Goal: Task Accomplishment & Management: Use online tool/utility

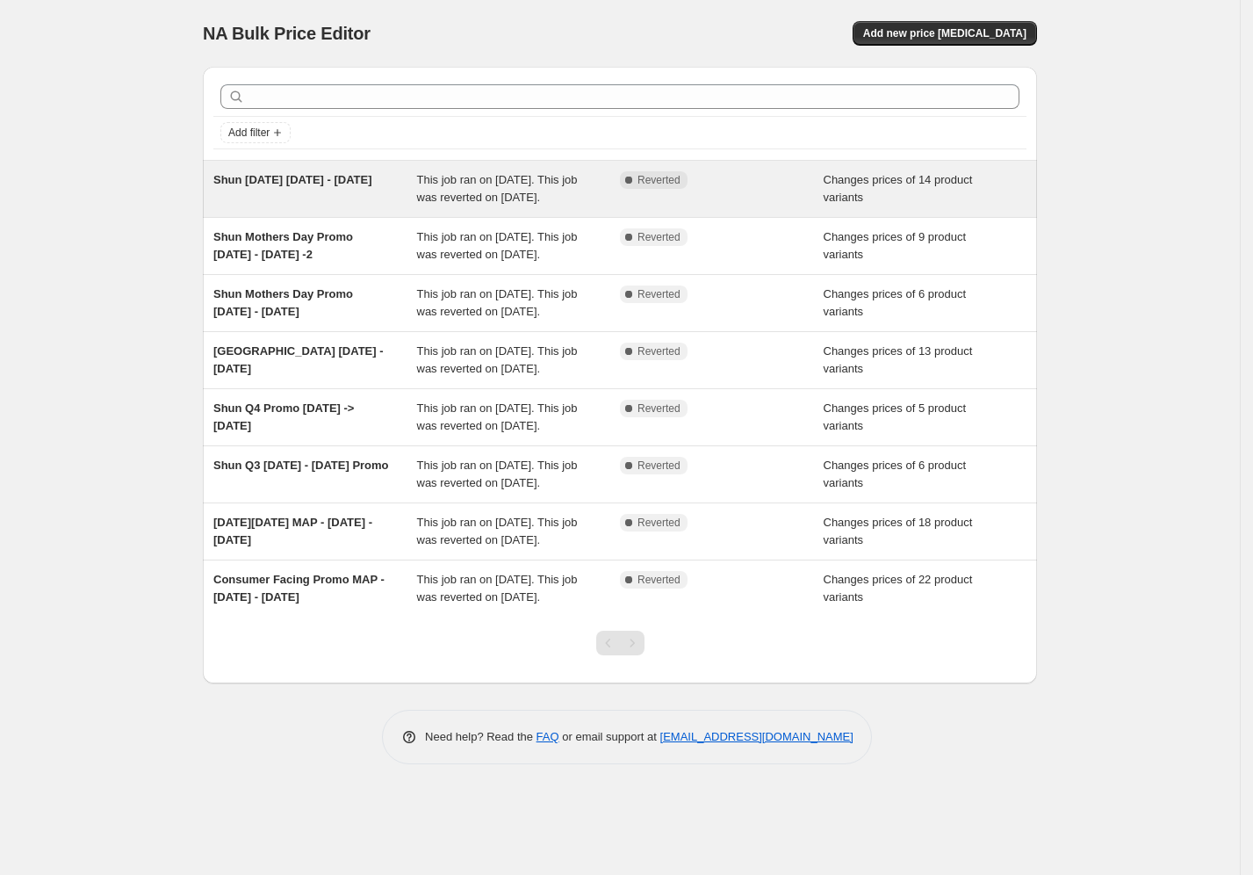
click at [279, 177] on span "Shun [DATE] [DATE] - [DATE]" at bounding box center [292, 179] width 159 height 13
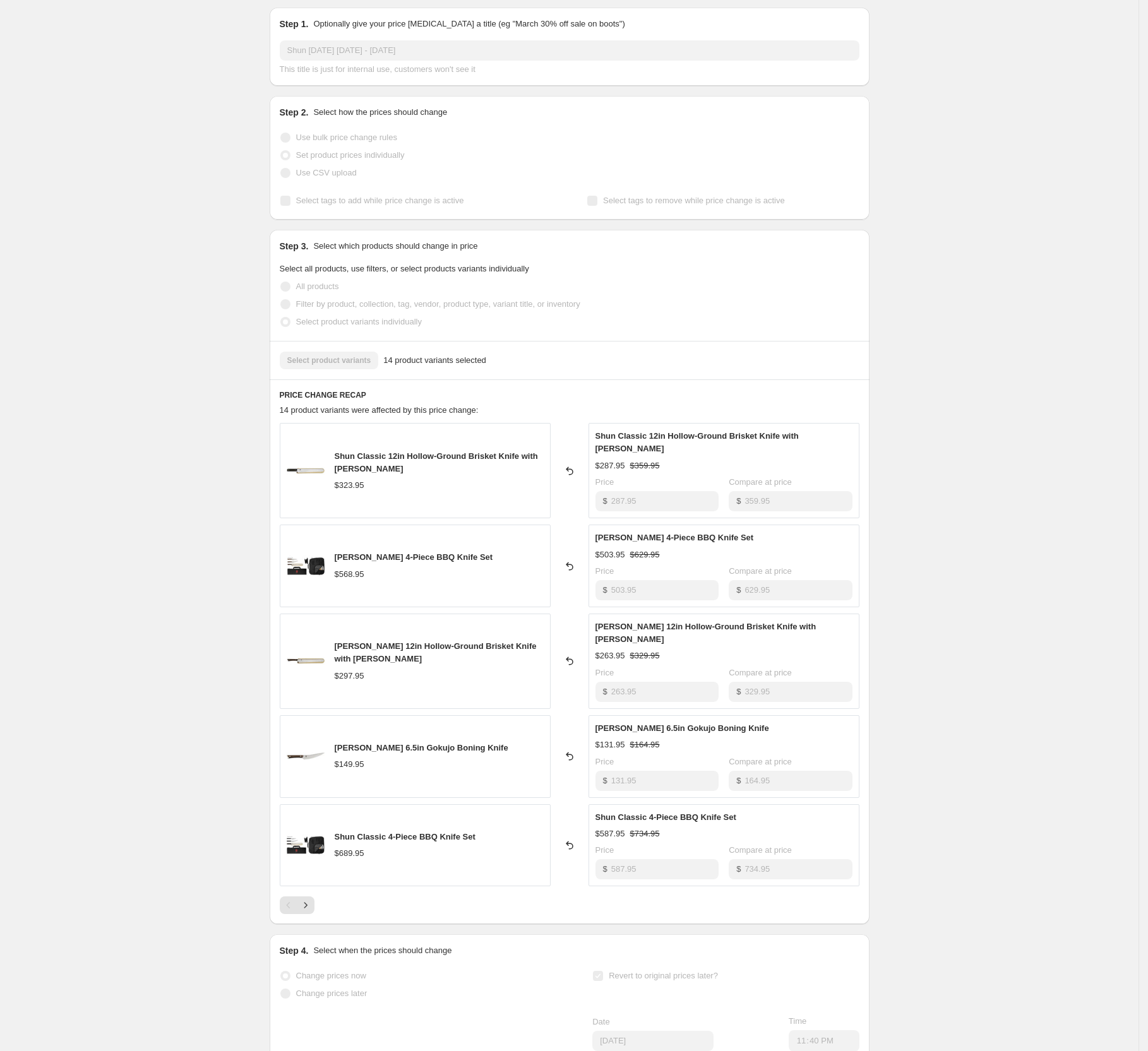
scroll to position [135, 0]
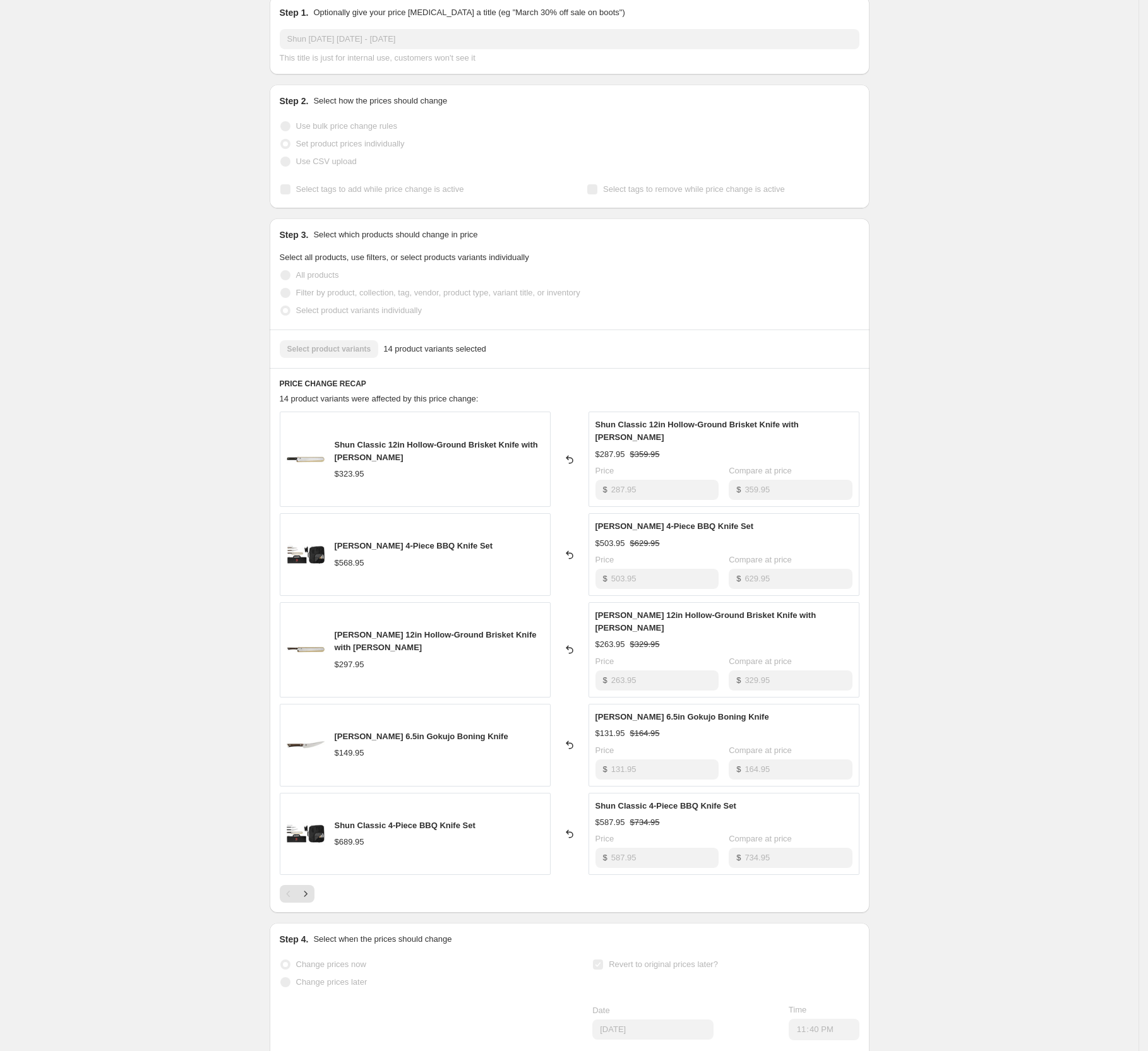
click at [386, 188] on span "Select tags to add while price change is active" at bounding box center [380, 188] width 168 height 9
click at [131, 31] on div "Shun Father's Day May 13 - June 15 2025. This page is ready Shun Father's Day M…" at bounding box center [569, 581] width 1139 height 1432
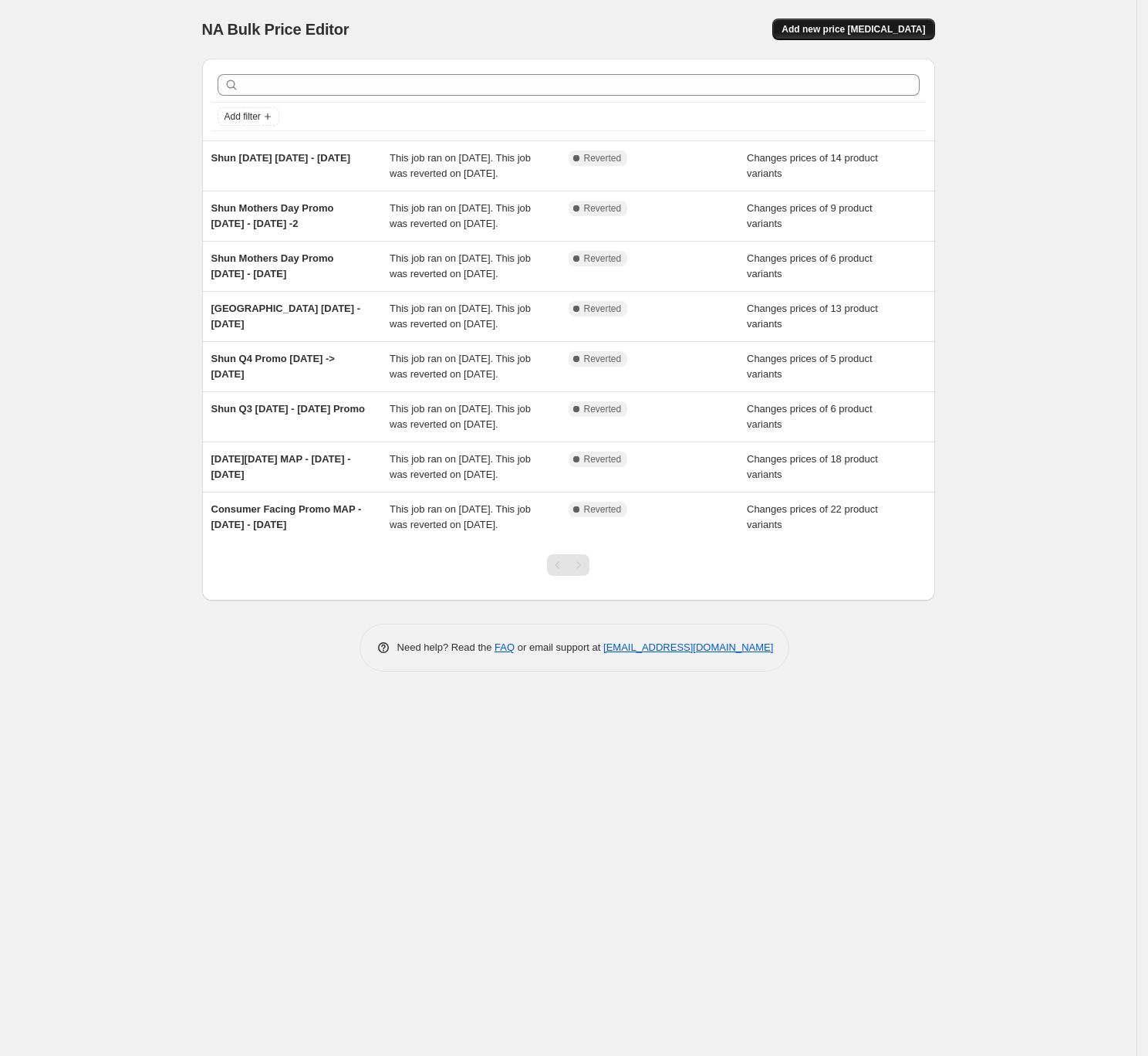
click at [870, 27] on span "Add new price change job" at bounding box center [853, 29] width 143 height 12
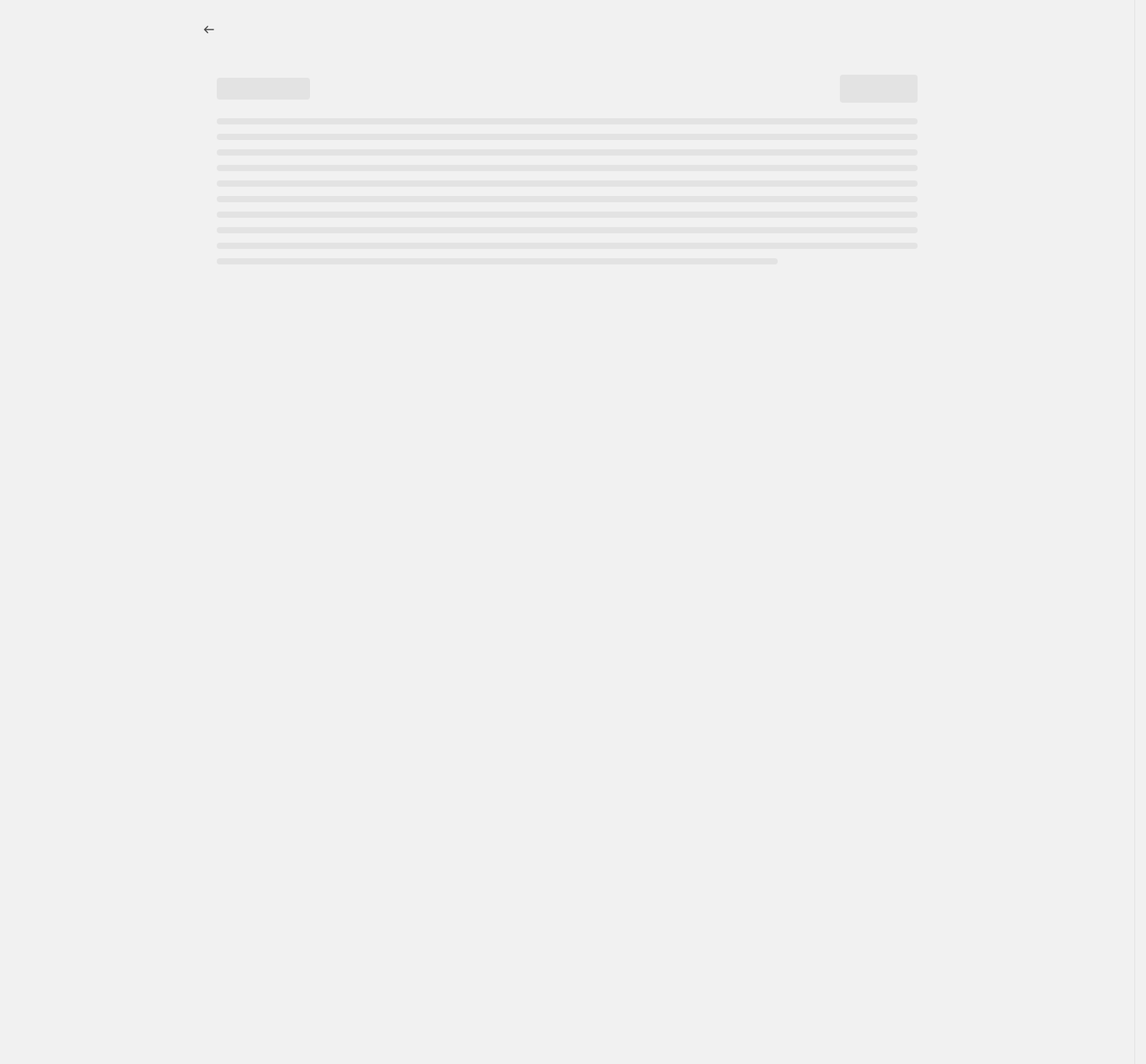
select select "percentage"
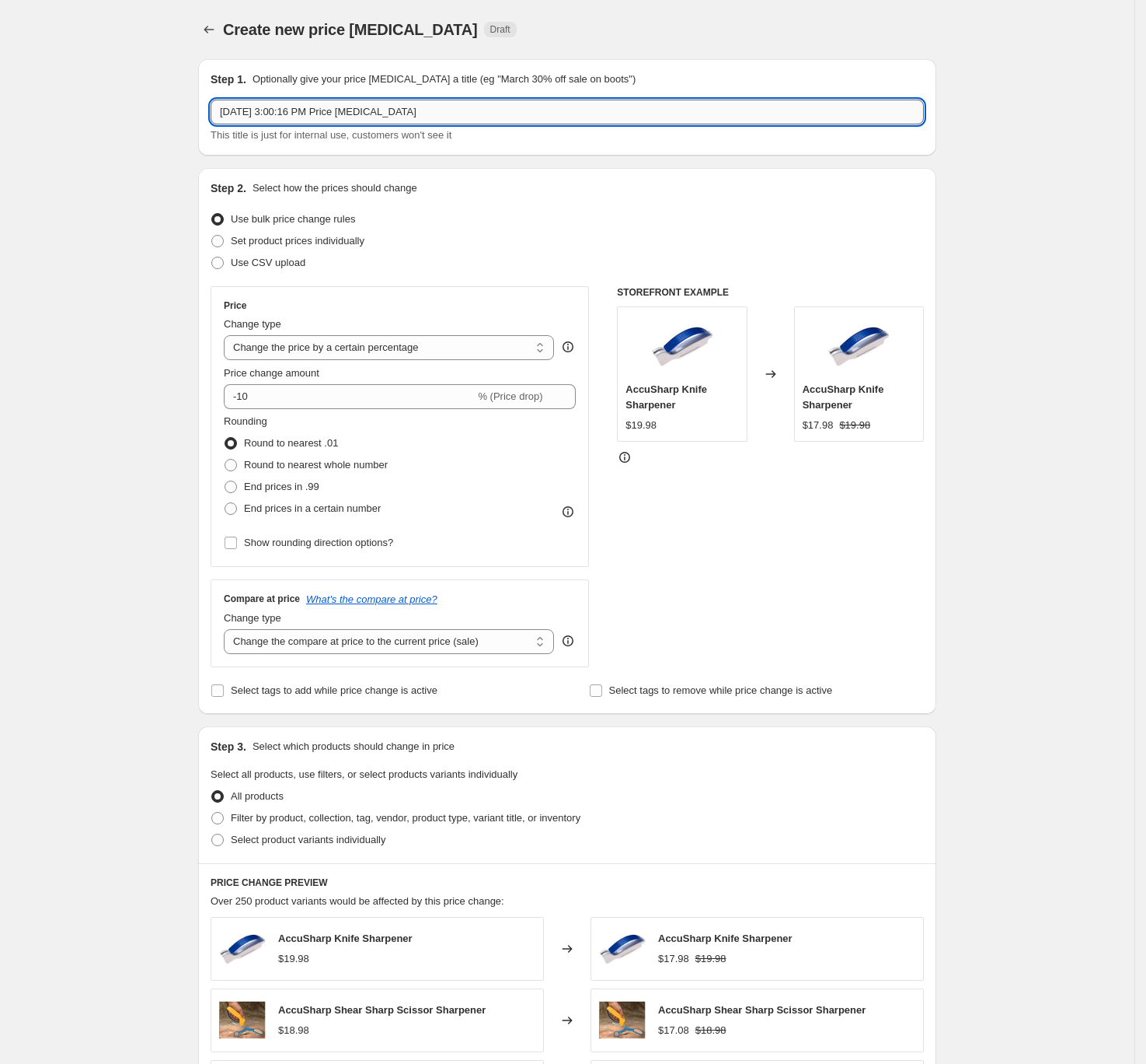
click at [289, 112] on input "Aug 19, 2025, 3:00:16 PM Price change job" at bounding box center [567, 112] width 713 height 25
type input "Shun Paring Knife Promo Sept 1 to Sept 30"
click at [265, 265] on span "Use CSV upload" at bounding box center [268, 262] width 74 height 12
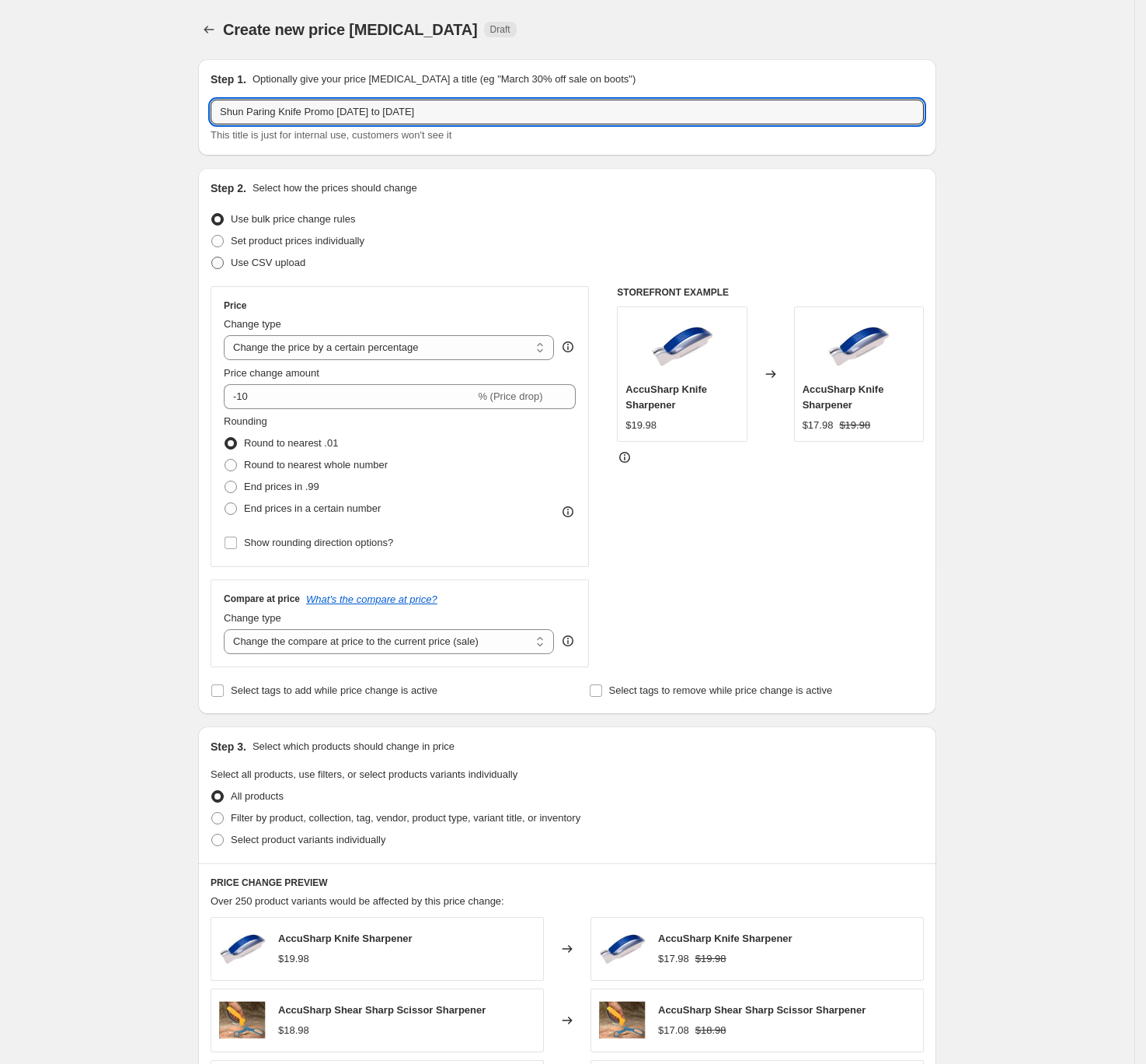
click at [212, 258] on input "Use CSV upload" at bounding box center [212, 257] width 1 height 1
radio input "true"
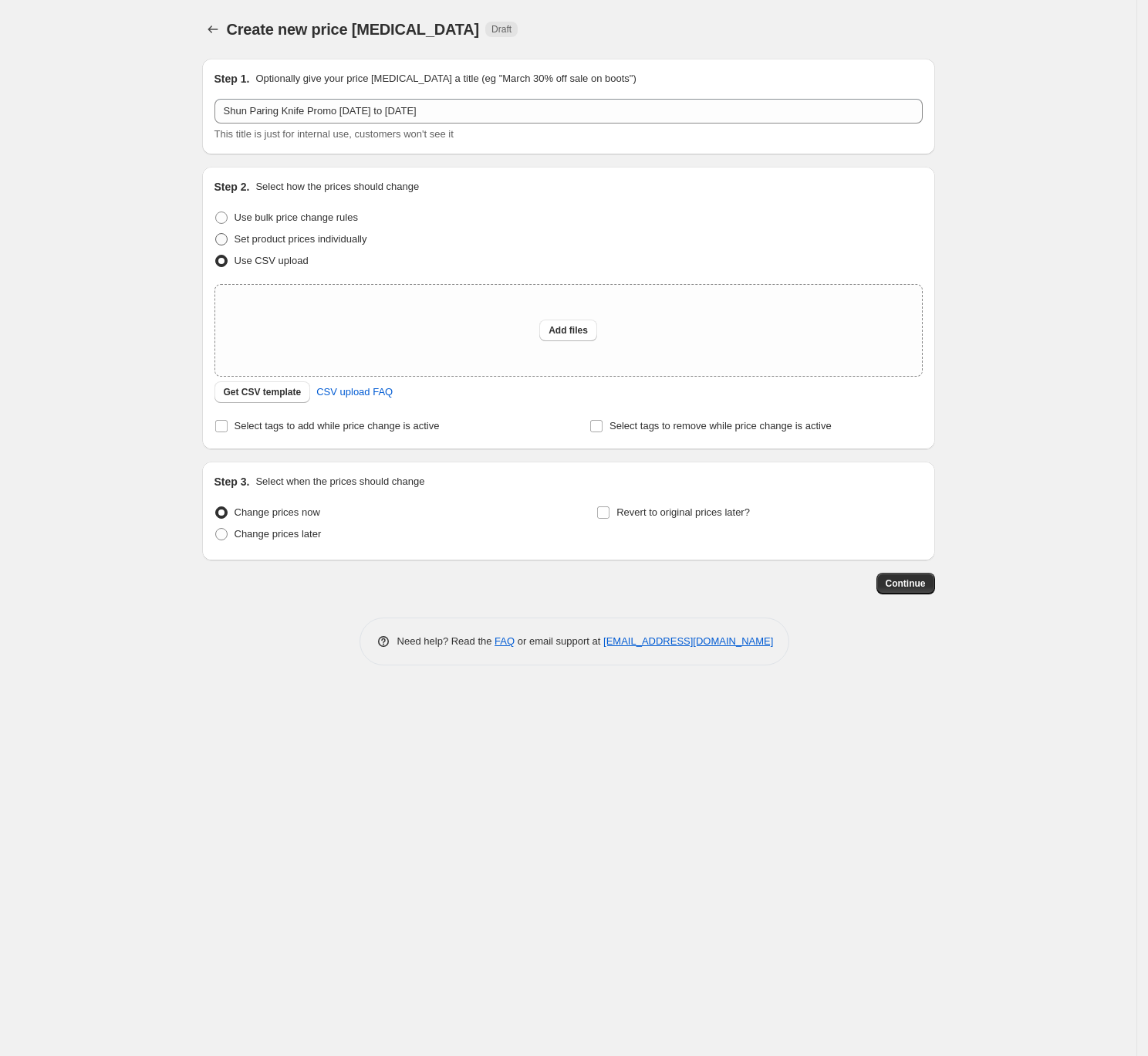
click at [244, 241] on span "Set product prices individually" at bounding box center [300, 238] width 133 height 11
click at [216, 234] on input "Set product prices individually" at bounding box center [215, 233] width 1 height 1
radio input "true"
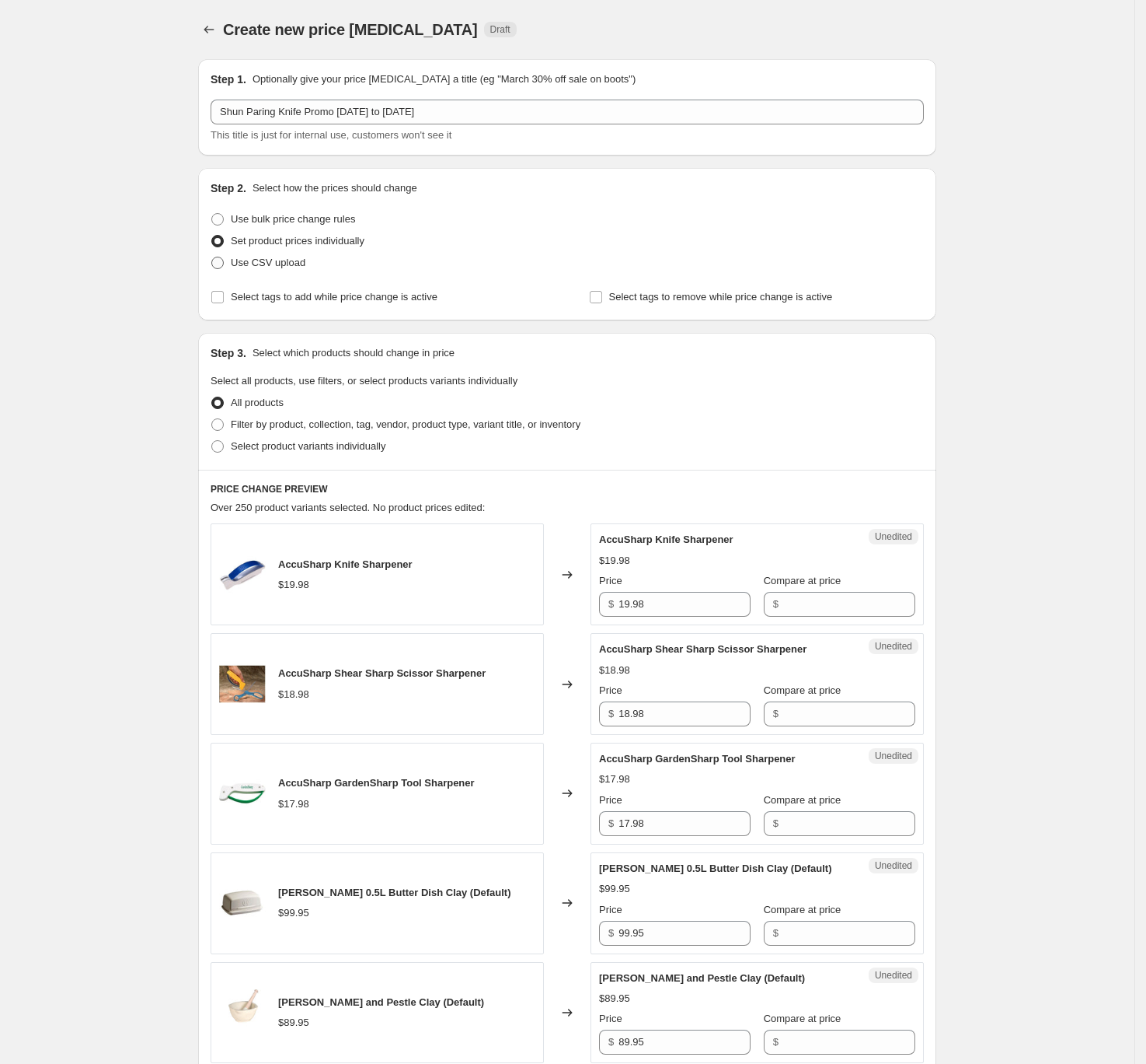
click at [265, 258] on span "Use CSV upload" at bounding box center [268, 262] width 74 height 12
click at [212, 258] on input "Use CSV upload" at bounding box center [212, 257] width 1 height 1
radio input "true"
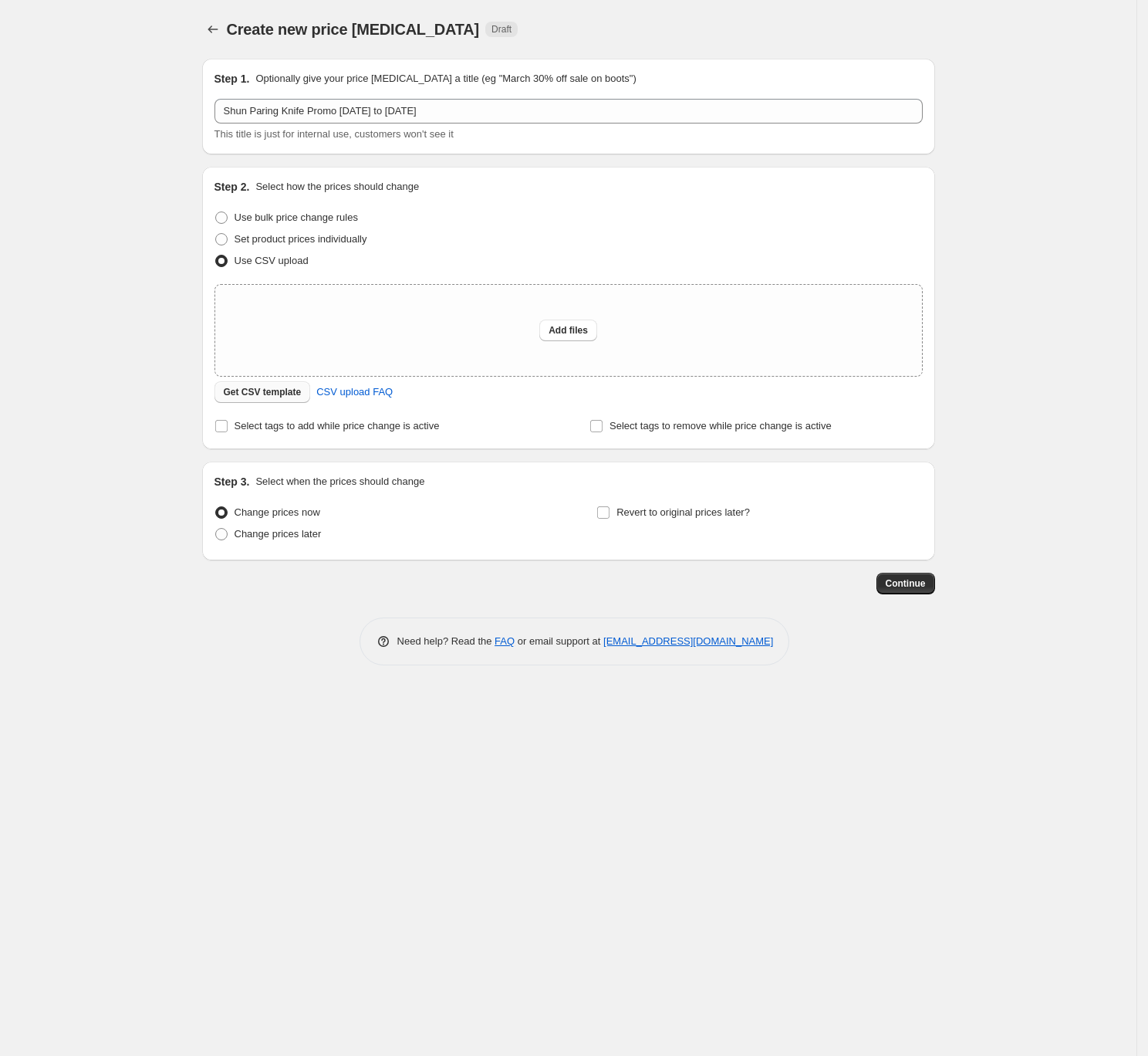
click at [240, 394] on span "Get CSV template" at bounding box center [263, 392] width 78 height 12
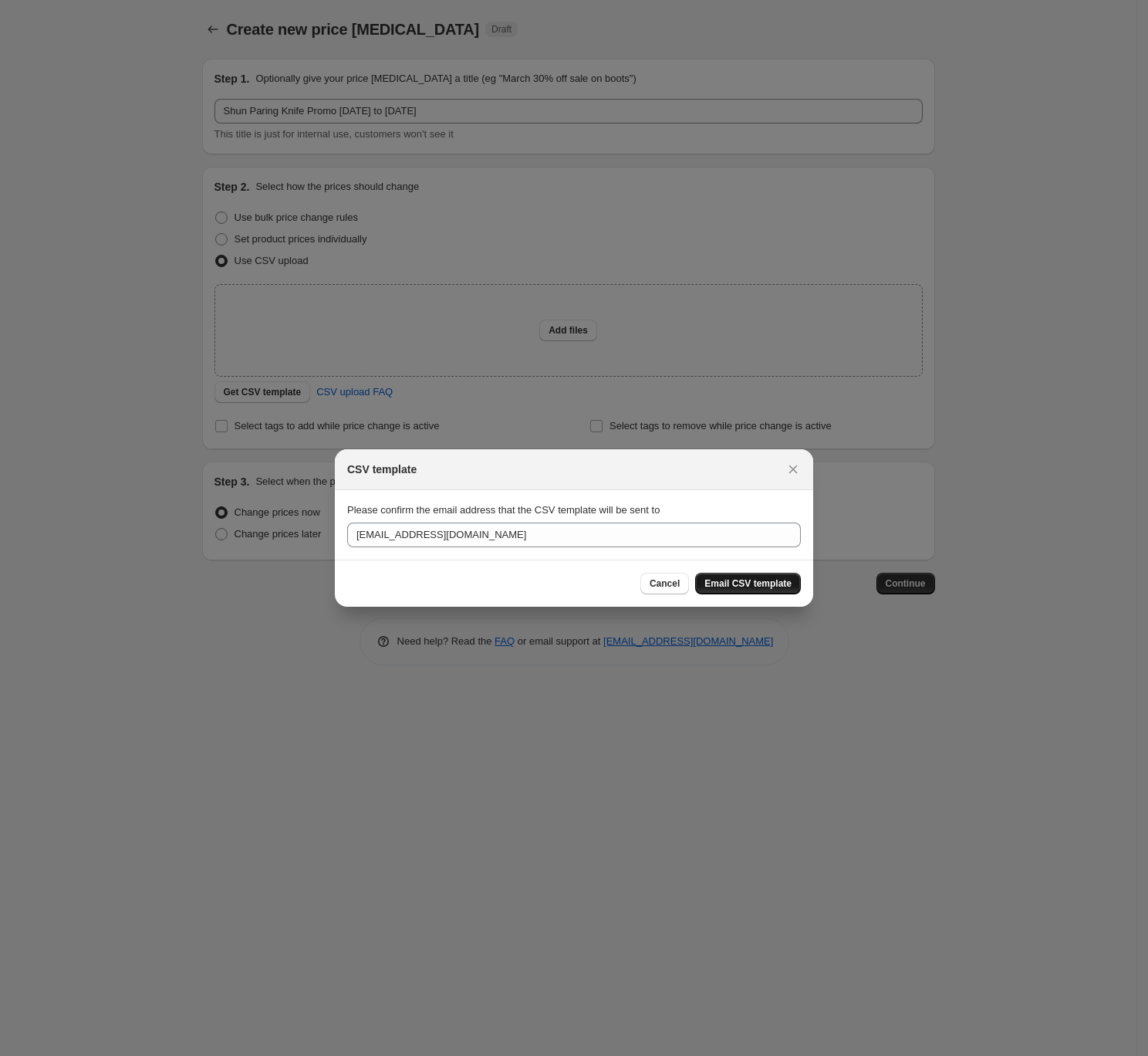
click at [755, 581] on span "Email CSV template" at bounding box center [747, 583] width 87 height 12
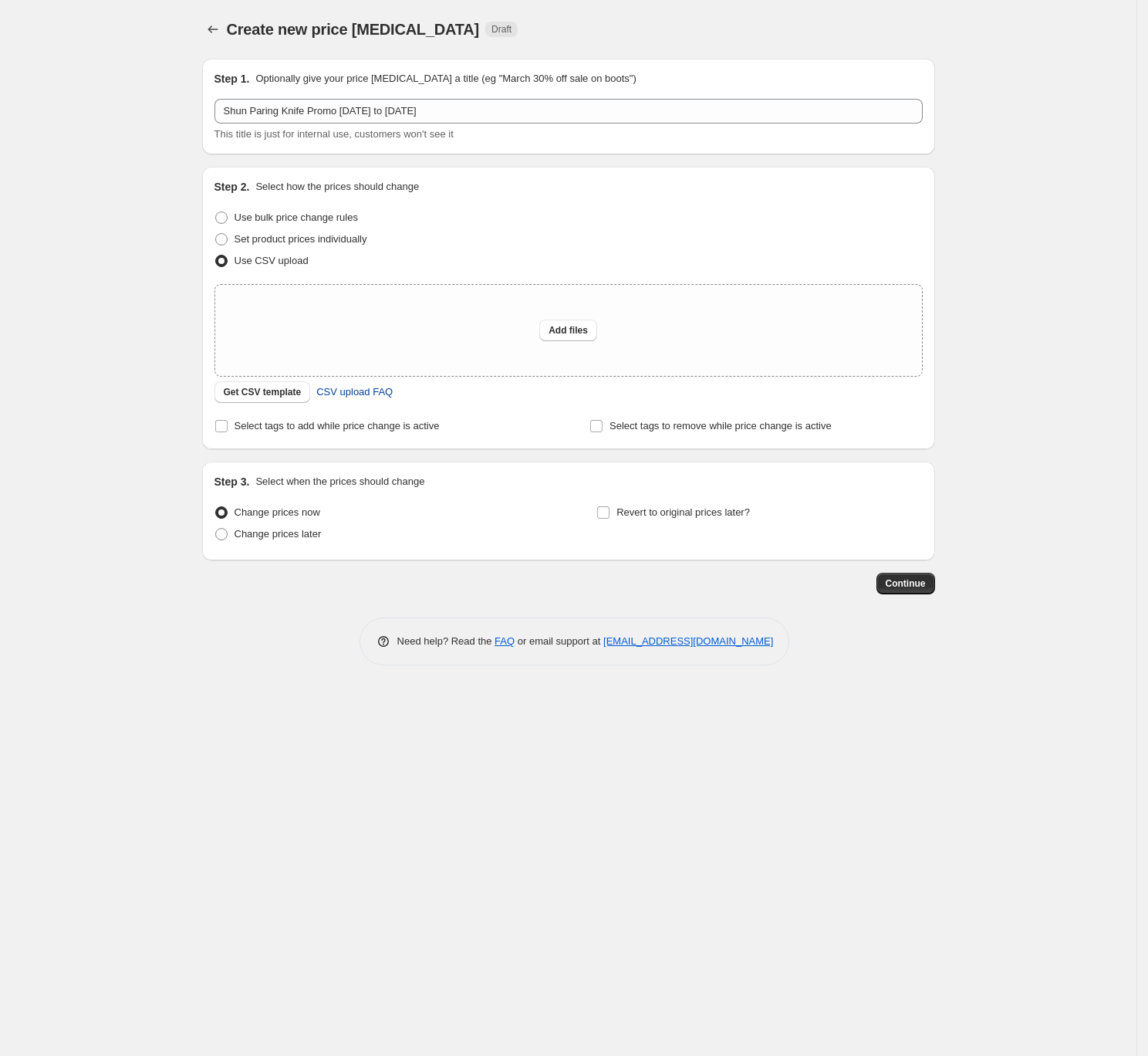
click at [350, 389] on span "CSV upload FAQ" at bounding box center [354, 392] width 76 height 16
click at [295, 244] on span "Set product prices individually" at bounding box center [300, 238] width 133 height 11
click at [216, 234] on input "Set product prices individually" at bounding box center [215, 233] width 1 height 1
radio input "true"
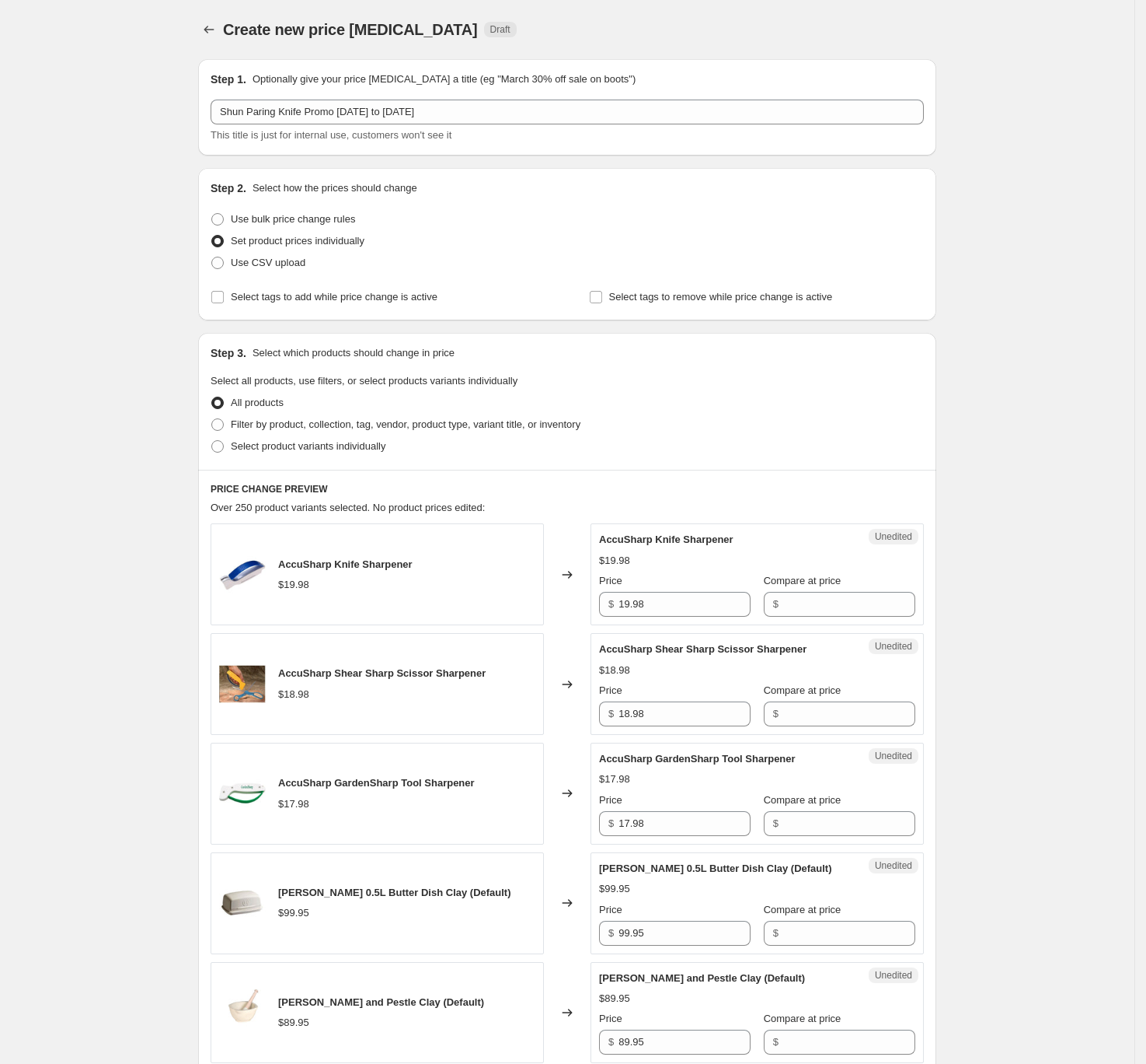
click at [302, 241] on span "Set product prices individually" at bounding box center [297, 240] width 134 height 12
click at [212, 235] on input "Set product prices individually" at bounding box center [212, 235] width 1 height 1
click at [266, 429] on span "Filter by product, collection, tag, vendor, product type, variant title, or inv…" at bounding box center [405, 424] width 350 height 12
click at [212, 419] on input "Filter by product, collection, tag, vendor, product type, variant title, or inv…" at bounding box center [212, 419] width 1 height 1
radio input "true"
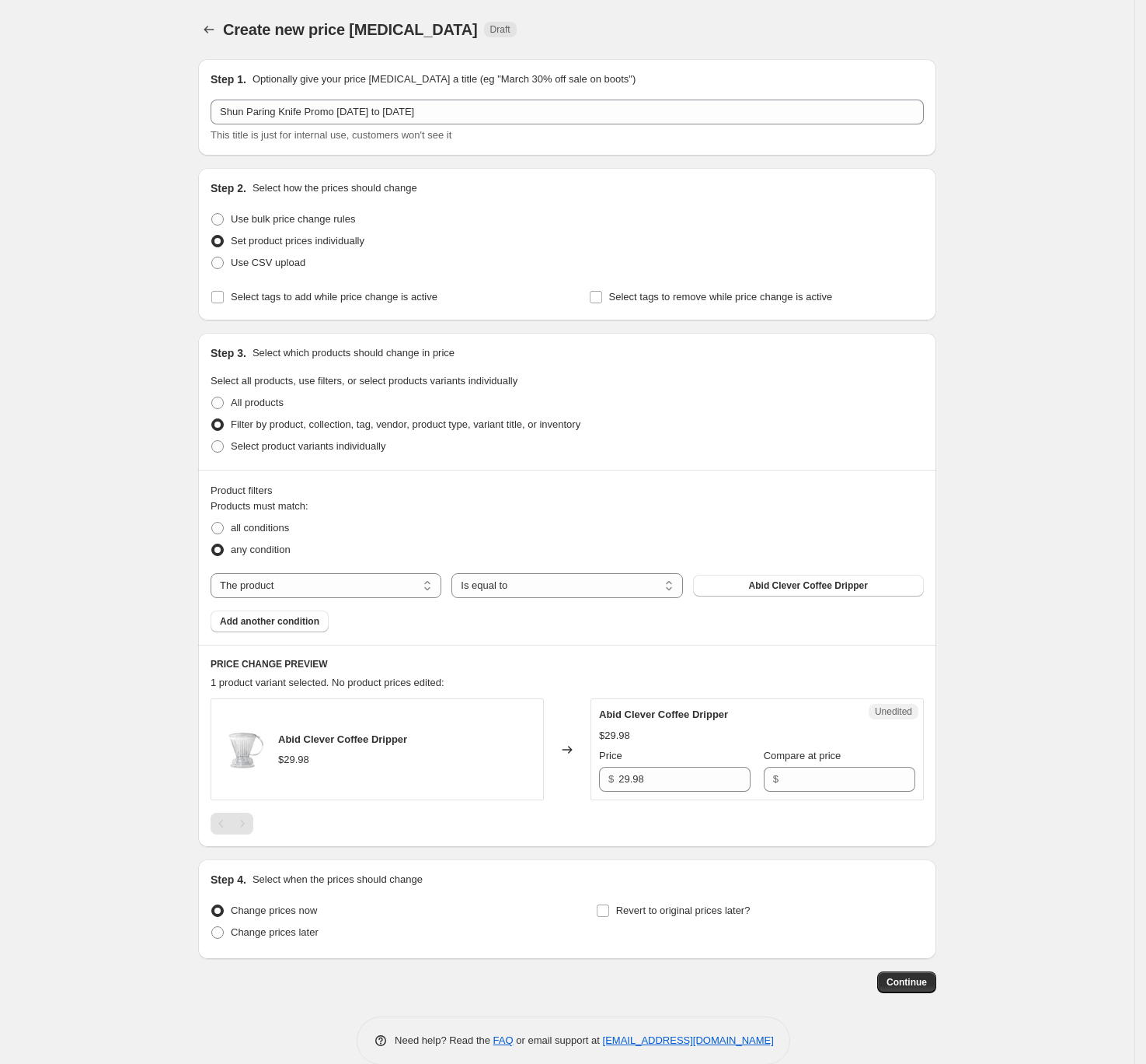
scroll to position [24, 0]
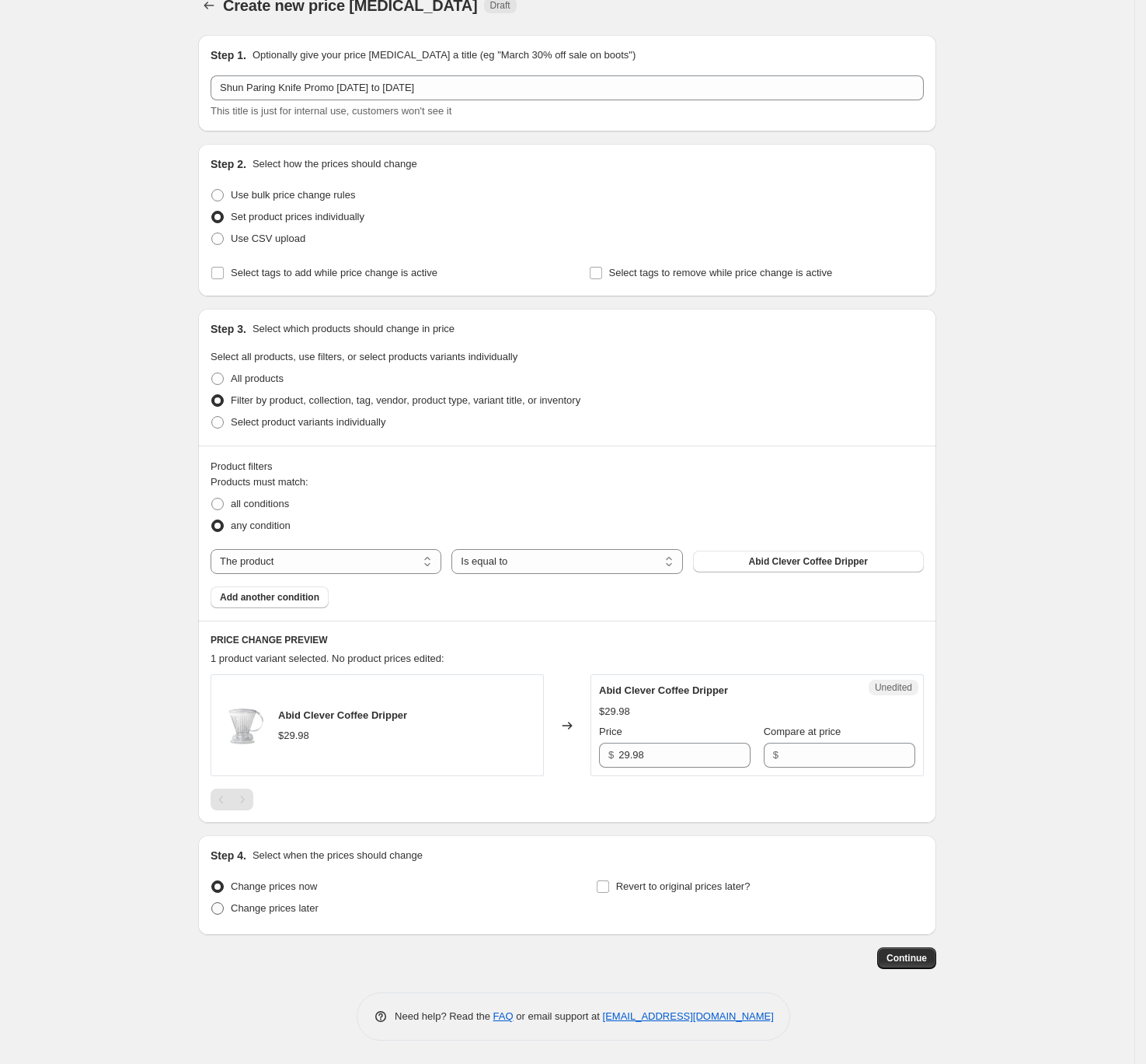
click at [313, 774] on span "Change prices later" at bounding box center [274, 907] width 88 height 12
click at [212, 774] on input "Change prices later" at bounding box center [212, 902] width 1 height 1
radio input "true"
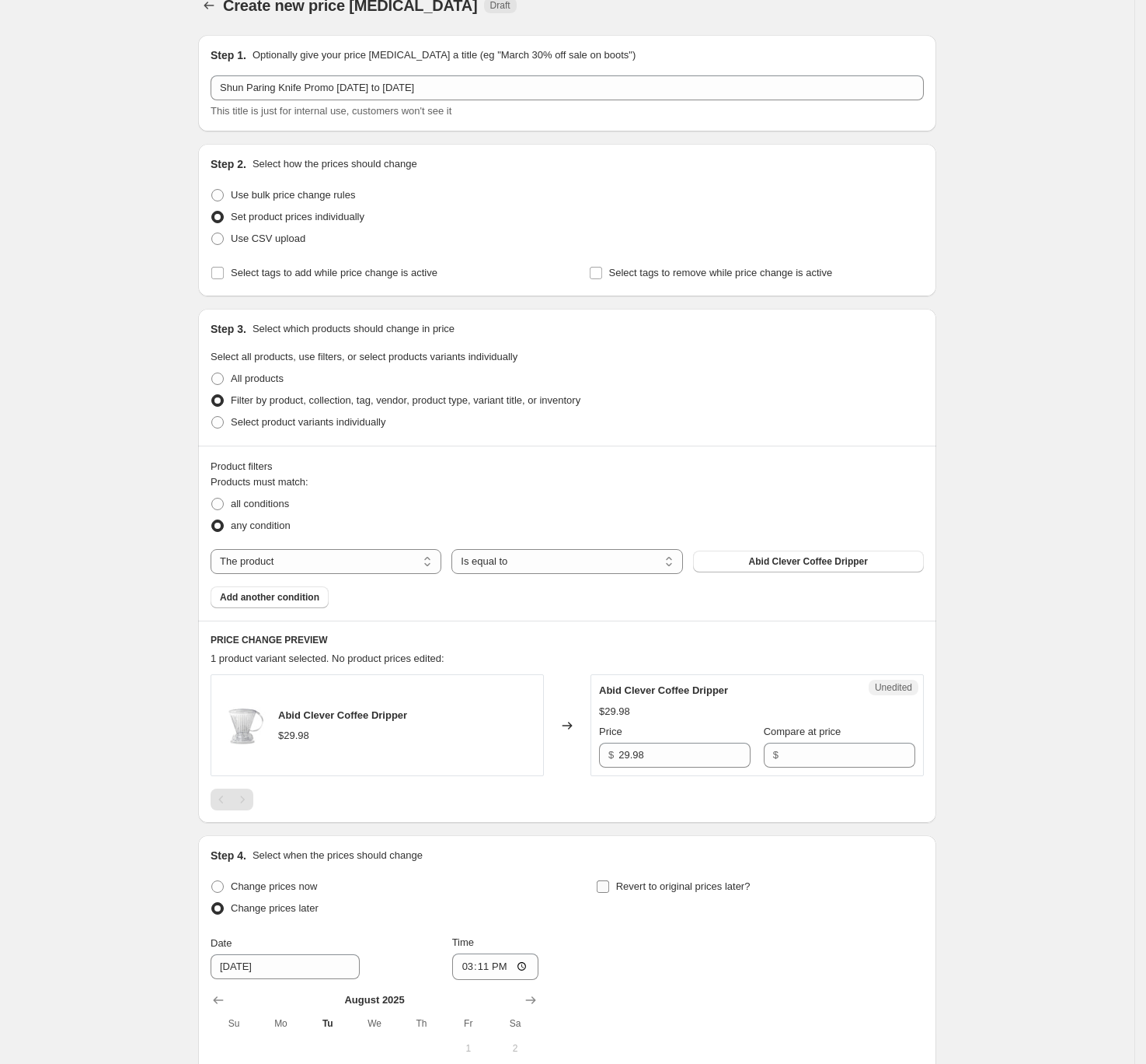
click at [683, 774] on span "Revert to original prices later?" at bounding box center [683, 886] width 135 height 16
click at [610, 774] on input "Revert to original prices later?" at bounding box center [604, 886] width 12 height 12
checkbox input "true"
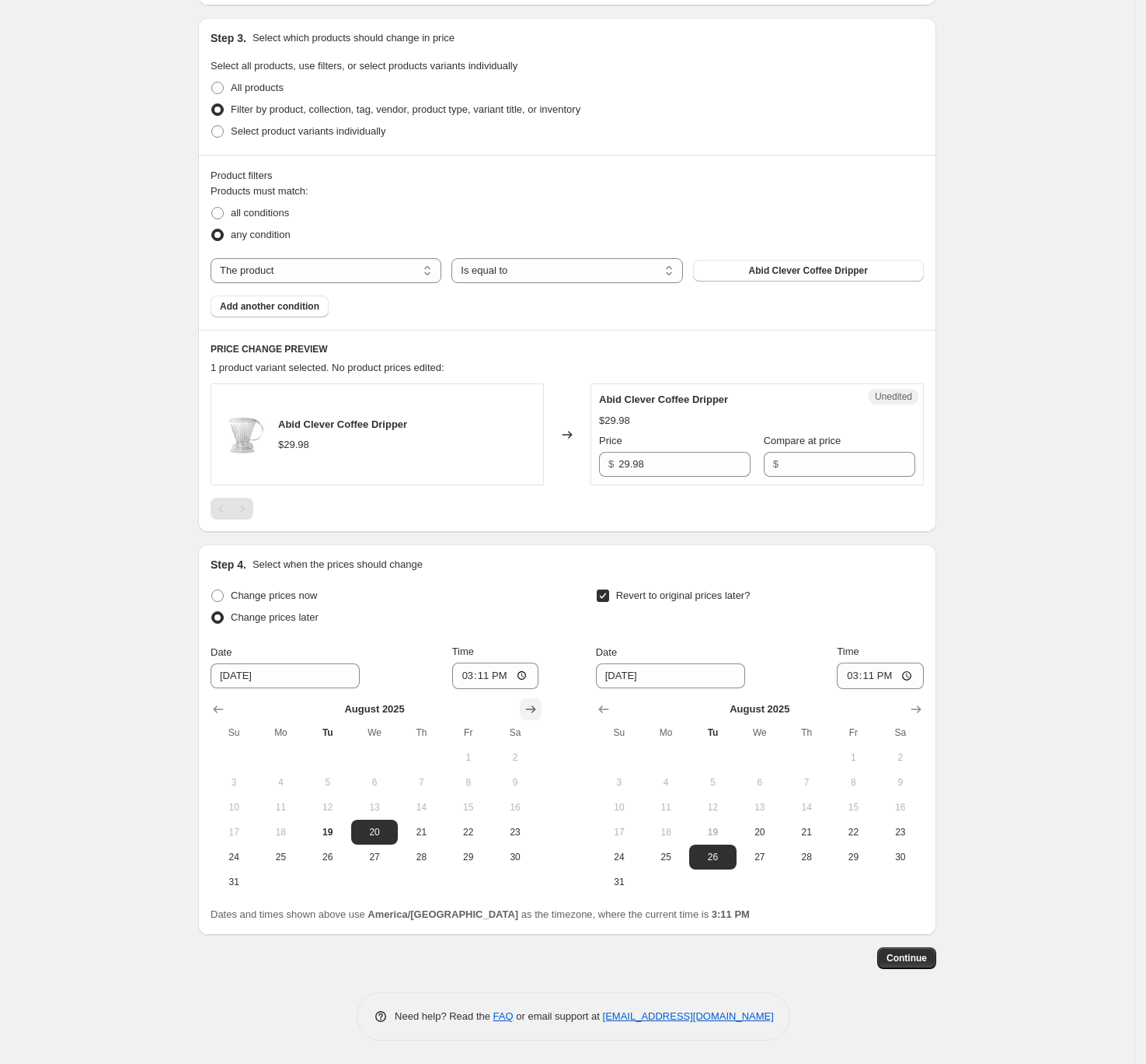
click at [536, 707] on icon "Show next month, September 2025" at bounding box center [531, 709] width 10 height 8
click at [294, 744] on button "1" at bounding box center [281, 757] width 47 height 25
type input "9/1/2025"
click at [465, 675] on input "15:11" at bounding box center [496, 675] width 87 height 27
type input "01:11"
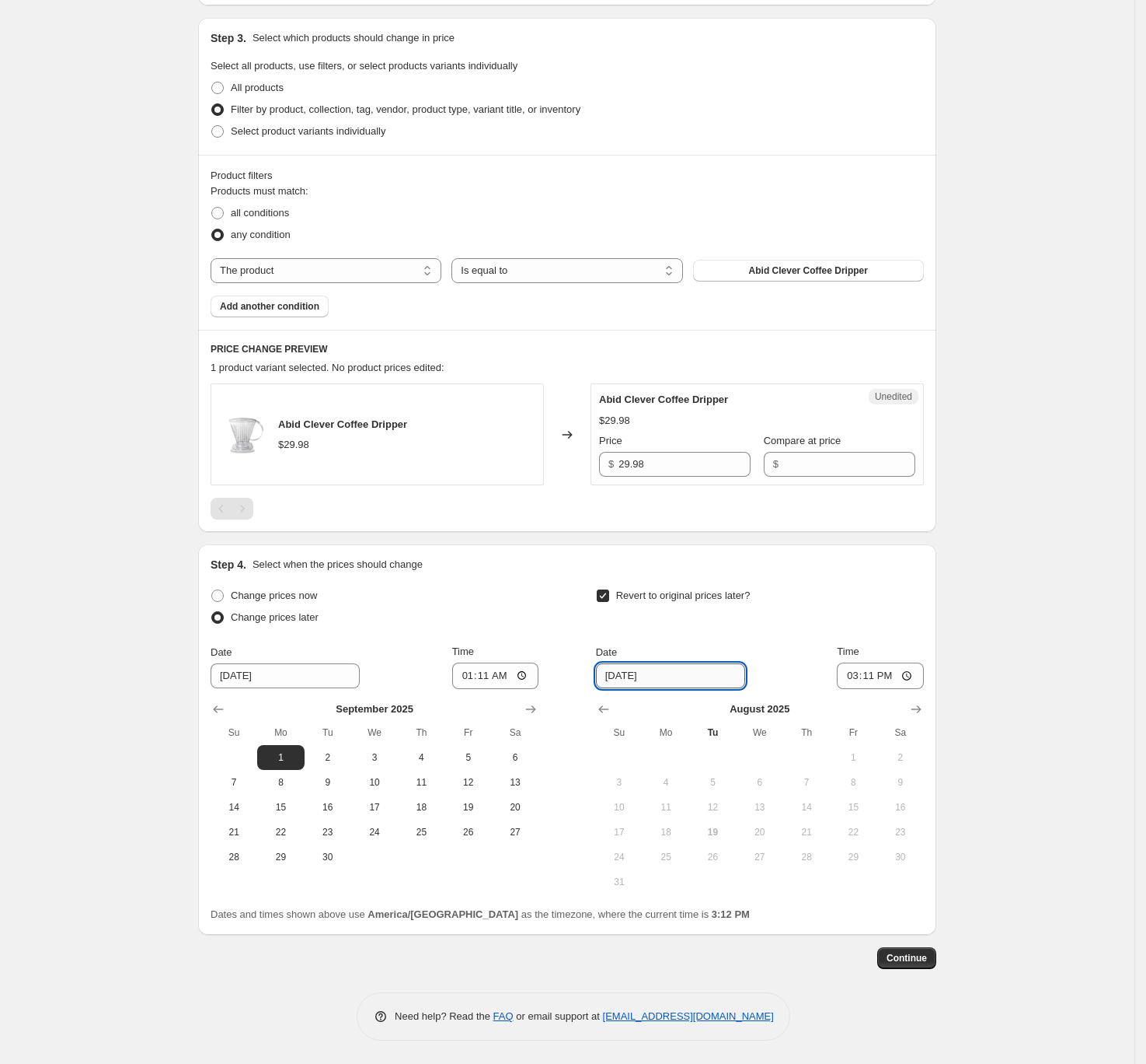
click at [666, 663] on input "8/26/2025" at bounding box center [671, 675] width 150 height 25
click at [664, 674] on input "8/26/2025" at bounding box center [671, 675] width 150 height 25
click at [927, 705] on button "Show next month, September 2025" at bounding box center [916, 709] width 22 height 22
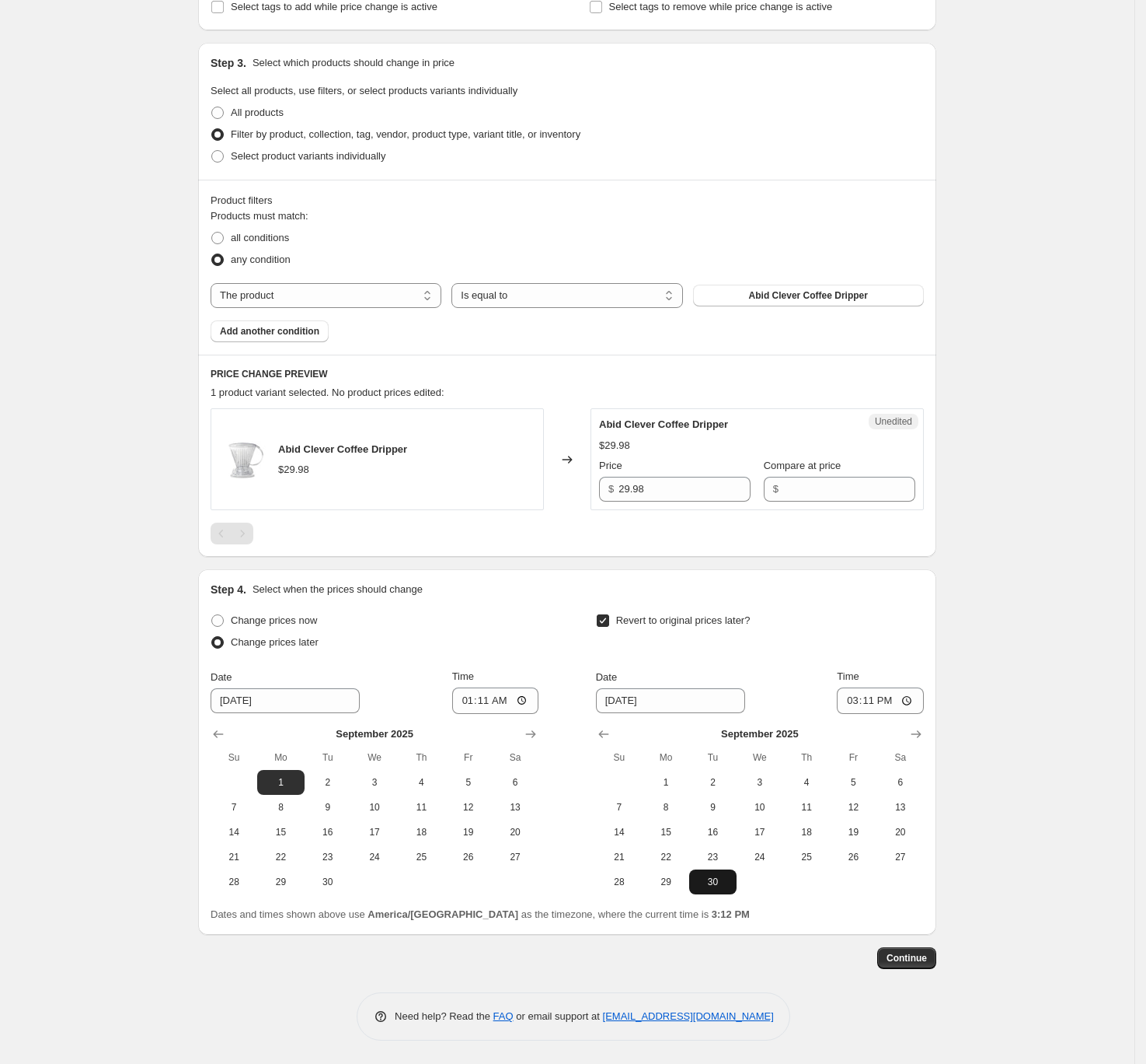
click at [709, 774] on span "30" at bounding box center [712, 882] width 35 height 12
type input "9/30/2025"
click at [852, 704] on input "15:11" at bounding box center [881, 700] width 87 height 27
type input "00:00"
click at [992, 546] on div "Create new price change job. This page is ready Create new price change job Dra…" at bounding box center [567, 386] width 1134 height 1353
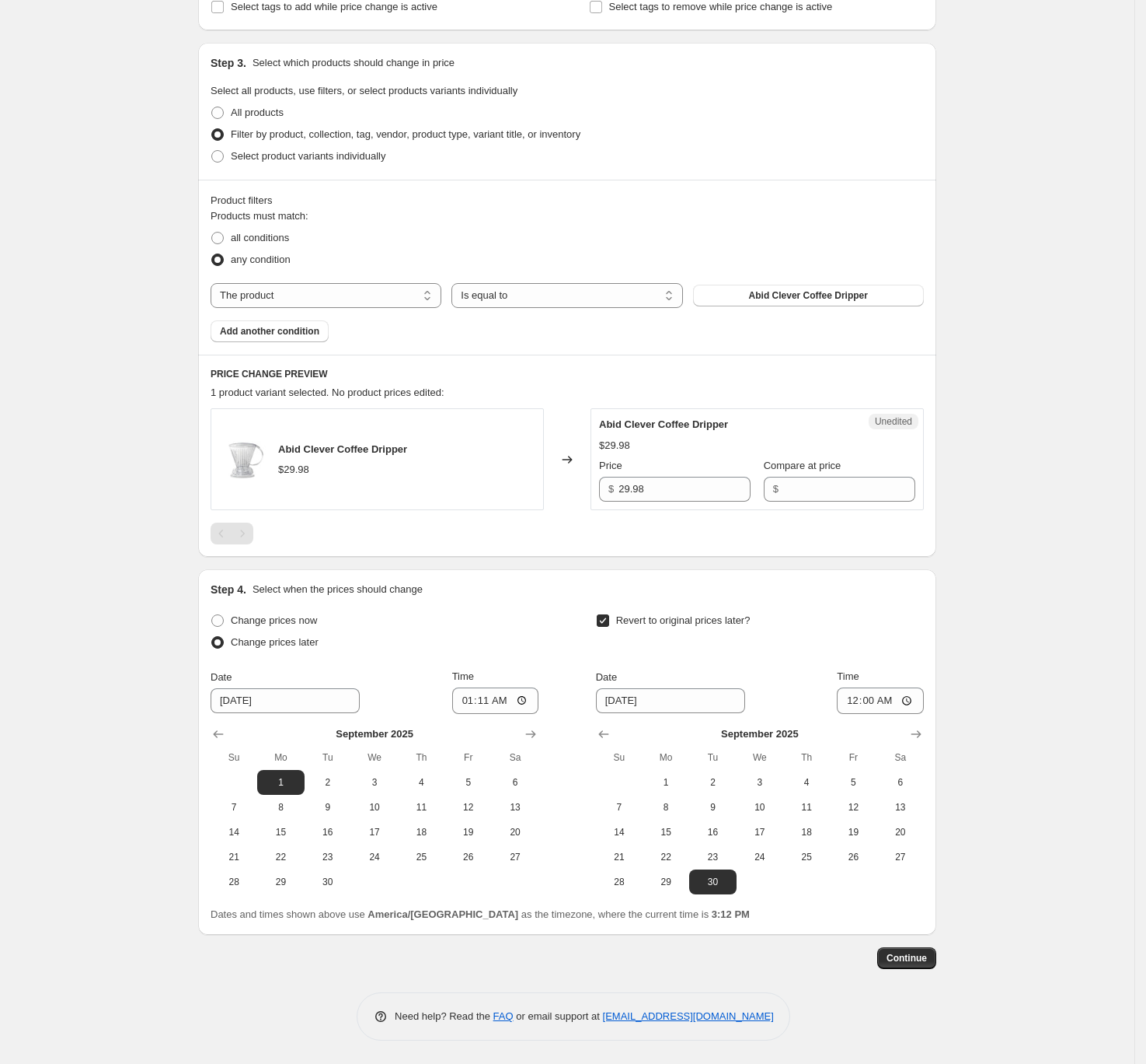
scroll to position [278, 0]
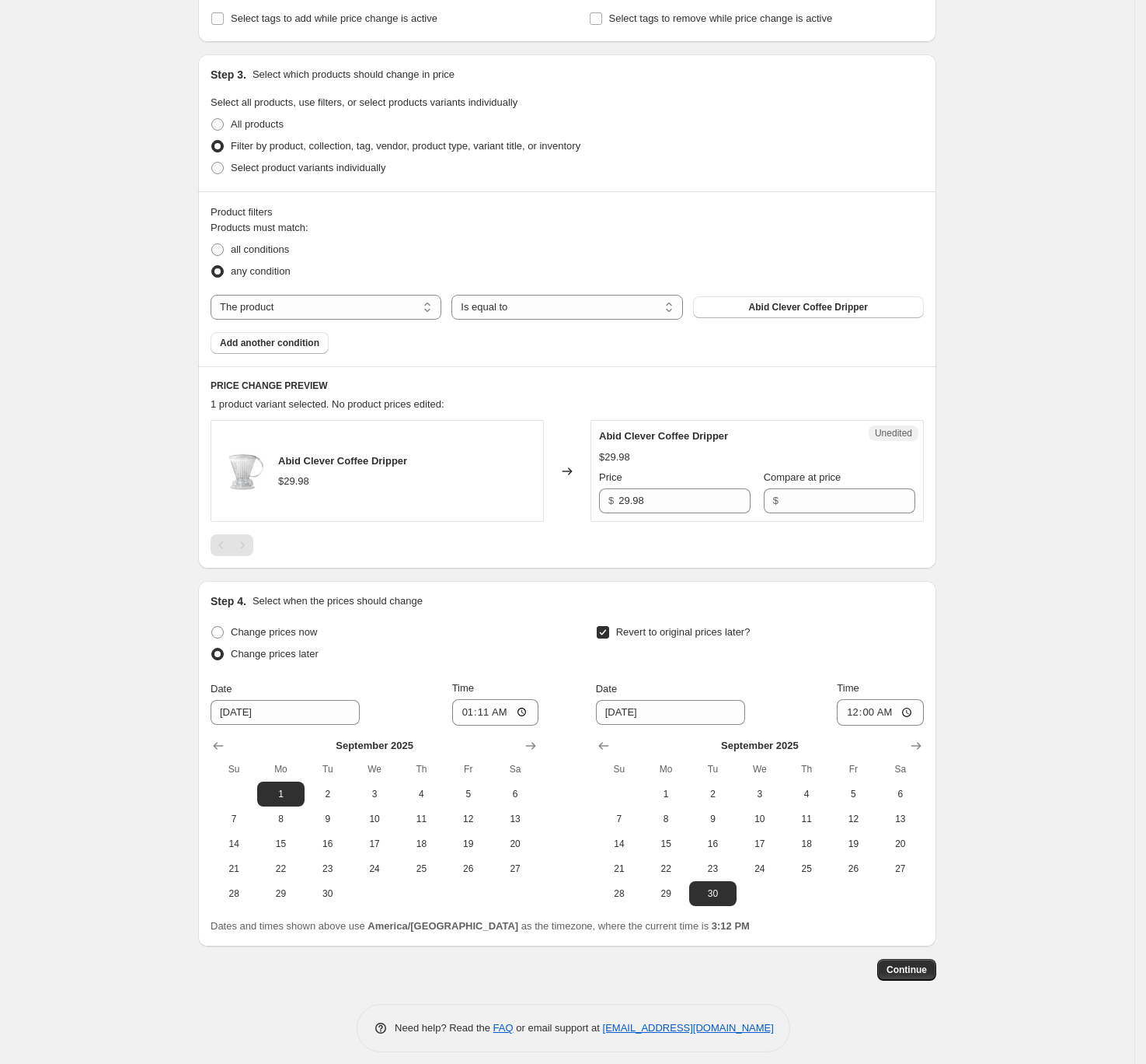
click at [299, 451] on div "Abid Clever Coffee Dripper $29.98" at bounding box center [377, 470] width 334 height 102
click at [358, 304] on select "The product The product's collection The product's tag The product's vendor The…" at bounding box center [326, 307] width 231 height 25
click at [554, 306] on select "Is equal to Is not equal to" at bounding box center [566, 307] width 231 height 25
click at [392, 307] on select "The product The product's collection The product's tag The product's vendor The…" at bounding box center [326, 307] width 231 height 25
select select "title"
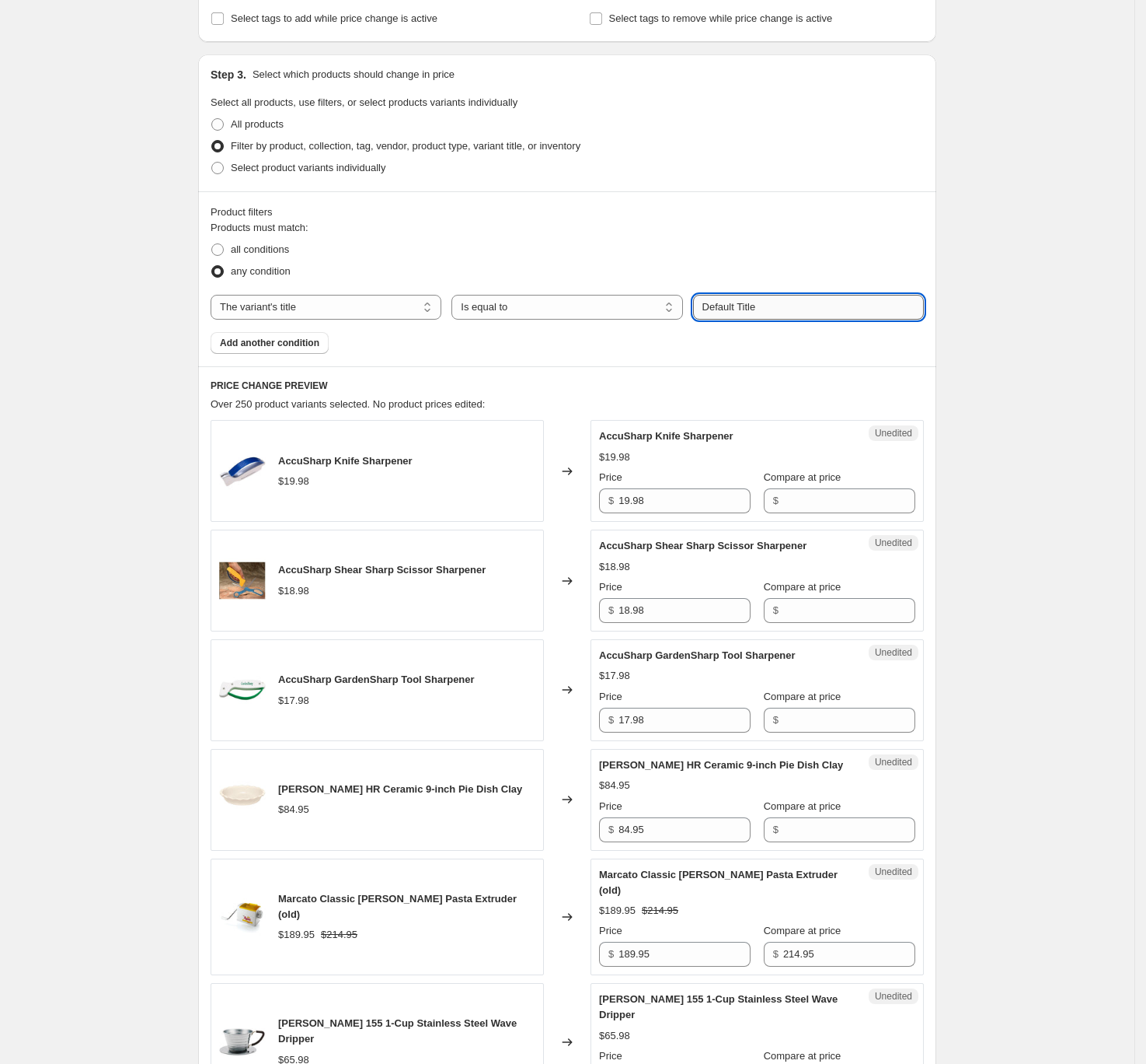
click at [859, 305] on input "Default Title" at bounding box center [808, 307] width 231 height 25
type input "D"
click at [693, 54] on button "Submit" at bounding box center [715, 62] width 44 height 16
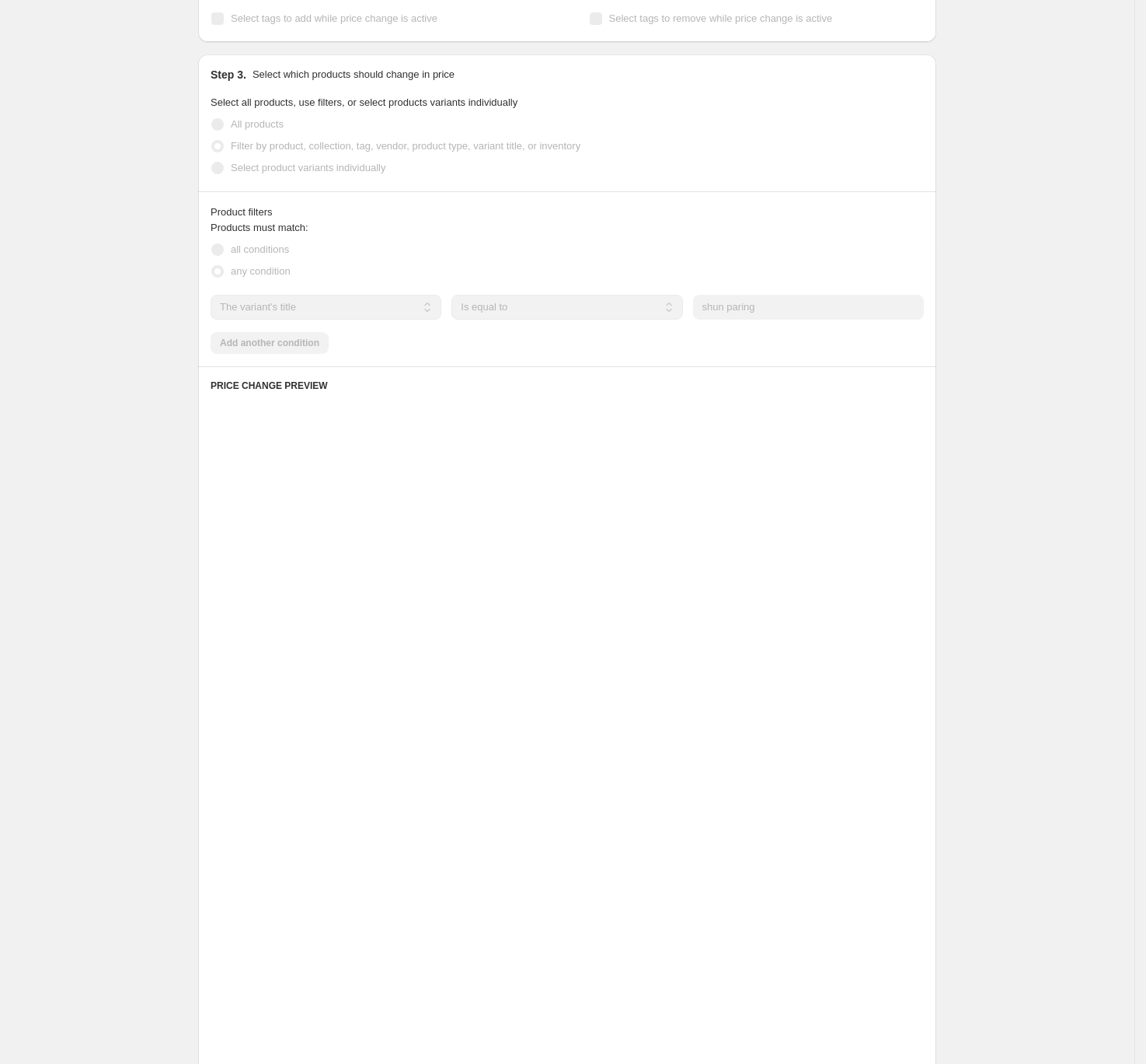
scroll to position [145, 0]
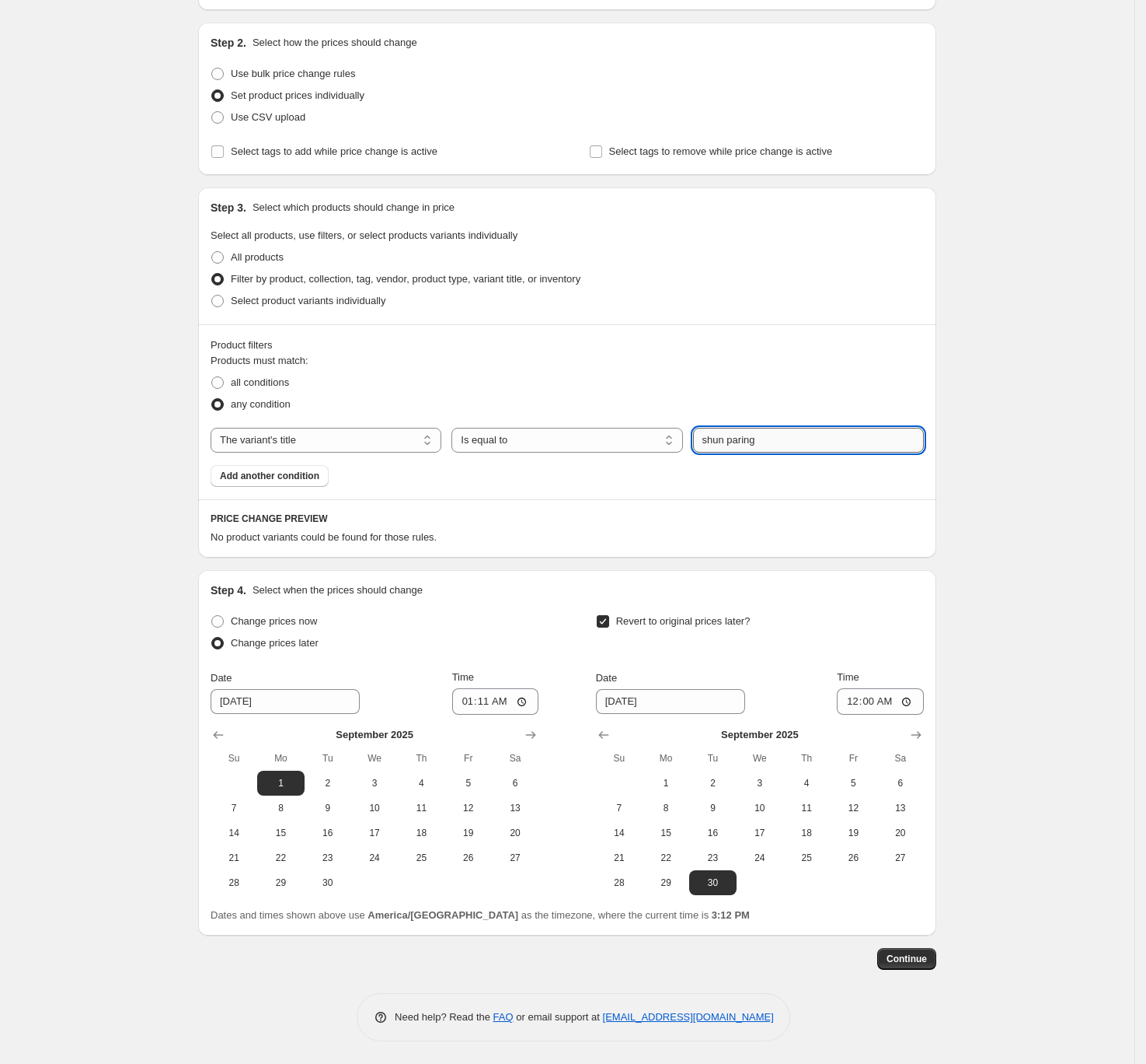
click at [718, 444] on input "shun paring" at bounding box center [808, 440] width 231 height 25
click at [403, 440] on select "The product The product's collection The product's tag The product's vendor The…" at bounding box center [326, 440] width 231 height 25
click at [306, 471] on span "Add another condition" at bounding box center [270, 475] width 99 height 12
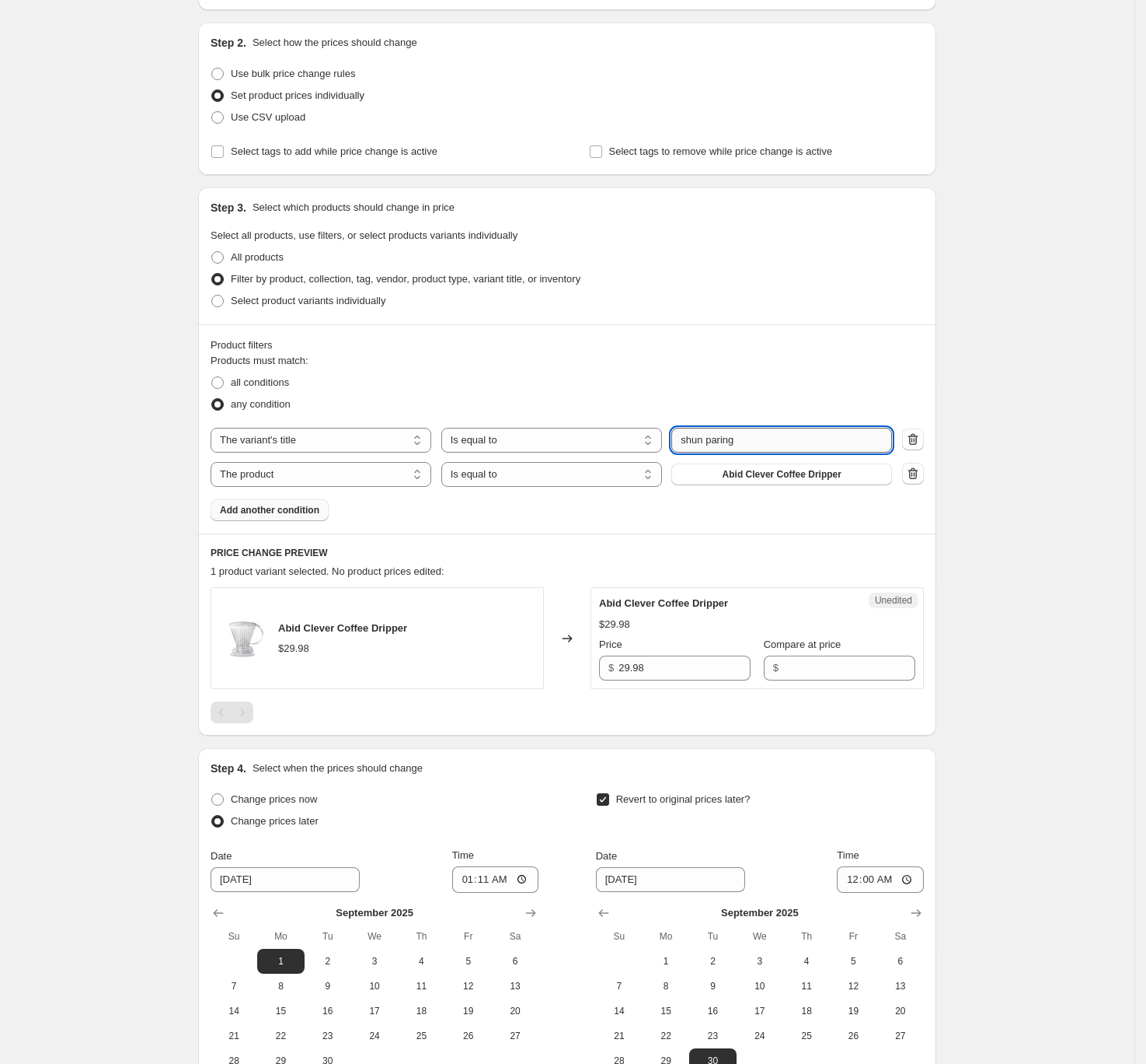
click at [687, 444] on input "shun paring" at bounding box center [781, 440] width 220 height 25
click at [700, 440] on input "shun paring" at bounding box center [781, 440] width 220 height 25
type input "paring"
click at [361, 474] on select "The product The product's collection The product's tag The product's vendor The…" at bounding box center [320, 474] width 220 height 25
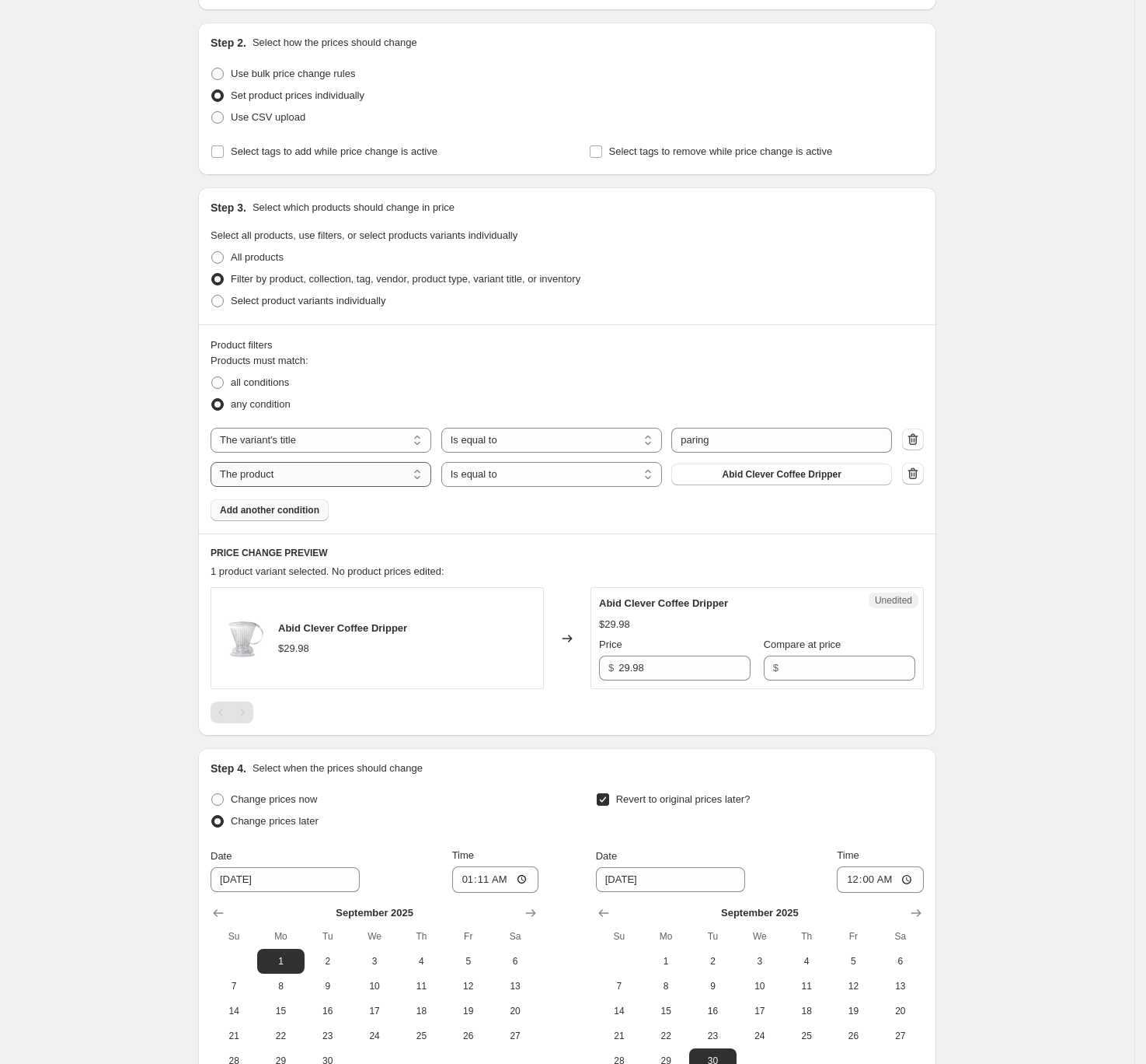
select select "vendor"
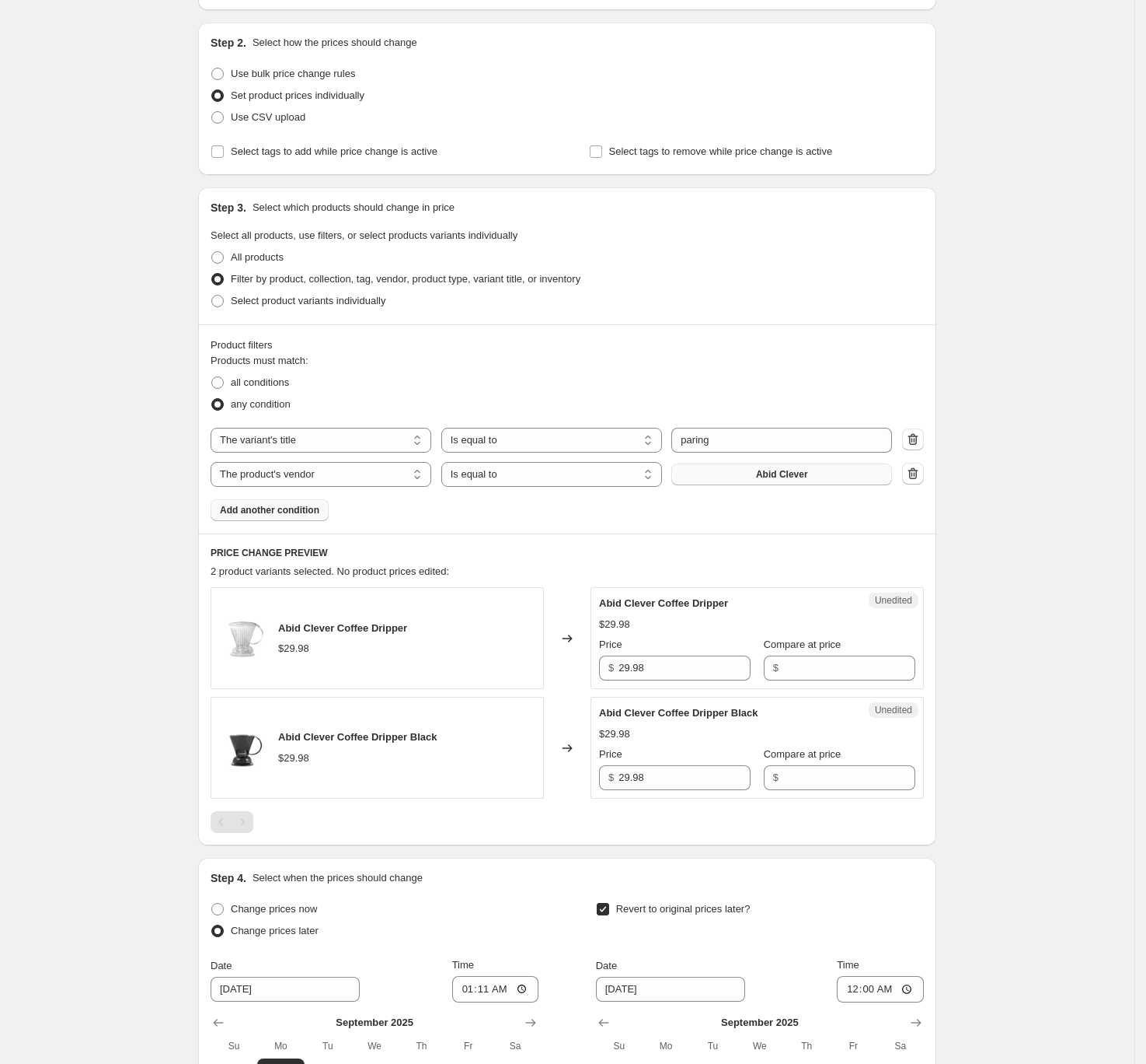
click at [758, 475] on button "Abid Clever" at bounding box center [781, 474] width 220 height 22
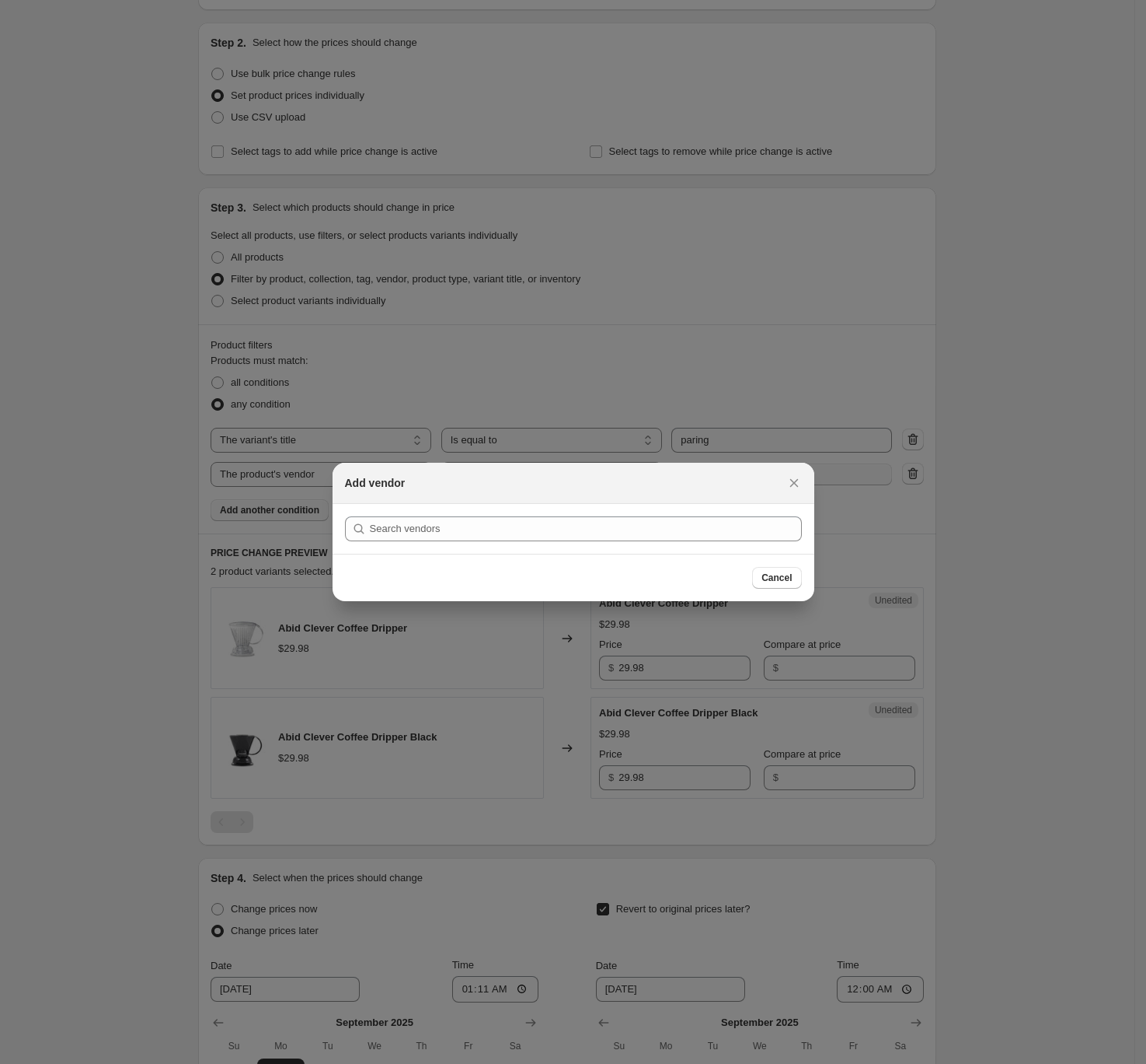
click at [758, 475] on div "Add vendor" at bounding box center [559, 483] width 429 height 16
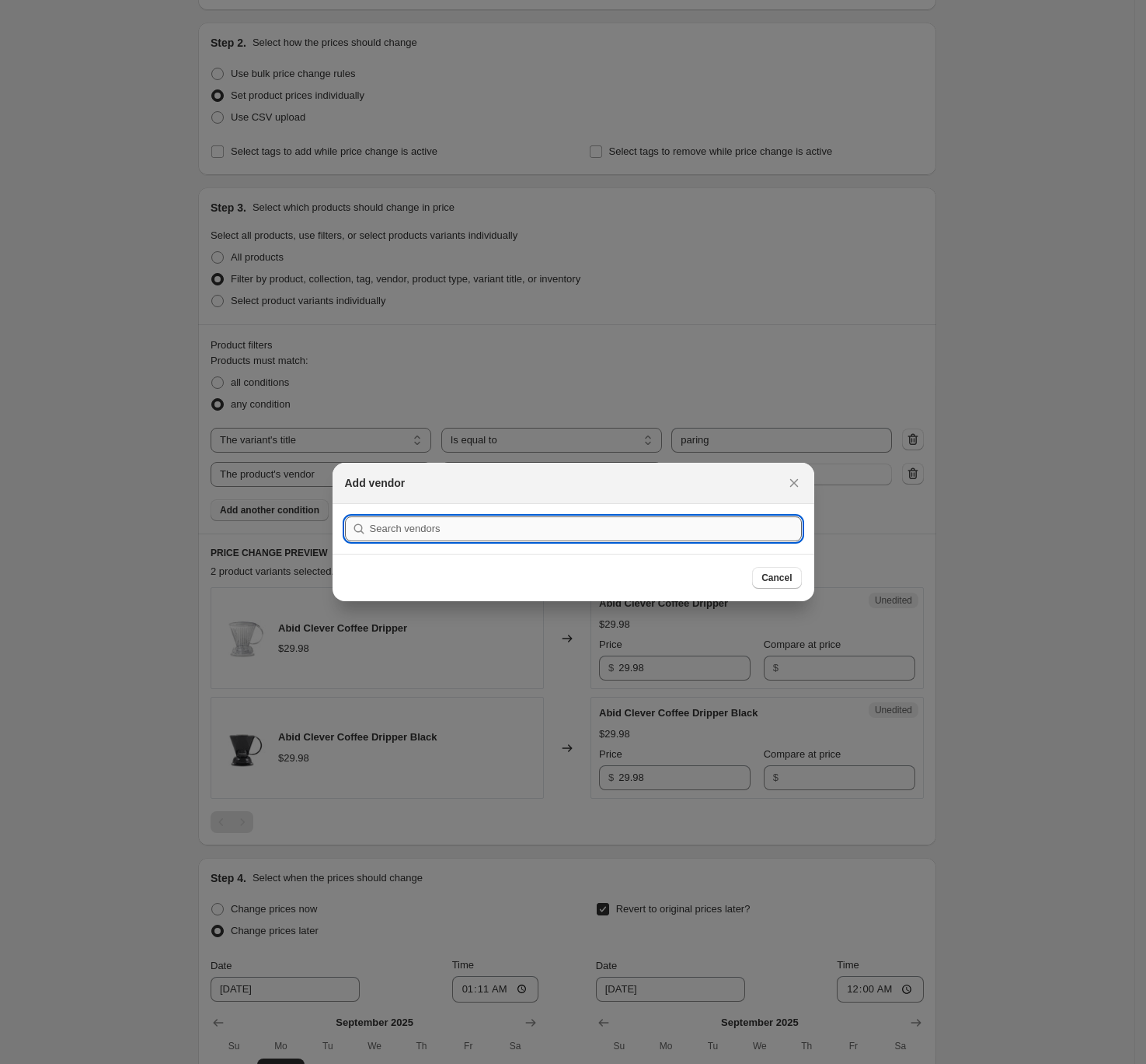
click at [560, 527] on input ":rlm:" at bounding box center [586, 528] width 432 height 25
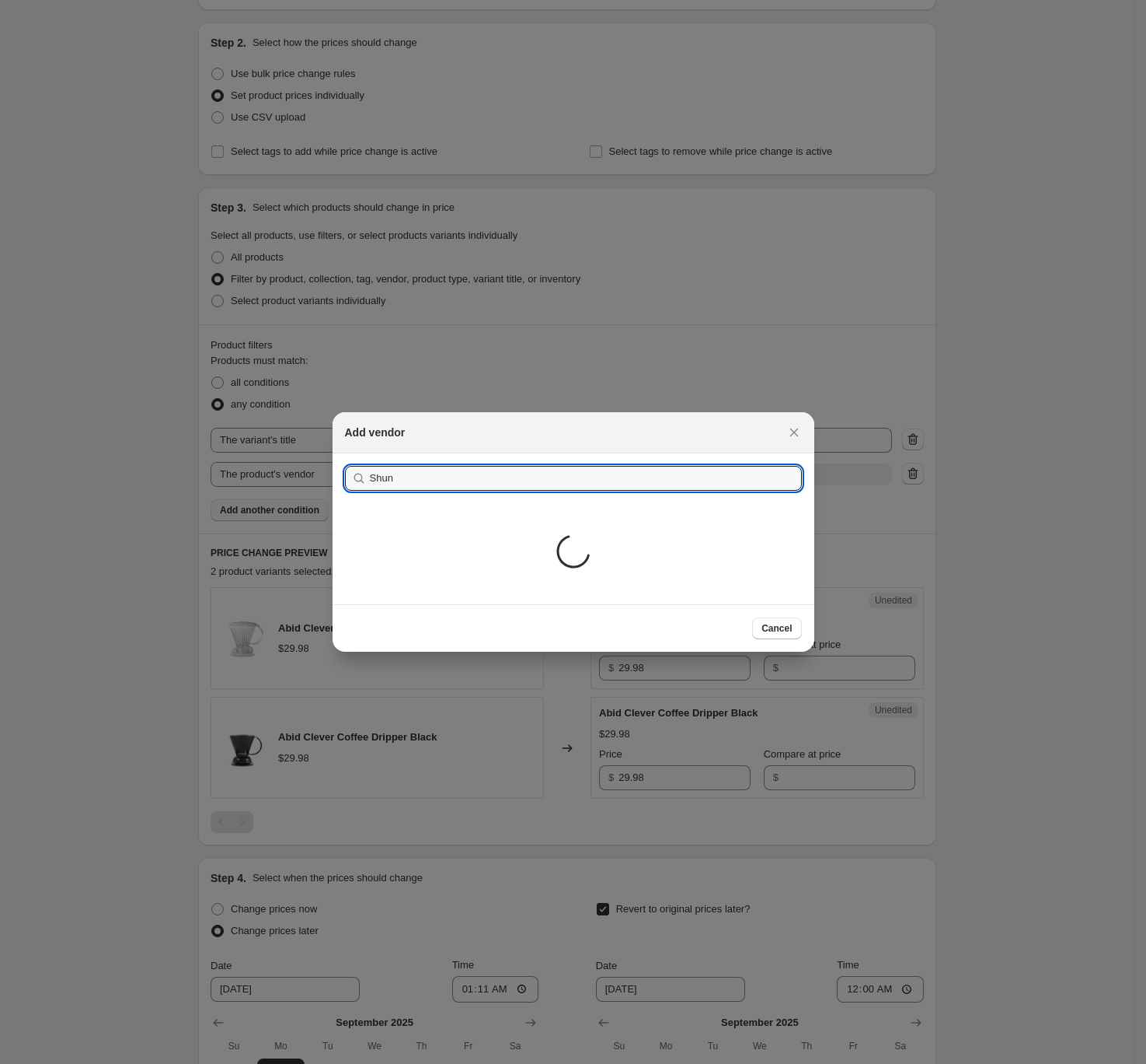
type input "Shun"
click at [345, 453] on button "Submit" at bounding box center [367, 461] width 44 height 16
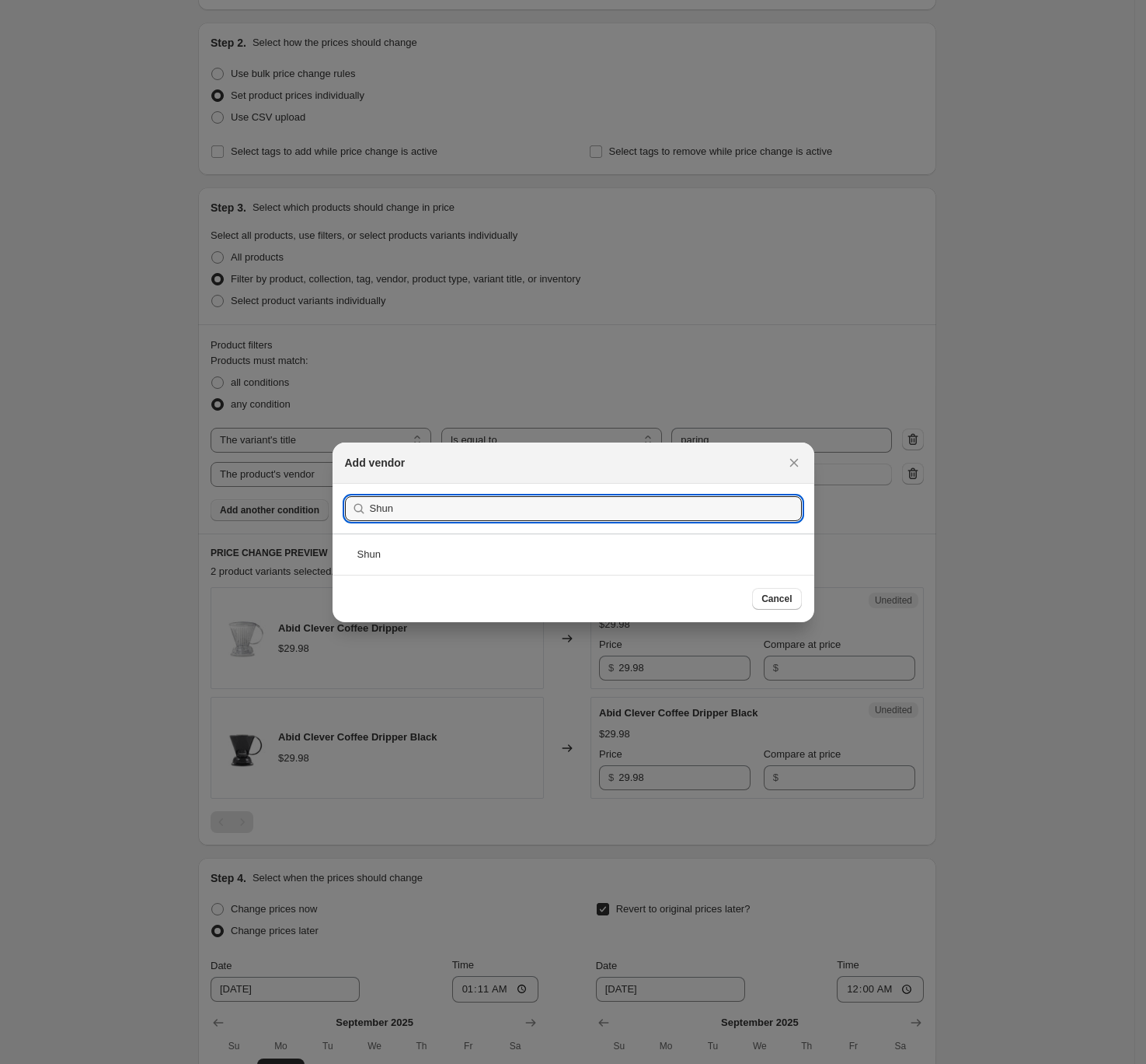
click at [408, 528] on section "Submit Shun" at bounding box center [573, 508] width 482 height 50
click at [427, 567] on div "Shun" at bounding box center [573, 554] width 482 height 42
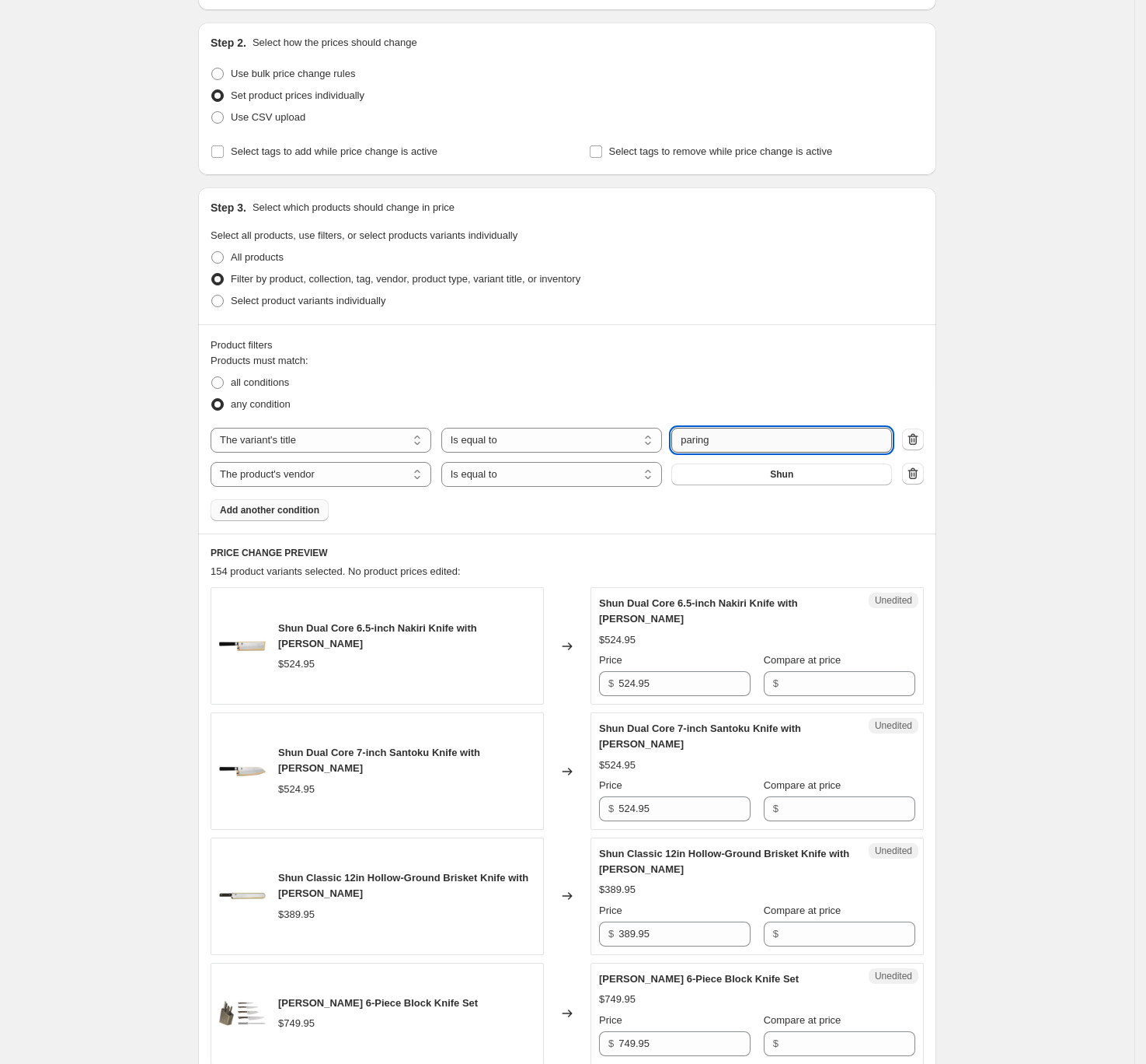
click at [802, 440] on input "paring" at bounding box center [781, 440] width 220 height 25
type input "Paring"
click at [672, 188] on button "Submit" at bounding box center [694, 196] width 44 height 16
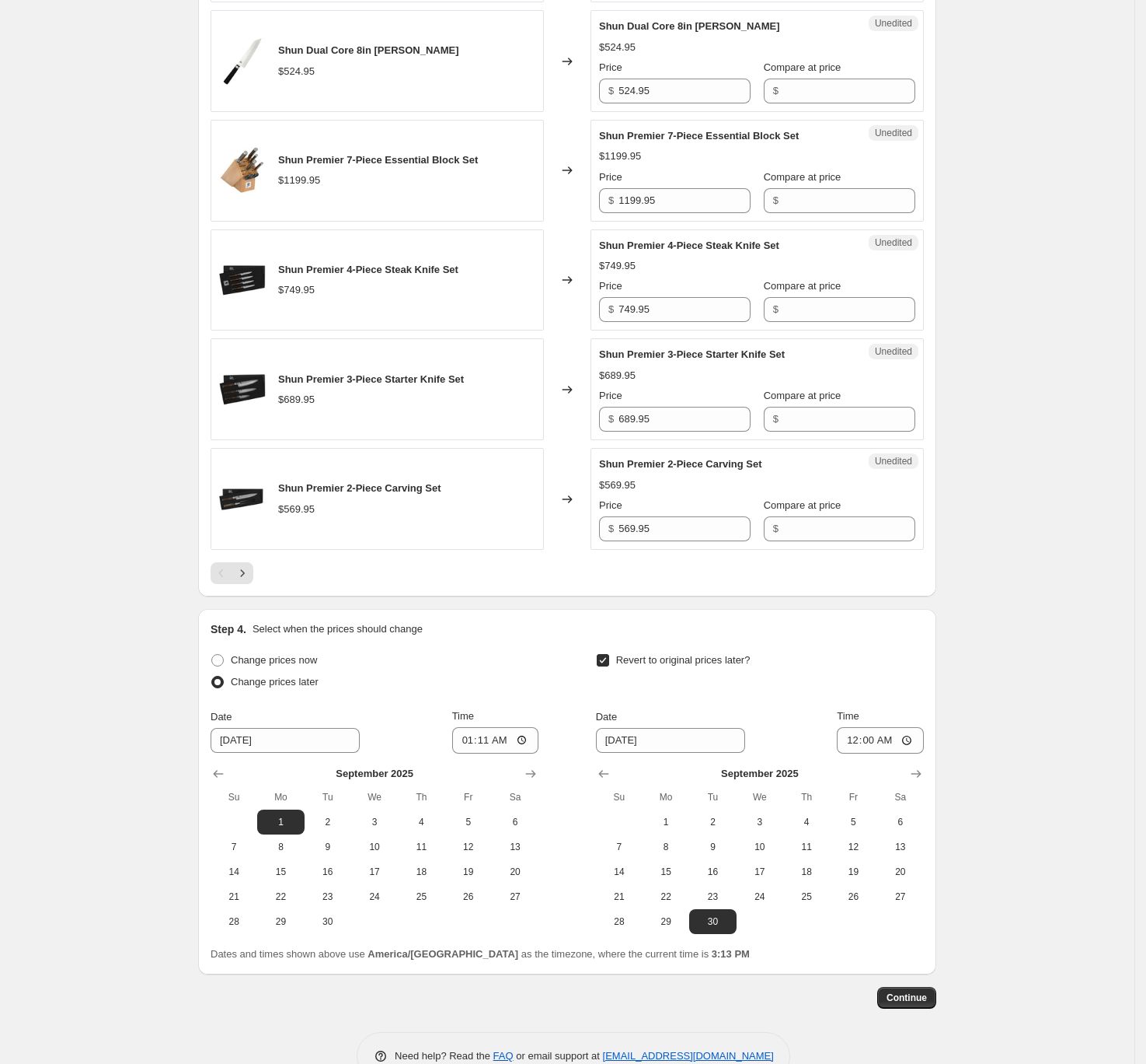
scroll to position [0, 0]
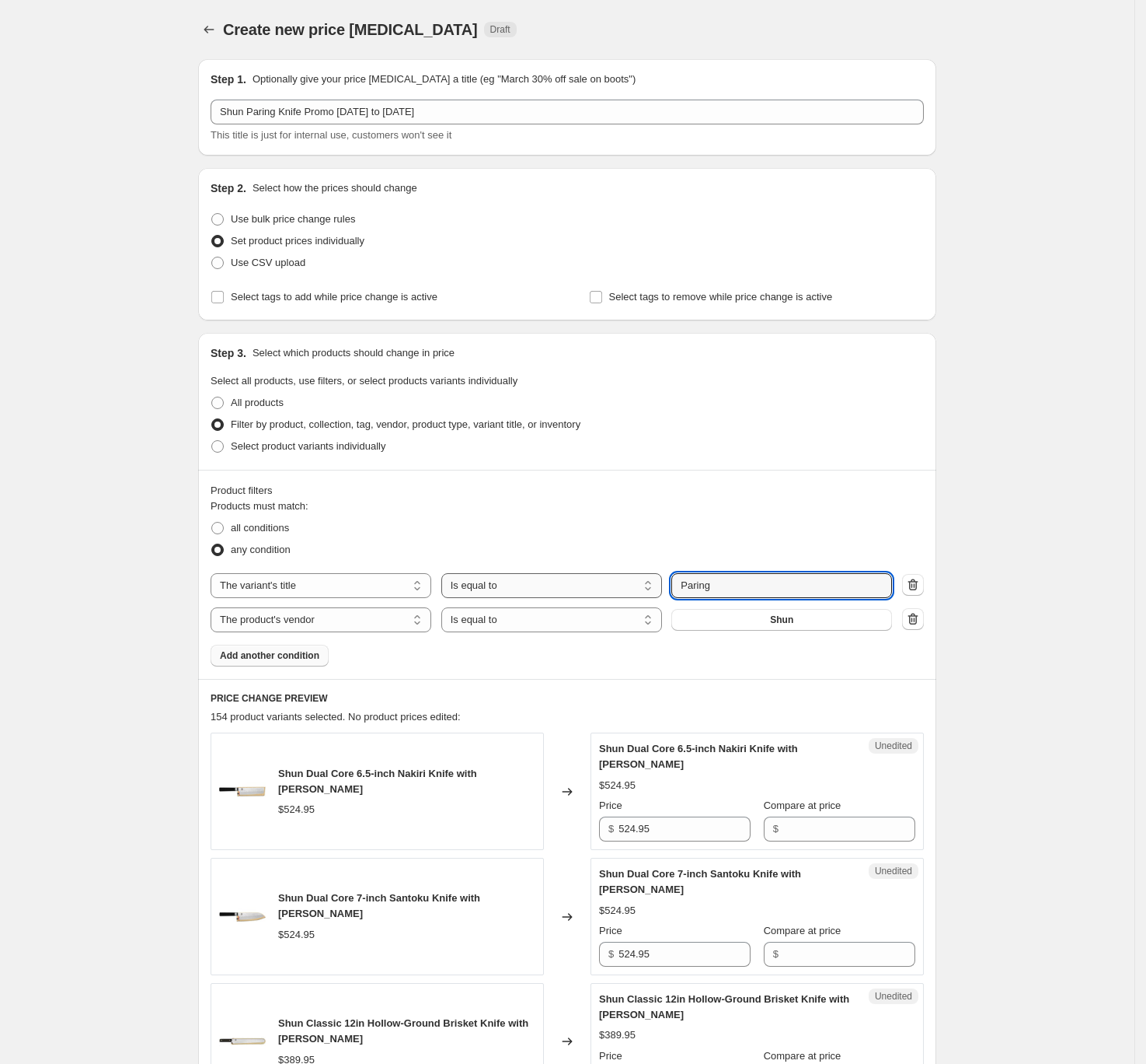
click at [595, 591] on select "Is equal to Is not equal to Contains" at bounding box center [551, 585] width 220 height 25
select select "contains"
click at [788, 590] on input "Paring" at bounding box center [781, 585] width 220 height 25
click at [306, 661] on span "Add another condition" at bounding box center [270, 655] width 99 height 12
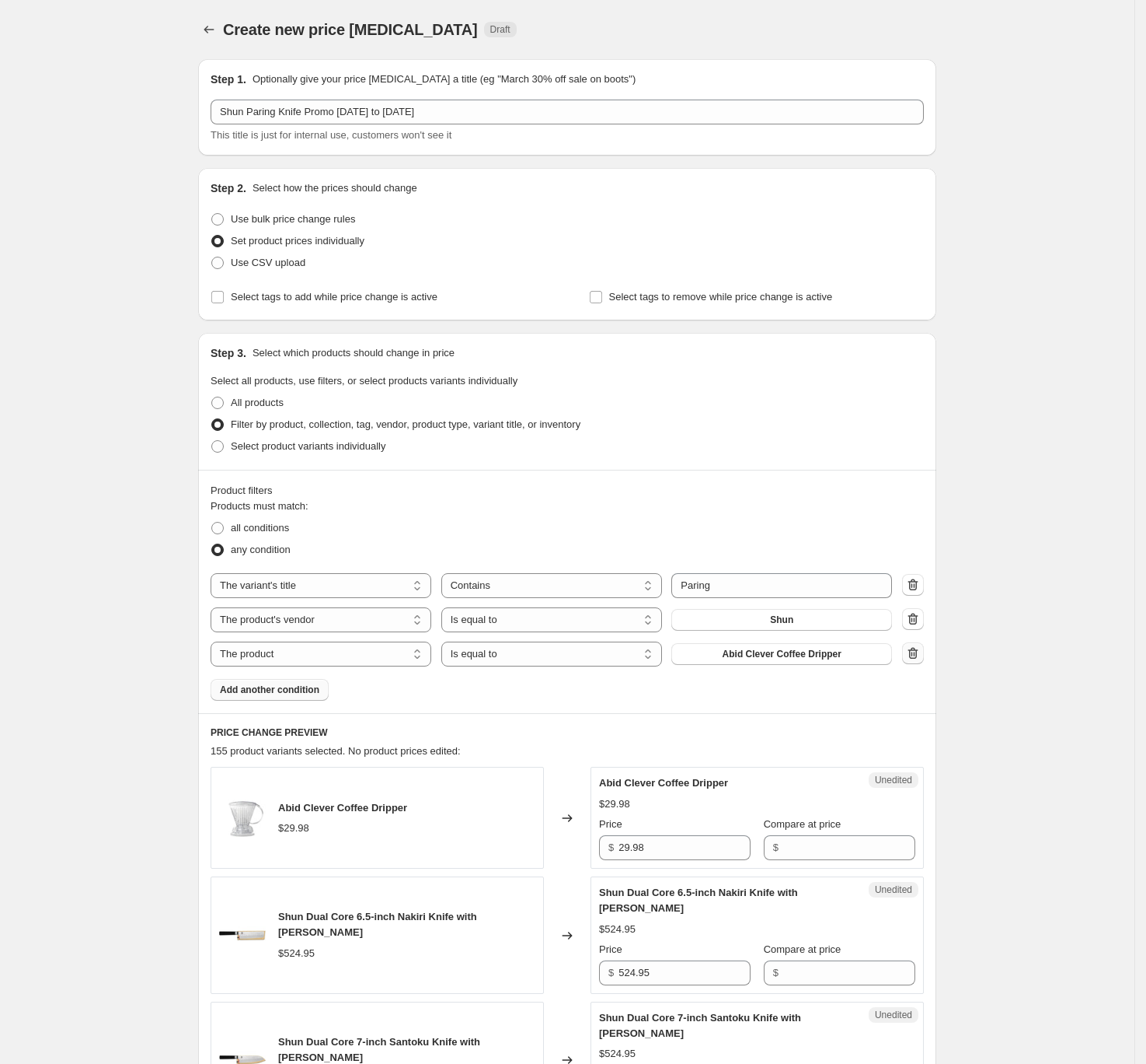
click at [921, 655] on icon "button" at bounding box center [913, 653] width 16 height 16
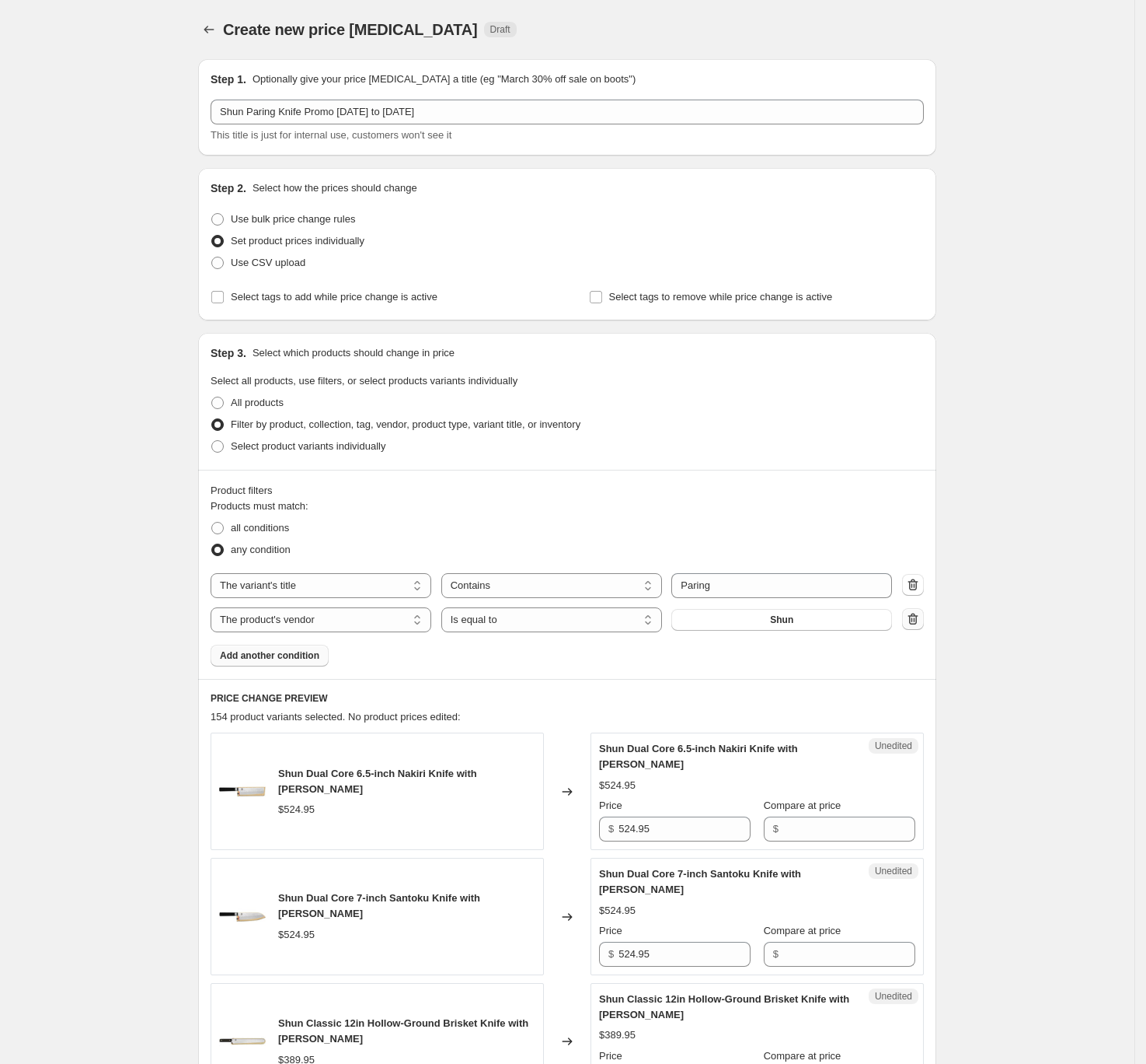
click at [921, 617] on icon "button" at bounding box center [913, 619] width 16 height 16
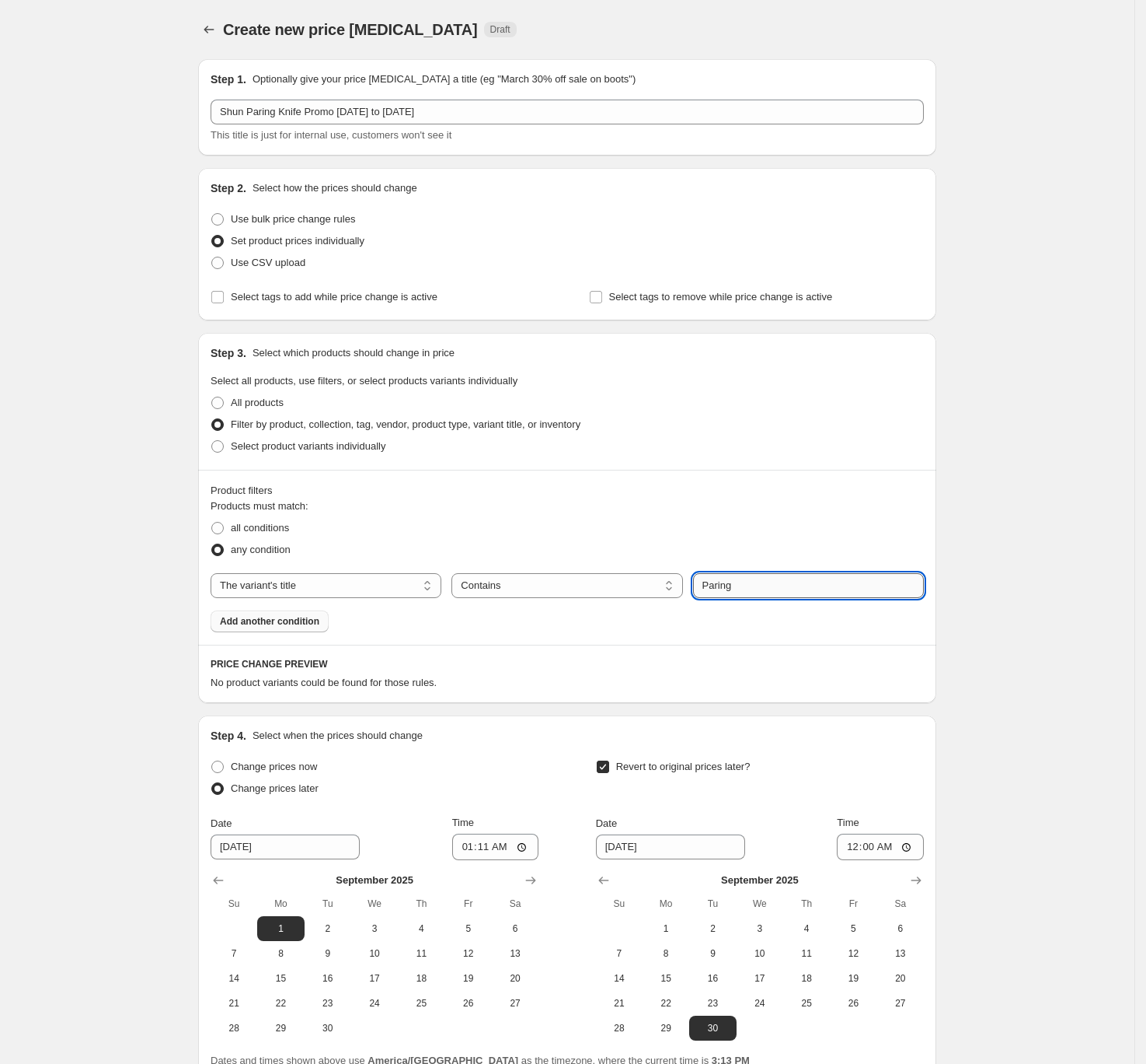
click at [783, 594] on input "Paring" at bounding box center [808, 585] width 231 height 25
click at [693, 333] on button "Submit" at bounding box center [715, 341] width 44 height 16
click at [508, 591] on select "Is equal to Is not equal to Contains" at bounding box center [566, 585] width 231 height 25
click at [511, 587] on select "Is equal to Is not equal to Contains" at bounding box center [566, 585] width 231 height 25
click at [277, 590] on select "The product The product's collection The product's tag The product's vendor The…" at bounding box center [326, 585] width 231 height 25
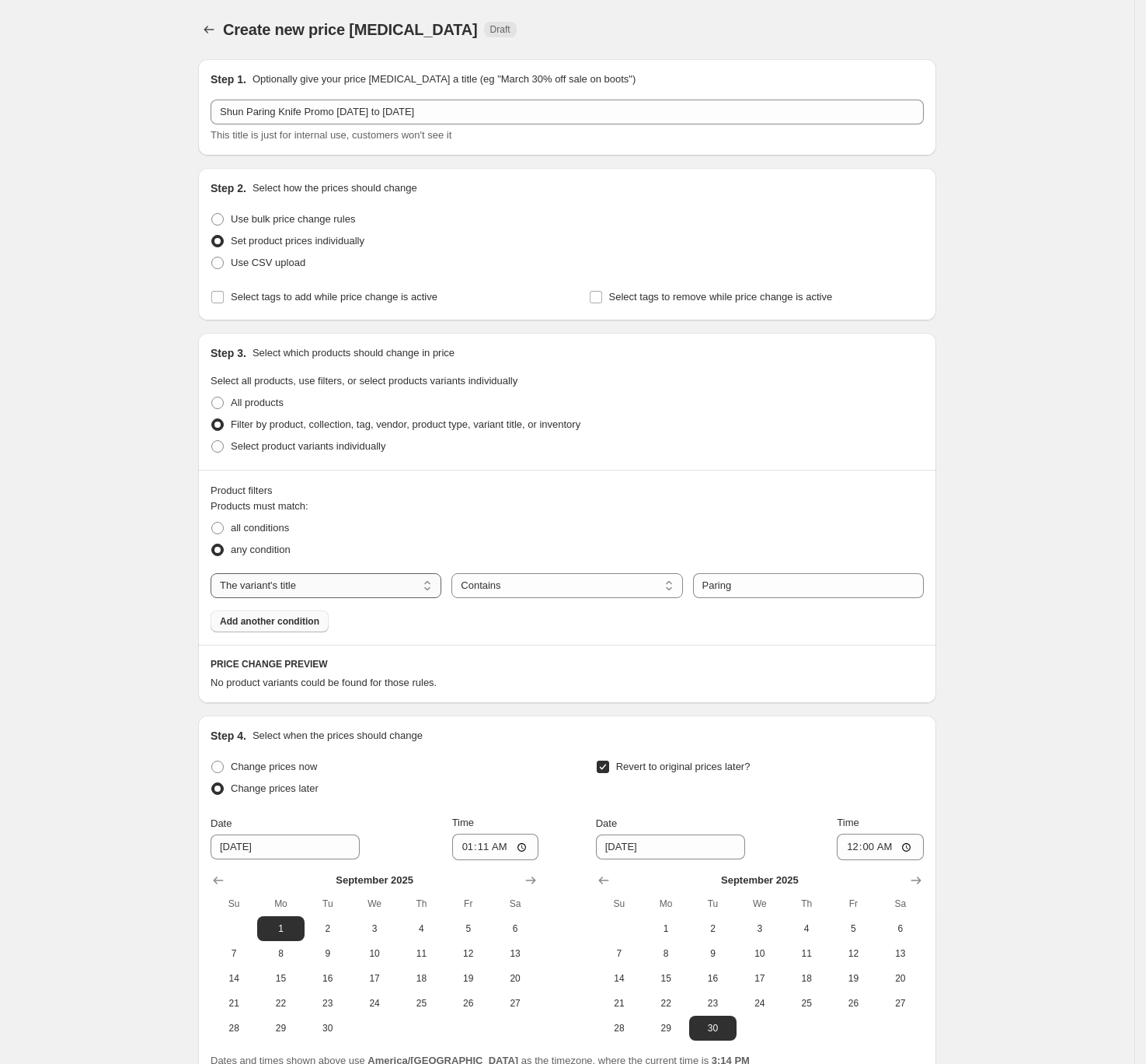
select select "product_type"
select select "equal"
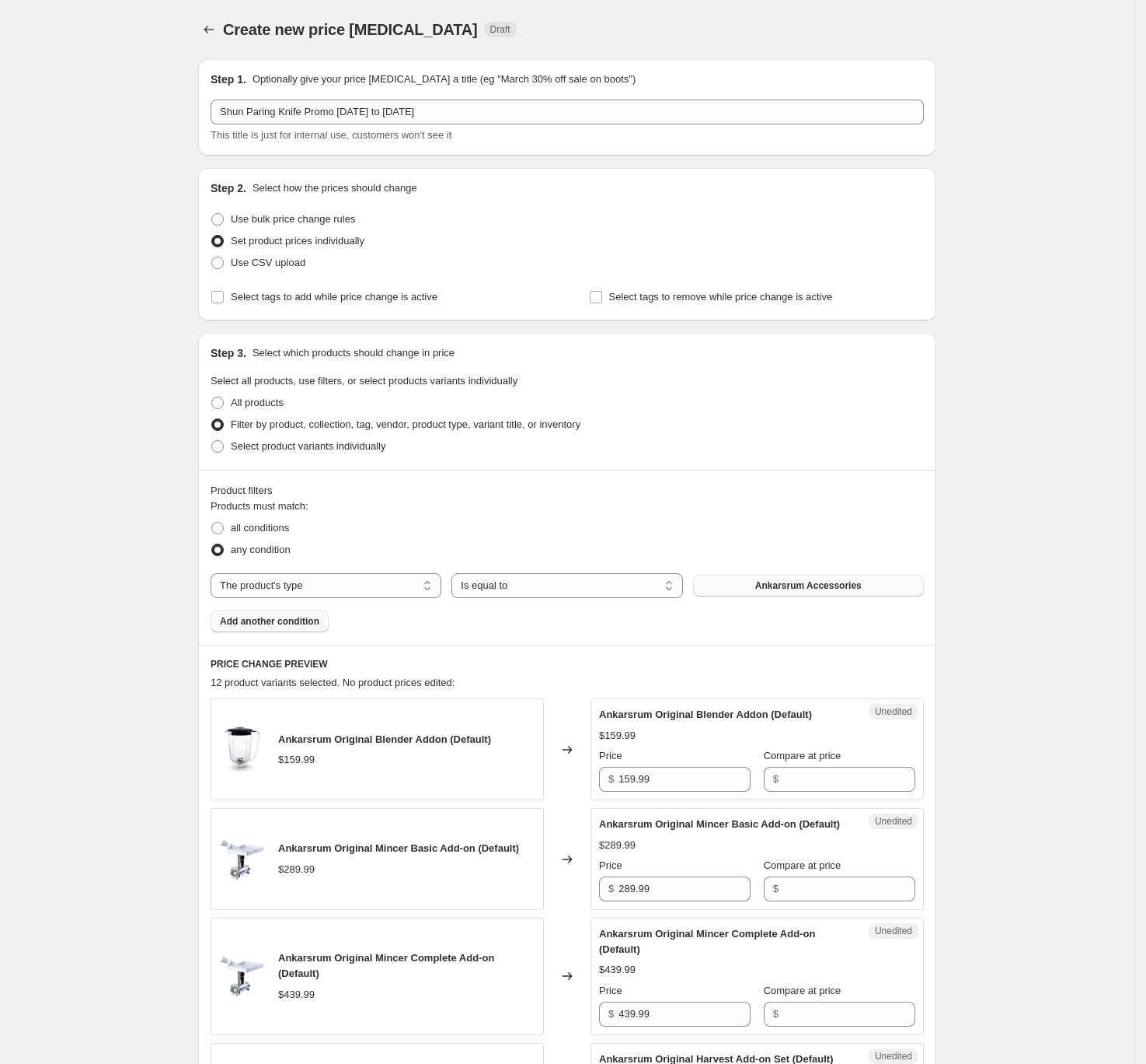
click at [823, 582] on span "Ankarsrum Accessories" at bounding box center [809, 585] width 106 height 12
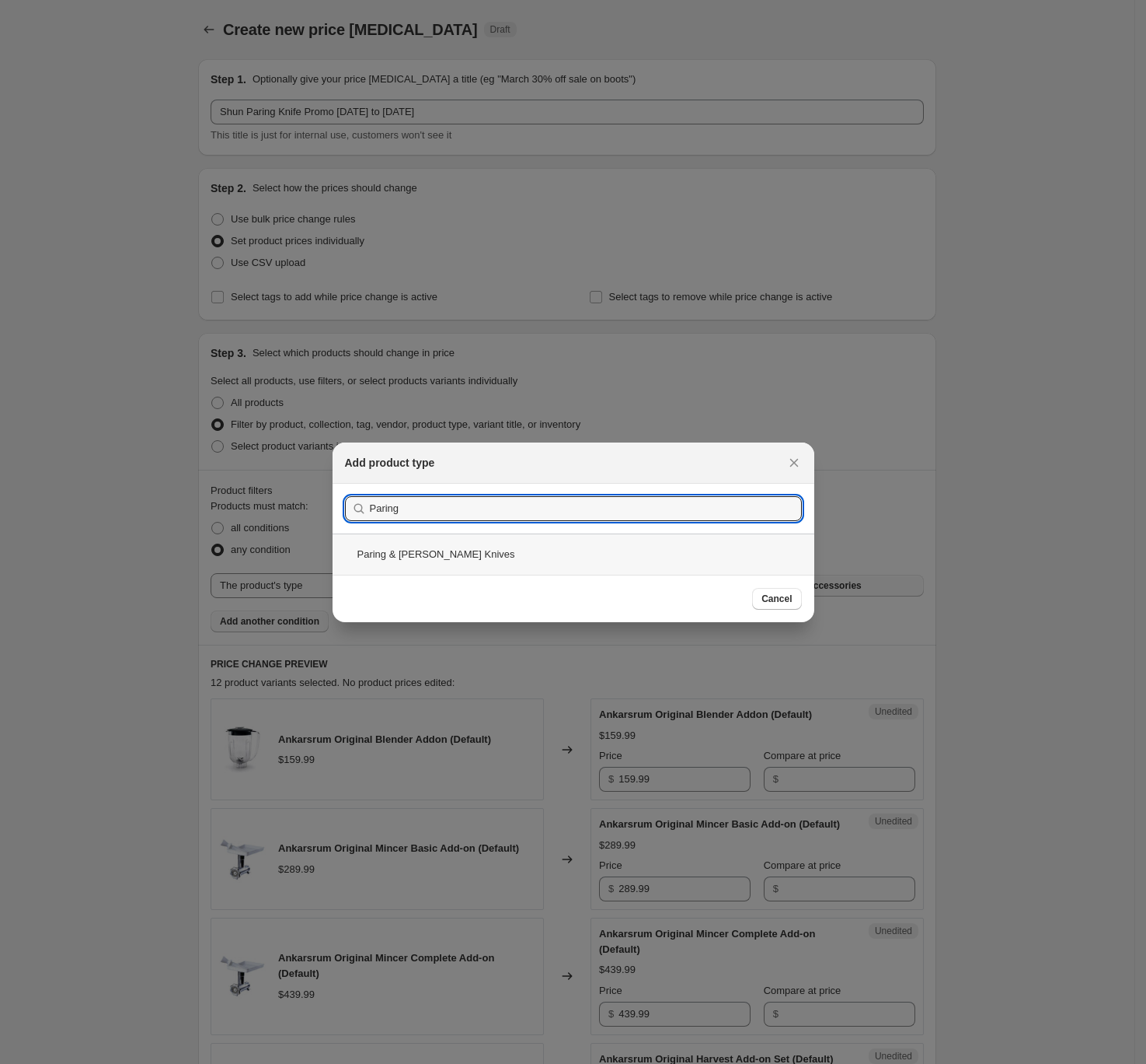
type input "Paring"
click at [473, 552] on div "Paring & Petty Knives" at bounding box center [573, 554] width 482 height 42
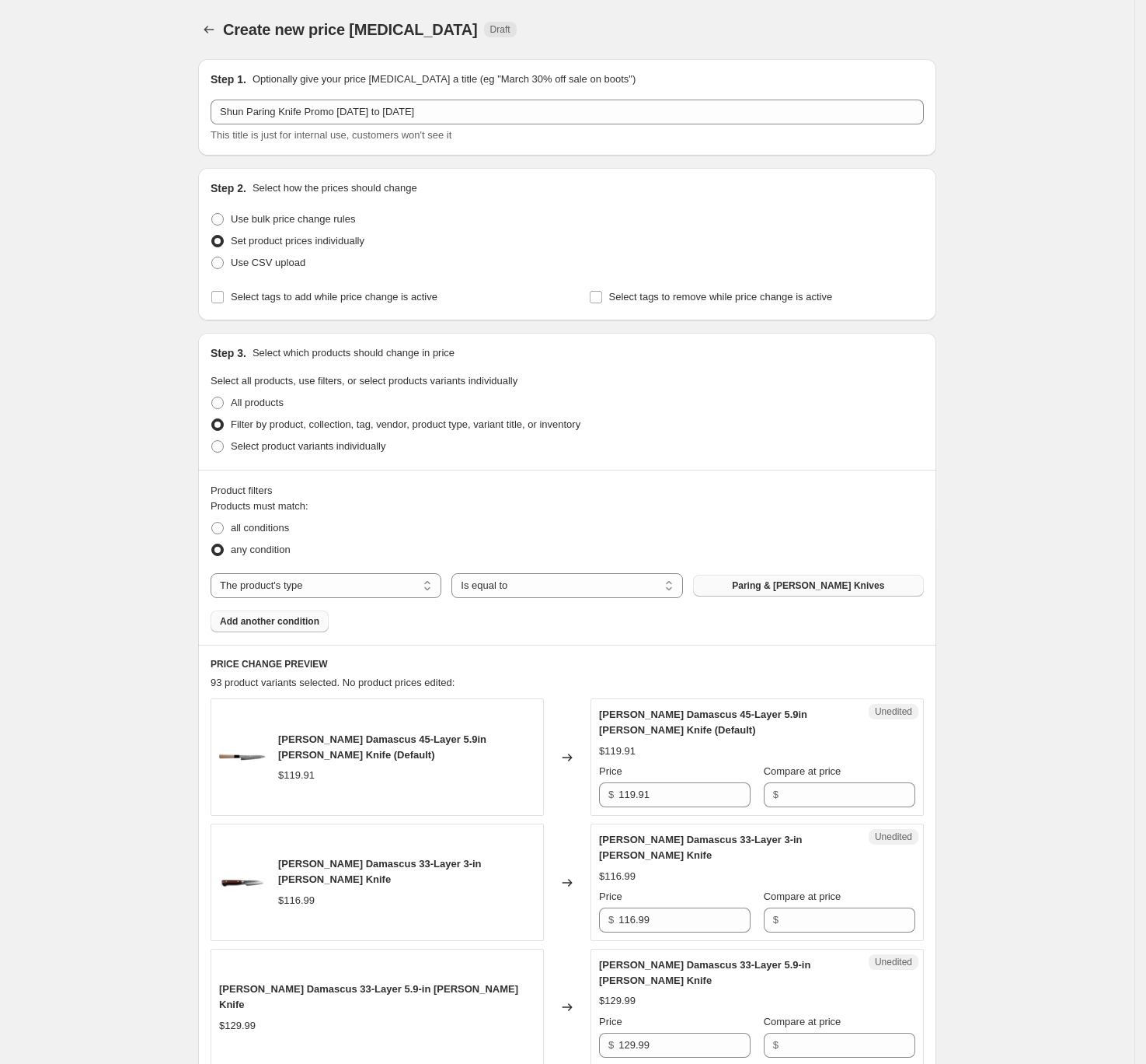
click at [285, 616] on span "Add another condition" at bounding box center [270, 621] width 99 height 12
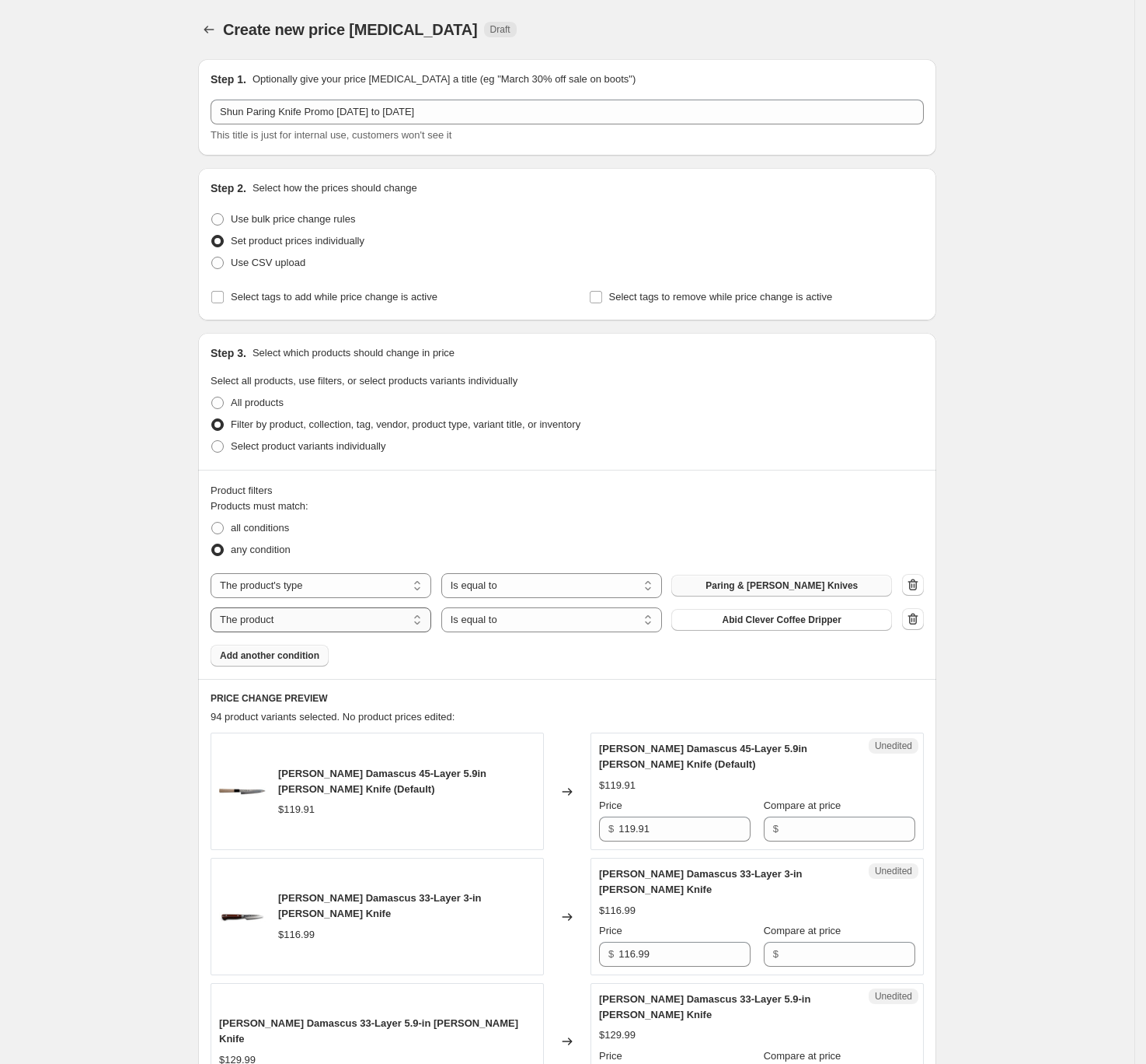
click at [374, 621] on select "The product The product's collection The product's tag The product's vendor The…" at bounding box center [320, 620] width 220 height 25
select select "vendor"
click at [824, 621] on button "Abid Clever" at bounding box center [781, 620] width 220 height 22
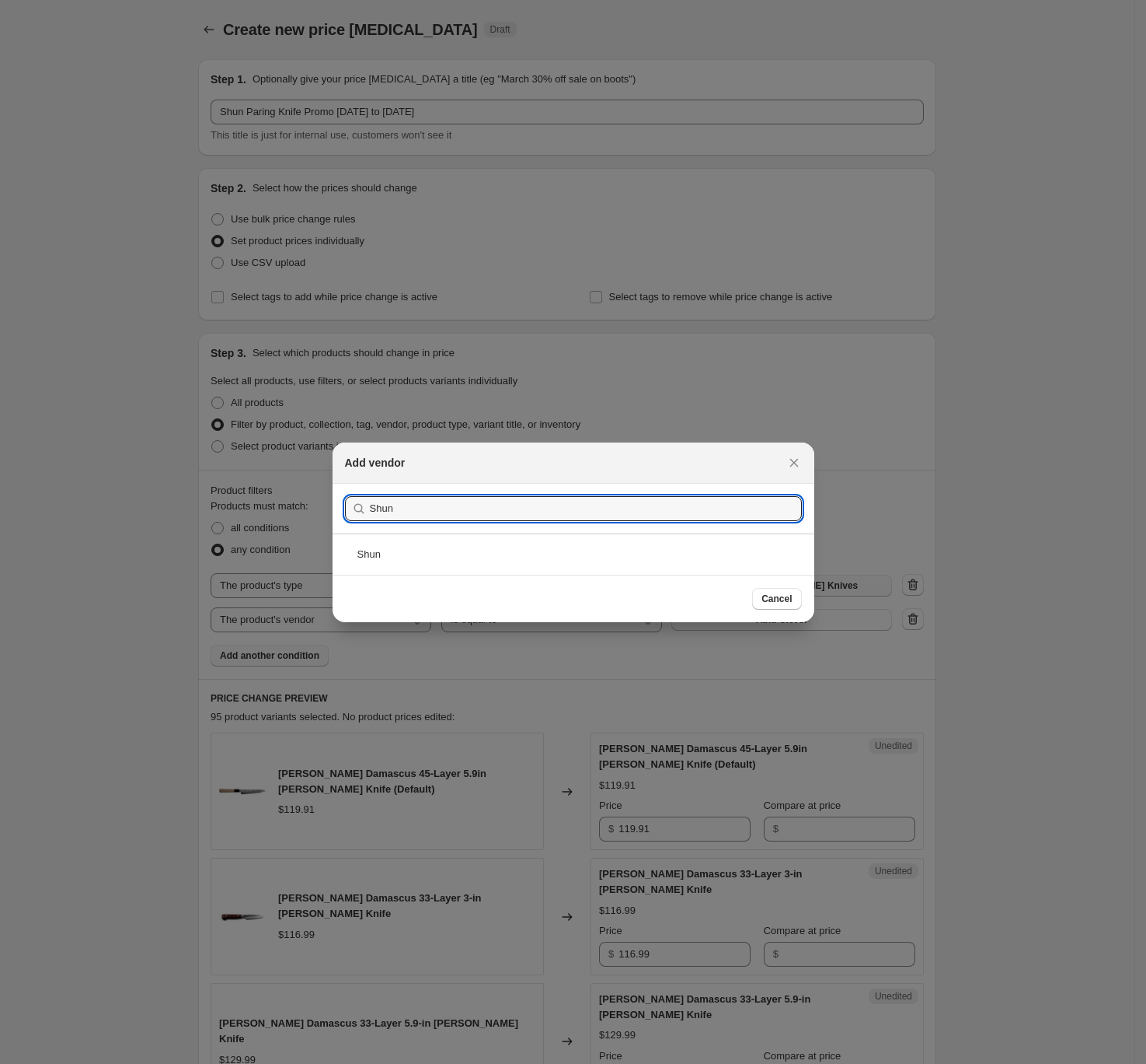
type input "Shun"
click at [469, 574] on div "Cancel" at bounding box center [573, 598] width 482 height 48
click at [527, 534] on div "Shun" at bounding box center [573, 554] width 482 height 42
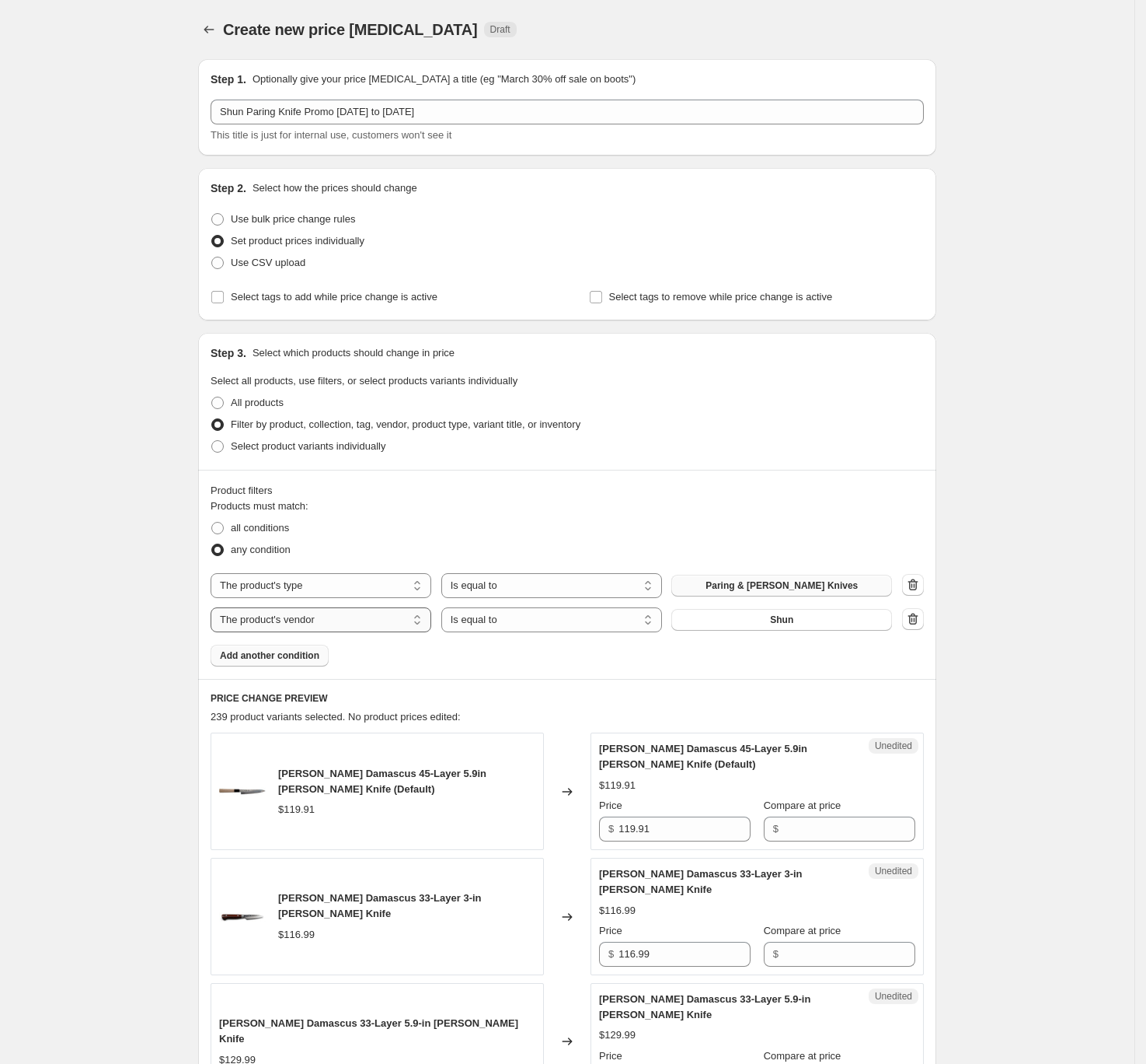
click at [294, 618] on select "The product The product's collection The product's tag The product's vendor The…" at bounding box center [320, 620] width 220 height 25
click at [731, 654] on div "Products must match: all conditions any condition The product The product's col…" at bounding box center [567, 582] width 713 height 168
click at [806, 624] on button "Shun" at bounding box center [781, 620] width 220 height 22
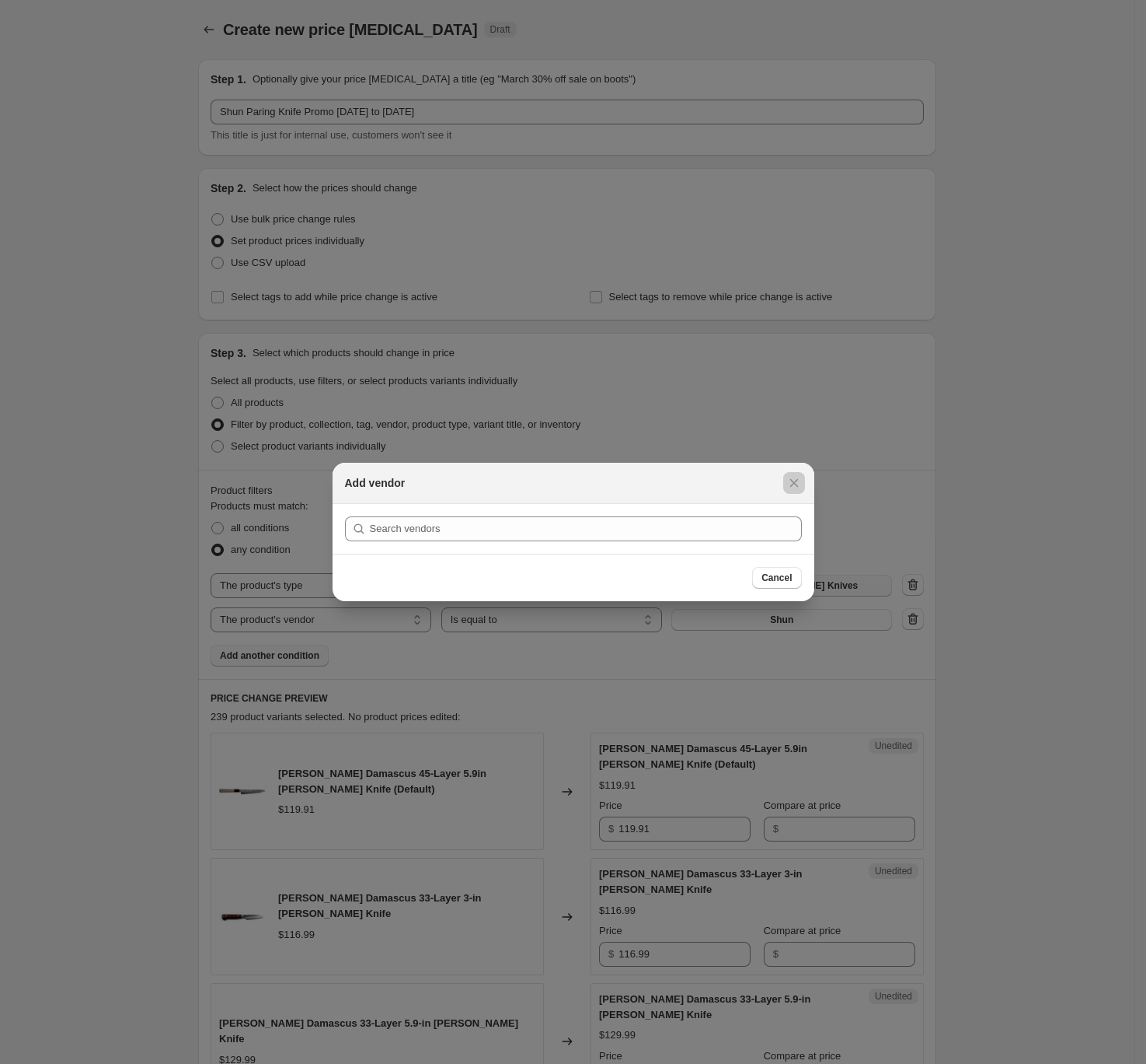
click at [829, 651] on div at bounding box center [573, 532] width 1146 height 1064
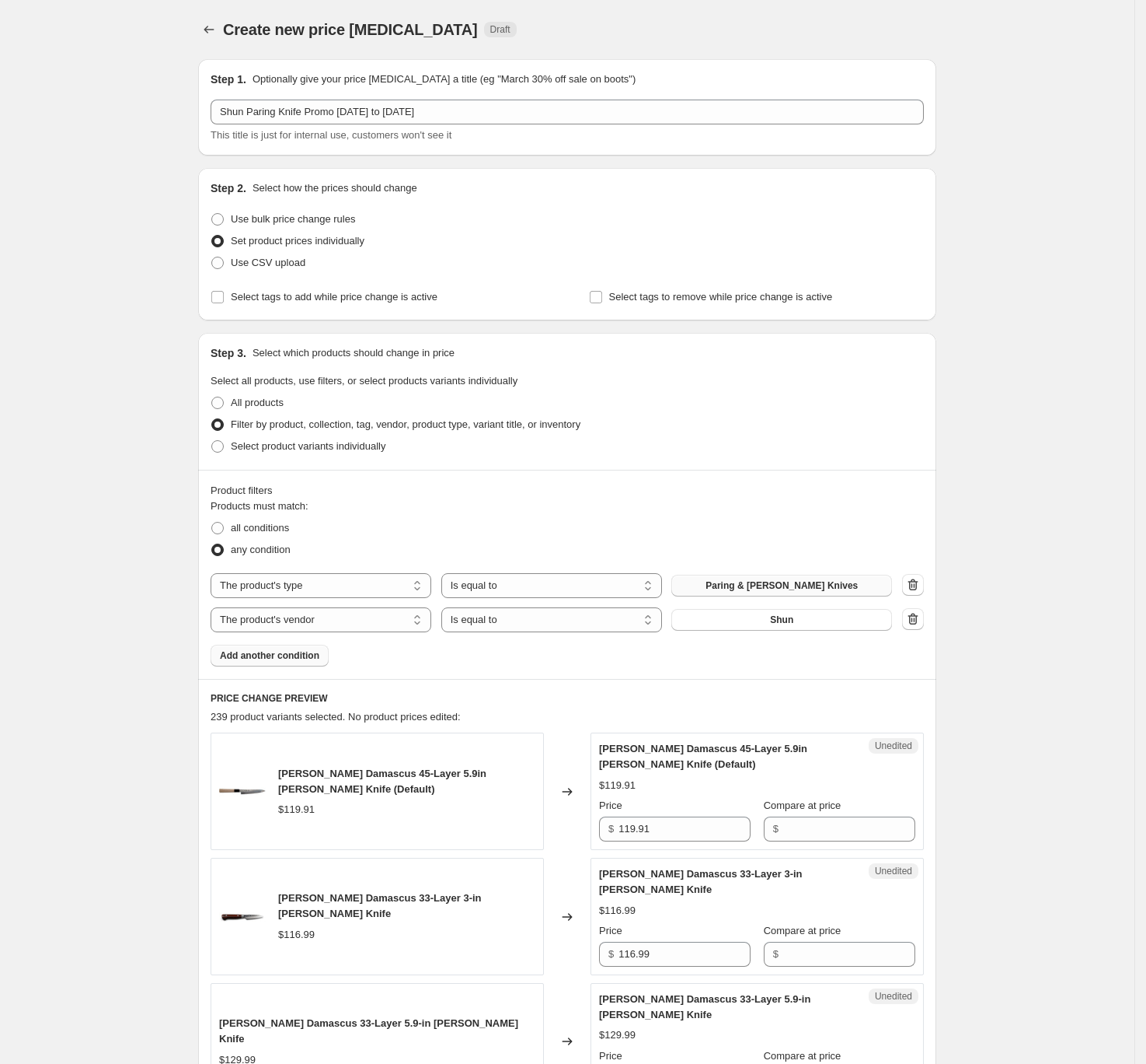
click at [638, 651] on div "Products must match: all conditions any condition The product The product's col…" at bounding box center [567, 582] width 713 height 168
click at [305, 659] on span "Add another condition" at bounding box center [270, 655] width 99 height 12
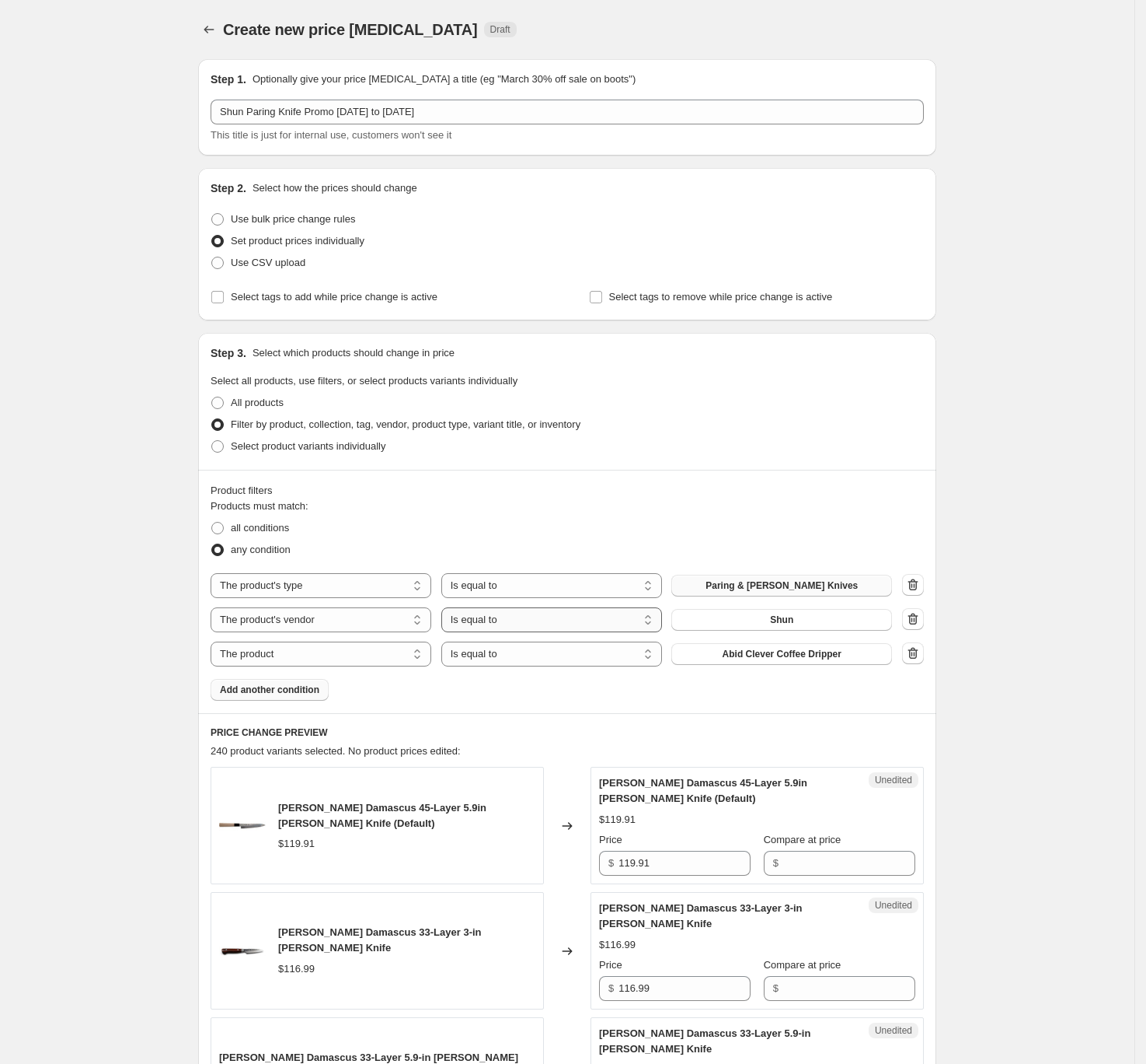
click at [545, 624] on select "Is equal to Is not equal to" at bounding box center [551, 620] width 220 height 25
click at [367, 653] on select "The product The product's collection The product's tag The product's vendor The…" at bounding box center [320, 654] width 220 height 25
select select "title"
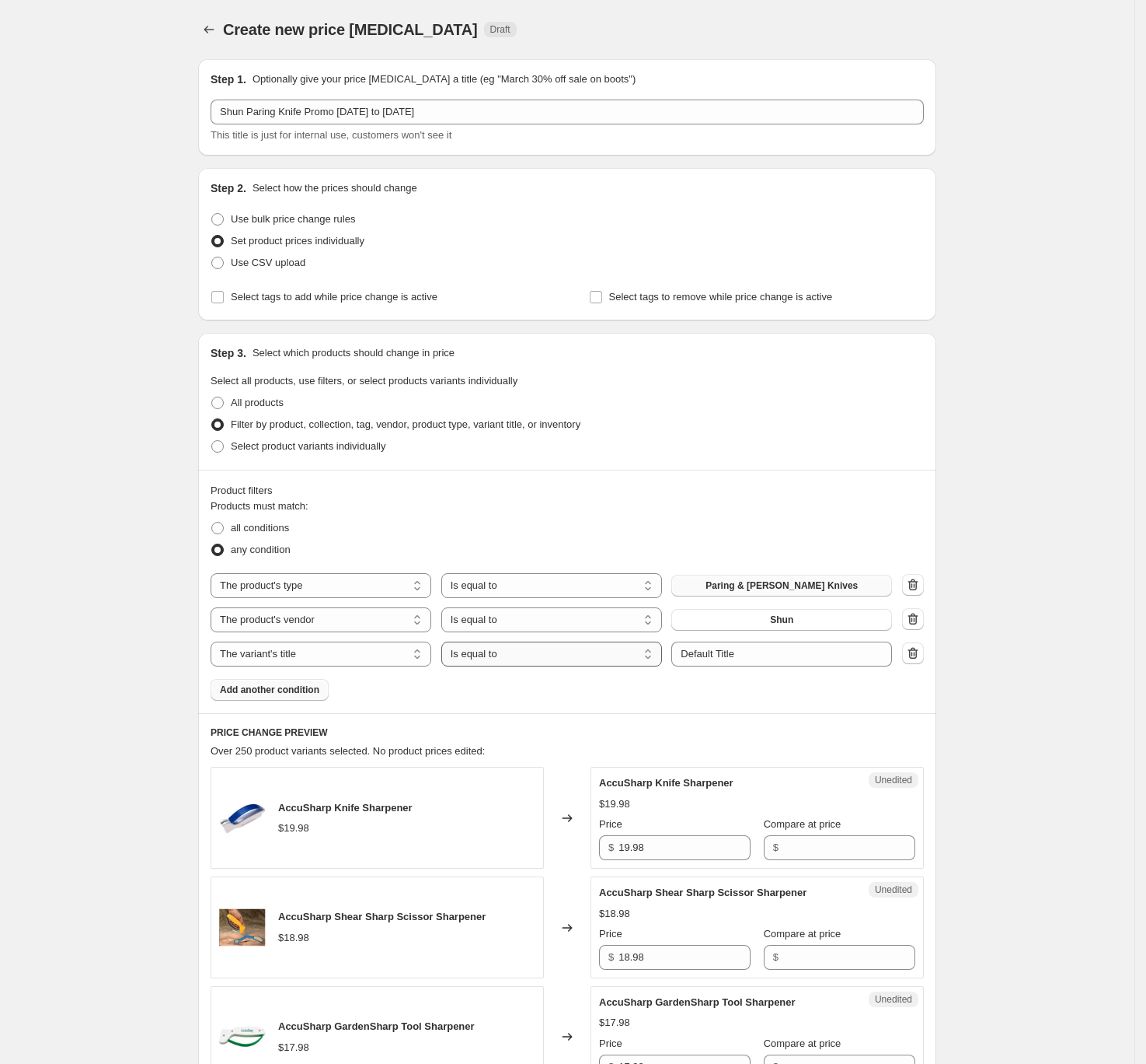
click at [512, 659] on select "Is equal to Is not equal to Contains" at bounding box center [551, 654] width 220 height 25
select select "contains"
click at [746, 655] on input "Default Title" at bounding box center [781, 654] width 220 height 25
type input "D"
type input "Shun"
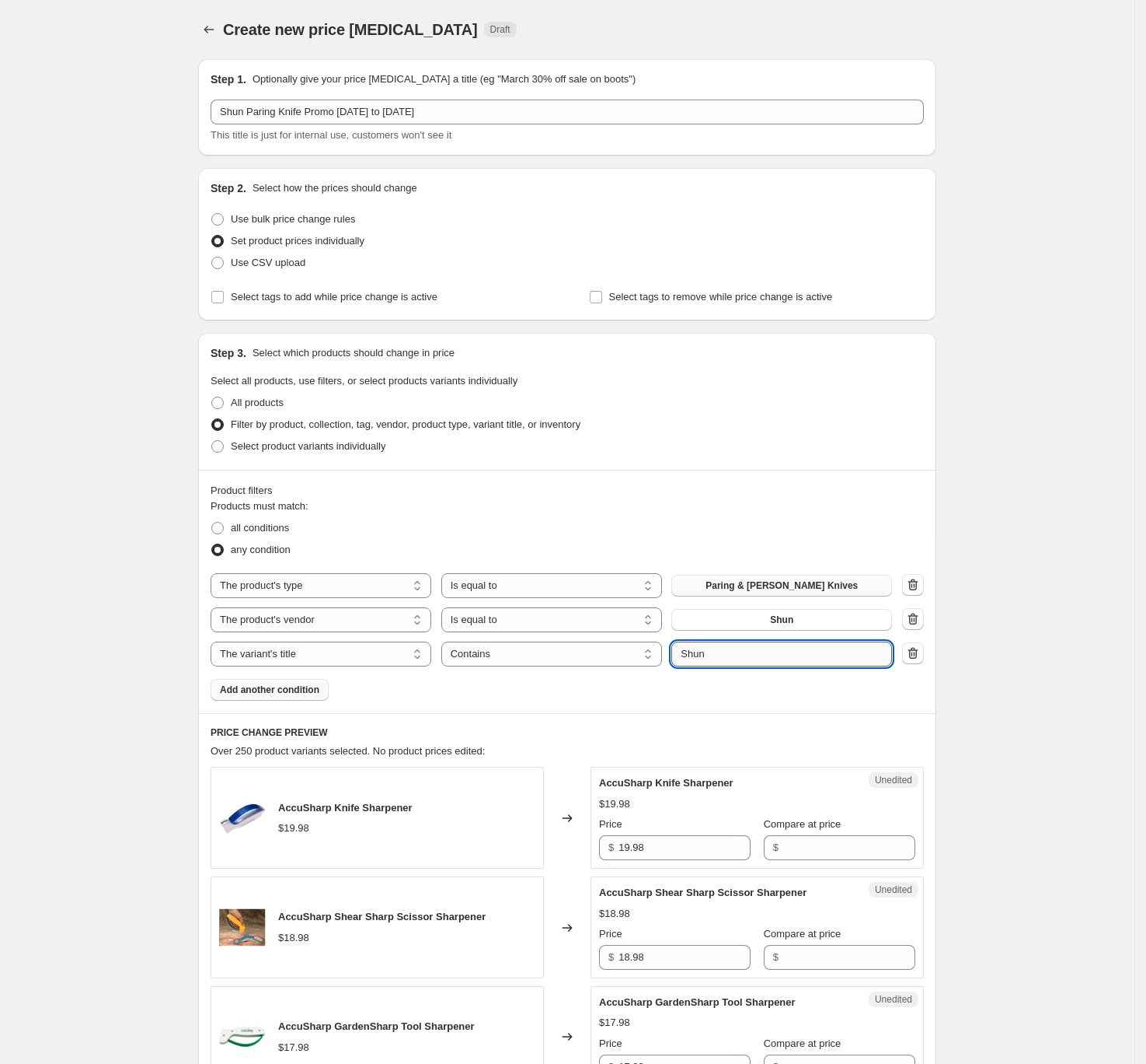
click at [672, 333] on button "Submit" at bounding box center [694, 341] width 44 height 16
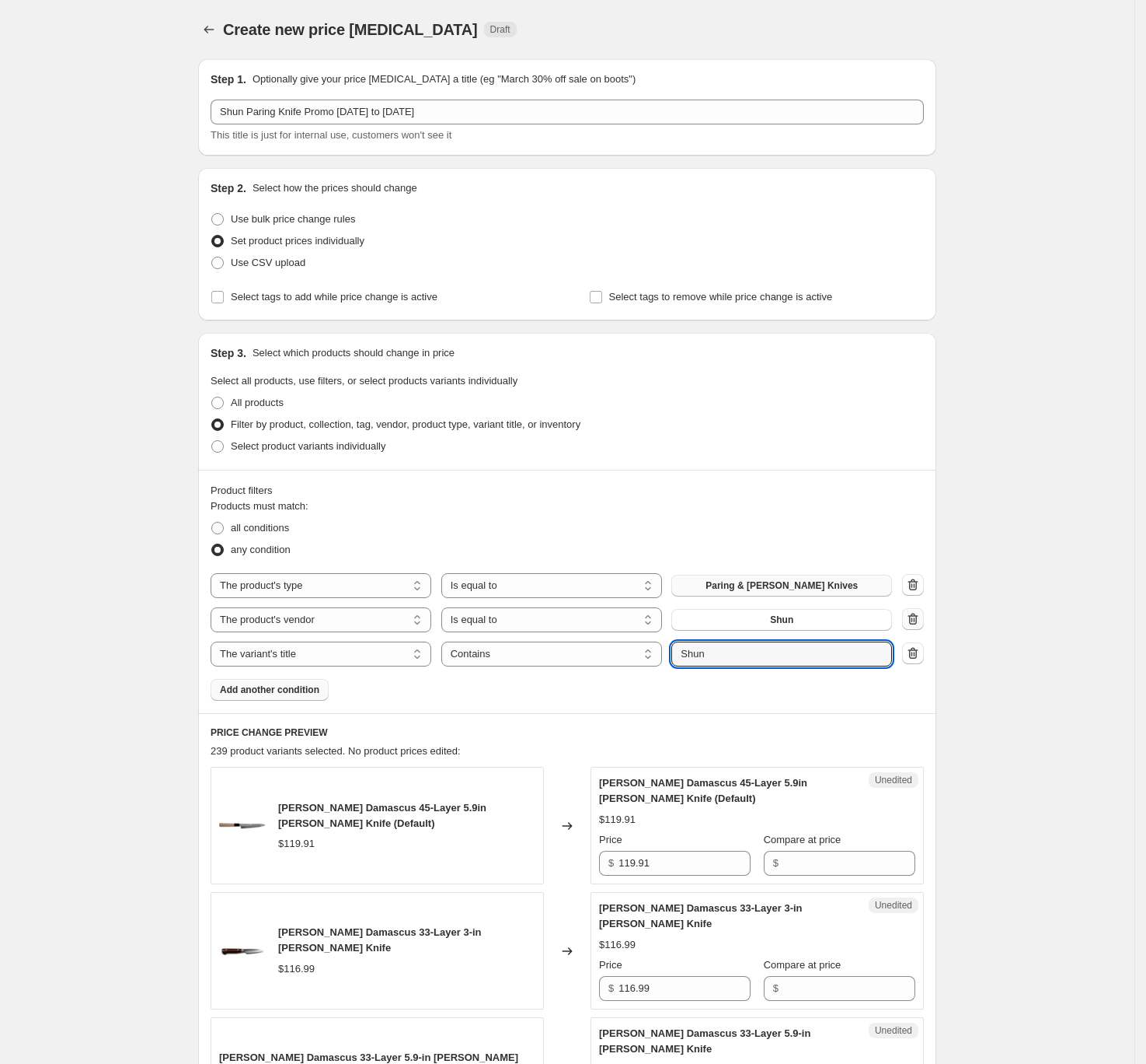
click at [916, 622] on icon "button" at bounding box center [915, 619] width 2 height 4
select select "title"
select select "contains"
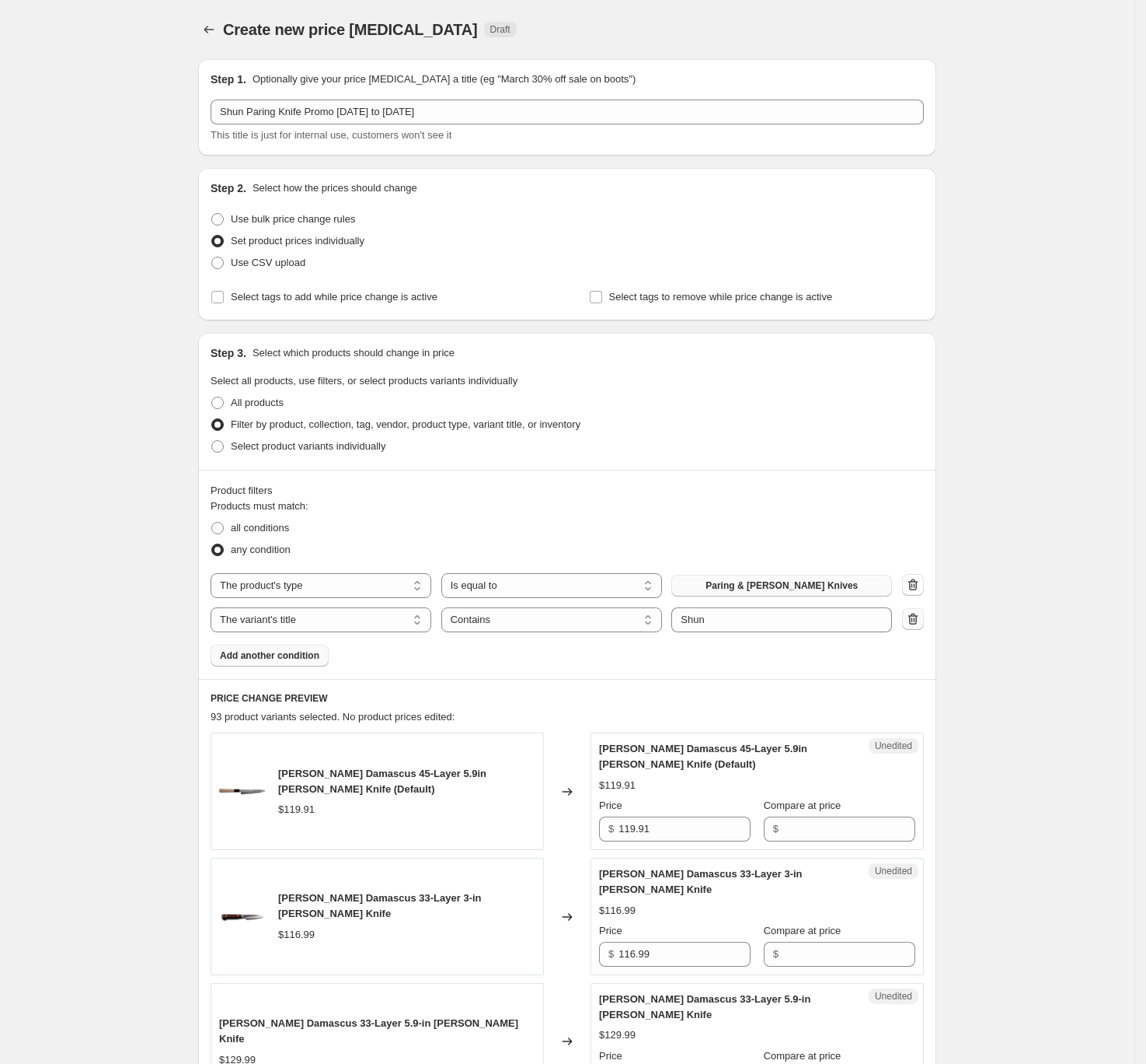
click at [918, 617] on icon "button" at bounding box center [913, 619] width 16 height 16
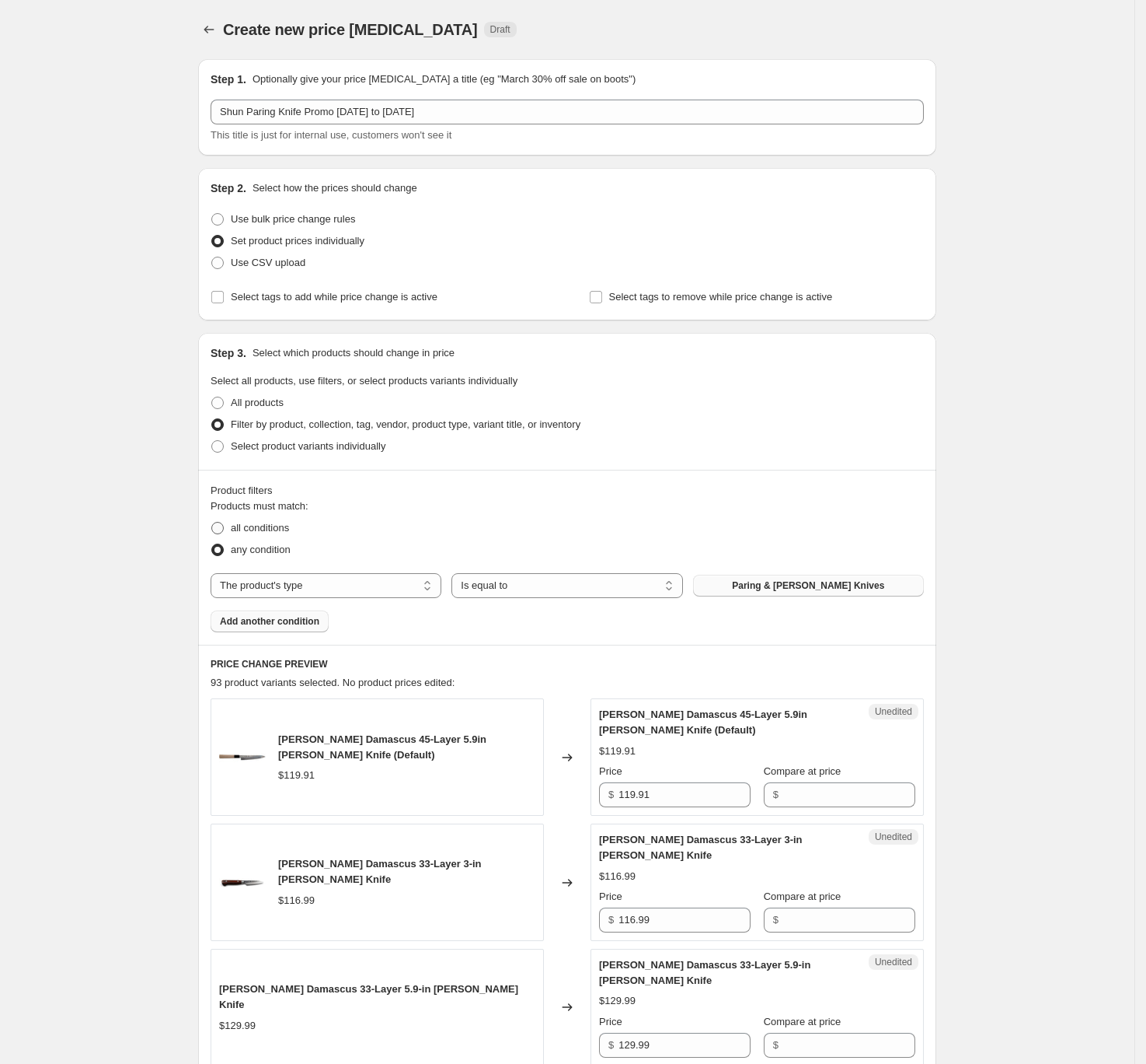
click at [271, 528] on span "all conditions" at bounding box center [260, 527] width 58 height 12
click at [212, 522] on input "all conditions" at bounding box center [212, 521] width 1 height 1
radio input "true"
click at [283, 587] on select "The product The product's collection The product's tag The product's vendor The…" at bounding box center [326, 585] width 231 height 25
click at [329, 618] on button "Add another condition" at bounding box center [270, 621] width 119 height 22
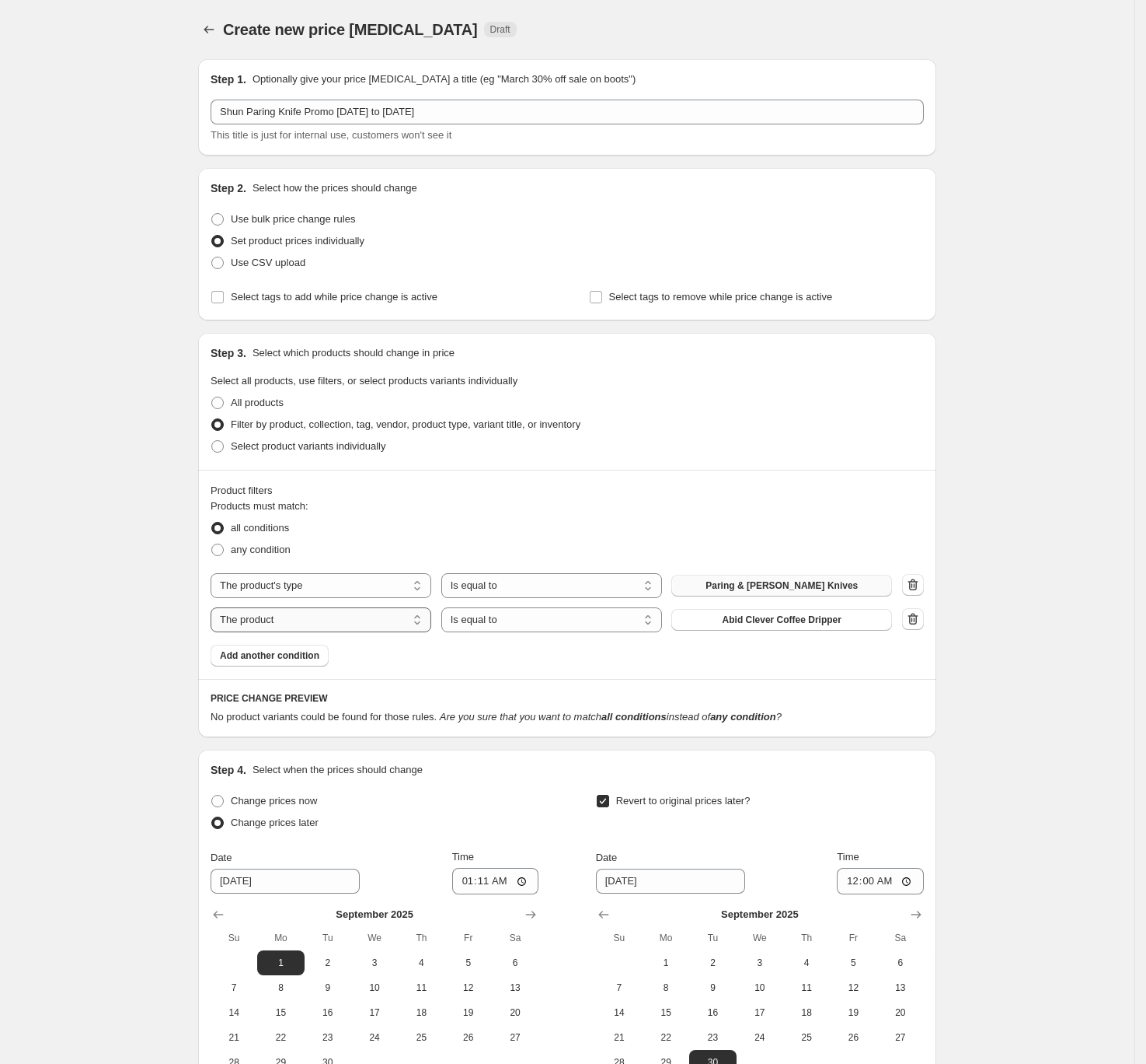
click at [368, 626] on select "The product The product's collection The product's tag The product's vendor The…" at bounding box center [320, 620] width 220 height 25
select select "vendor"
click at [538, 624] on select "Is equal to Is not equal to" at bounding box center [551, 620] width 220 height 25
click at [790, 617] on span "Abid Clever" at bounding box center [782, 620] width 52 height 12
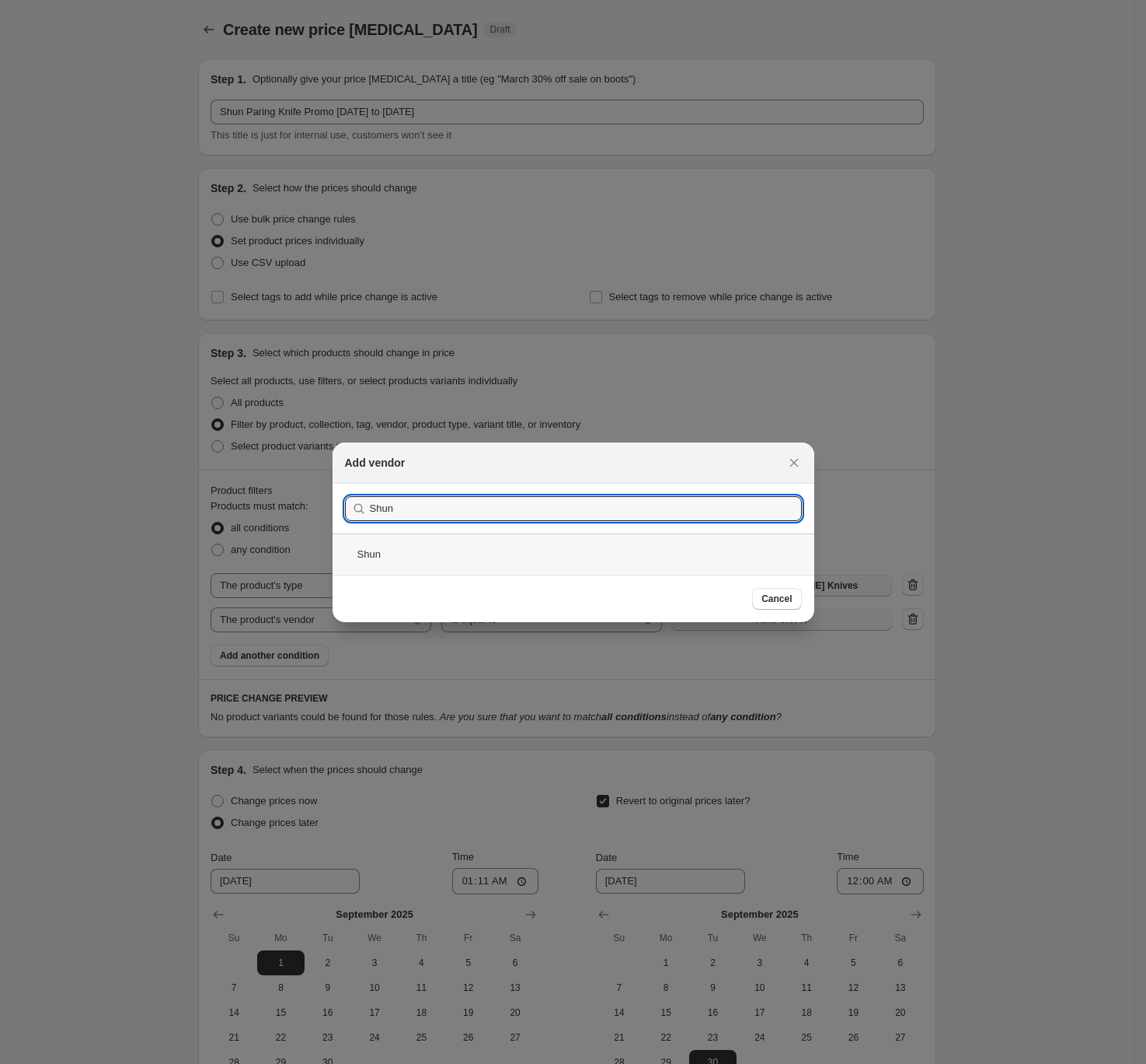
type input "Shun"
click at [442, 558] on div "Shun" at bounding box center [573, 554] width 482 height 42
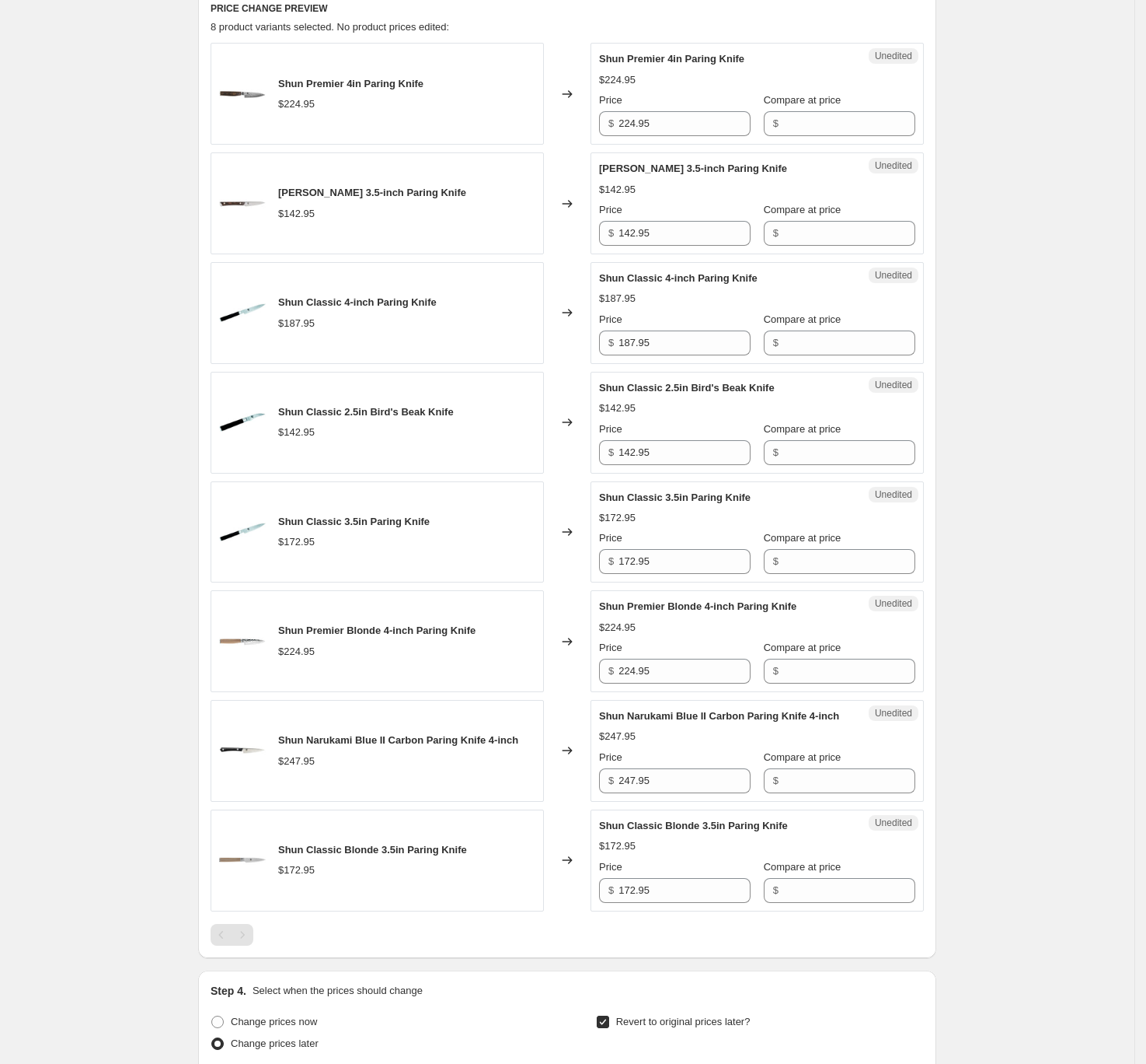
scroll to position [576, 0]
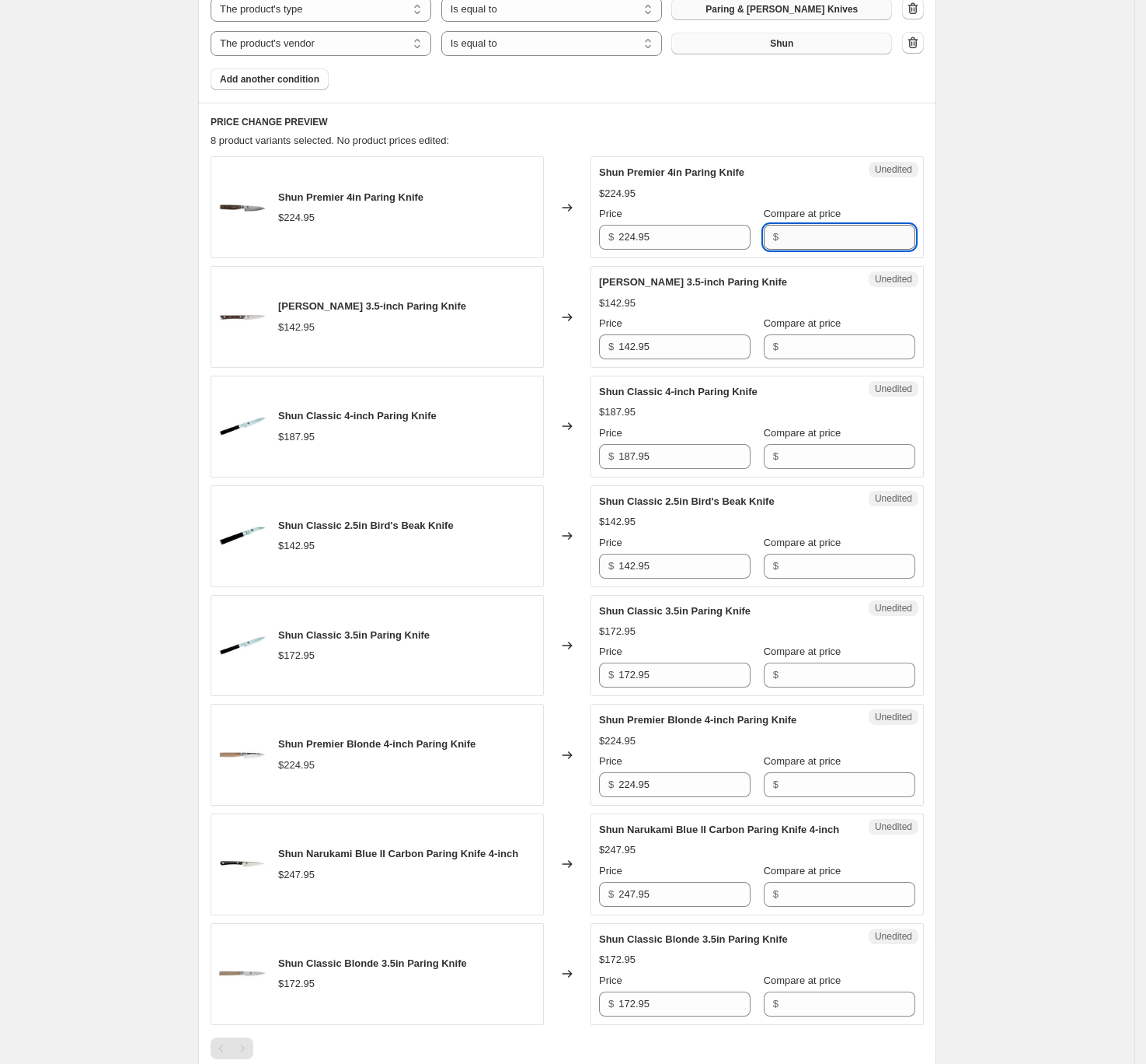
click at [824, 243] on input "Compare at price" at bounding box center [849, 237] width 132 height 25
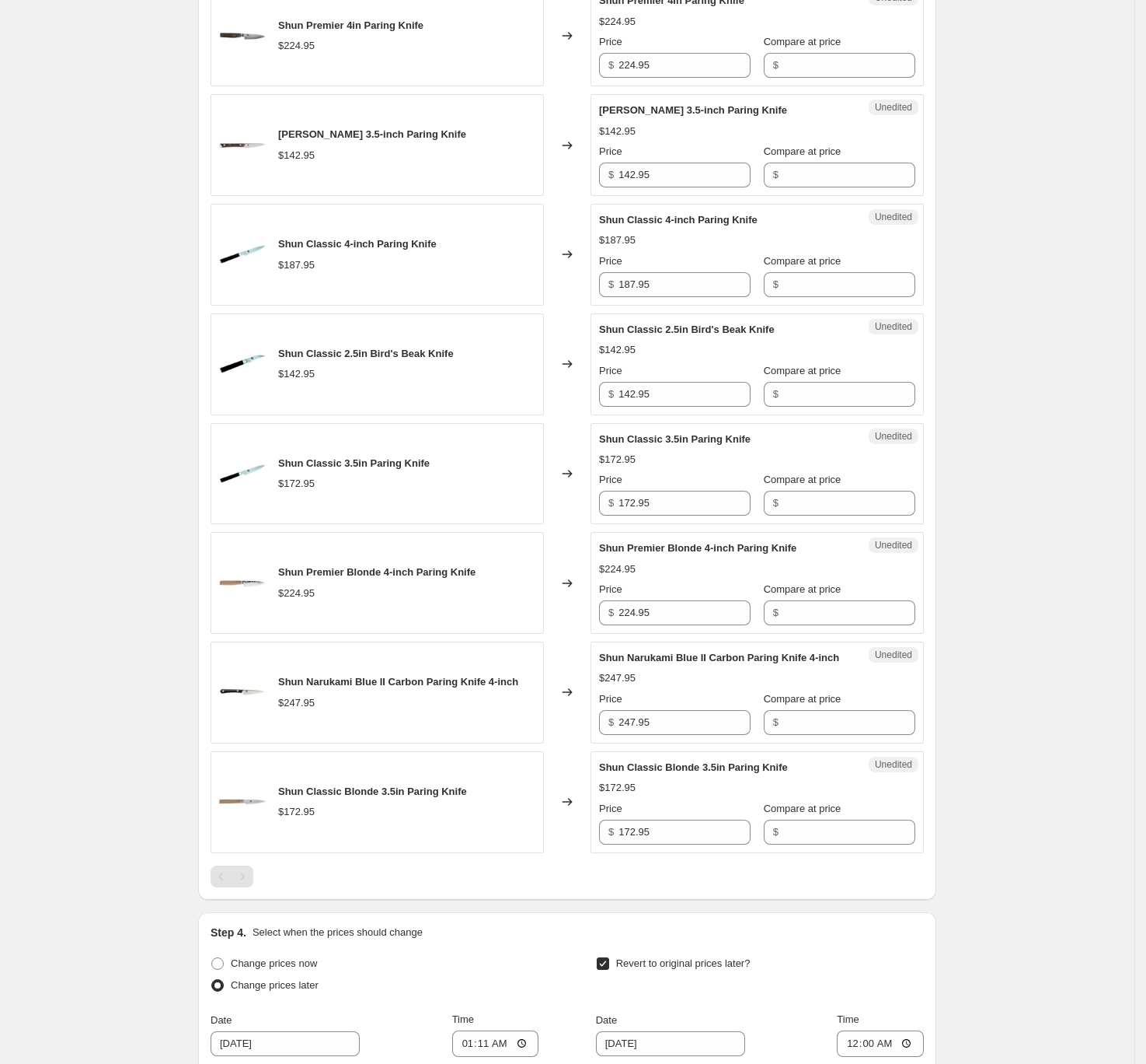
scroll to position [712, 0]
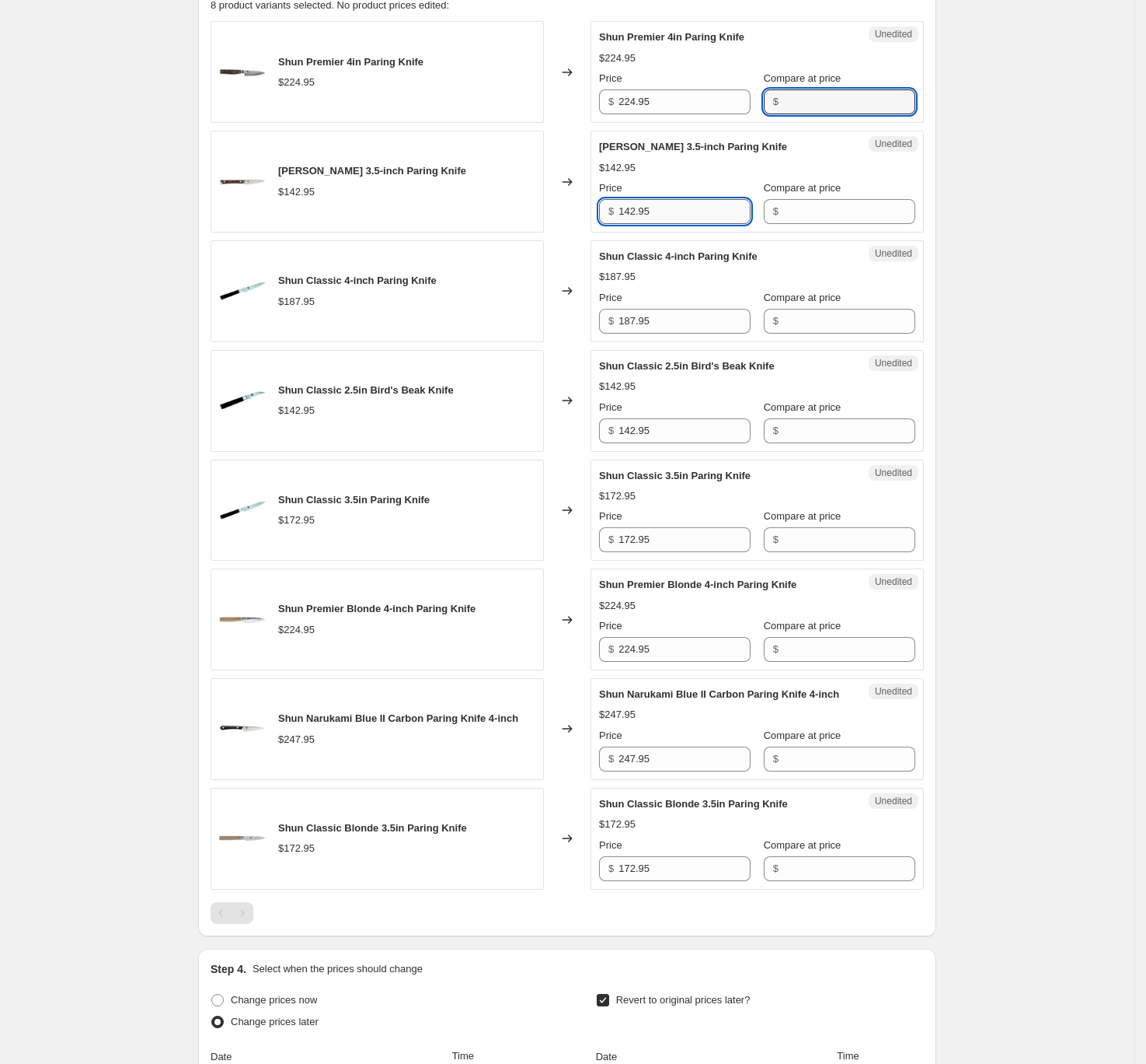
click at [711, 215] on input "142.95" at bounding box center [684, 212] width 132 height 25
type input "142.95"
click at [842, 208] on input "Compare at price" at bounding box center [849, 212] width 132 height 25
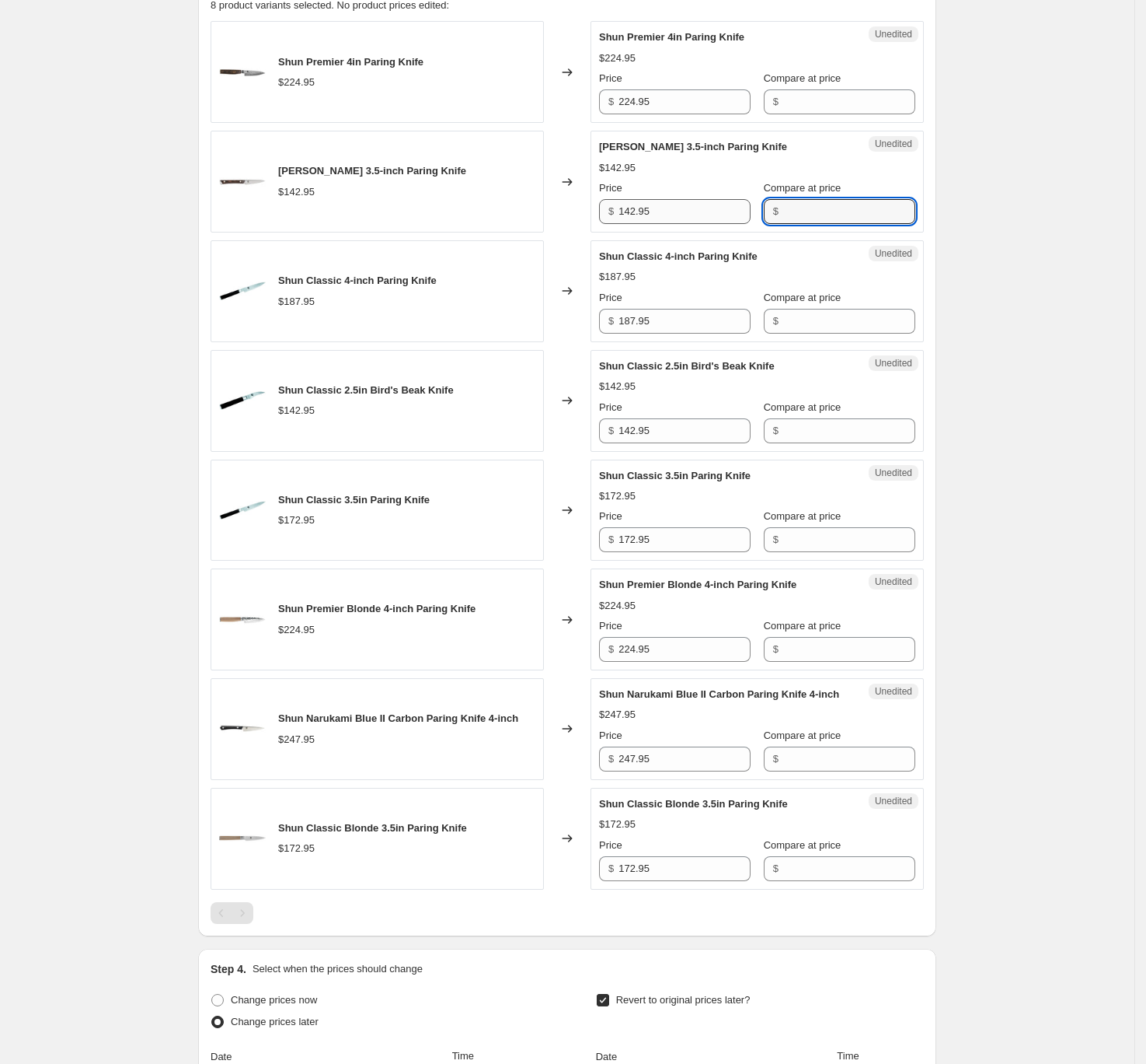
paste input "142.95"
type input "142.95"
click at [684, 207] on input "142.95" at bounding box center [684, 212] width 132 height 25
type input "114.95"
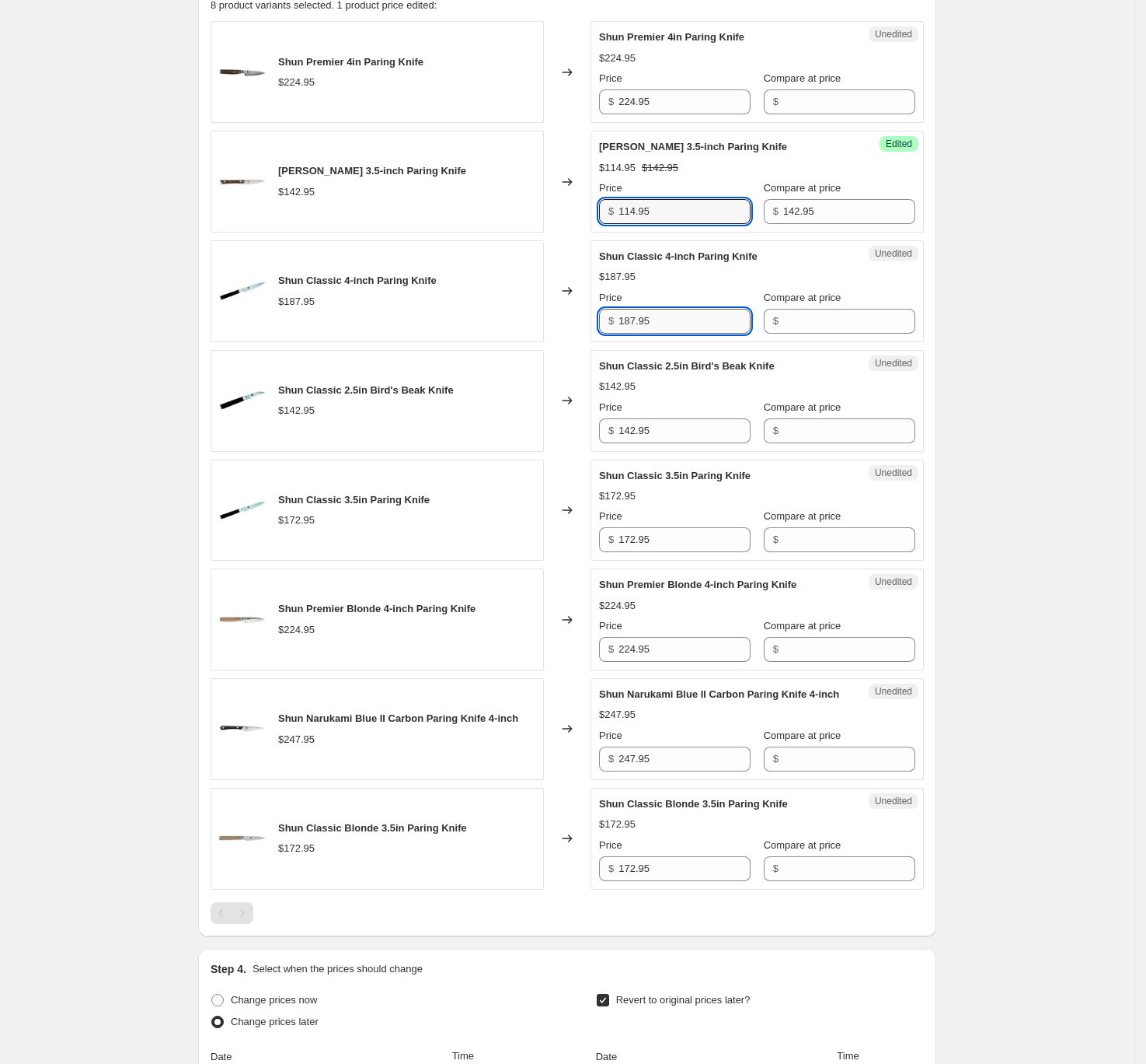
click at [669, 320] on input "187.95" at bounding box center [684, 321] width 132 height 25
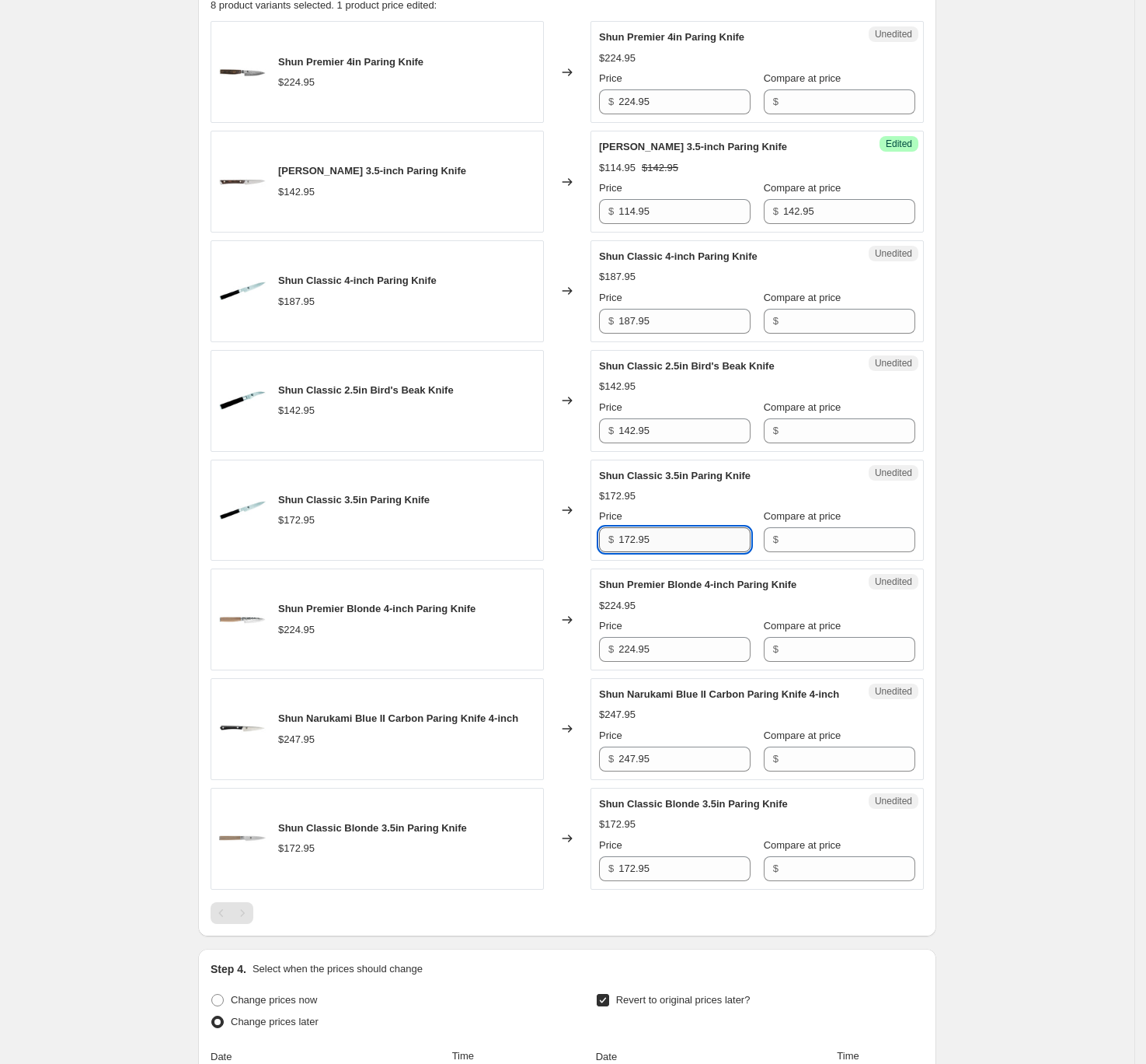
click at [682, 540] on input "172.95" at bounding box center [684, 539] width 132 height 25
type input "172.95"
click at [834, 542] on input "Compare at price" at bounding box center [849, 539] width 132 height 25
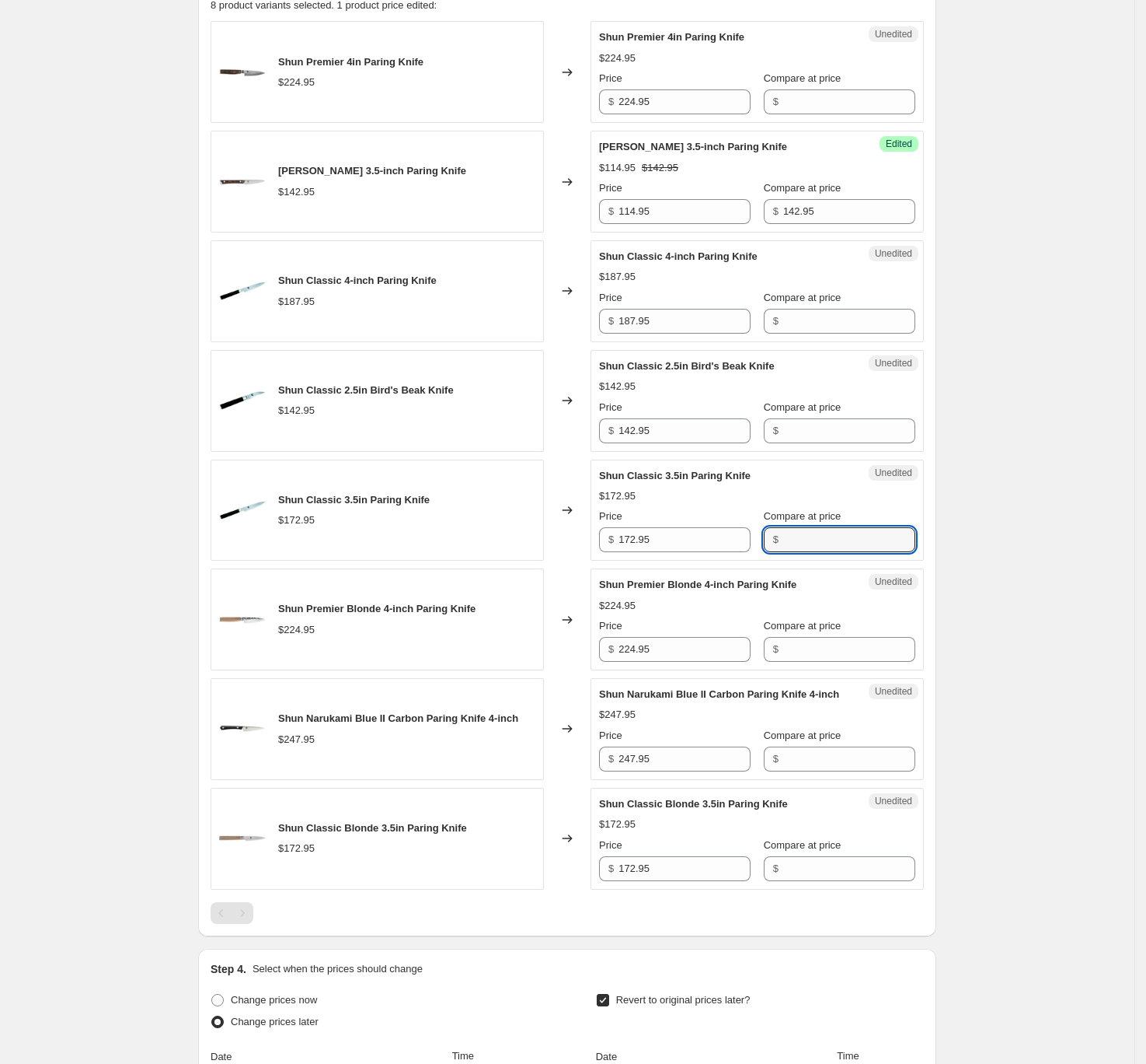
paste input "172.95"
type input "172.95"
click at [670, 549] on input "172.95" at bounding box center [684, 539] width 132 height 25
type input "138.95"
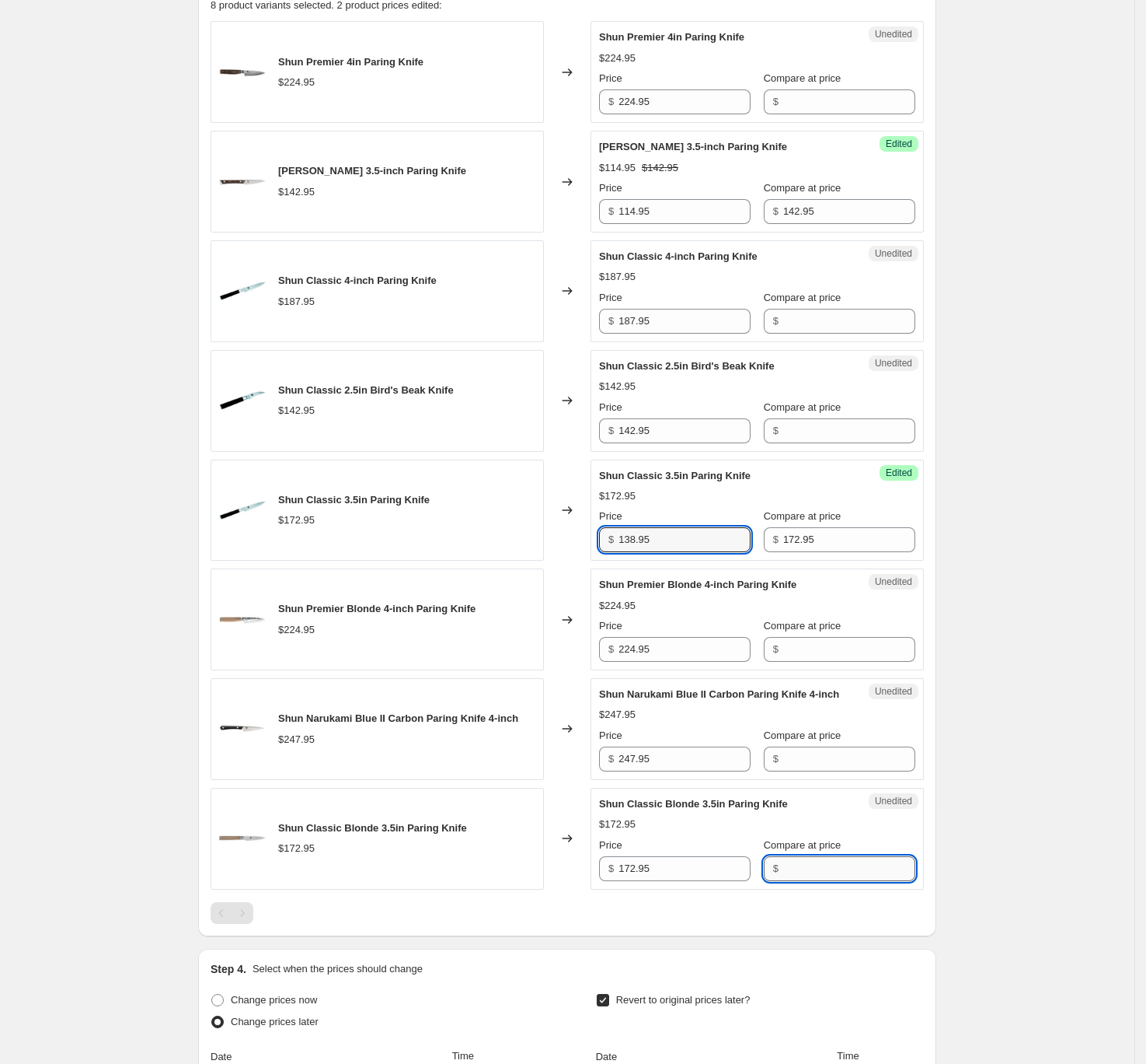
click at [797, 774] on input "Compare at price" at bounding box center [849, 868] width 132 height 25
type input "172.95"
click at [696, 774] on input "172.95" at bounding box center [684, 868] width 132 height 25
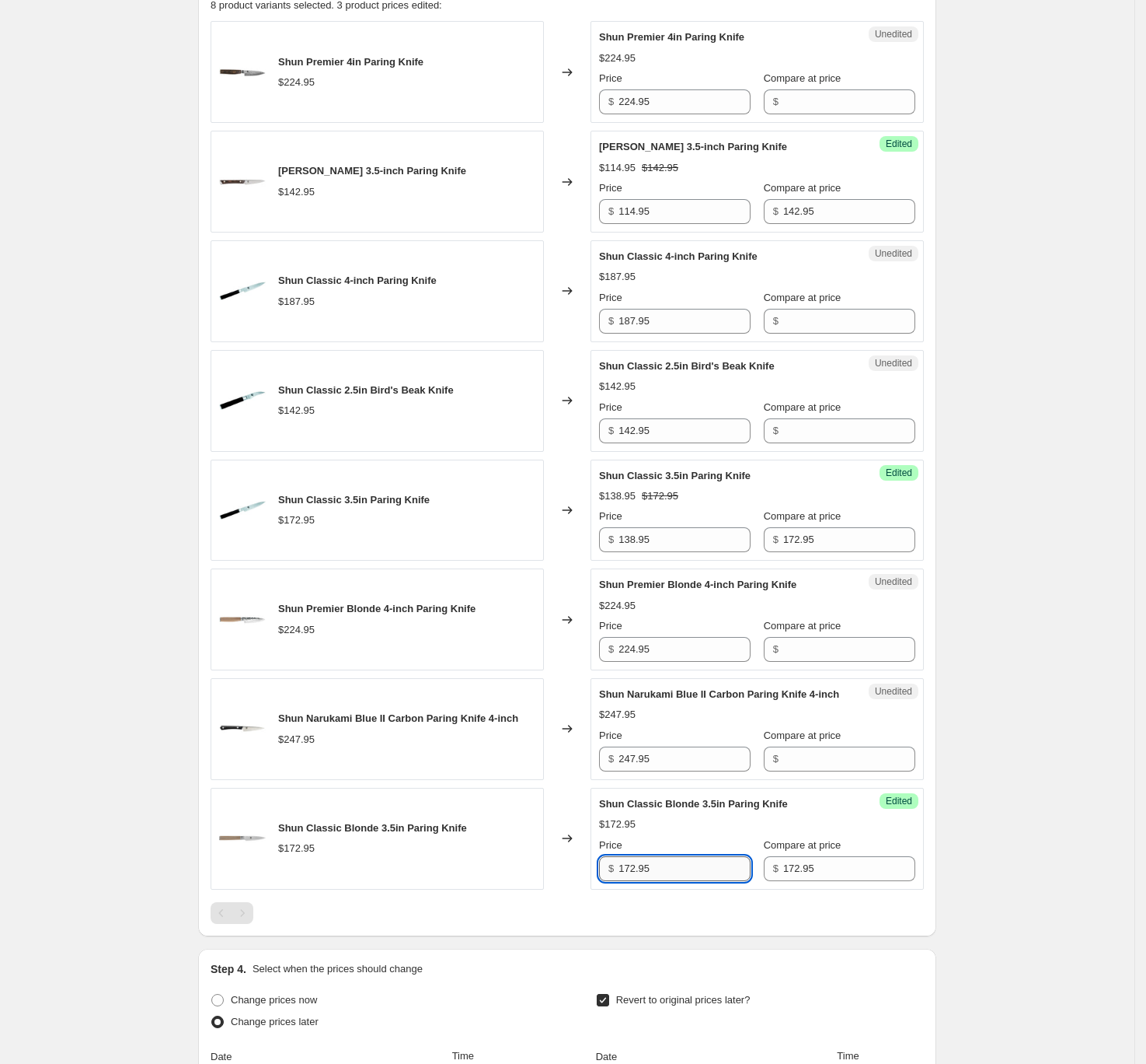
click at [696, 774] on input "172.95" at bounding box center [684, 868] width 132 height 25
type input "138.95"
click at [807, 104] on input "Compare at price" at bounding box center [849, 102] width 132 height 25
type input "224.95"
click at [698, 109] on input "224.95" at bounding box center [684, 102] width 132 height 25
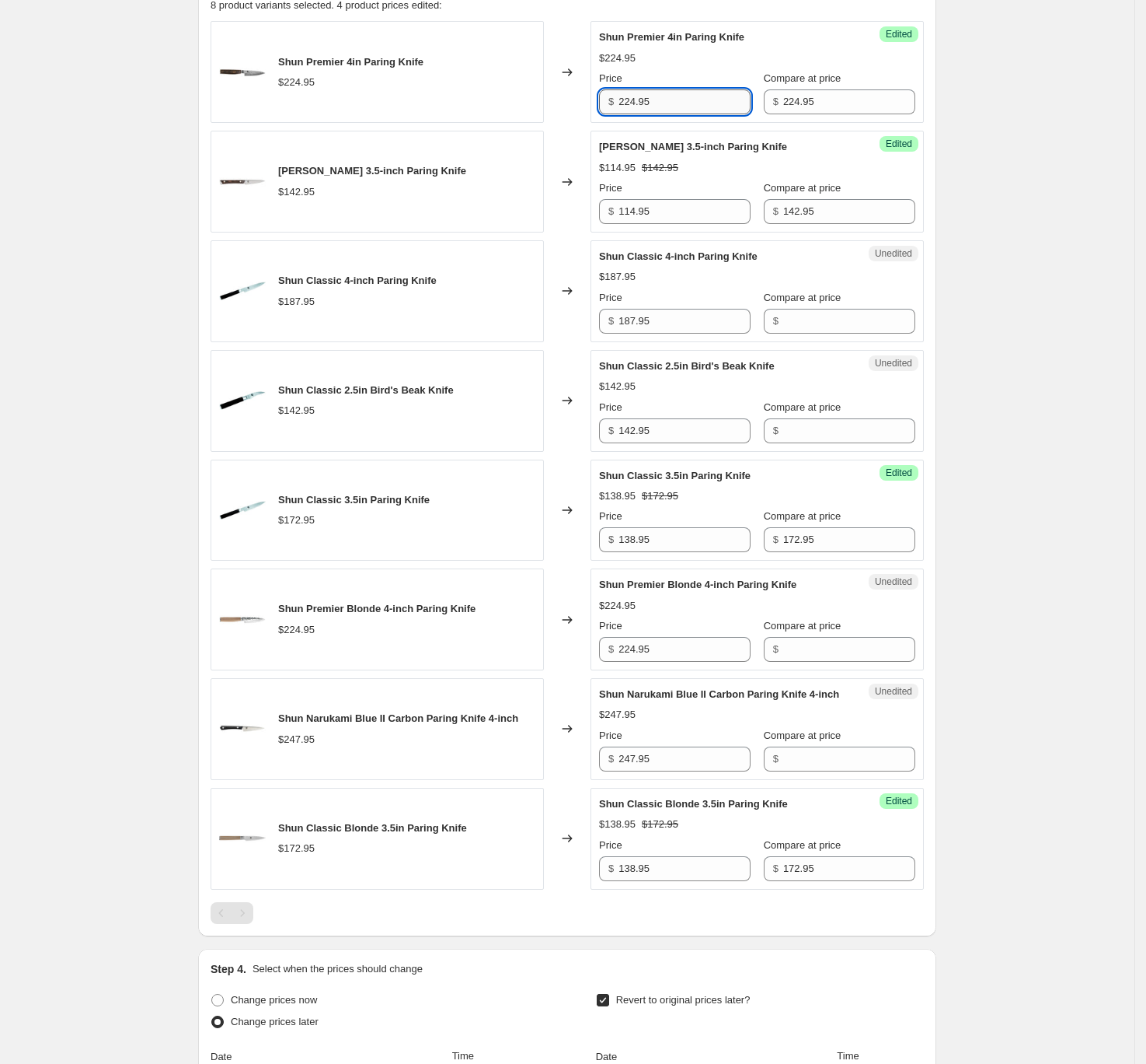
click at [698, 109] on input "224.95" at bounding box center [684, 102] width 132 height 25
type input "179.95"
click at [854, 654] on input "Compare at price" at bounding box center [849, 649] width 132 height 25
type input "224.95"
click at [670, 641] on input "224.95" at bounding box center [684, 649] width 132 height 25
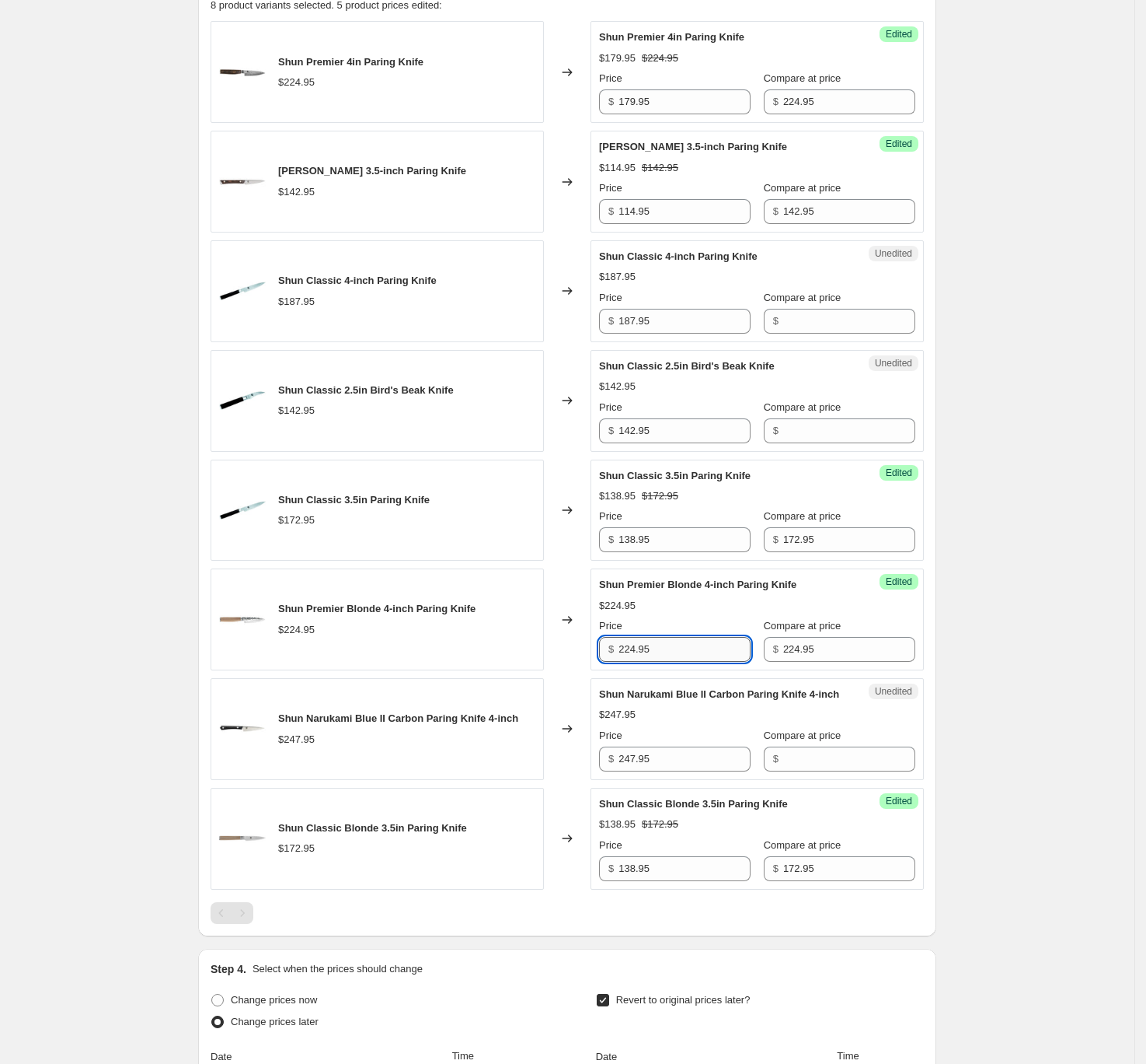
click at [683, 650] on input "224.95" at bounding box center [684, 649] width 132 height 25
type input "179.95"
click at [1050, 762] on div "Create new price change job. This page is ready Create new price change job Dra…" at bounding box center [567, 366] width 1134 height 2155
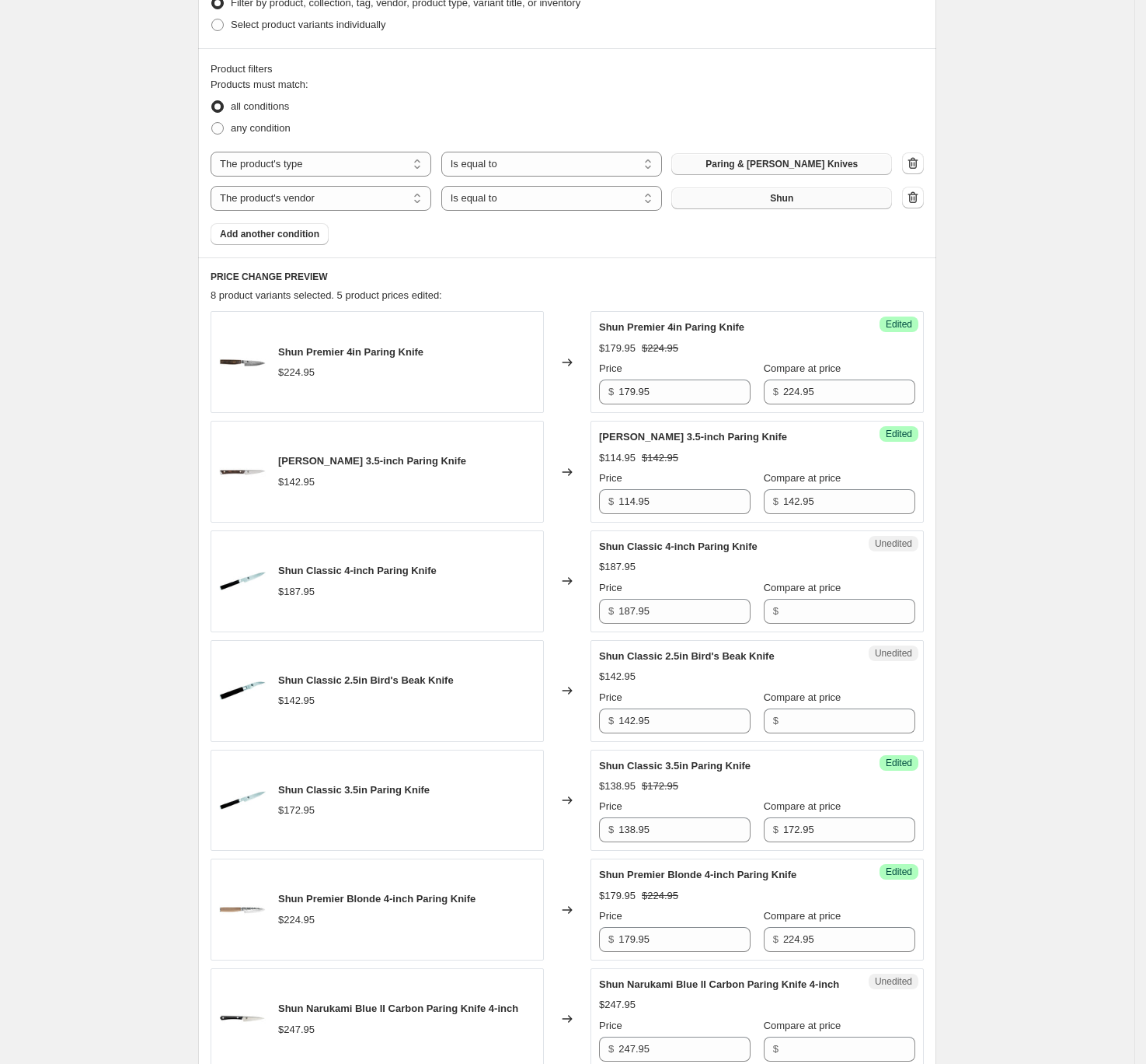
scroll to position [409, 0]
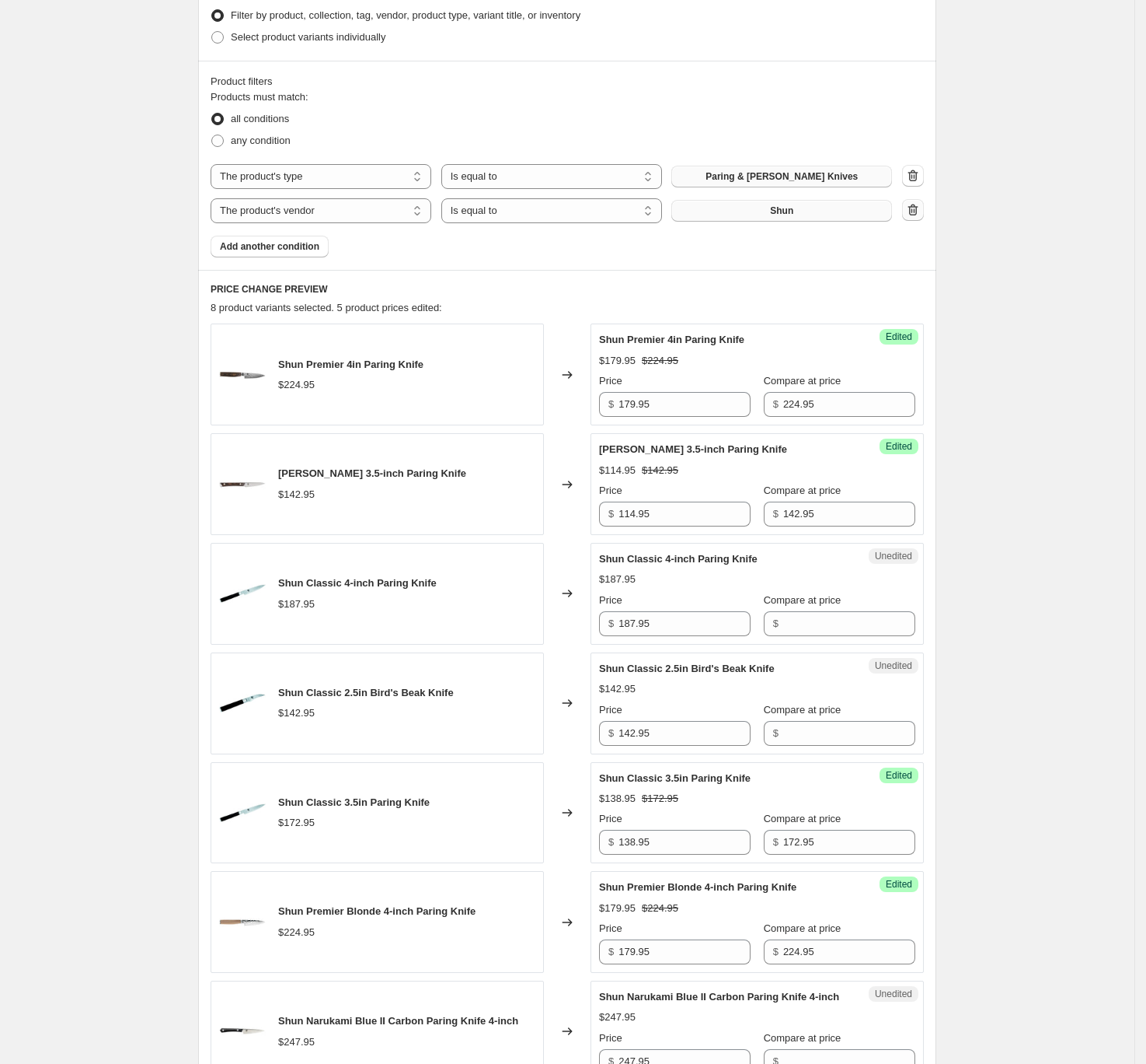
click at [917, 209] on icon "button" at bounding box center [913, 210] width 16 height 16
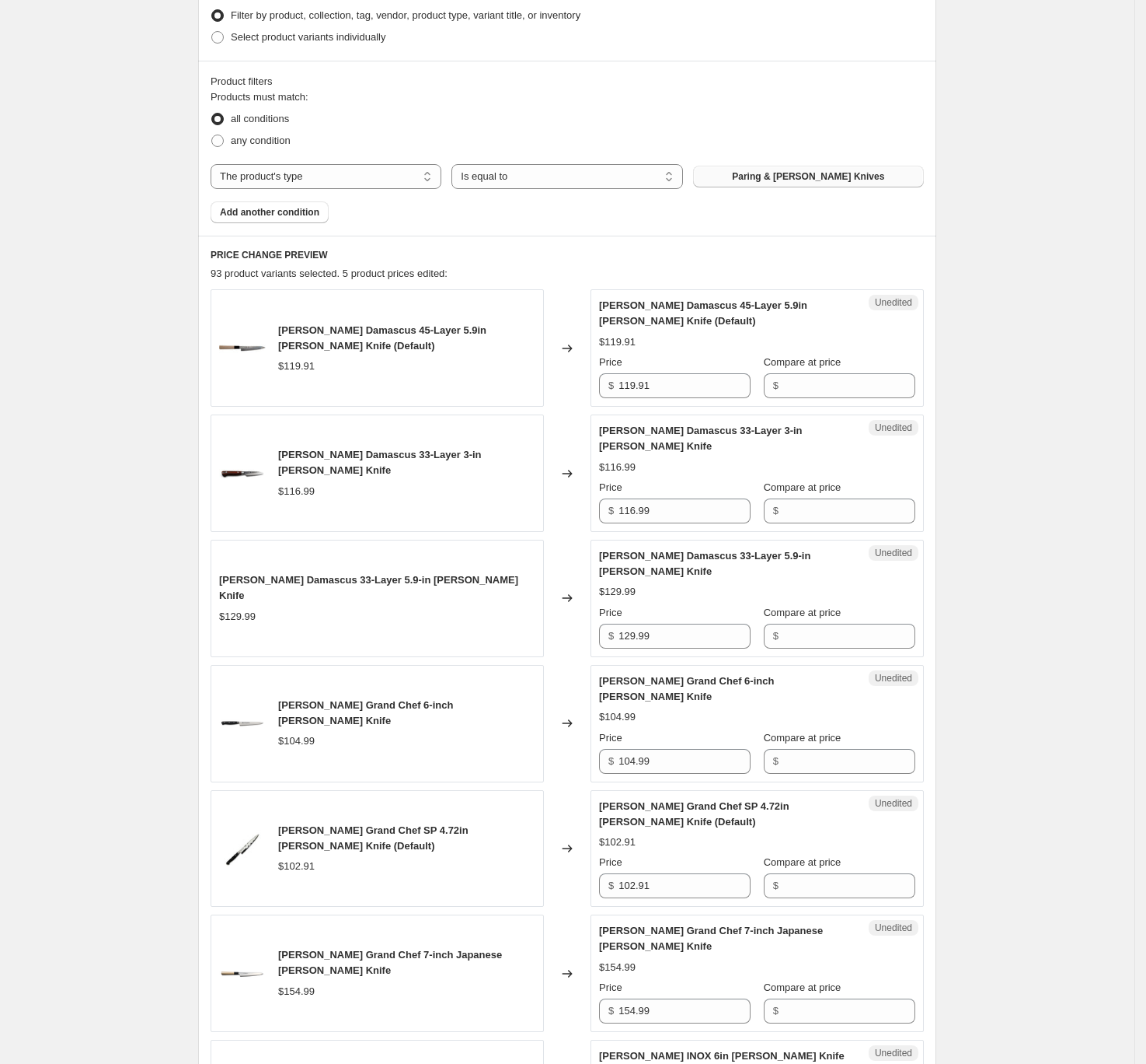
scroll to position [302, 0]
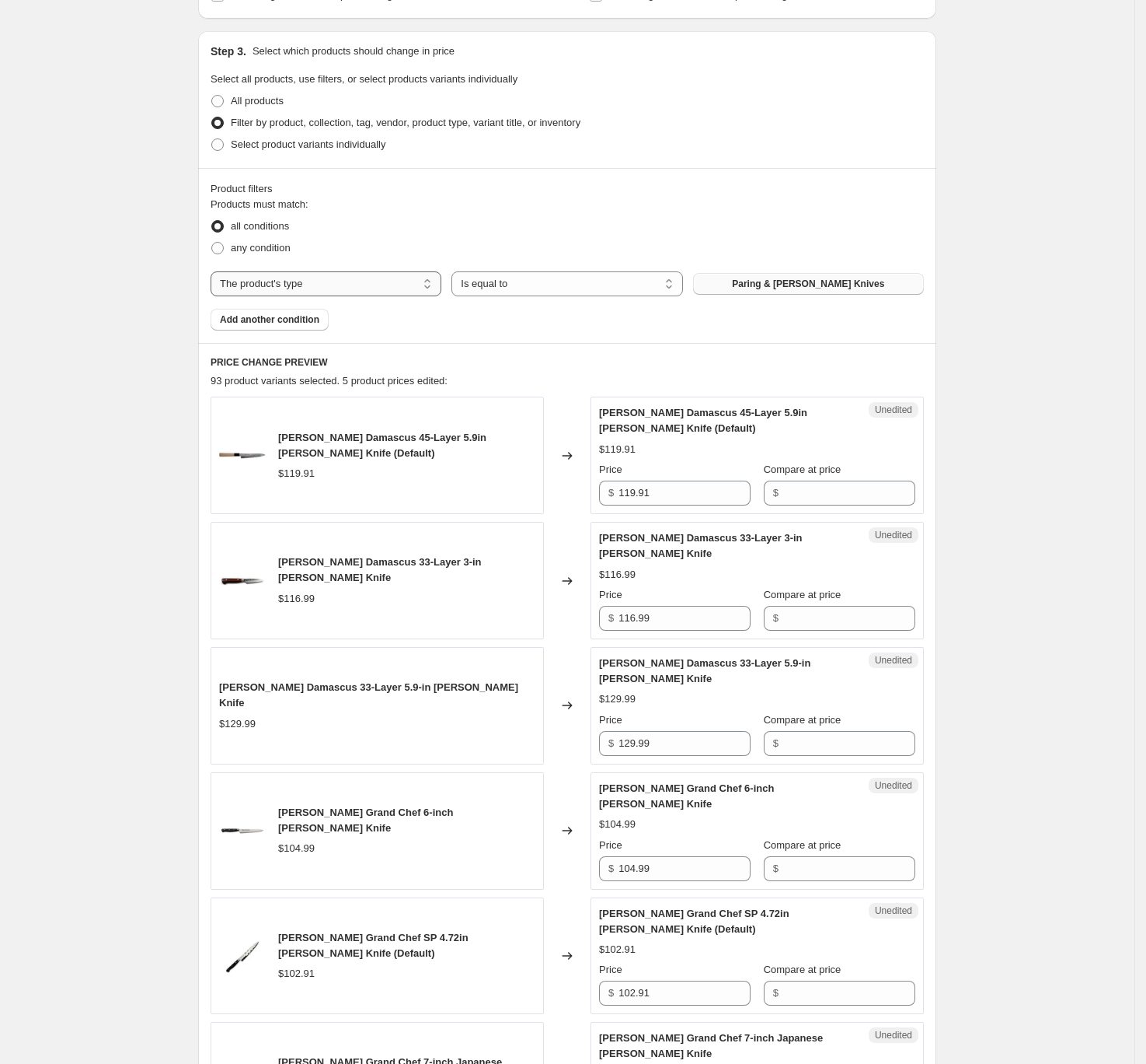
click at [301, 279] on select "The product The product's collection The product's tag The product's vendor The…" at bounding box center [326, 284] width 231 height 25
select select "product"
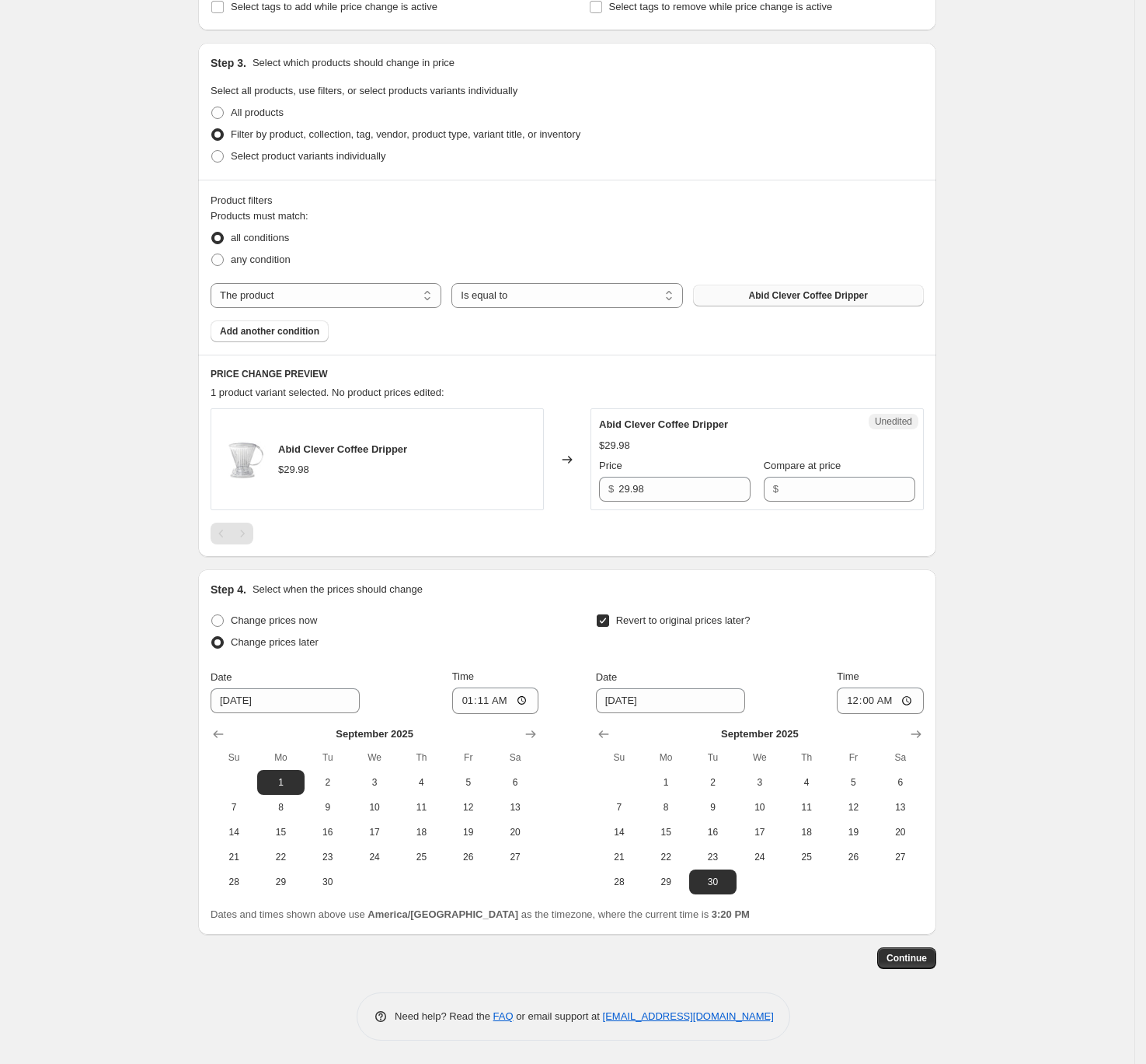
scroll to position [290, 0]
click at [776, 285] on button "Abid Clever Coffee Dripper" at bounding box center [808, 295] width 231 height 22
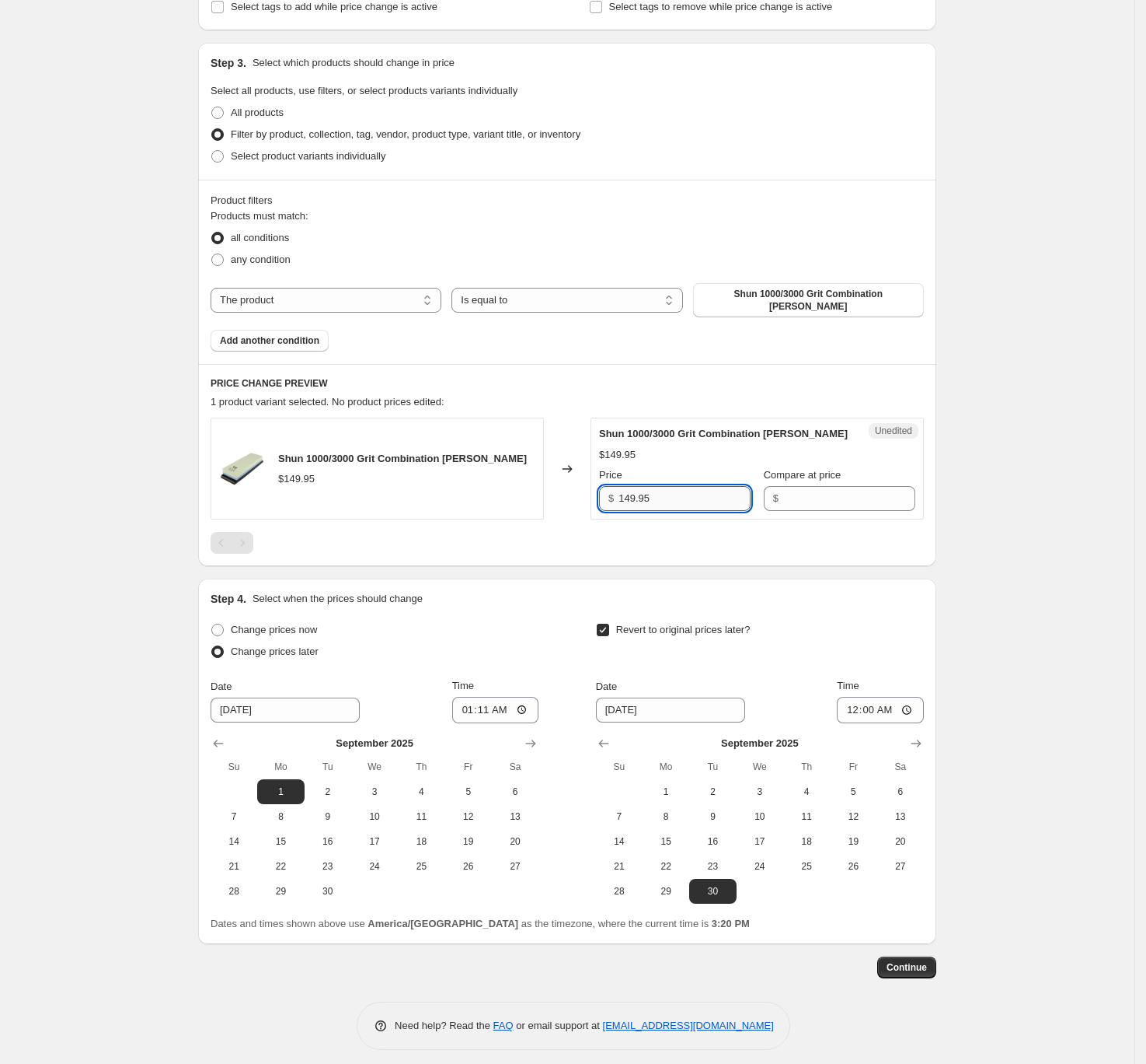
click at [723, 489] on input "149.95" at bounding box center [684, 498] width 132 height 25
type input "149.95"
click at [886, 494] on input "Compare at price" at bounding box center [849, 498] width 132 height 25
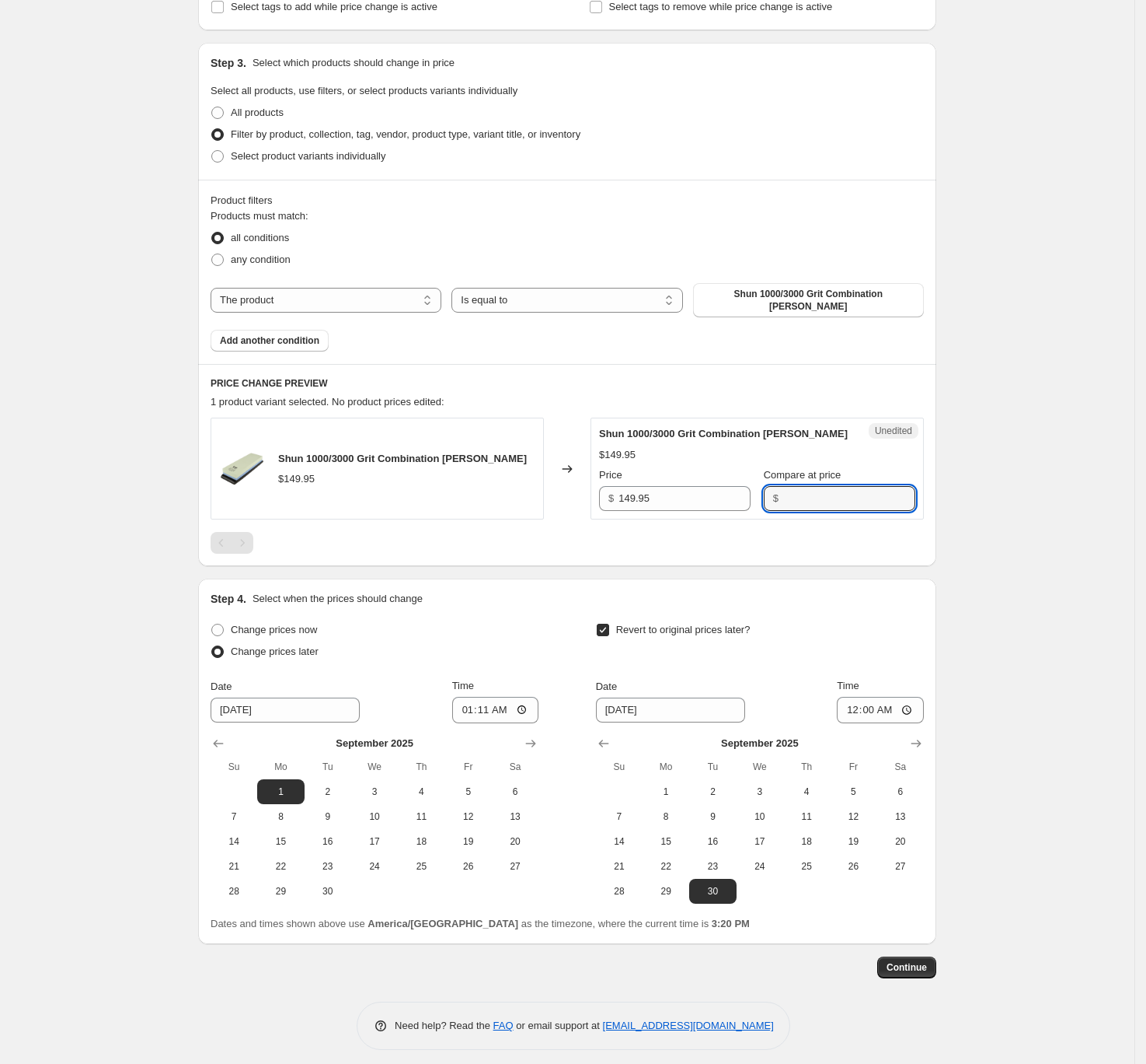
paste input "149.95"
type input "149.95"
click at [668, 498] on input "149.95" at bounding box center [684, 498] width 132 height 25
click at [667, 499] on input "149.95" at bounding box center [684, 498] width 132 height 25
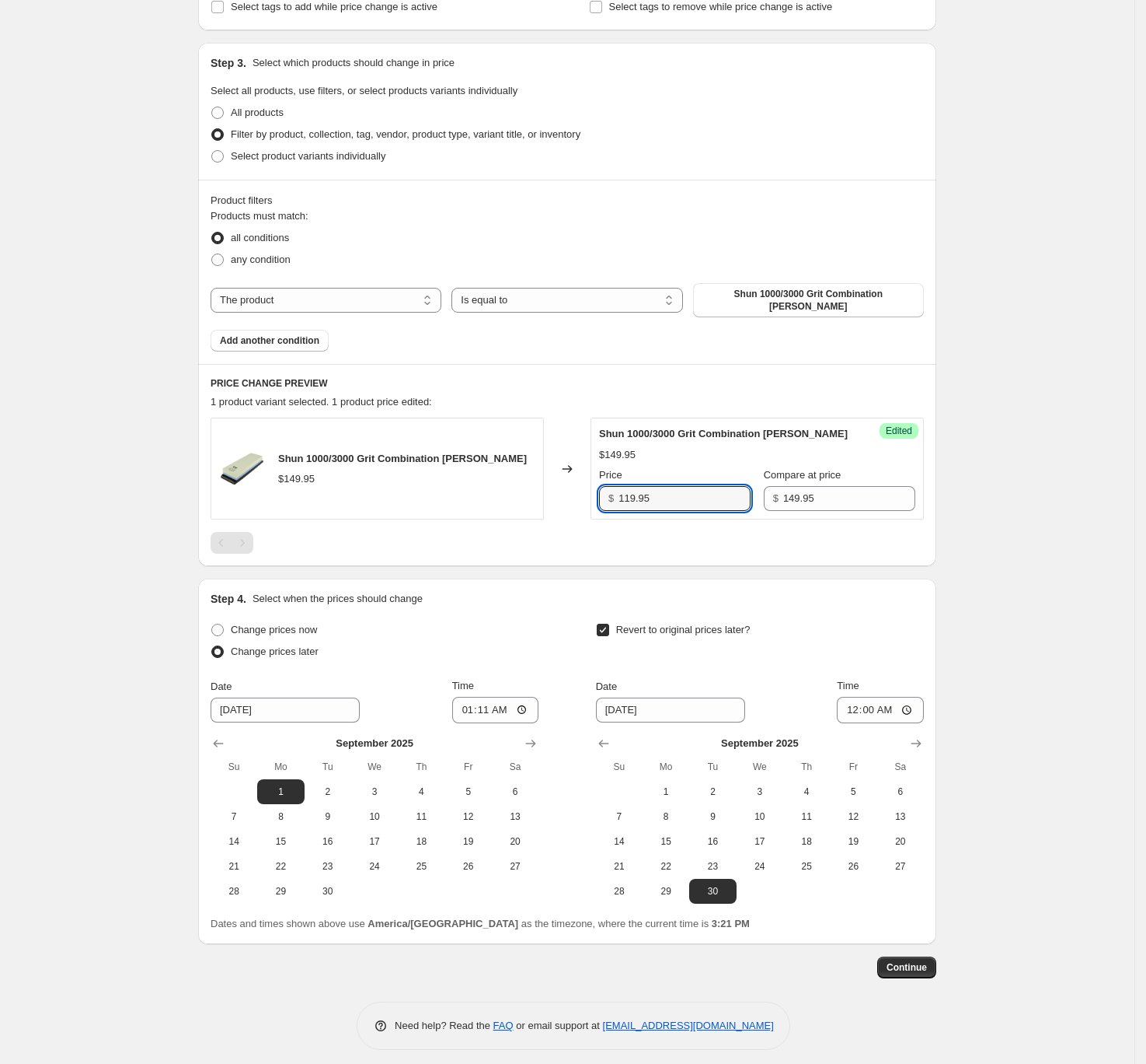
type input "119.95"
click at [694, 379] on h6 "PRICE CHANGE PREVIEW" at bounding box center [567, 383] width 713 height 12
click at [795, 297] on span "Shun 1000/3000 Grit Combination Whetstone" at bounding box center [809, 300] width 212 height 25
click at [670, 497] on input "149.95" at bounding box center [684, 498] width 132 height 25
click at [683, 490] on input "149.95" at bounding box center [684, 498] width 132 height 25
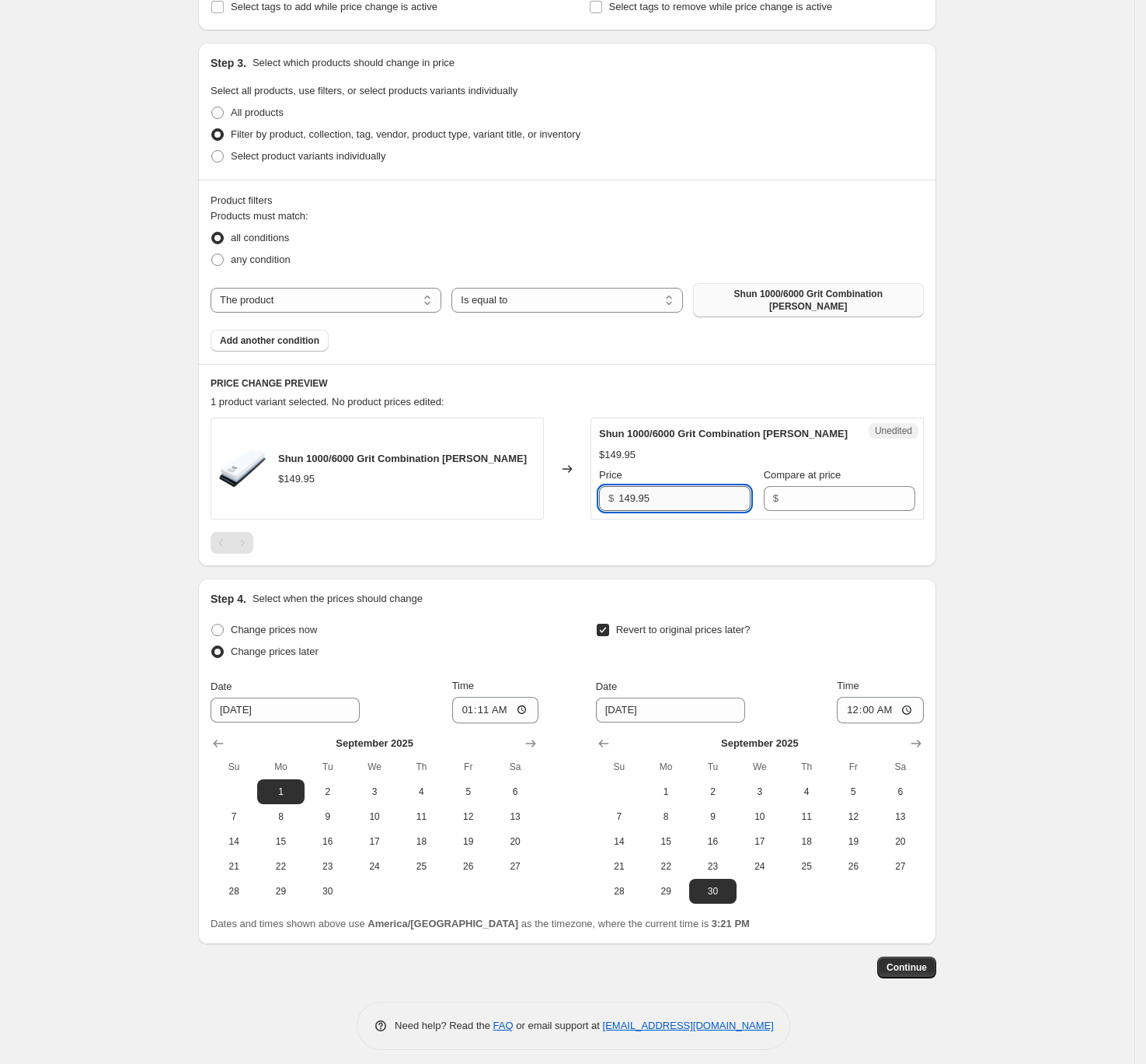
click at [683, 490] on input "149.95" at bounding box center [684, 498] width 132 height 25
type input "149.95"
click at [822, 489] on input "Compare at price" at bounding box center [849, 498] width 132 height 25
paste input "149.95"
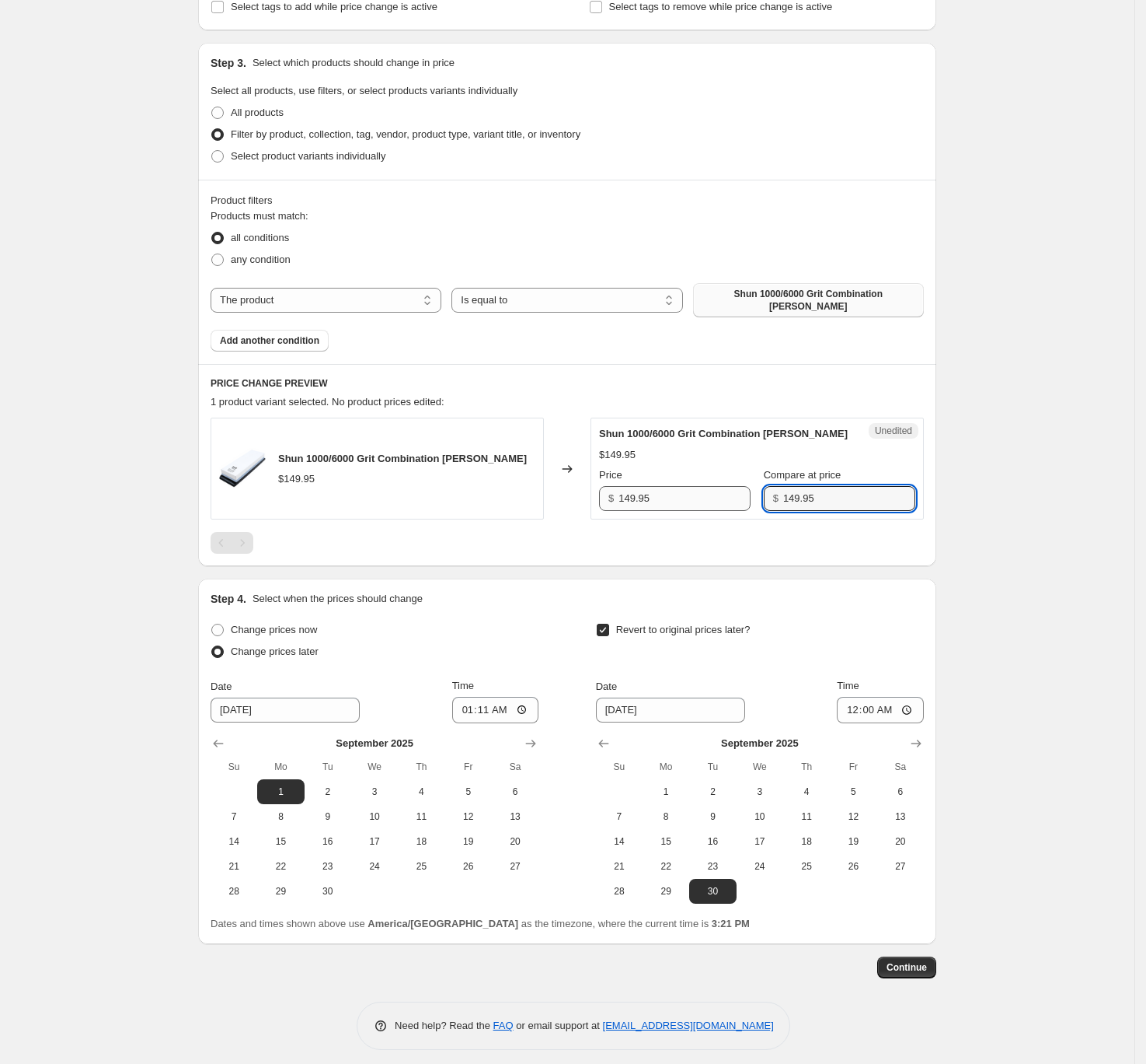
type input "149.95"
click at [672, 486] on input "149.95" at bounding box center [684, 498] width 132 height 25
type input "119.95"
click at [800, 546] on div "PRICE CHANGE PREVIEW 1 product variant selected. 1 product price edited: Shun 1…" at bounding box center [567, 465] width 738 height 202
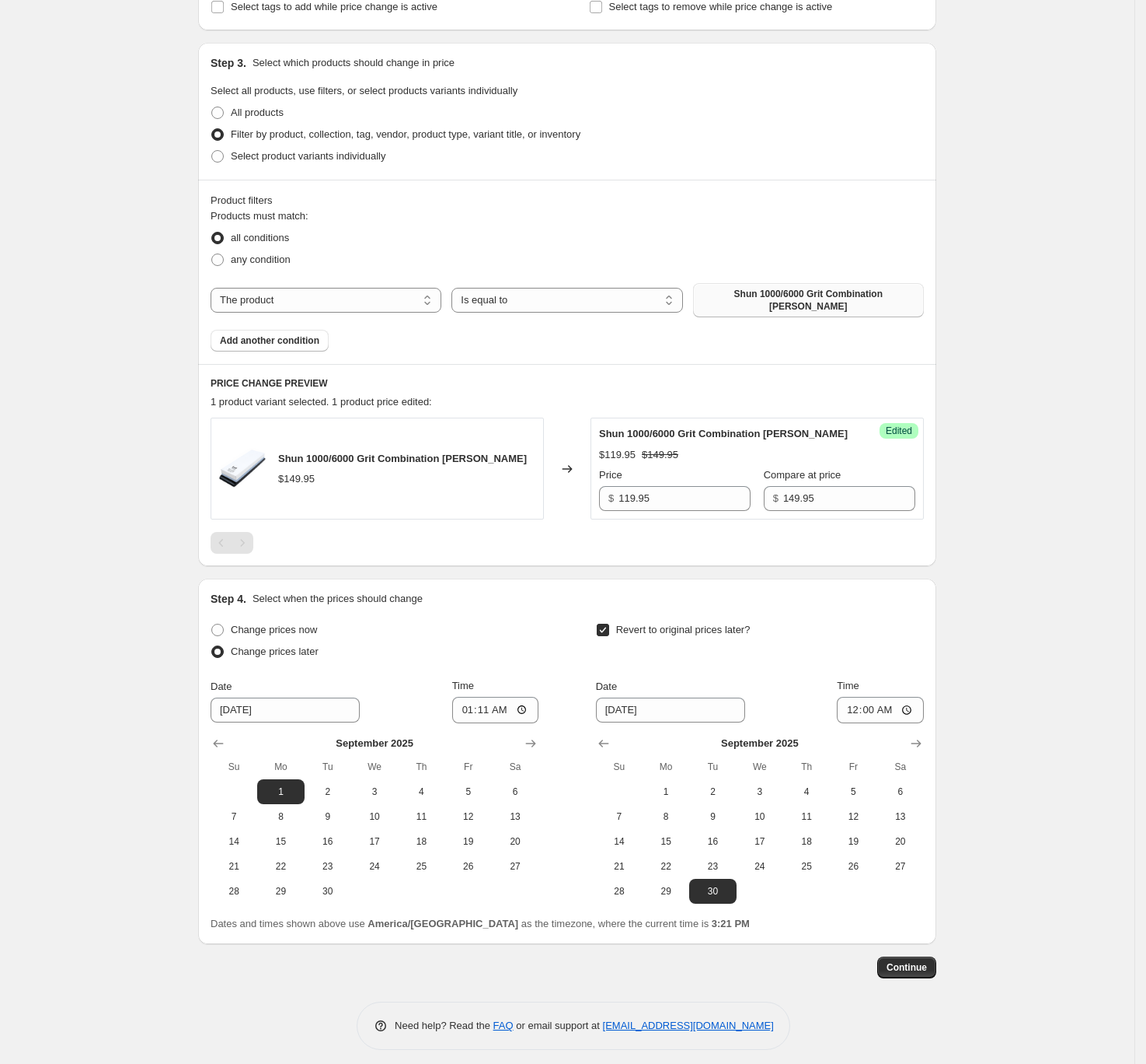
click at [782, 290] on span "Shun 1000/6000 Grit Combination Whetstone" at bounding box center [809, 300] width 212 height 25
click at [803, 486] on input "Compare at price" at bounding box center [849, 498] width 132 height 25
type input "149.95"
click at [705, 490] on input "149.95" at bounding box center [684, 498] width 132 height 25
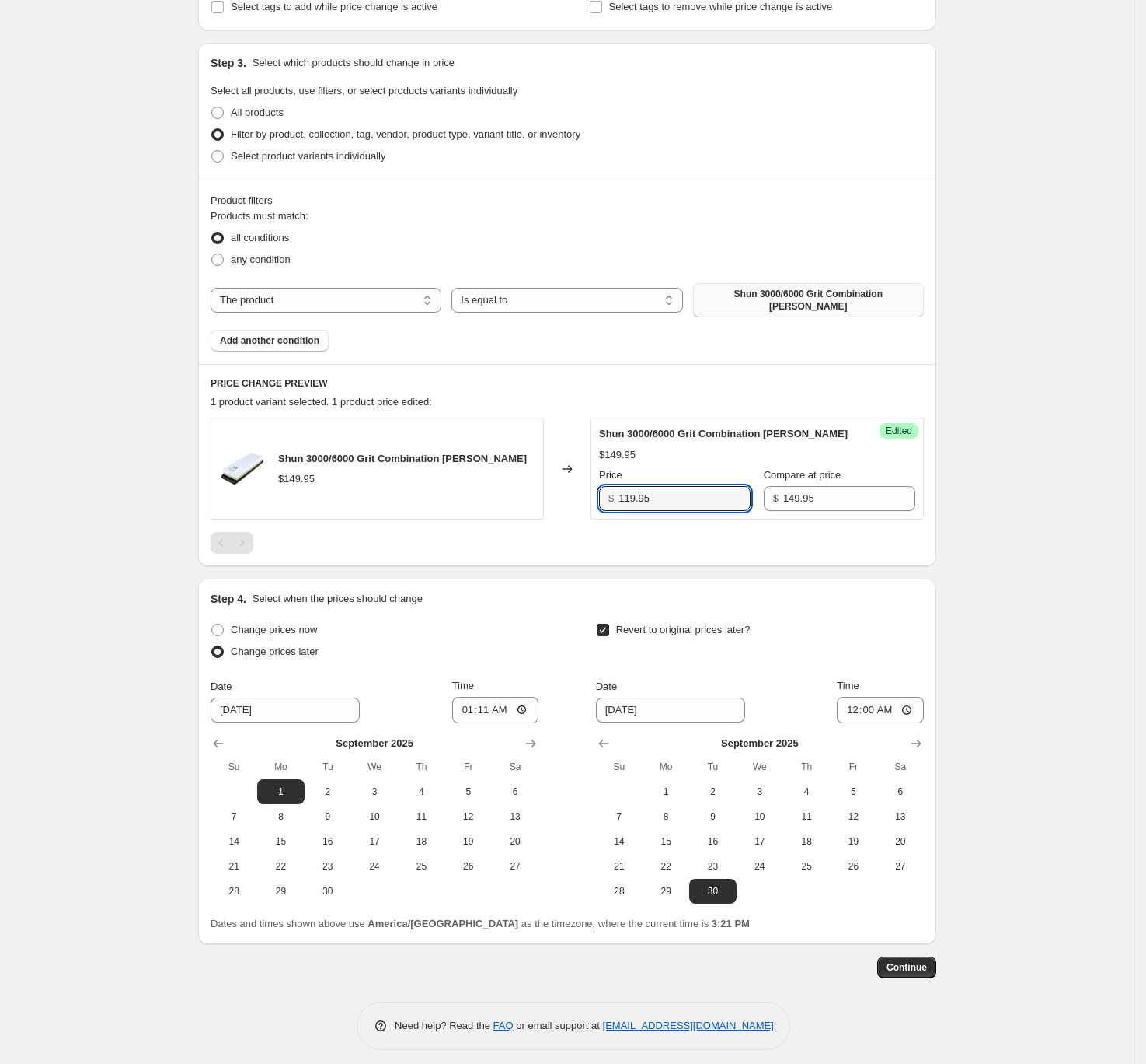
type input "119.95"
click at [842, 289] on span "Shun 3000/6000 Grit Combination Whetstone" at bounding box center [809, 300] width 212 height 25
click at [833, 489] on input "Compare at price" at bounding box center [849, 498] width 132 height 25
type input "149.95"
click at [673, 486] on input "149.95" at bounding box center [684, 498] width 132 height 25
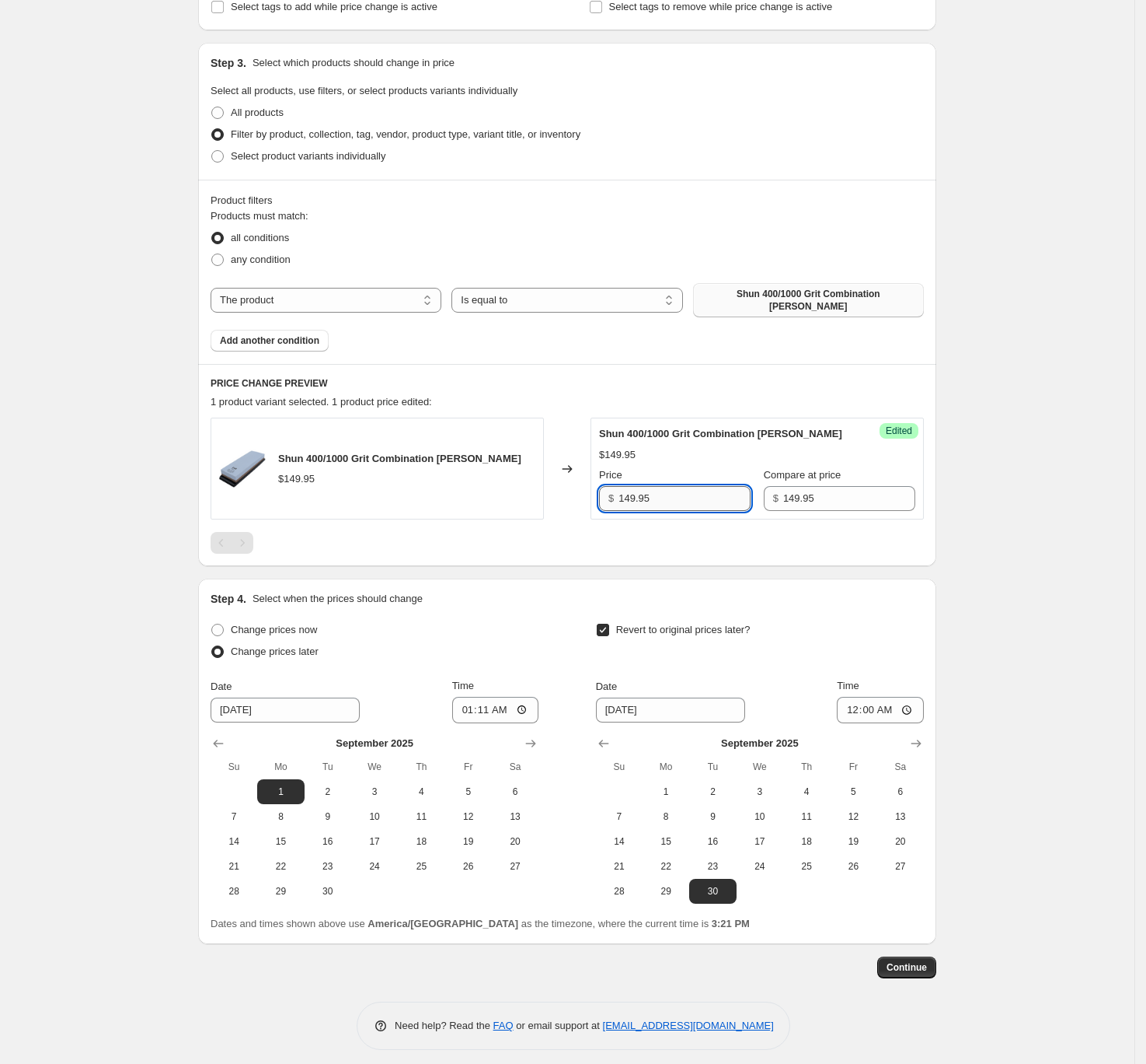
click at [673, 486] on input "149.95" at bounding box center [684, 498] width 132 height 25
type input "119.95"
click at [781, 294] on span "Shun 400/1000 Grit Combination Whetstone" at bounding box center [809, 300] width 212 height 25
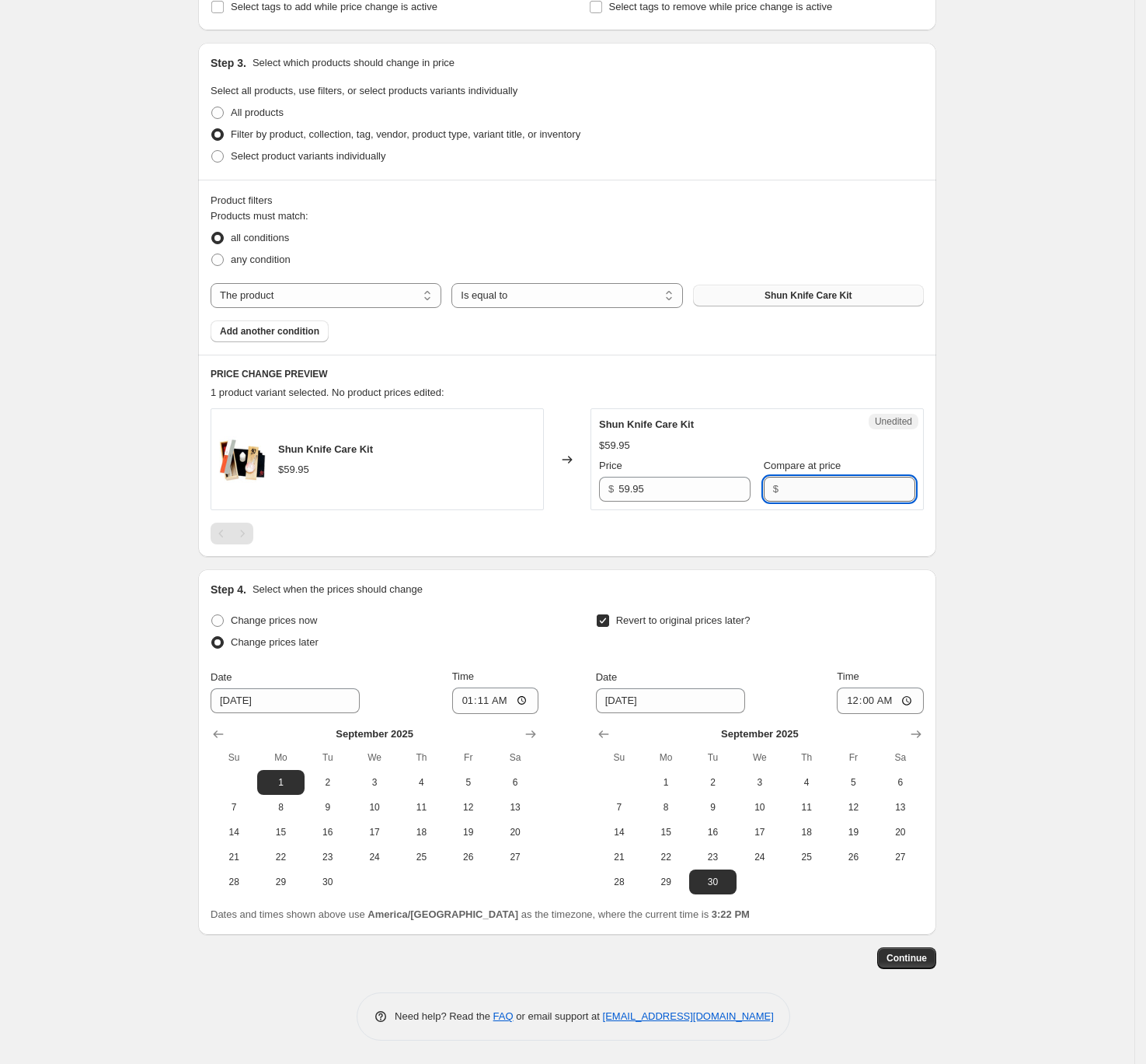
click at [807, 491] on input "Compare at price" at bounding box center [849, 489] width 132 height 25
type input "59.95"
click at [673, 490] on input "59.95" at bounding box center [684, 489] width 132 height 25
click at [676, 488] on input "59.95" at bounding box center [684, 489] width 132 height 25
click at [676, 489] on input "59.95" at bounding box center [684, 489] width 132 height 25
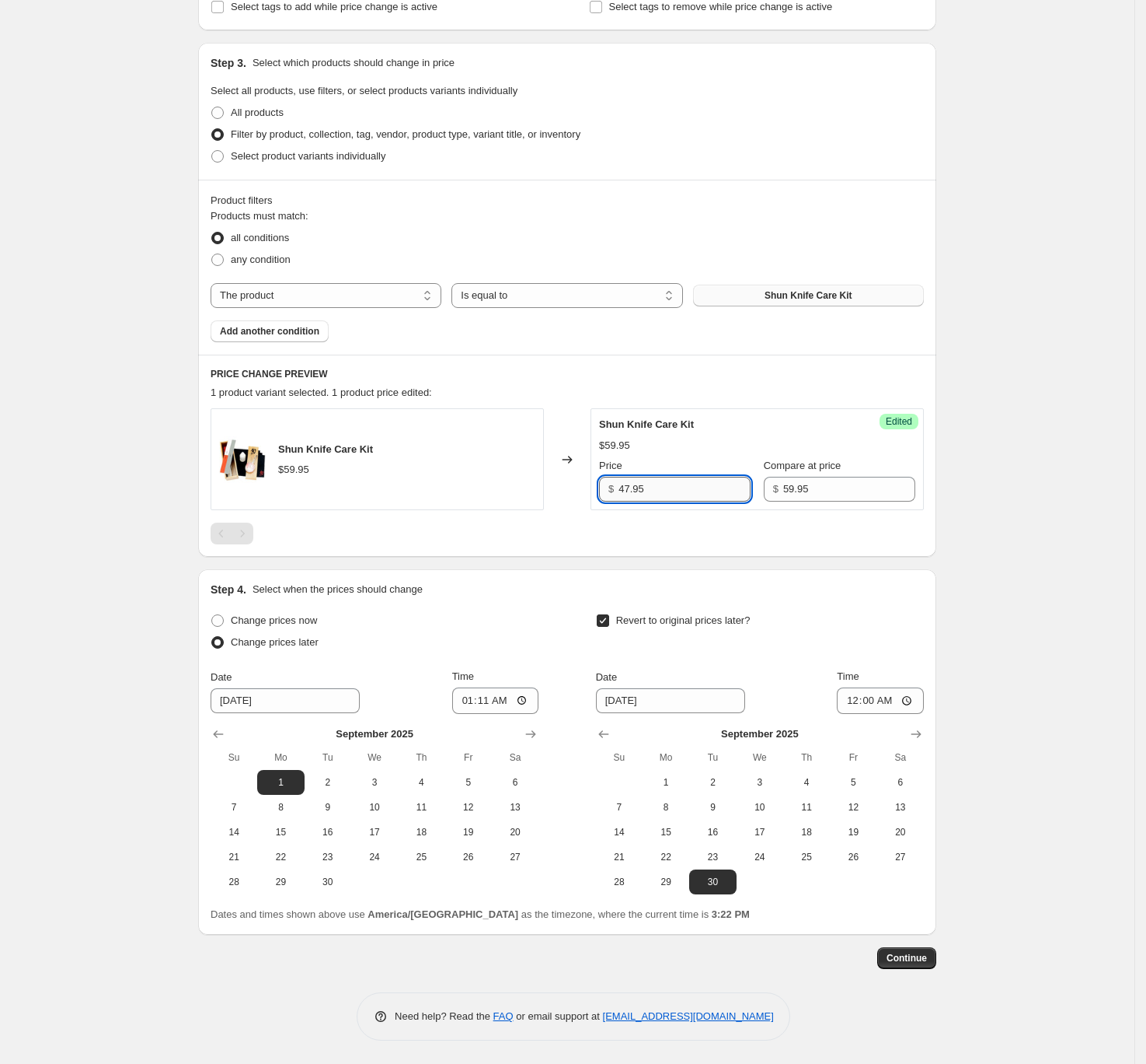
type input "47.95"
click at [910, 774] on span "Continue" at bounding box center [907, 958] width 41 height 12
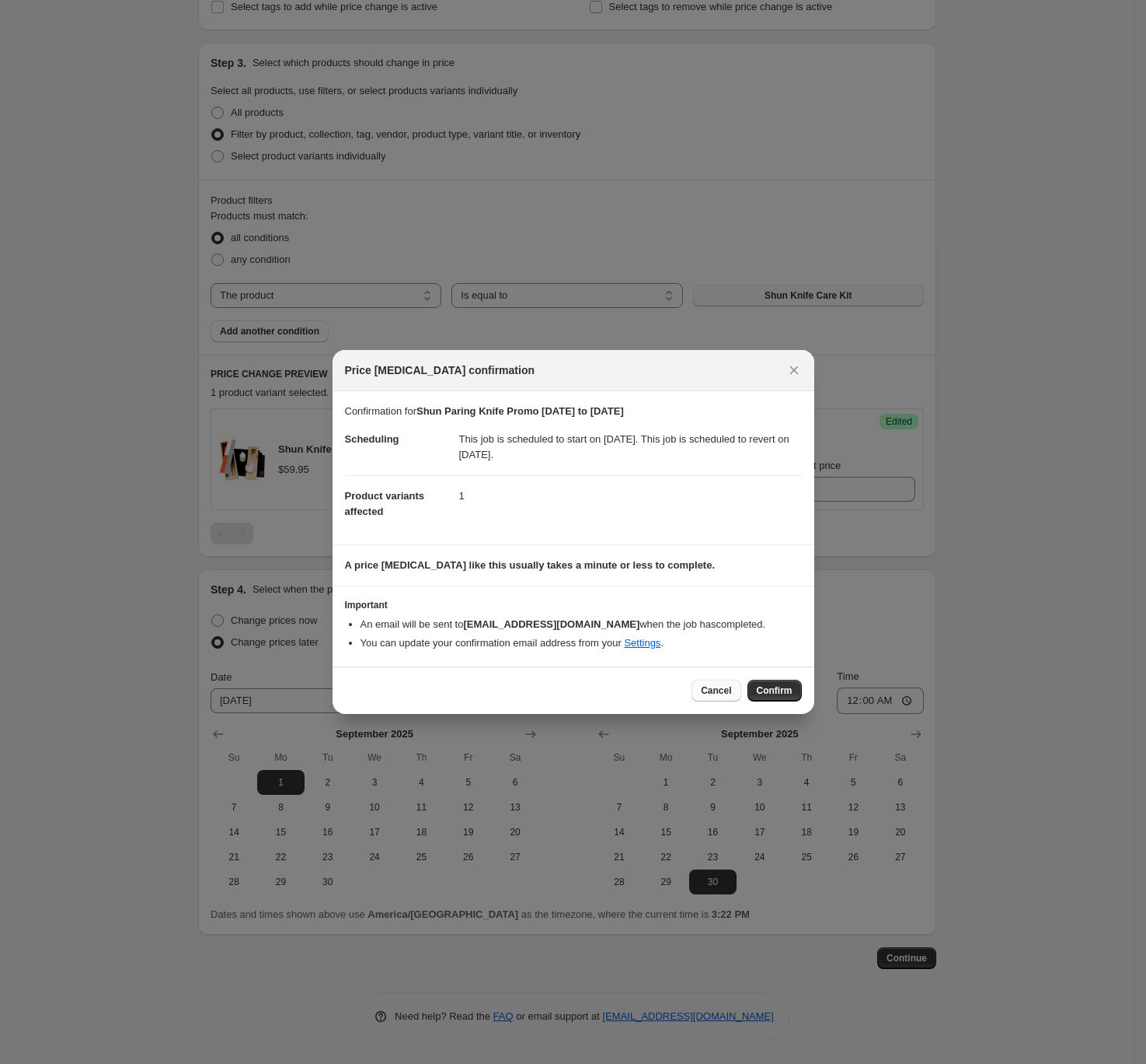
click at [721, 684] on span "Cancel" at bounding box center [716, 690] width 30 height 12
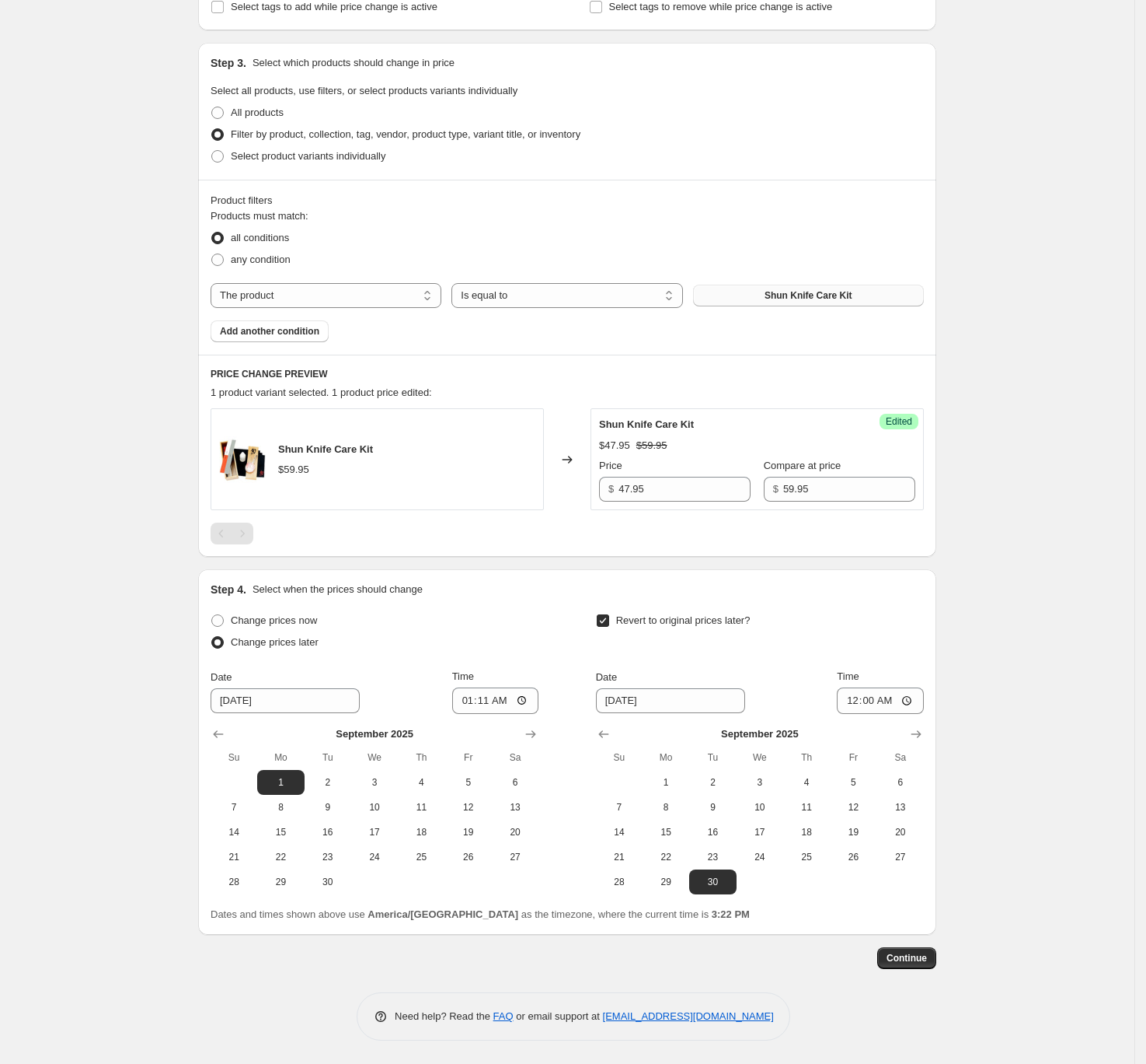
click at [296, 540] on div at bounding box center [567, 533] width 713 height 22
click at [865, 412] on div "Success Edited Shun Knife Care Kit $47.95 $59.95 Price $ 47.95 Compare at price…" at bounding box center [758, 459] width 334 height 102
click at [742, 447] on div "$47.95 $59.95" at bounding box center [757, 445] width 316 height 16
click at [454, 377] on h6 "PRICE CHANGE PREVIEW" at bounding box center [567, 374] width 713 height 12
click at [764, 395] on div "1 product variant selected. 1 product price edited:" at bounding box center [567, 393] width 713 height 16
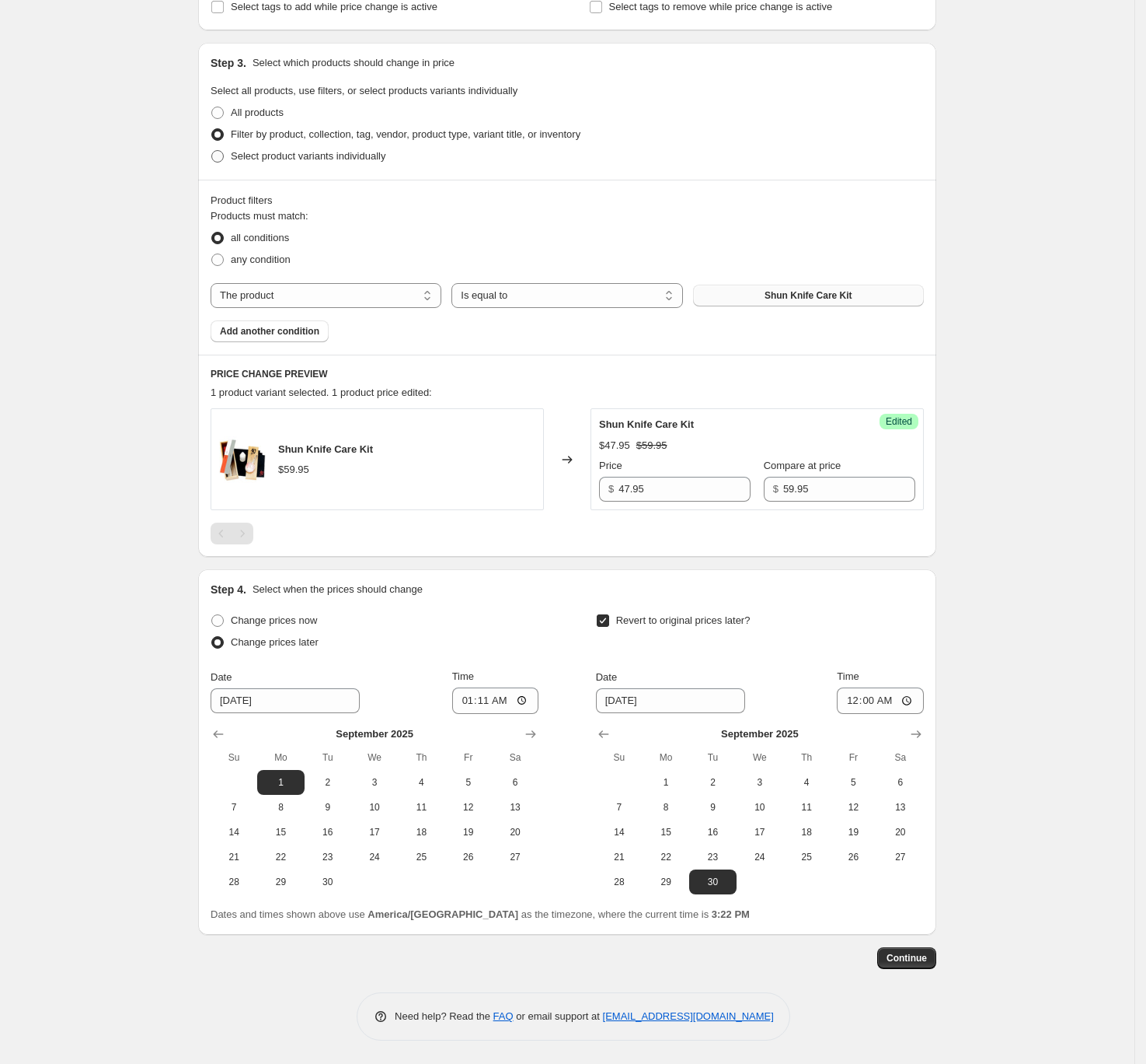
click at [343, 158] on span "Select product variants individually" at bounding box center [308, 156] width 155 height 12
click at [212, 150] on input "Select product variants individually" at bounding box center [212, 150] width 1 height 1
radio input "true"
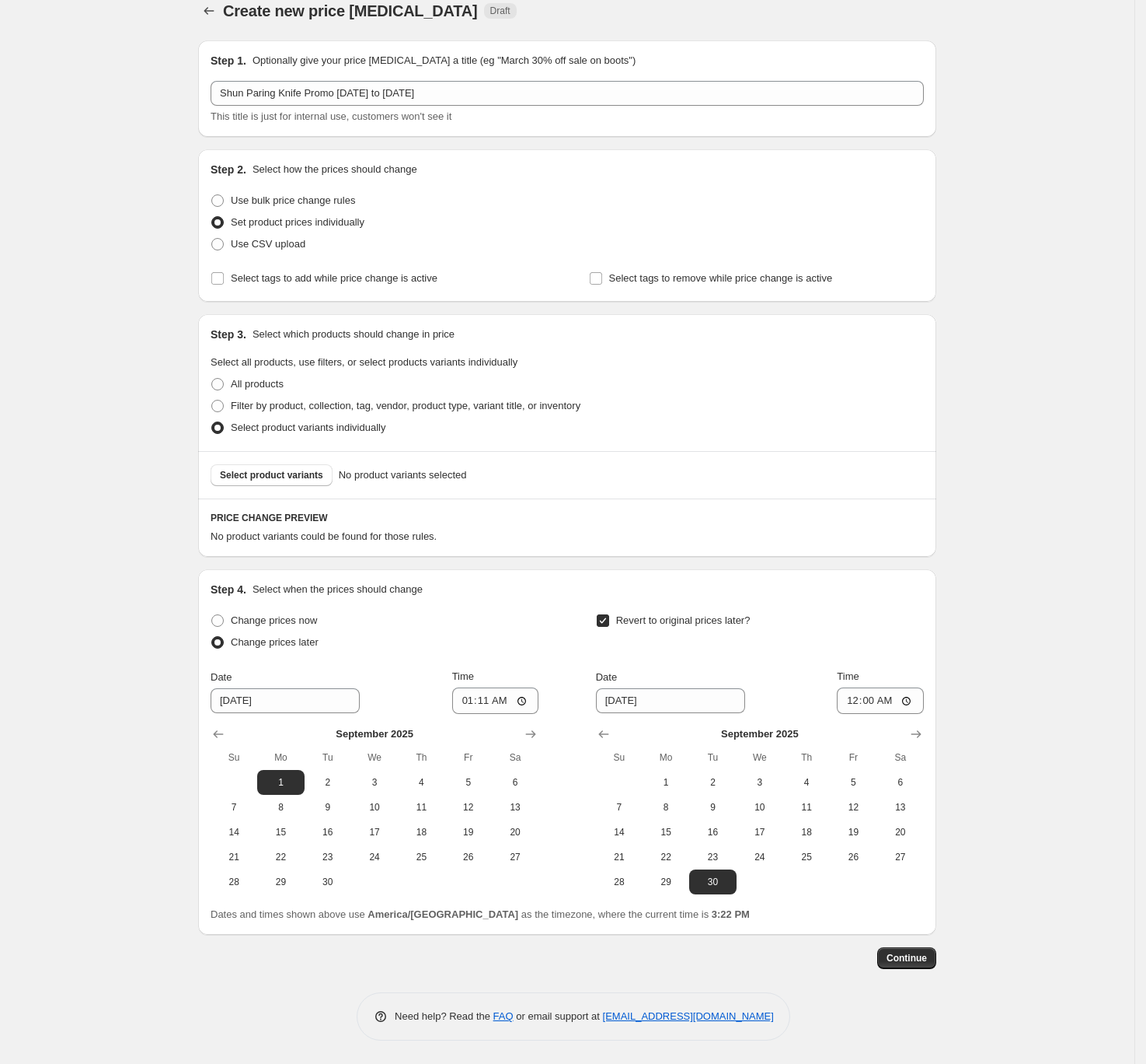
scroll to position [18, 0]
click at [296, 474] on span "Select product variants" at bounding box center [272, 475] width 104 height 12
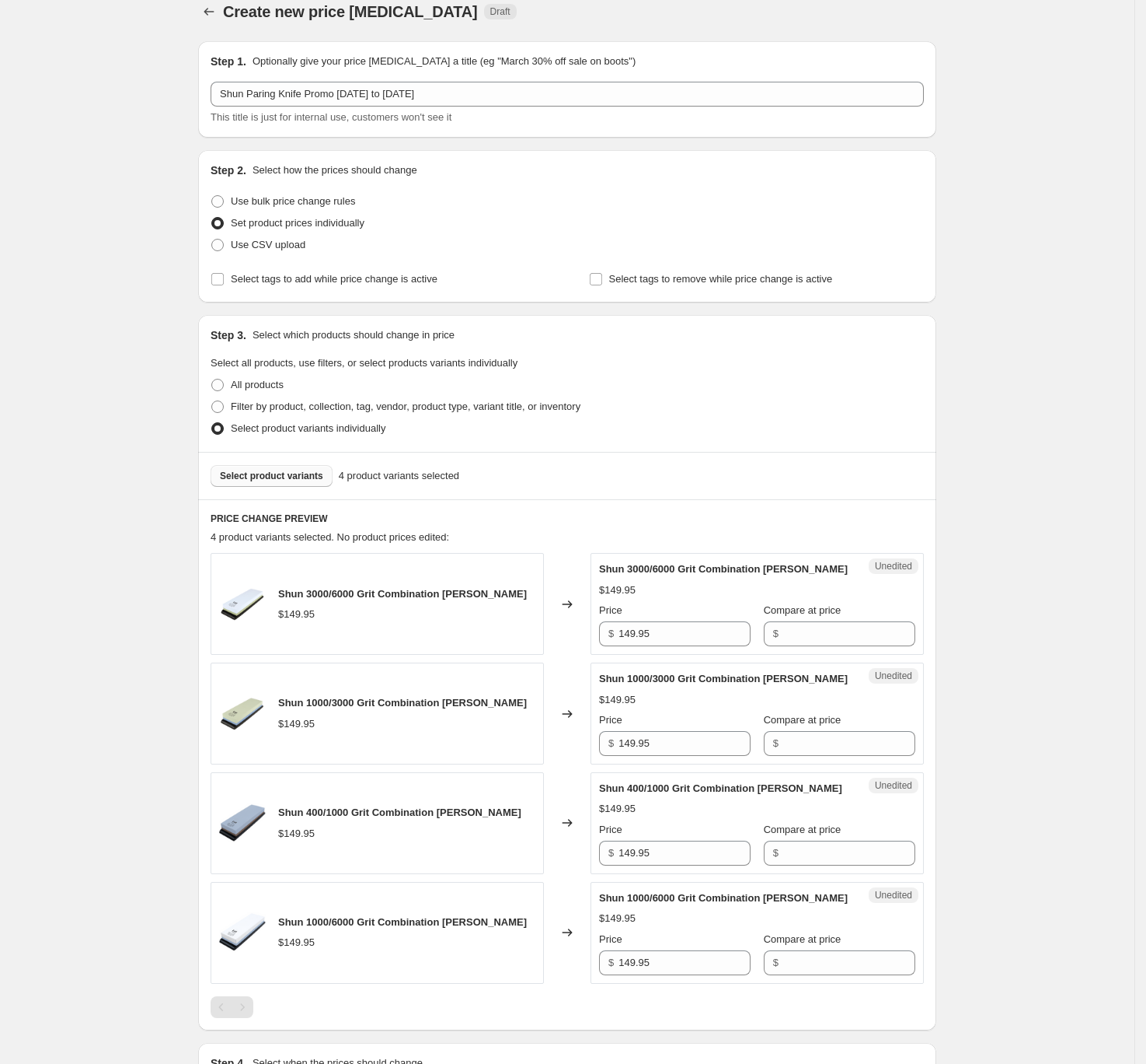
scroll to position [491, 0]
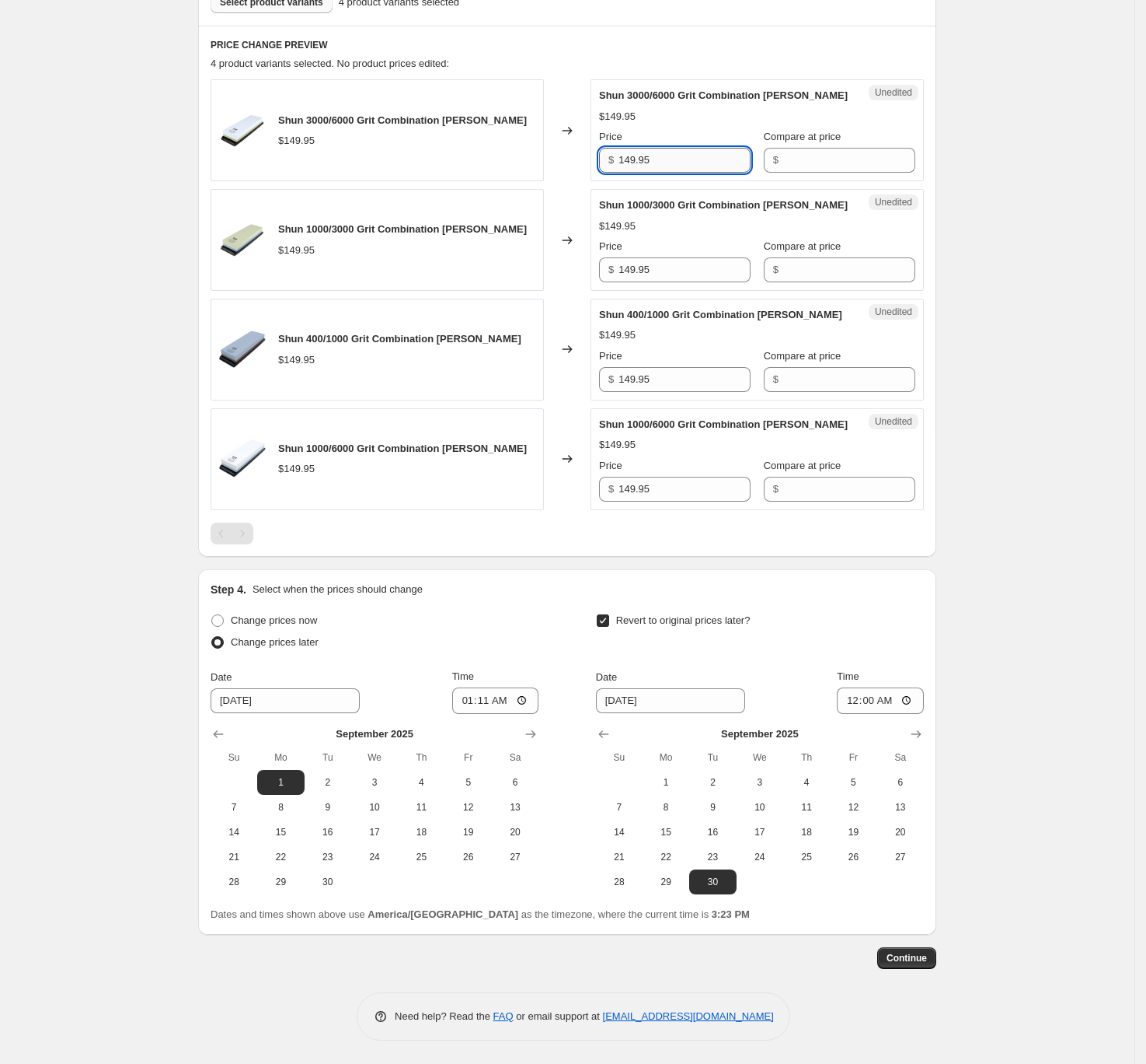
drag, startPoint x: 703, startPoint y: 167, endPoint x: 722, endPoint y: 169, distance: 19.1
click at [529, 139] on div "Shun 3000/6000 Grit Combination Whetstone $149.95 Changed to Unedited Shun 3000…" at bounding box center [567, 130] width 713 height 102
type input "149.95"
click at [853, 159] on input "Compare at price" at bounding box center [849, 160] width 132 height 25
paste input "149.95"
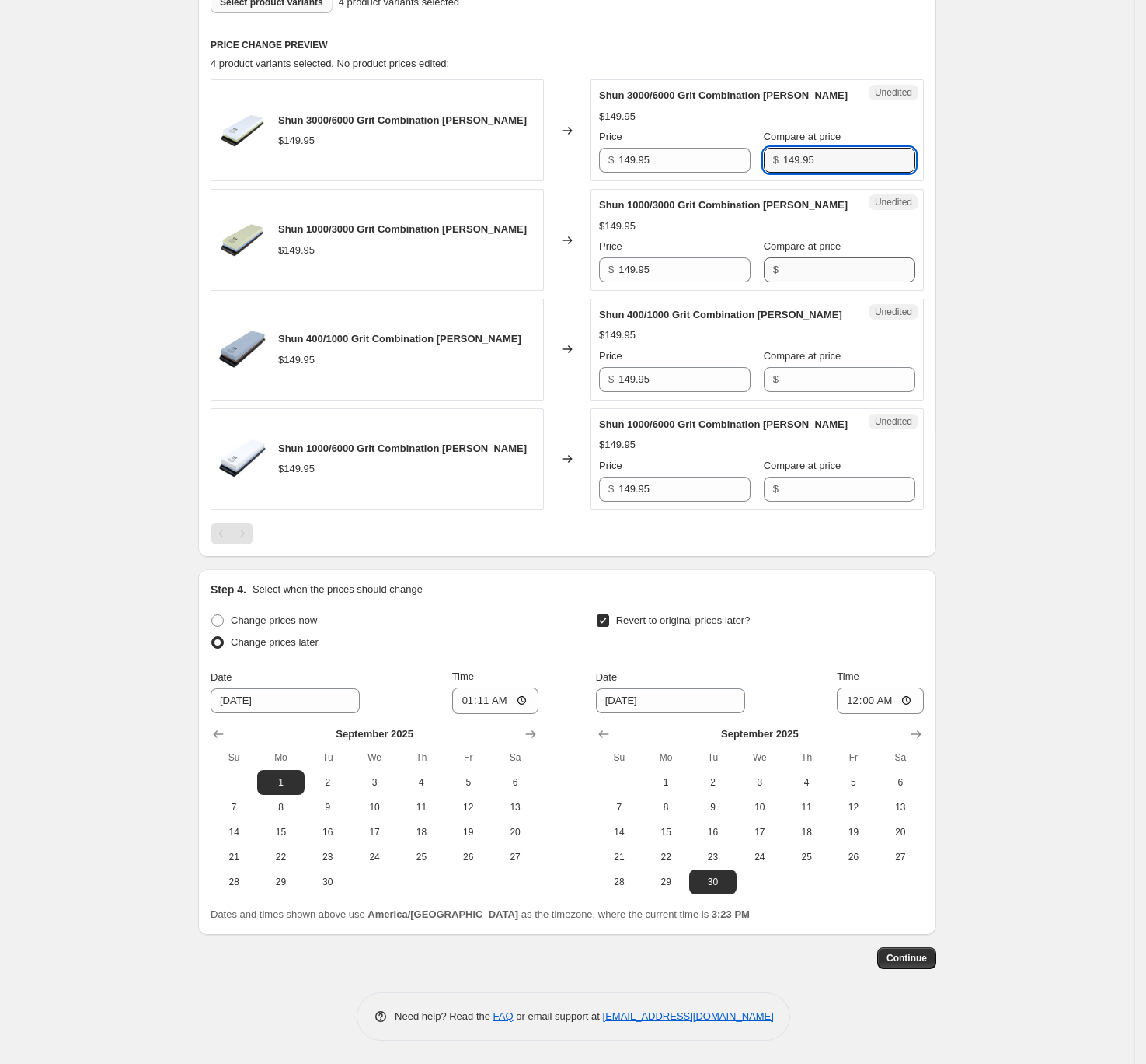
type input "149.95"
click at [835, 265] on input "Compare at price" at bounding box center [849, 270] width 132 height 25
paste input "149.95"
type input "149.95"
click at [849, 358] on div "Compare at price" at bounding box center [839, 356] width 151 height 16
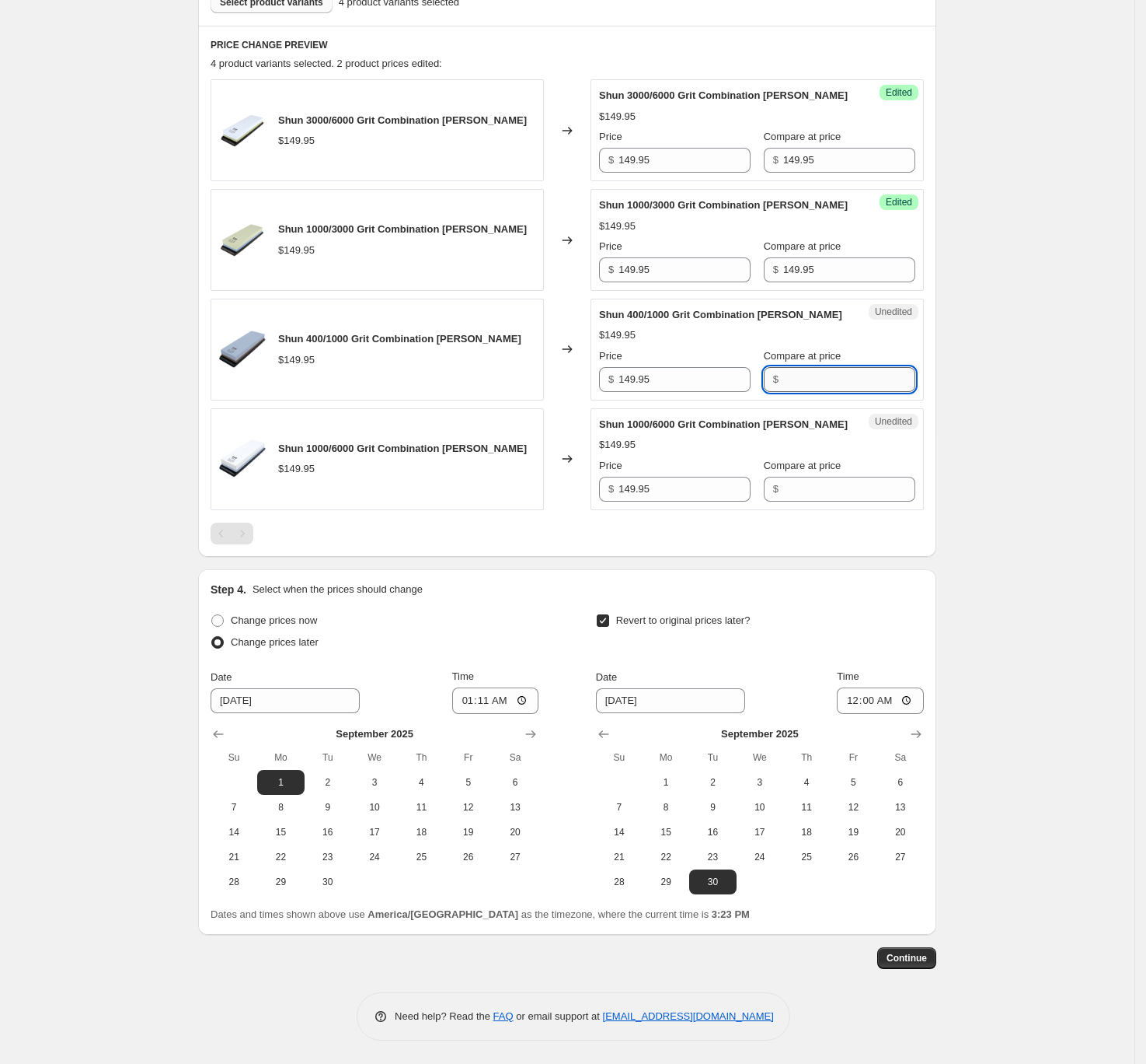
drag, startPoint x: 841, startPoint y: 376, endPoint x: 846, endPoint y: 384, distance: 9.4
click at [841, 375] on input "Compare at price" at bounding box center [849, 380] width 132 height 25
paste input "149.95"
type input "149.95"
click at [847, 501] on input "Compare at price" at bounding box center [849, 489] width 132 height 25
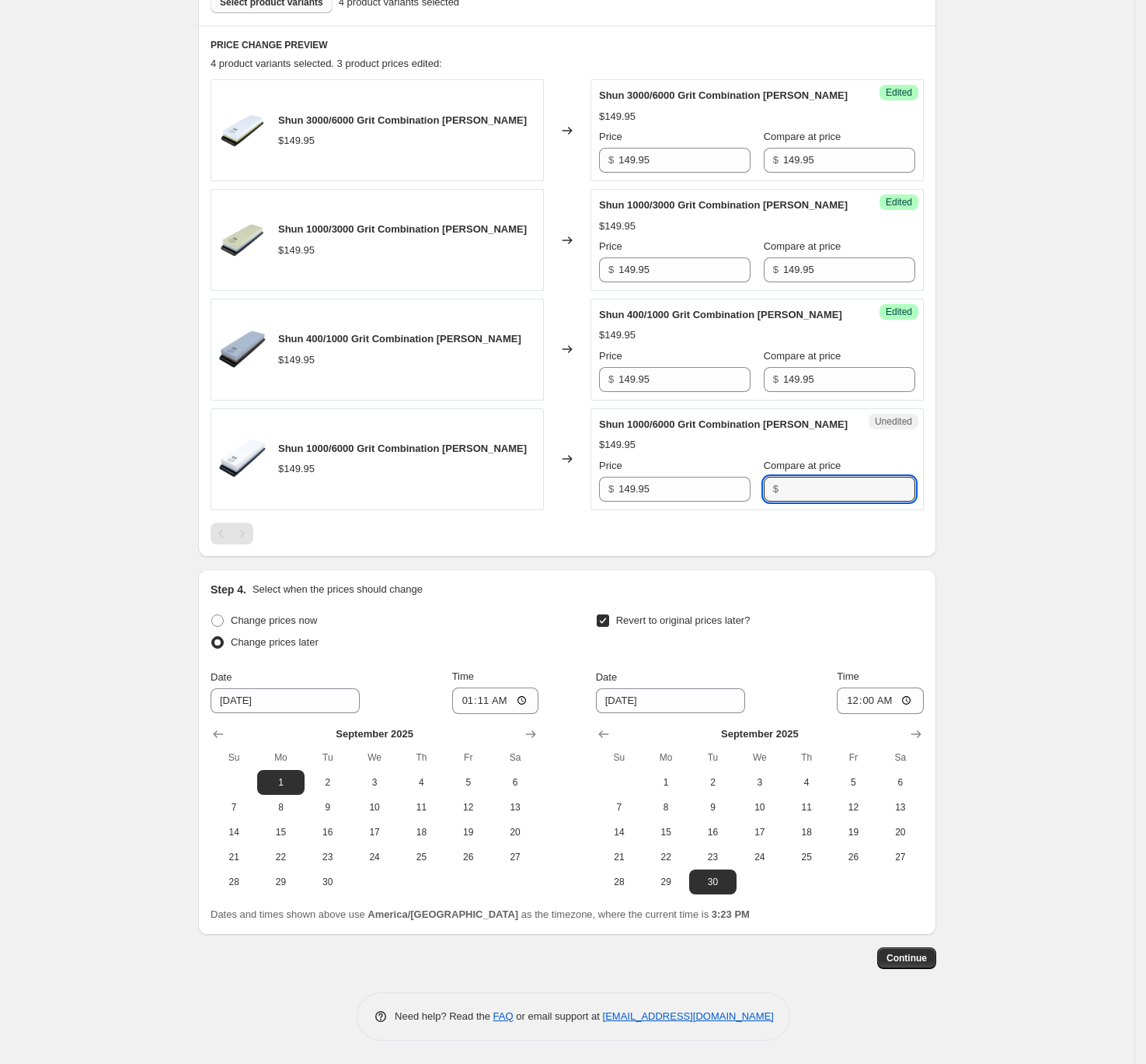
paste input "149.95"
type input "149.95"
click at [670, 158] on input "149.95" at bounding box center [684, 160] width 132 height 25
type input "119.95"
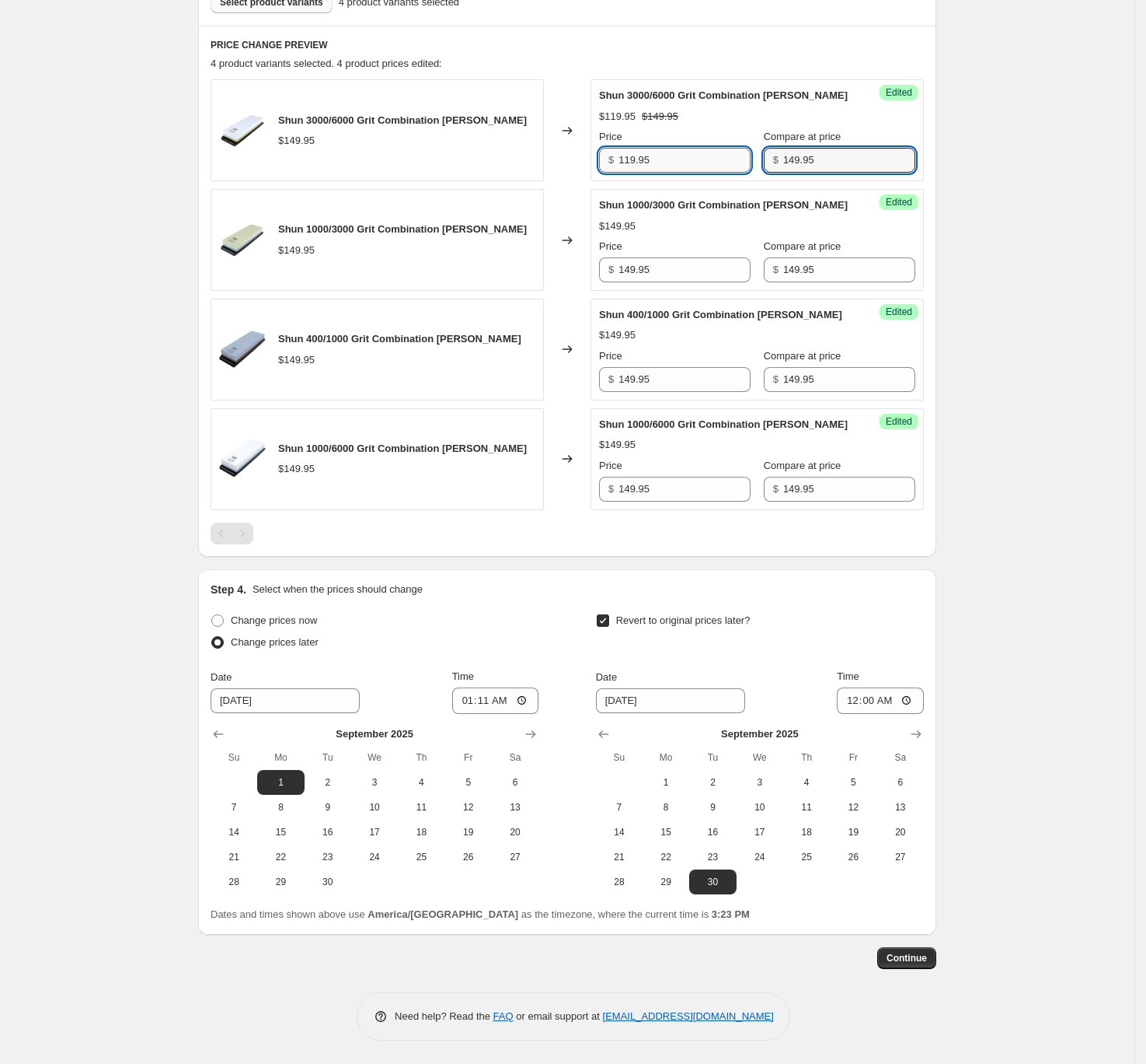
click at [686, 164] on input "119.95" at bounding box center [684, 160] width 132 height 25
click at [713, 277] on input "149.95" at bounding box center [684, 270] width 132 height 25
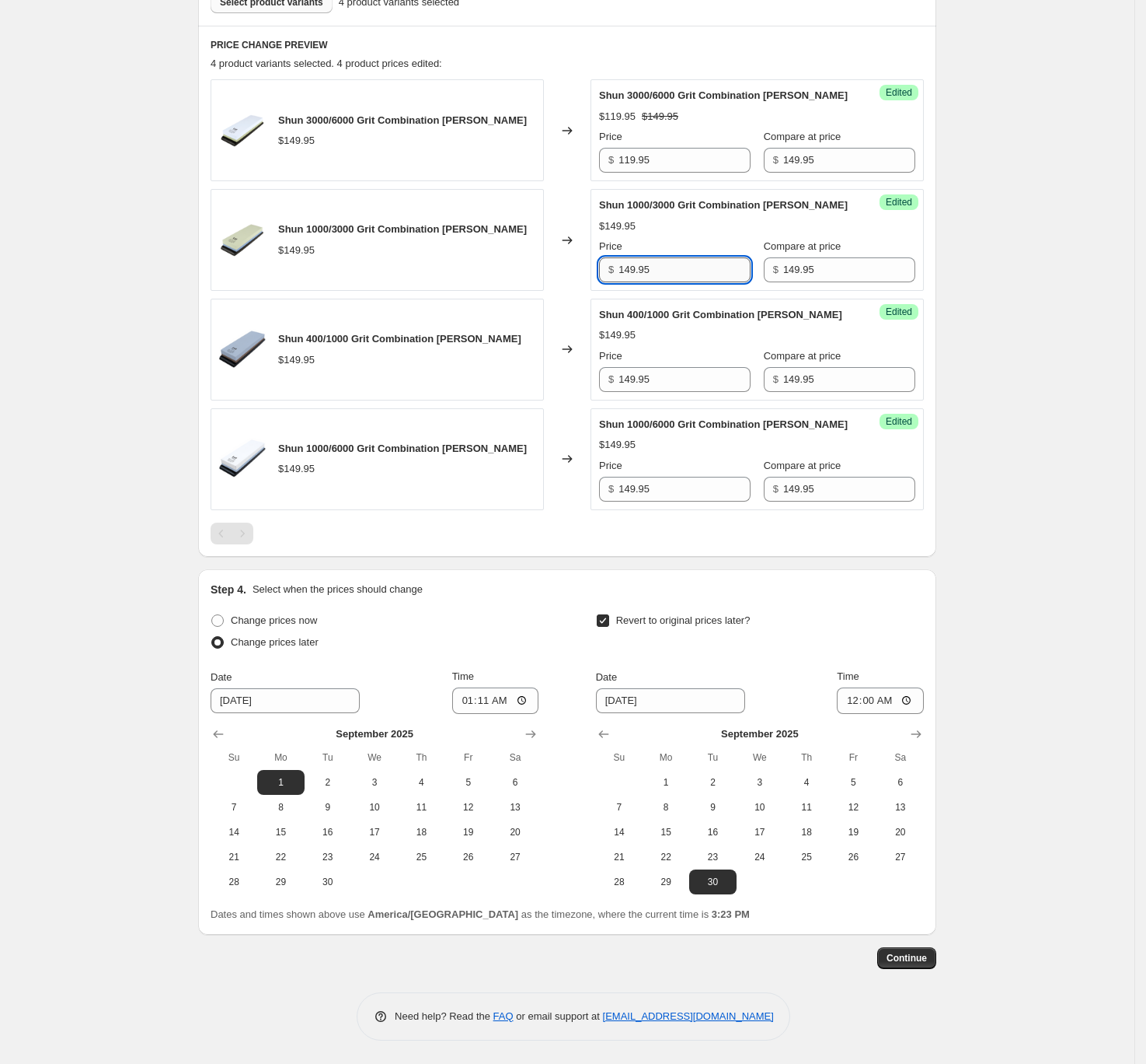
click at [713, 277] on input "149.95" at bounding box center [684, 270] width 132 height 25
paste input "1"
type input "119.95"
click at [717, 370] on input "149.95" at bounding box center [684, 380] width 132 height 25
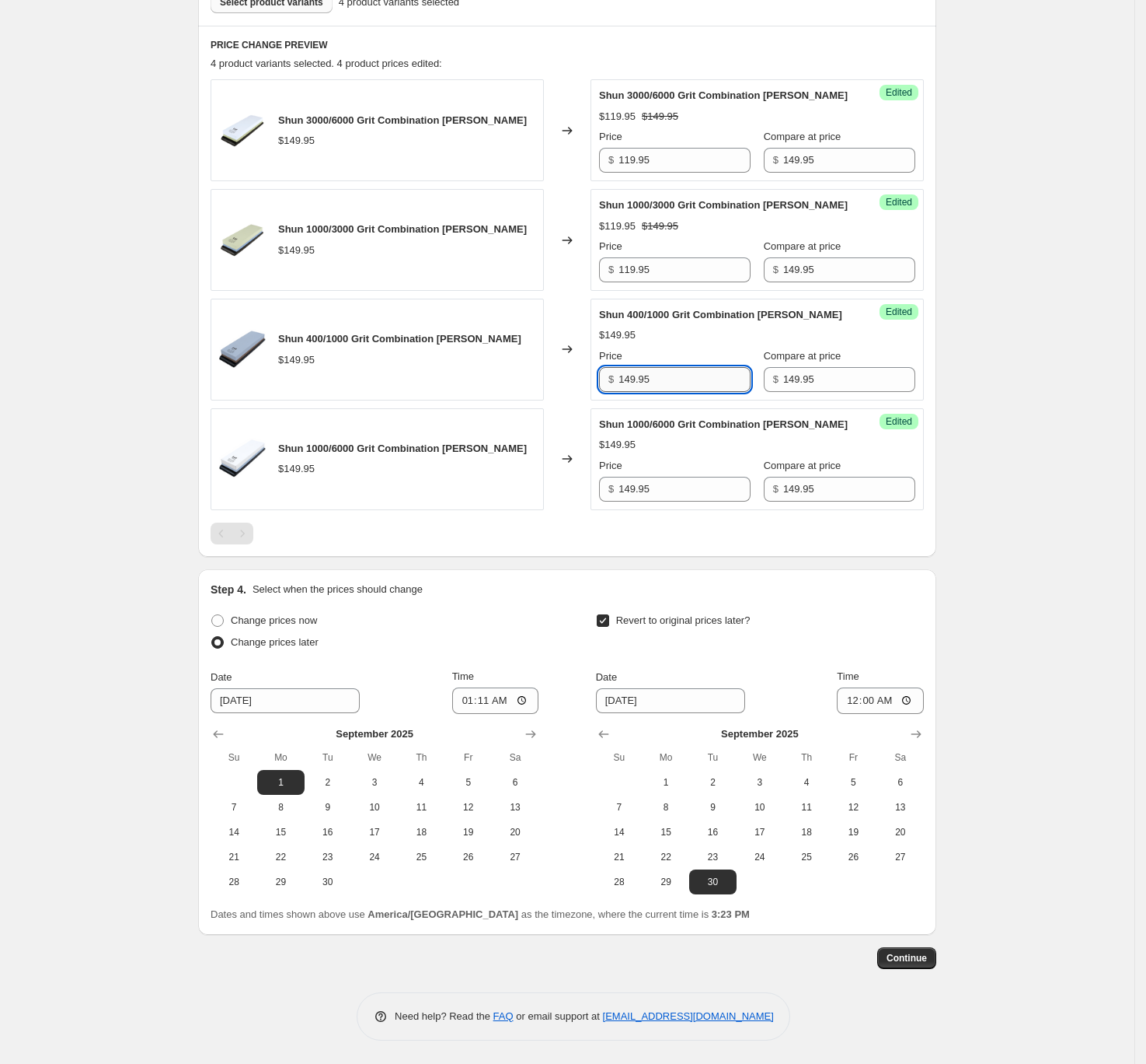
click at [717, 370] on input "149.95" at bounding box center [684, 380] width 132 height 25
paste input "1"
type input "119.95"
click at [701, 478] on input "149.95" at bounding box center [684, 489] width 132 height 25
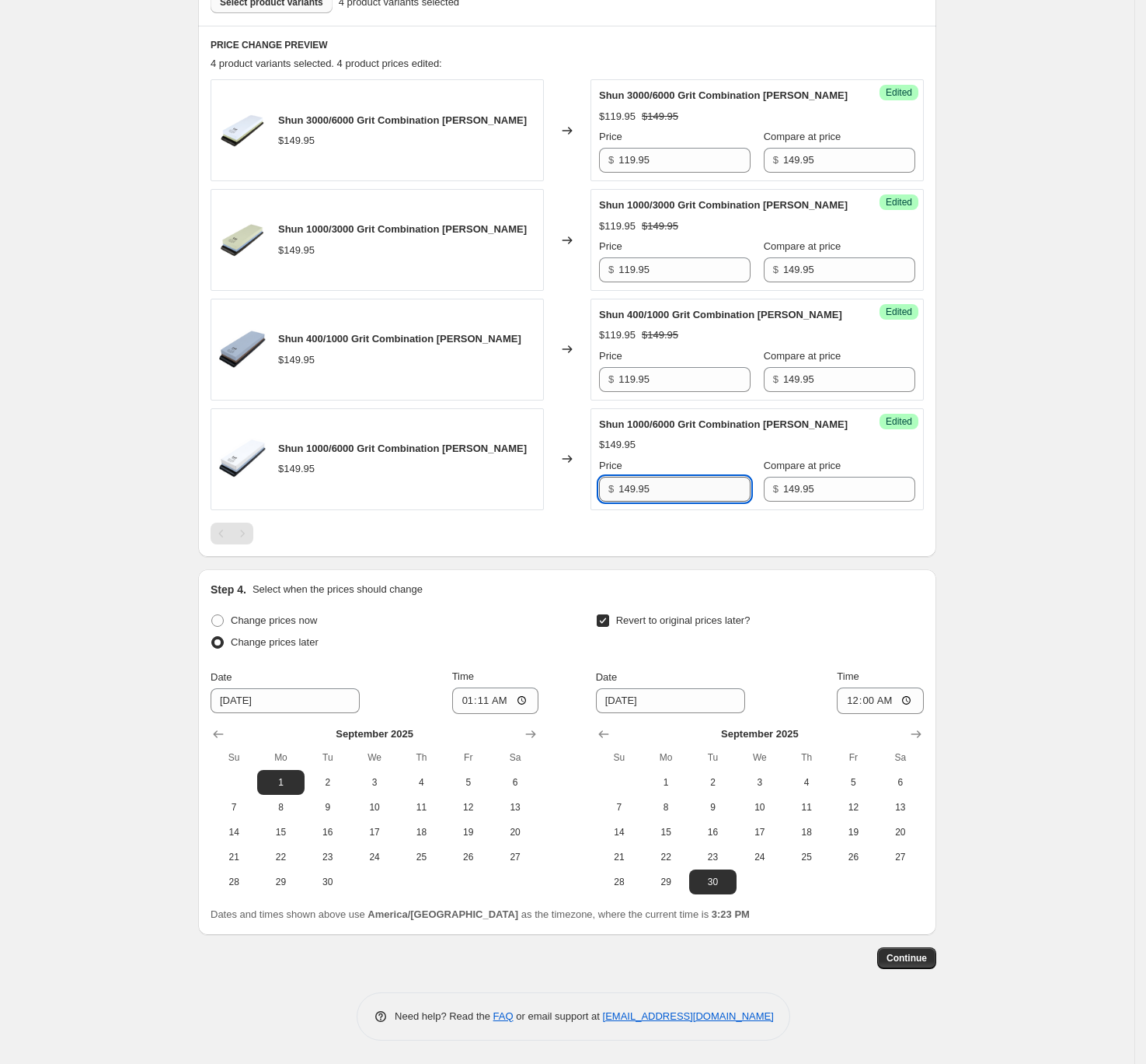
click at [701, 479] on input "149.95" at bounding box center [684, 489] width 132 height 25
paste input "1"
type input "119.95"
click at [1060, 416] on div "Create new price change job. This page is ready Create new price change job Dra…" at bounding box center [567, 286] width 1134 height 1555
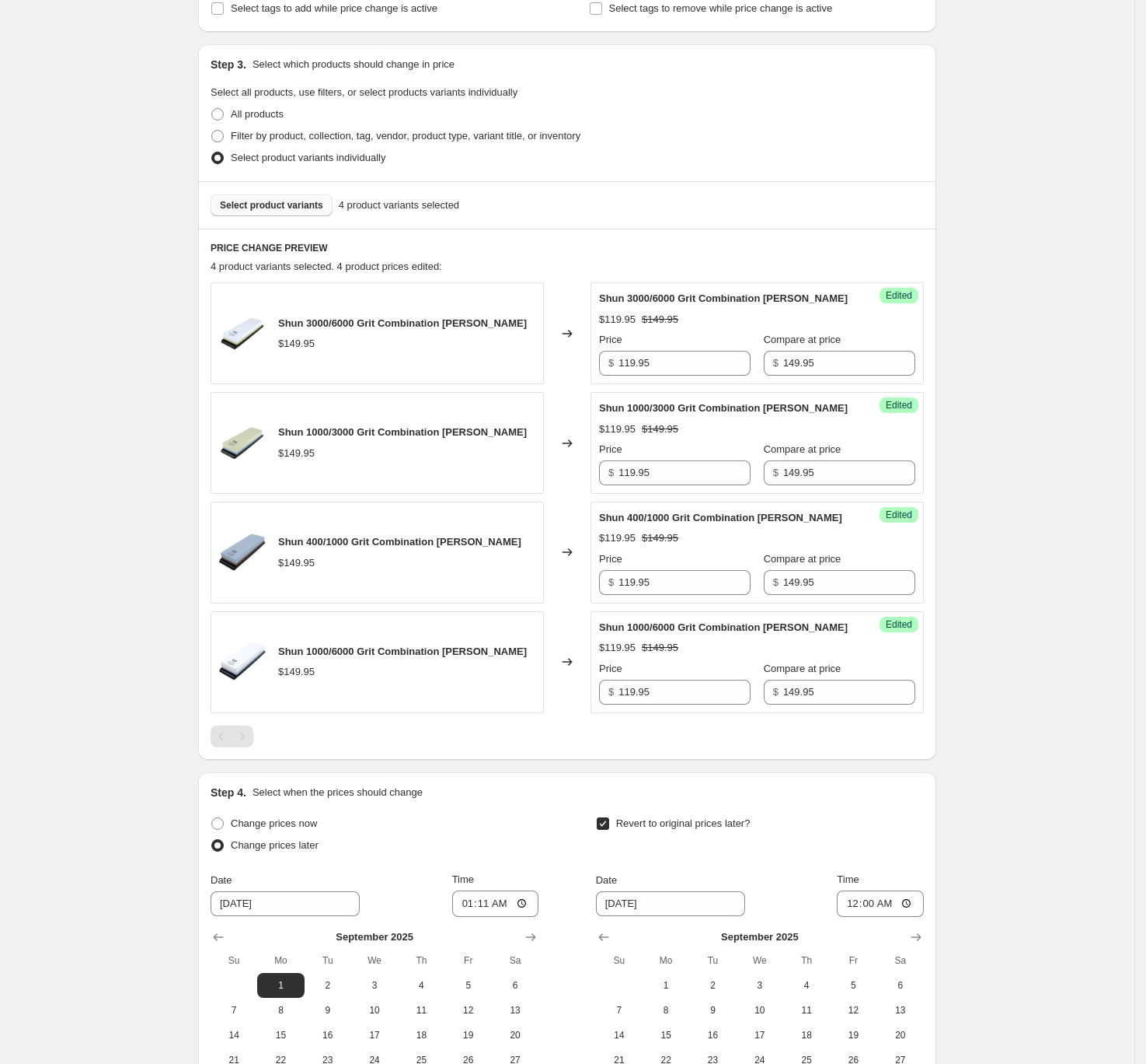
scroll to position [67, 0]
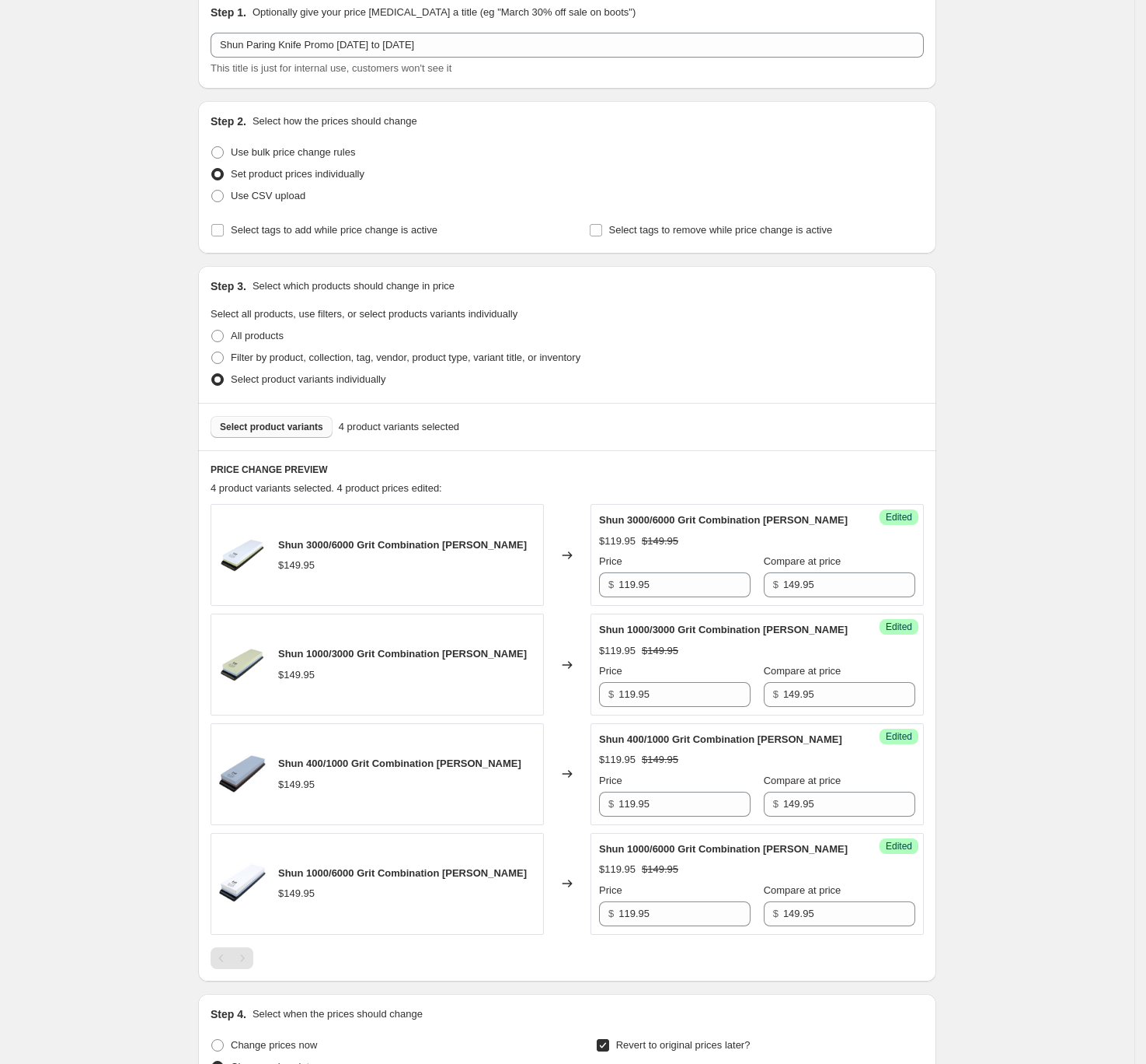
click at [283, 426] on span "Select product variants" at bounding box center [272, 427] width 104 height 12
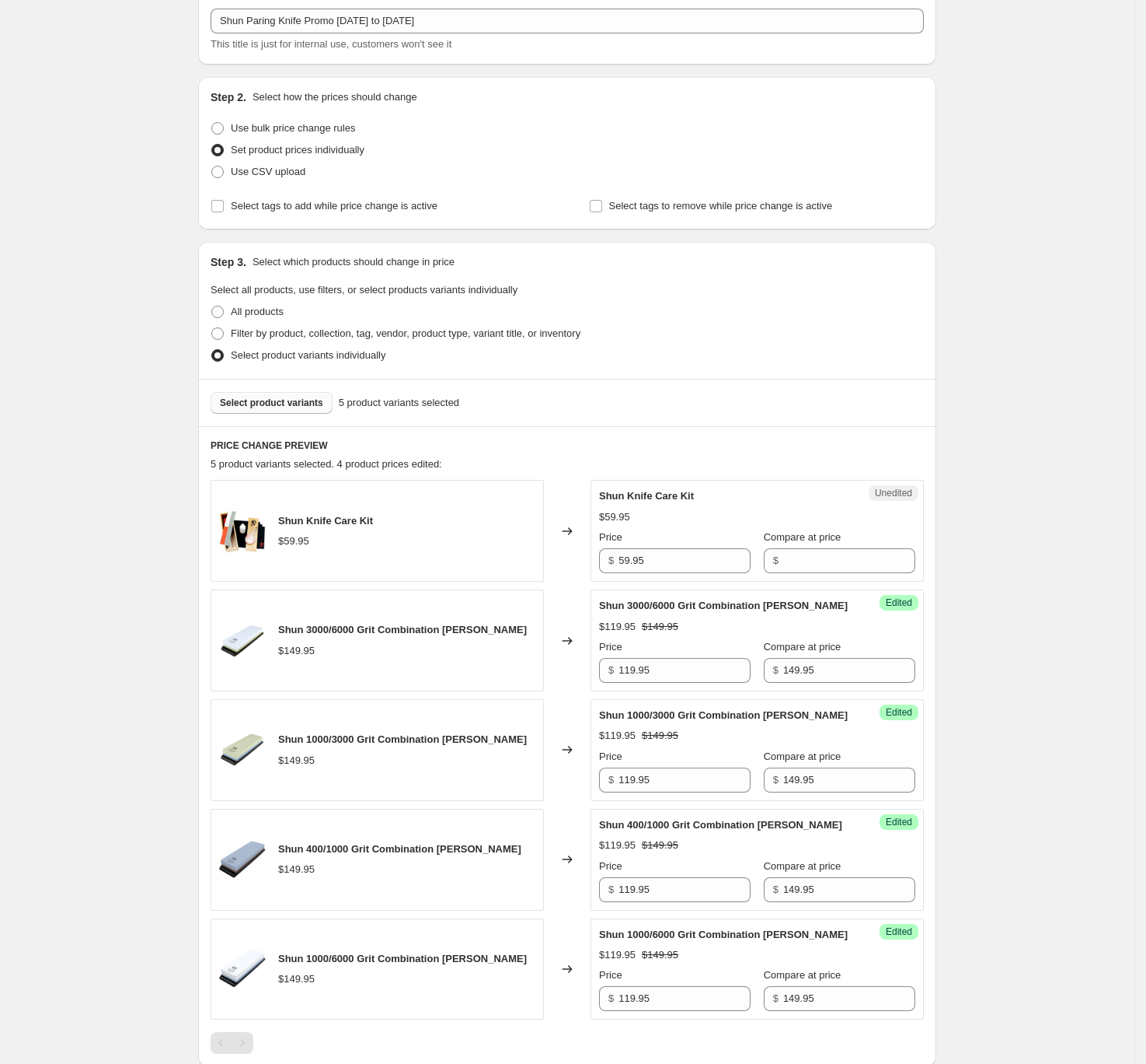
scroll to position [104, 0]
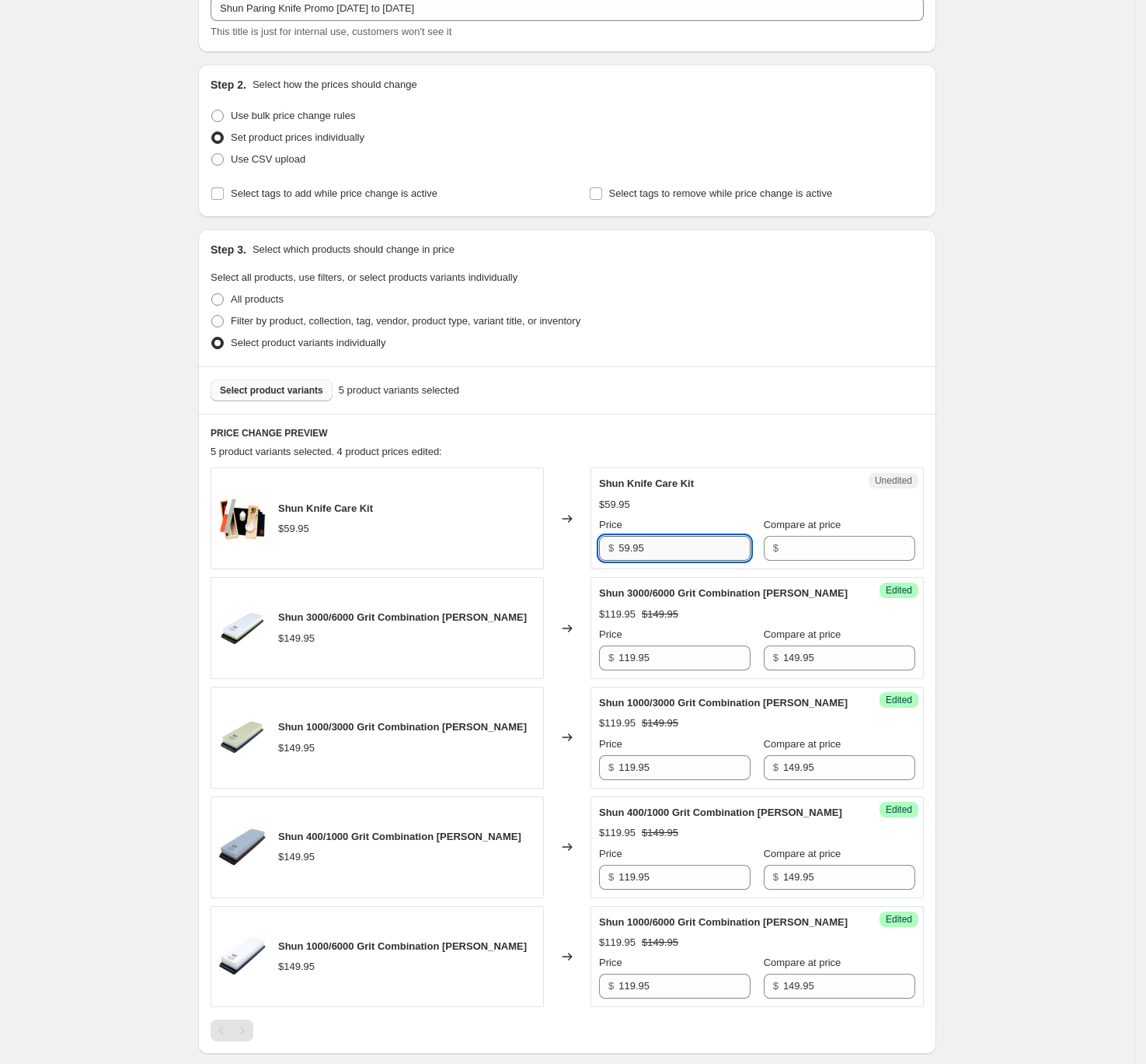
click at [692, 543] on input "59.95" at bounding box center [684, 548] width 132 height 25
type input "59.95"
click at [833, 553] on input "Compare at price" at bounding box center [849, 548] width 132 height 25
paste input "59.95"
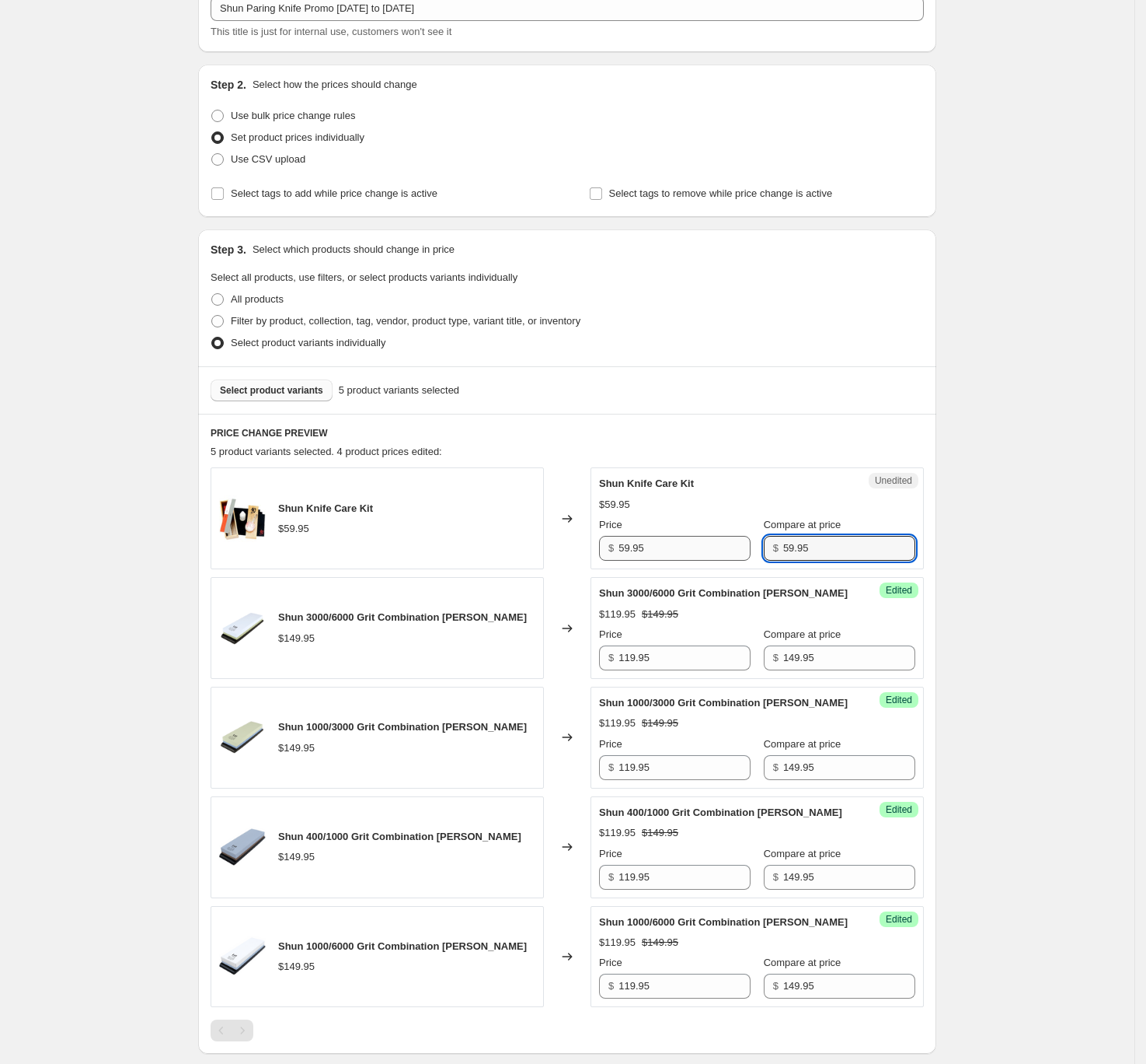
type input "59.95"
click at [684, 546] on input "59.95" at bounding box center [684, 548] width 132 height 25
type input "47.95"
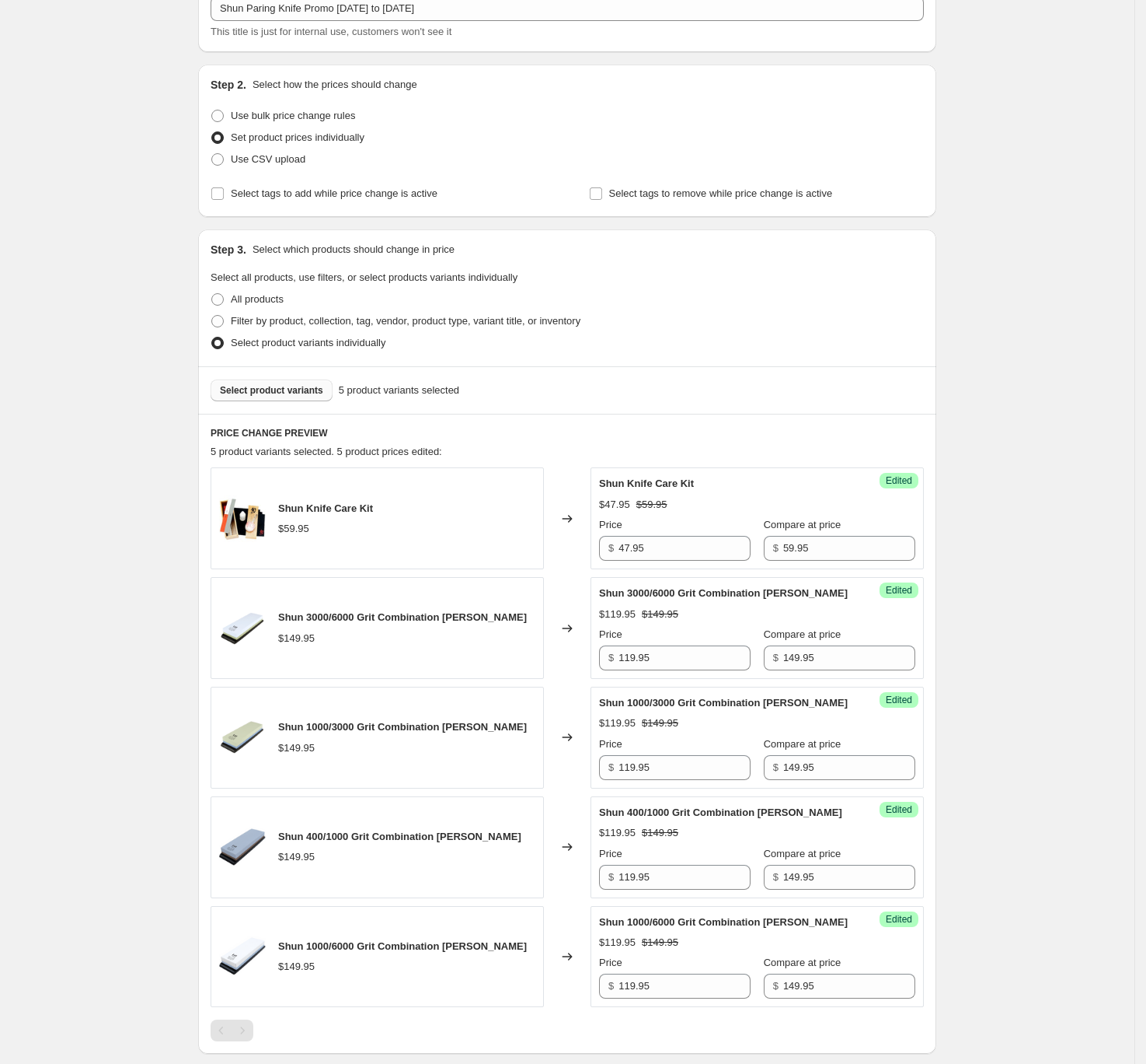
click at [286, 389] on span "Select product variants" at bounding box center [272, 390] width 104 height 12
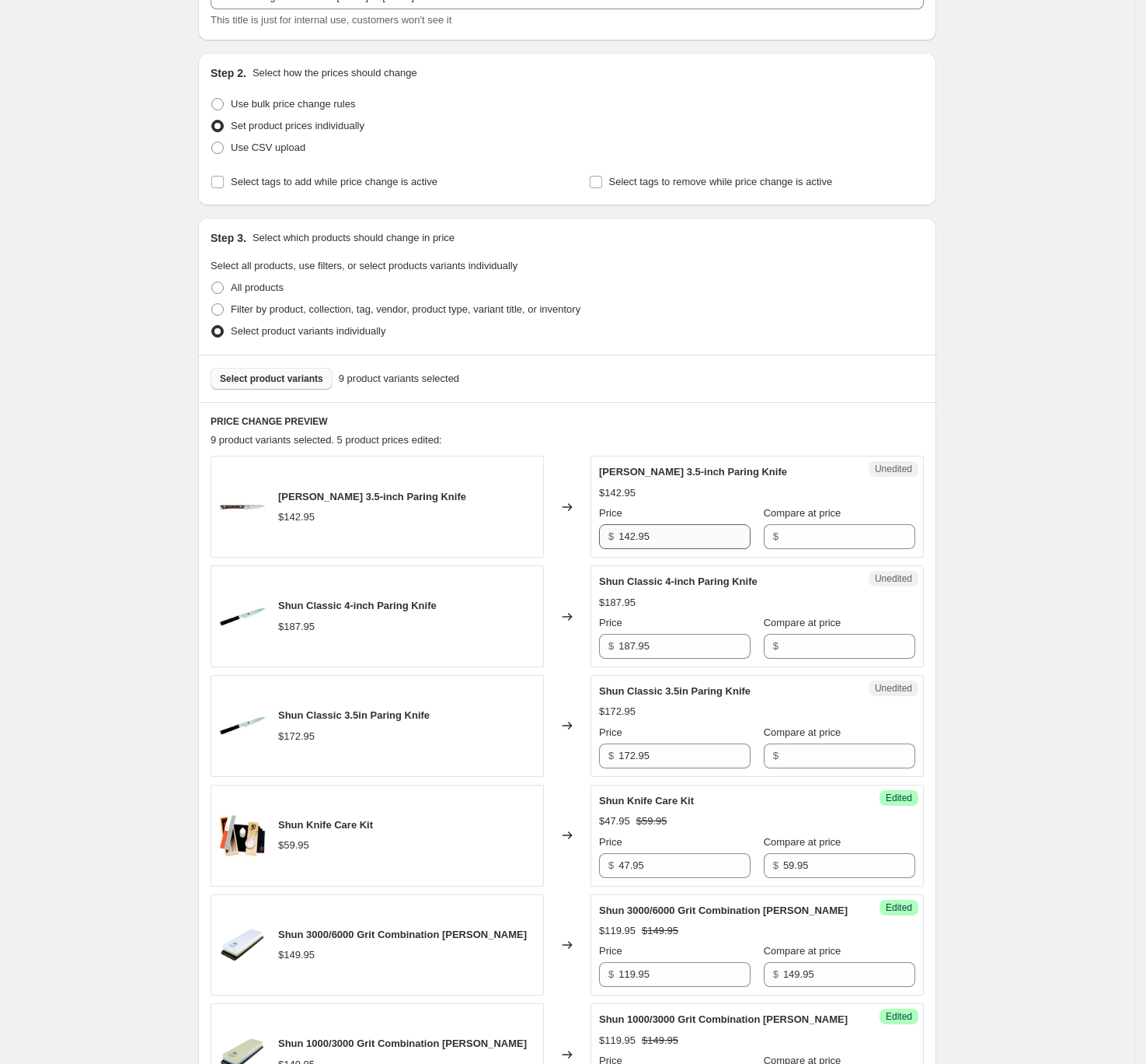
scroll to position [128, 0]
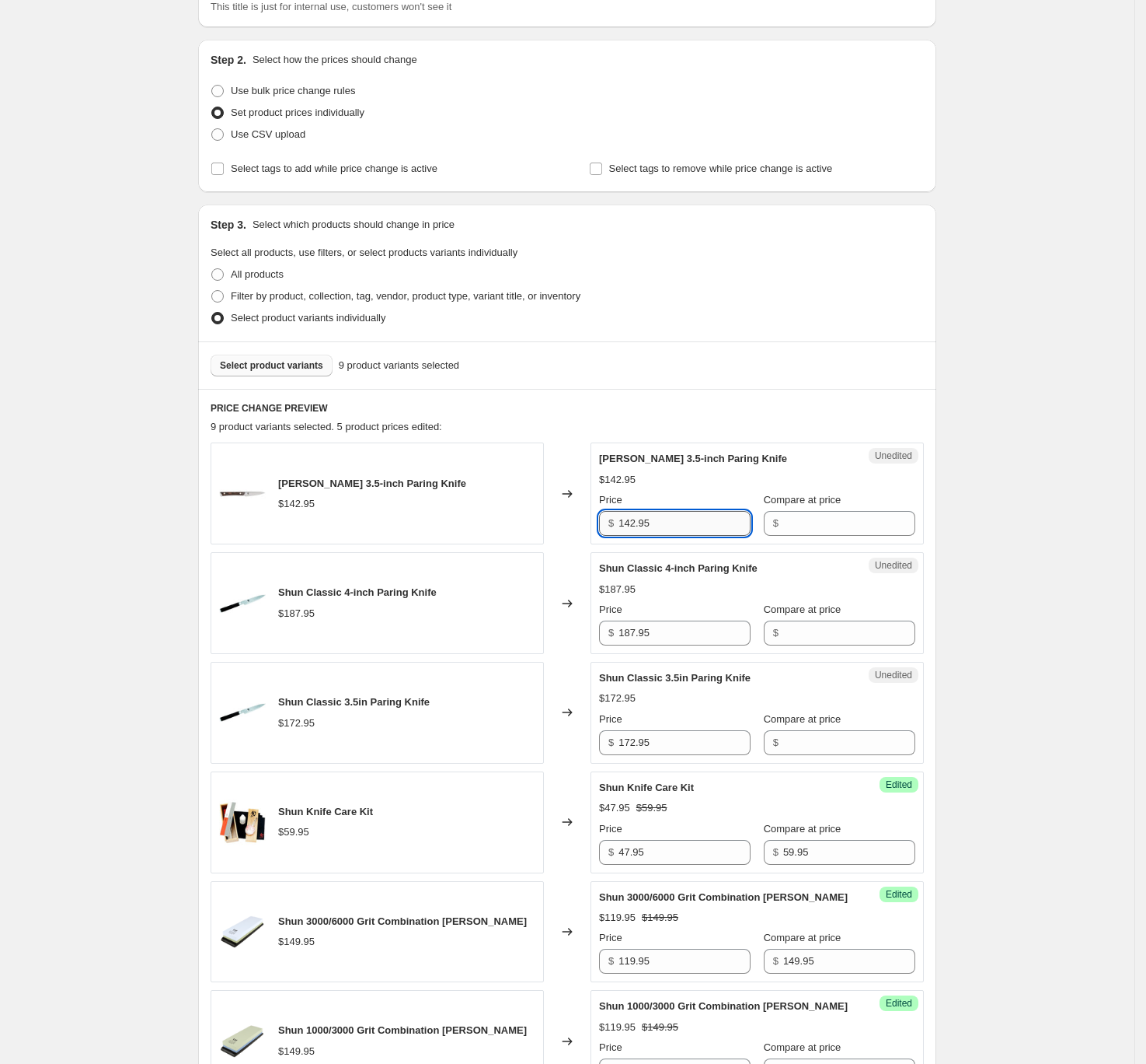
click at [672, 525] on input "142.95" at bounding box center [684, 523] width 132 height 25
type input "142.95"
click at [819, 536] on div "Unedited Shun Kanso 3.5-inch Paring Knife $142.95 Price $ 142.95 Compare at pri…" at bounding box center [758, 493] width 334 height 102
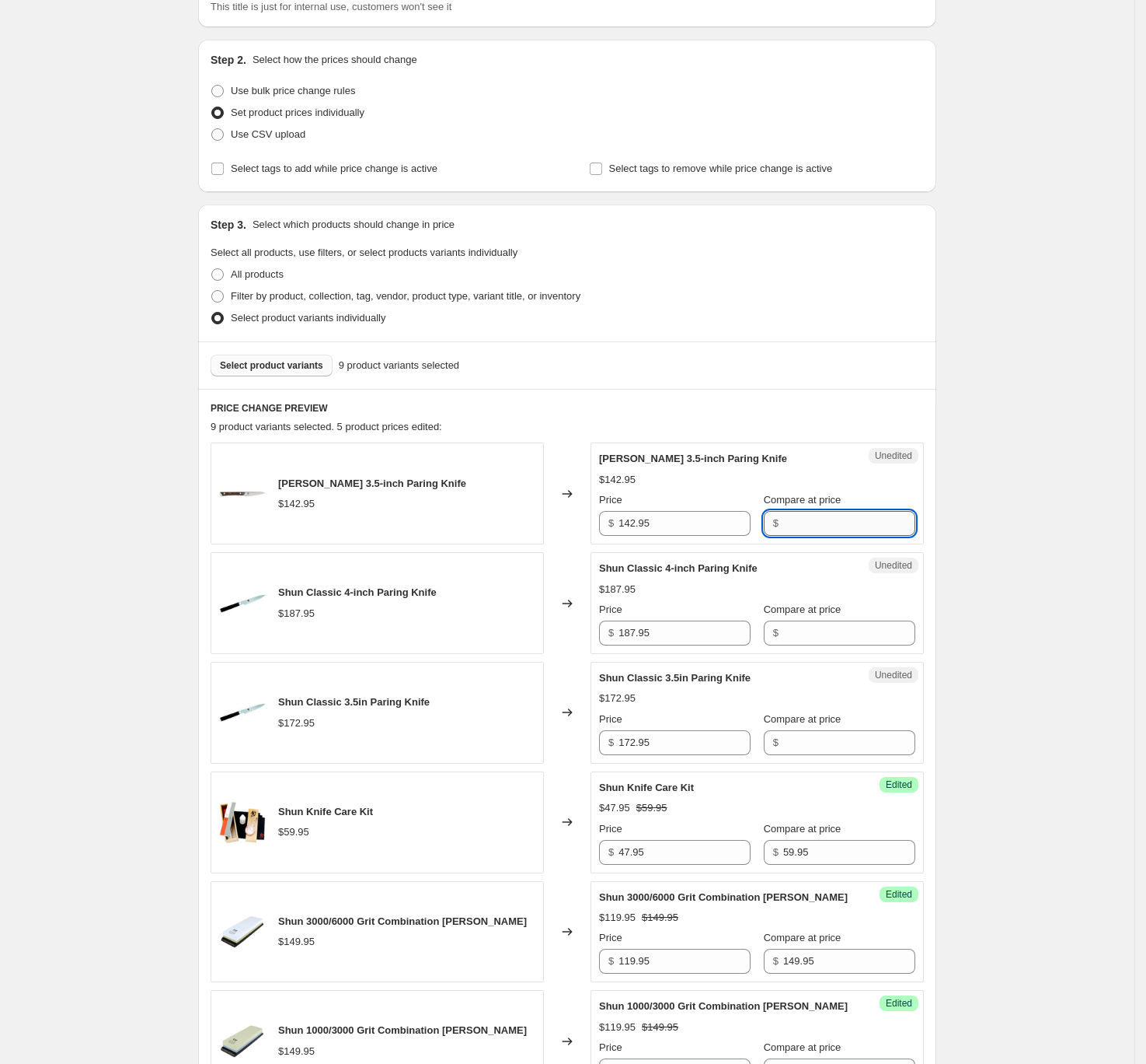
click at [827, 526] on input "Compare at price" at bounding box center [849, 523] width 132 height 25
paste input "142.95"
type input "142.95"
click at [673, 534] on input "142.95" at bounding box center [684, 523] width 132 height 25
click at [676, 530] on input "142.95" at bounding box center [684, 523] width 132 height 25
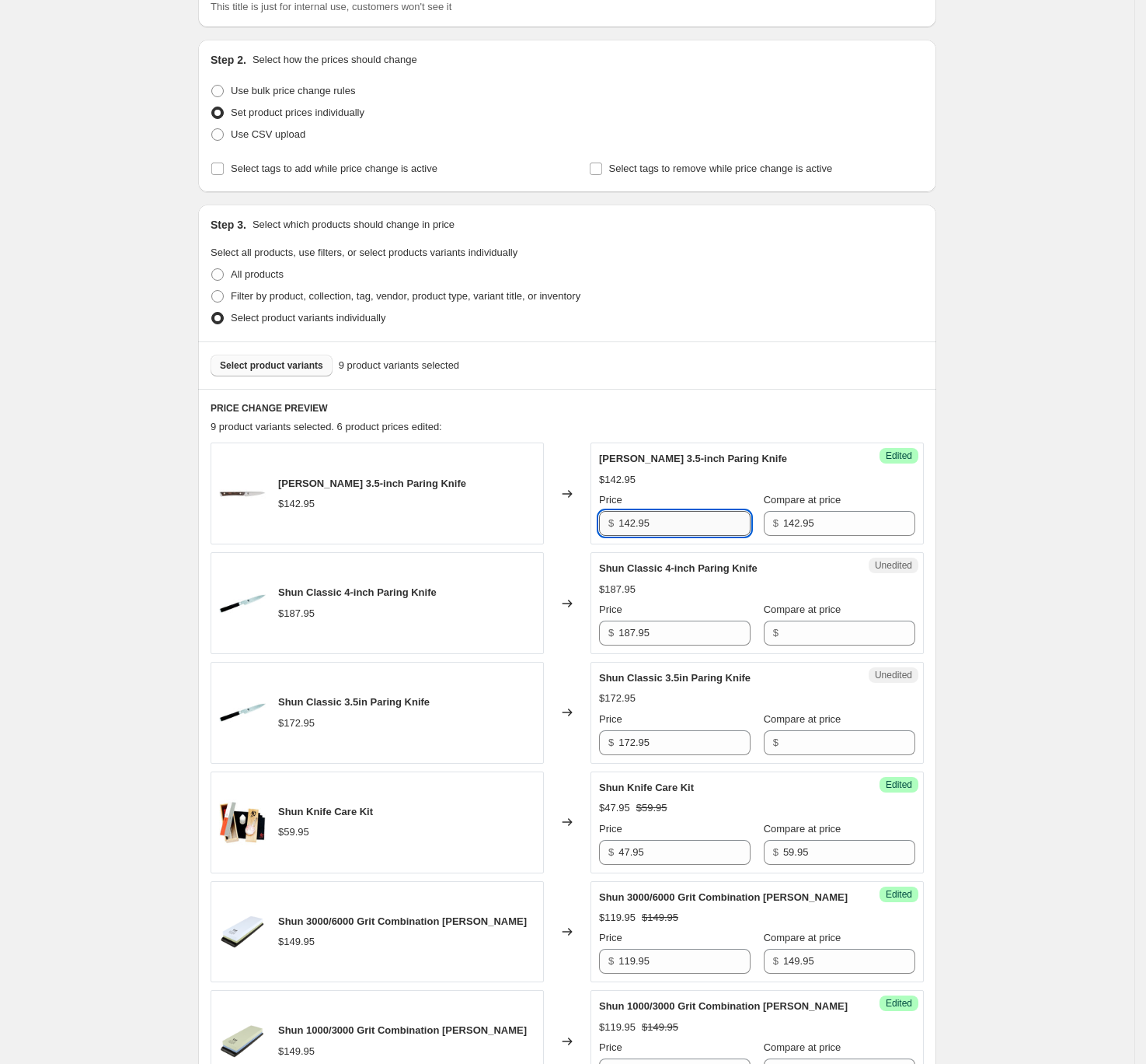
click at [676, 530] on input "142.95" at bounding box center [684, 523] width 132 height 25
type input "114.95"
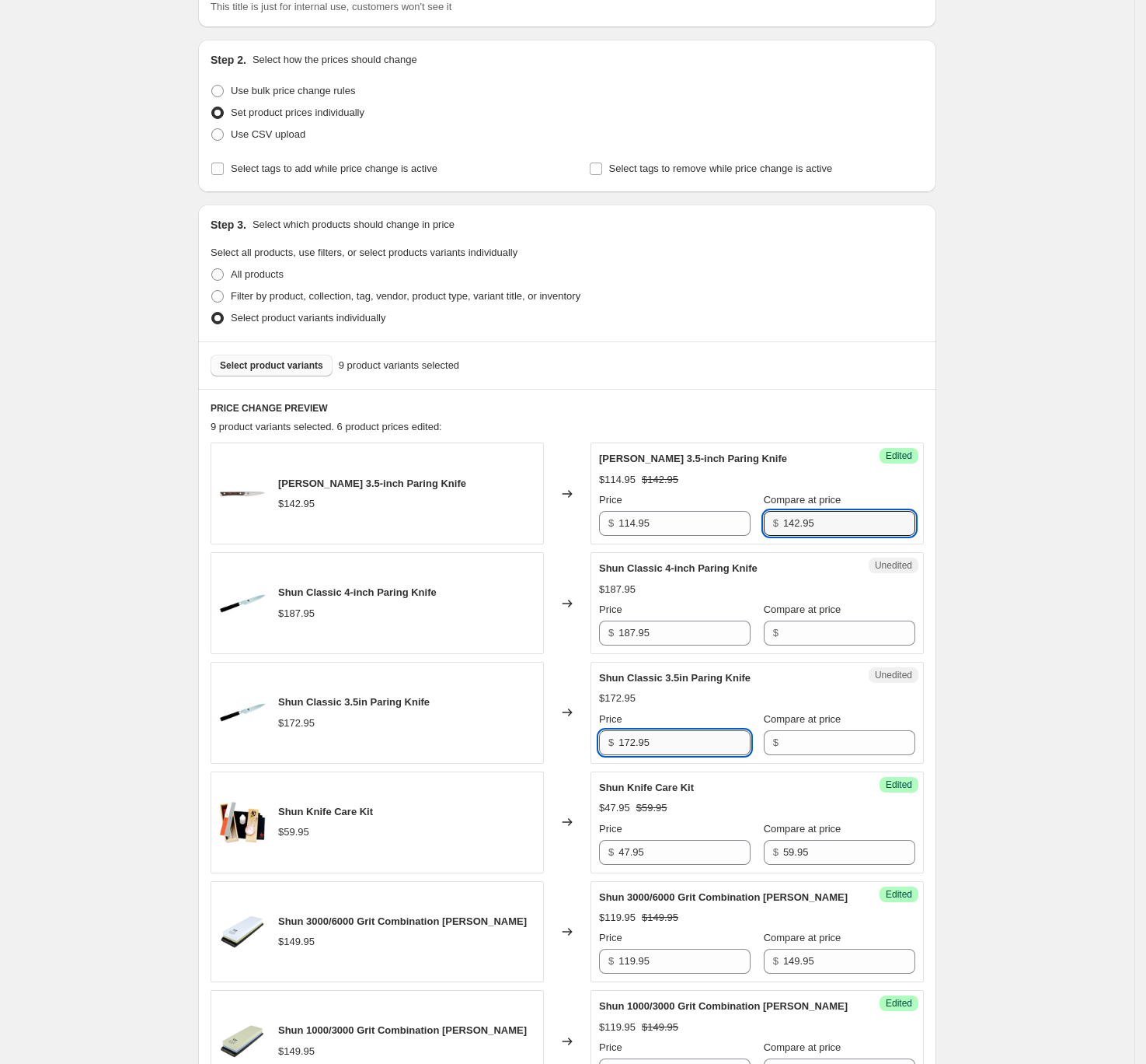
click at [693, 744] on input "172.95" at bounding box center [684, 743] width 132 height 25
type input "172.95"
click at [823, 745] on input "Compare at price" at bounding box center [849, 743] width 132 height 25
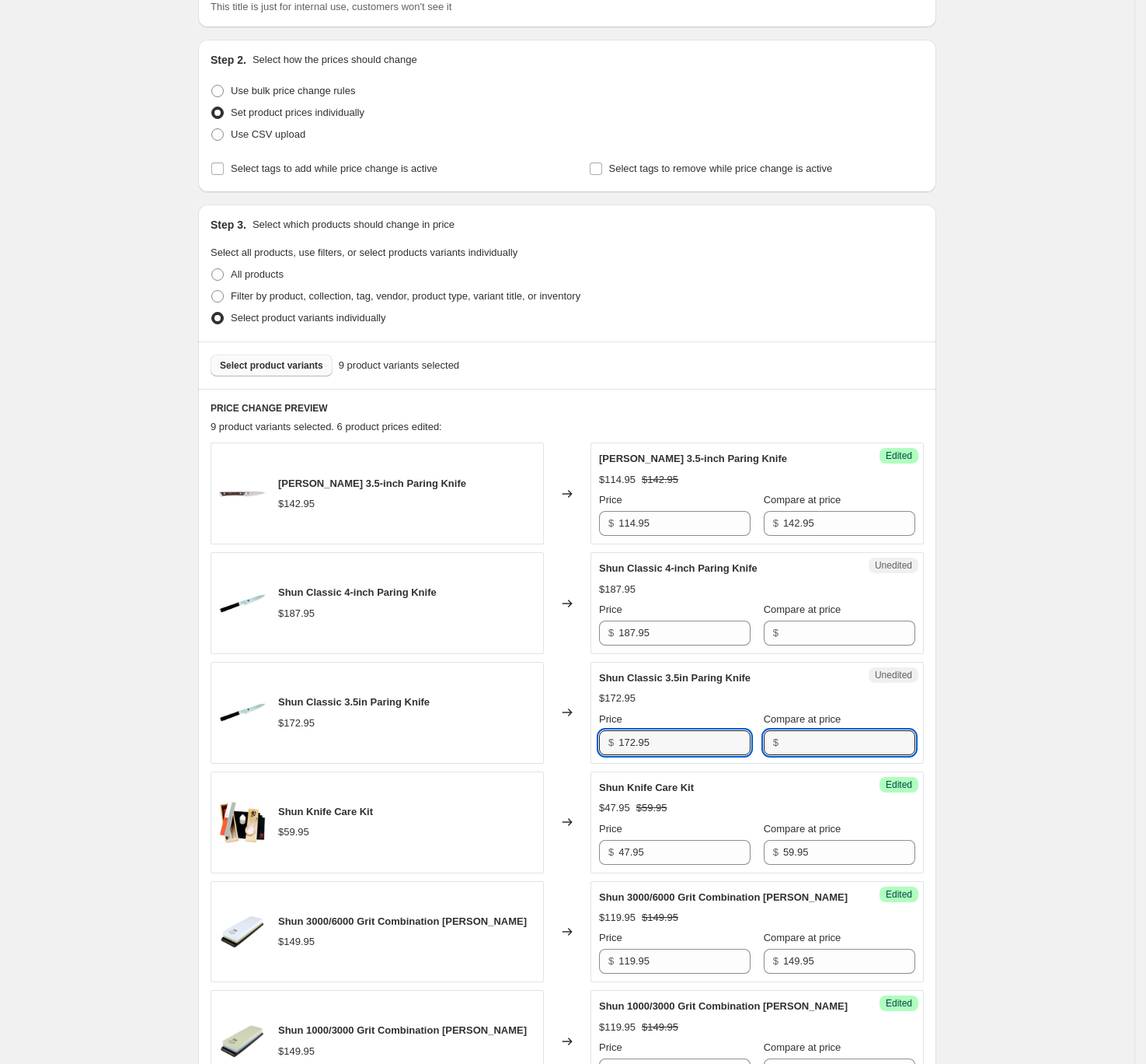
paste input "172.95"
type input "172.95"
click at [664, 745] on input "172.95" at bounding box center [684, 743] width 132 height 25
type input "138.95"
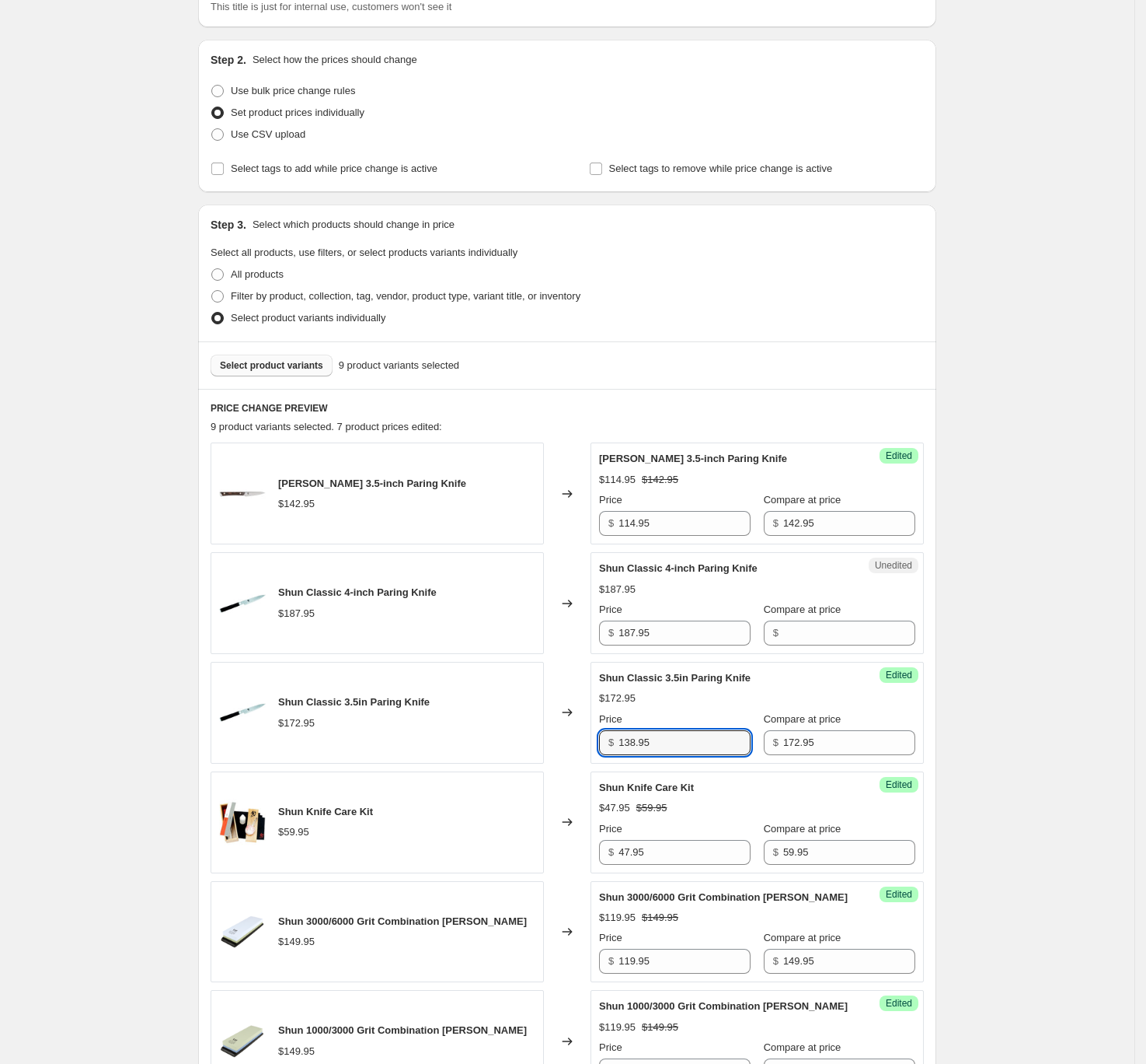
click at [936, 603] on div "PRICE CHANGE PREVIEW 9 product variants selected. 7 product prices edited: Shun…" at bounding box center [567, 927] width 738 height 1077
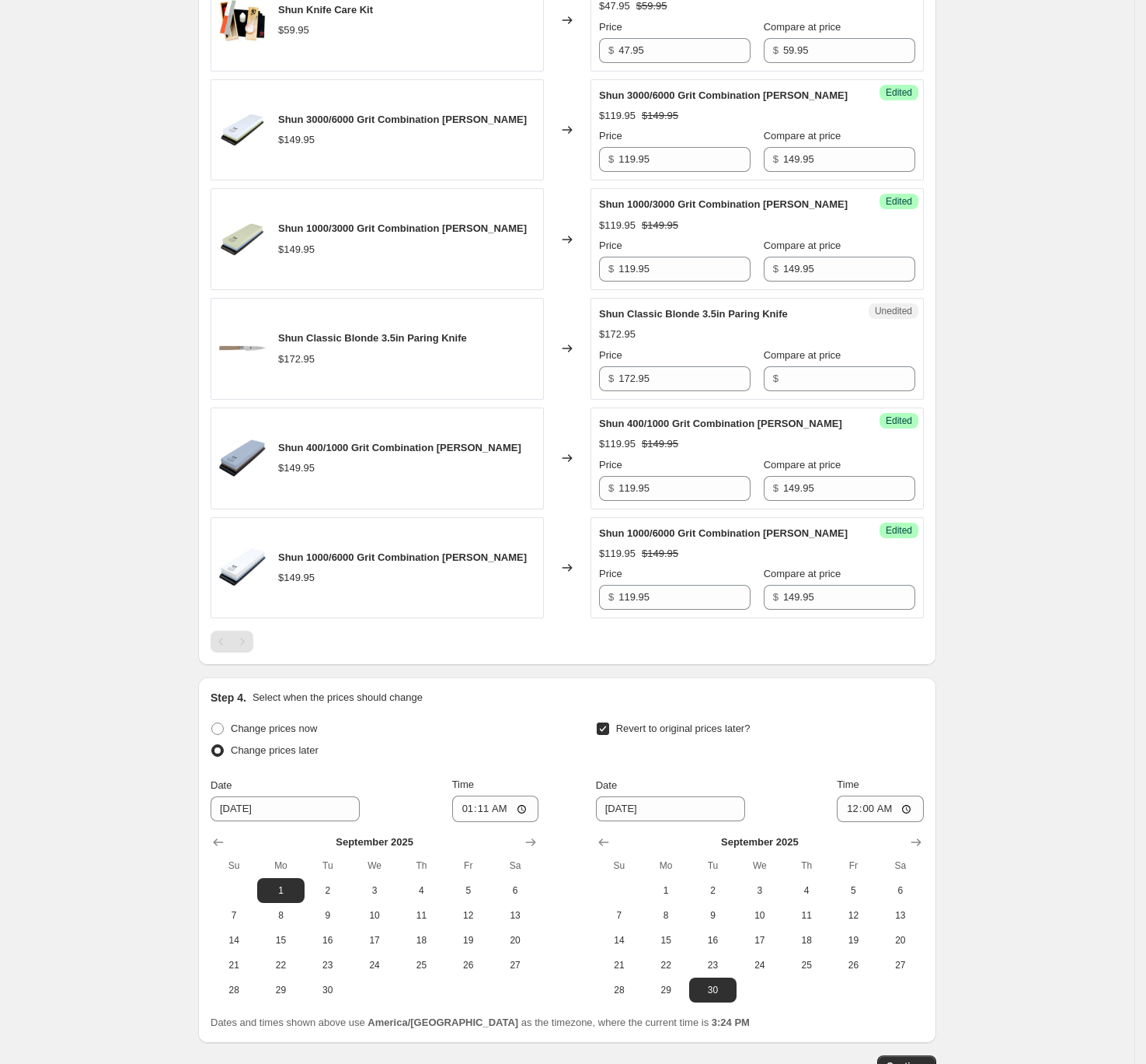
scroll to position [906, 0]
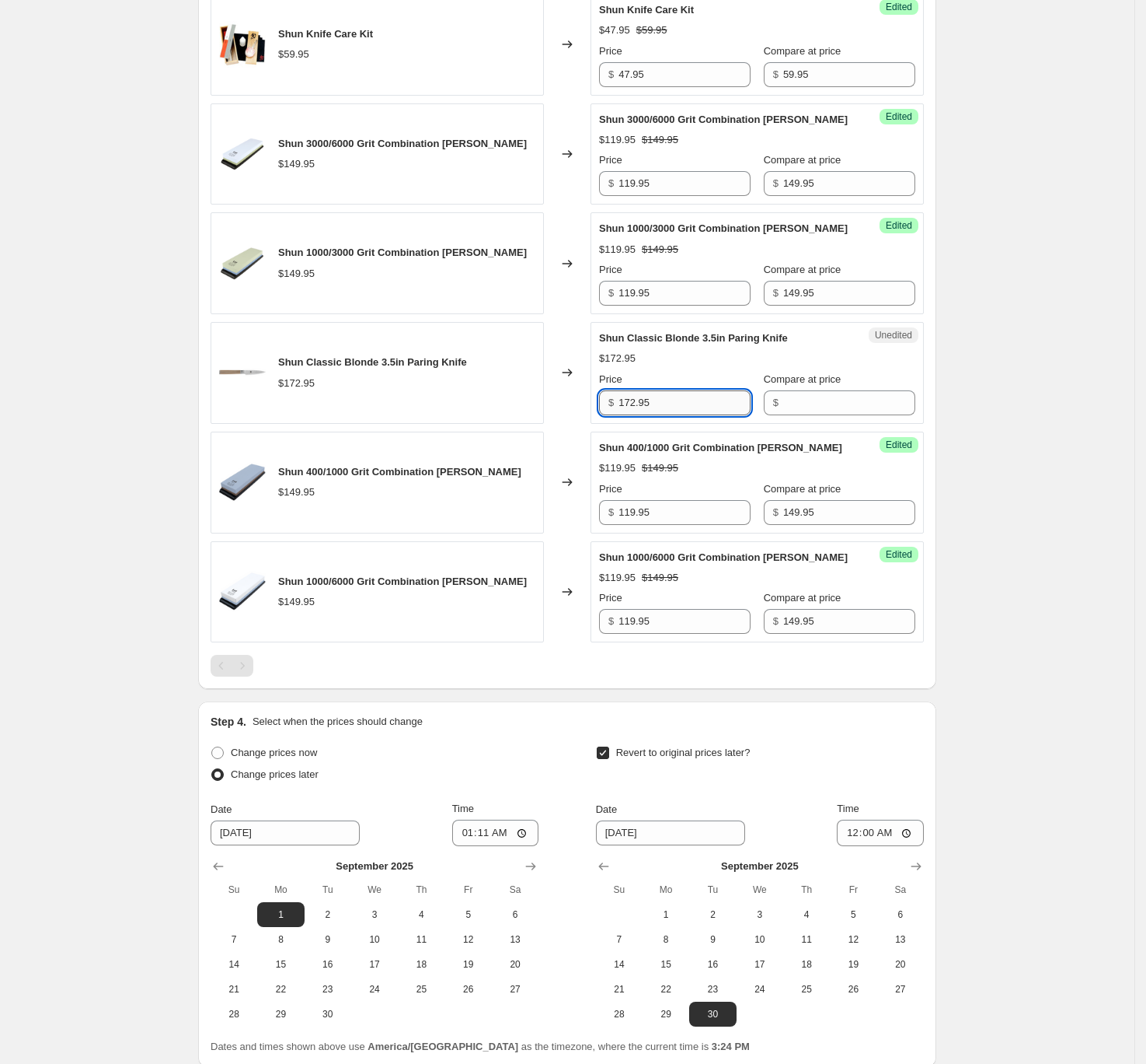
click at [706, 407] on input "172.95" at bounding box center [684, 403] width 132 height 25
type input "172.95"
click at [819, 410] on input "Compare at price" at bounding box center [849, 403] width 132 height 25
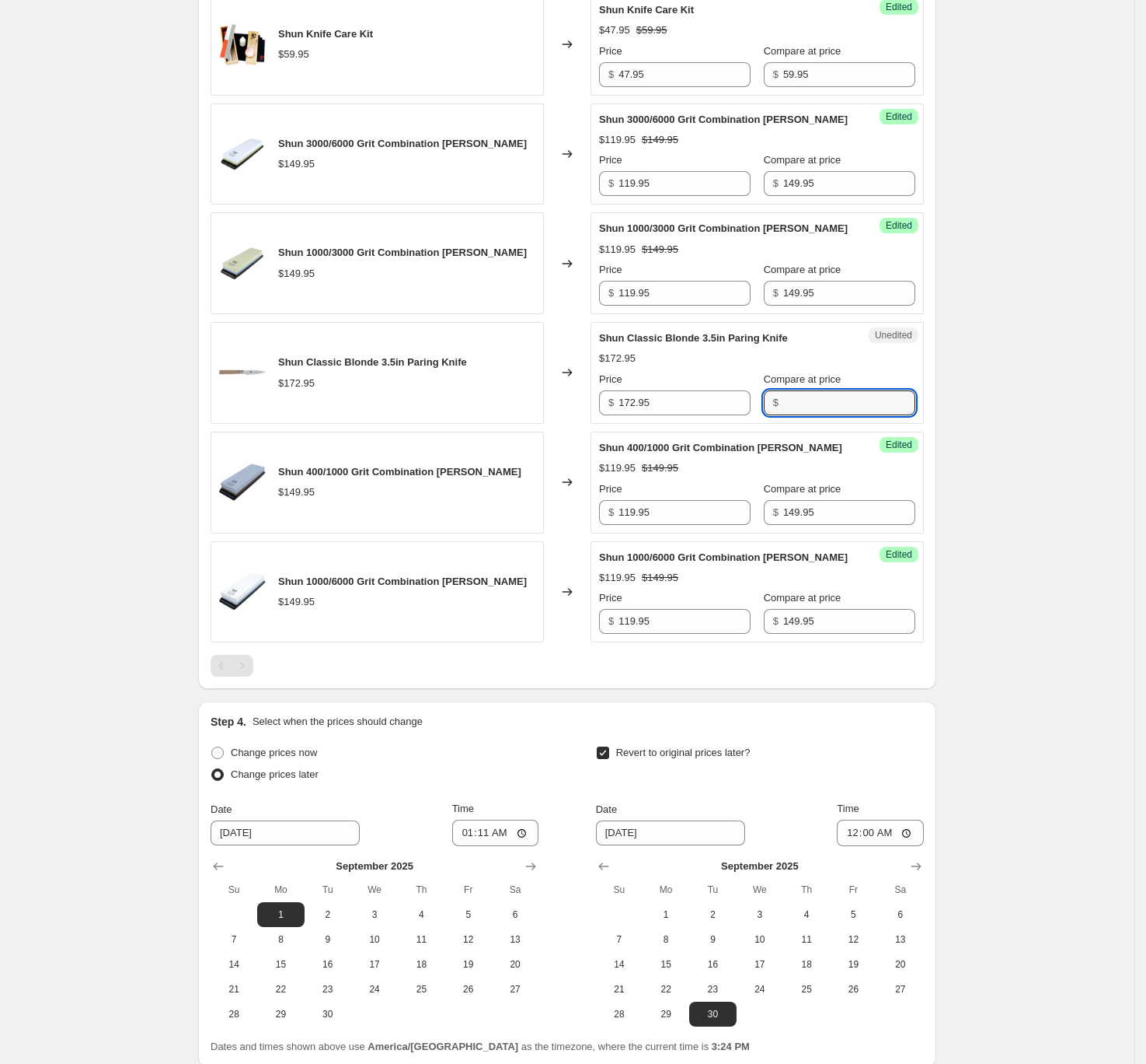
paste input "172.95"
type input "172.95"
click at [687, 409] on input "172.95" at bounding box center [684, 403] width 132 height 25
type input "138.95"
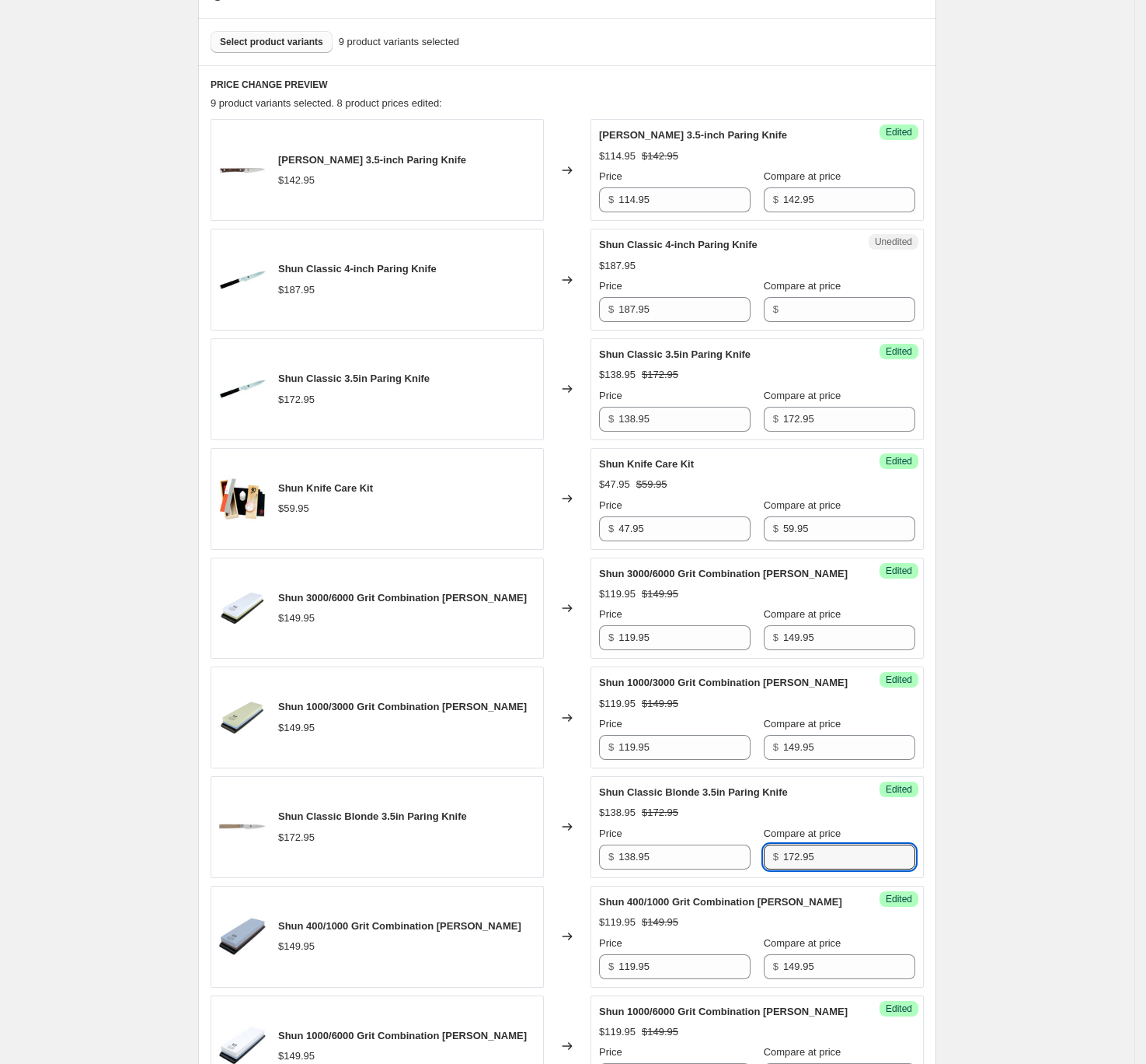
scroll to position [426, 0]
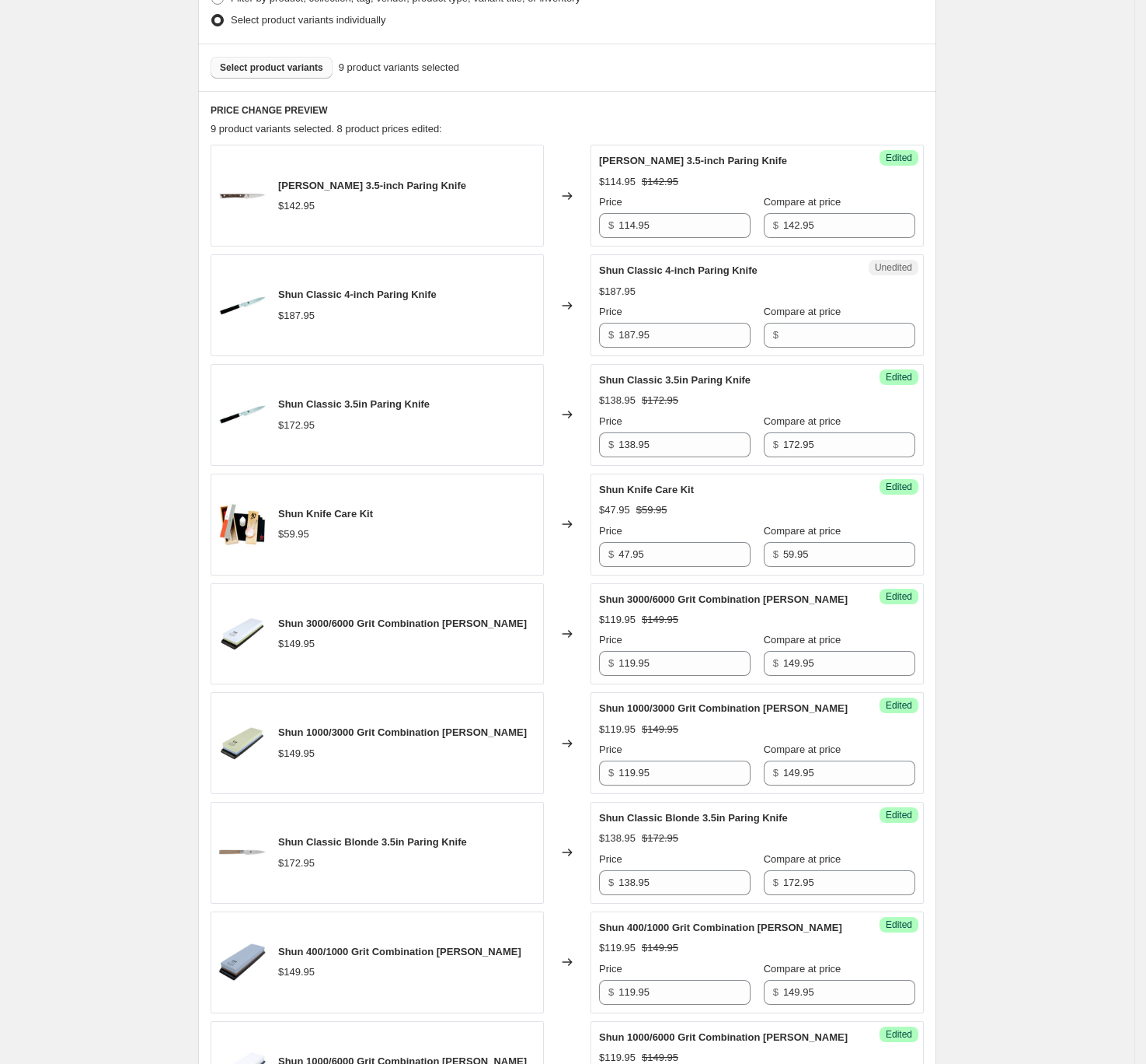
click at [250, 62] on span "Select product variants" at bounding box center [272, 67] width 104 height 12
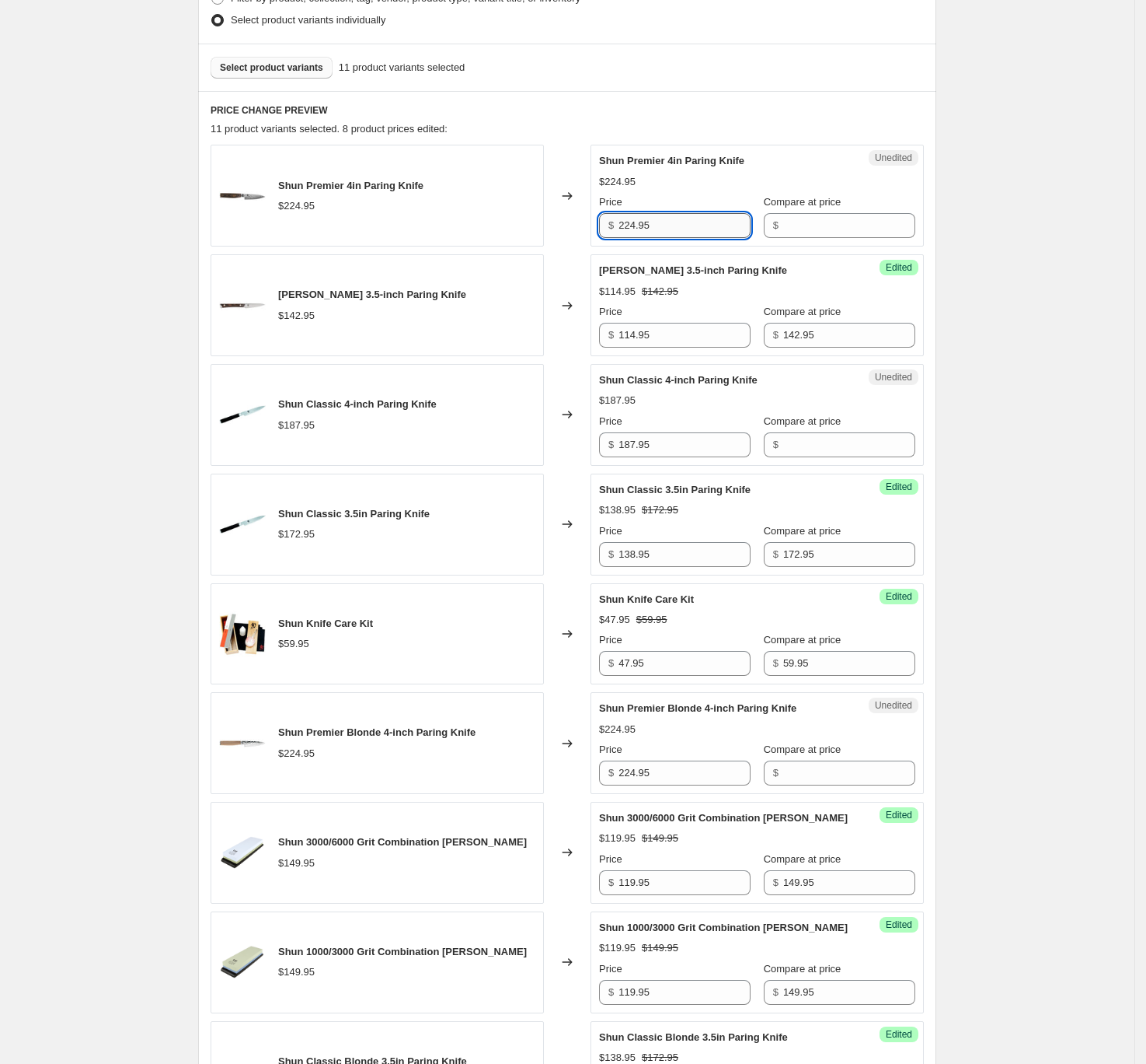
drag, startPoint x: 694, startPoint y: 220, endPoint x: 738, endPoint y: 224, distance: 44.2
click at [508, 204] on div "Shun Premier 4in Paring Knife $224.95 Changed to Unedited Shun Premier 4in Pari…" at bounding box center [567, 195] width 713 height 102
type input "224.95"
click at [854, 222] on input "Compare at price" at bounding box center [849, 226] width 132 height 25
paste input "224.95"
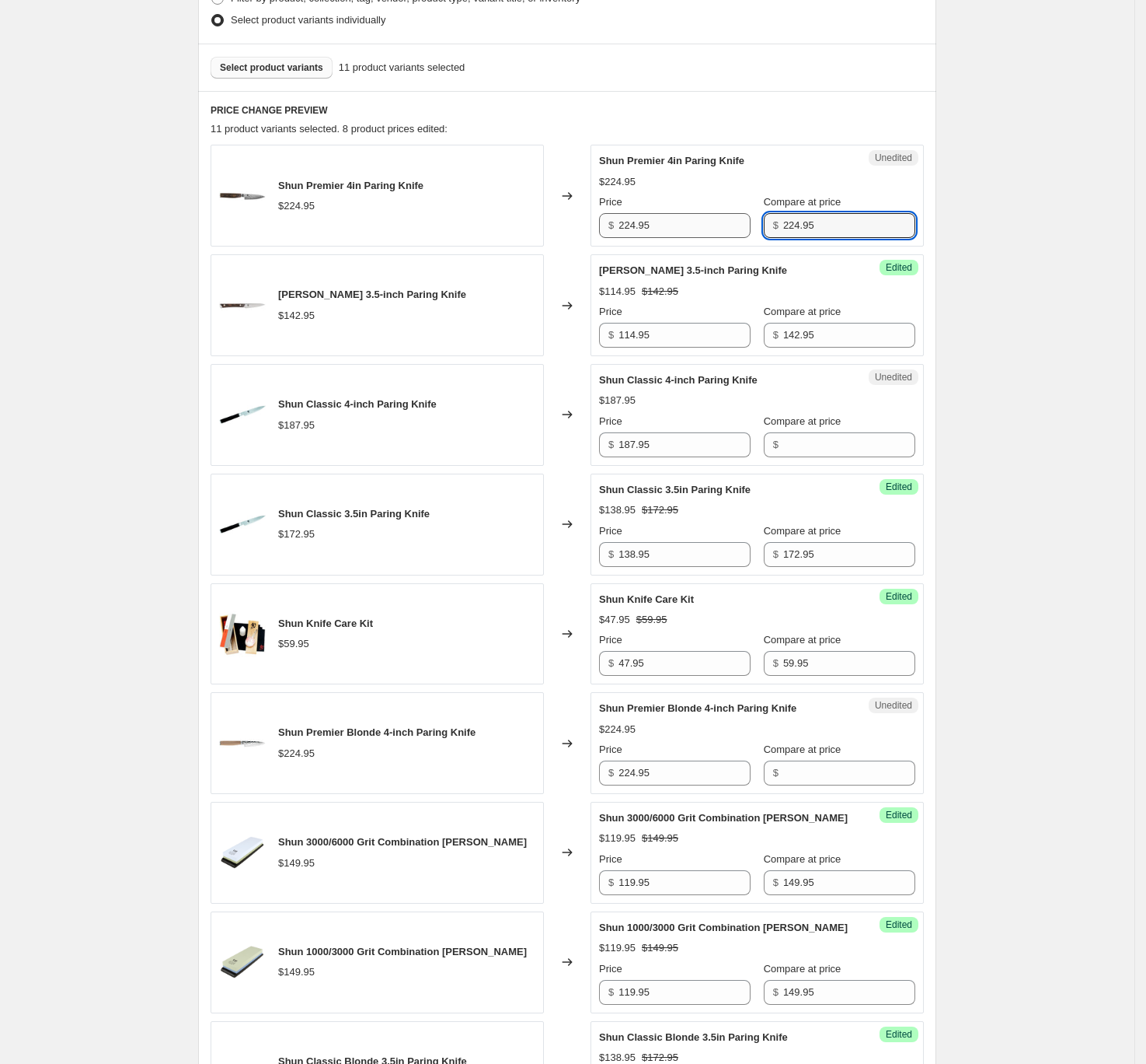
type input "224.95"
click at [695, 227] on input "224.95" at bounding box center [684, 226] width 132 height 25
type input "179.95"
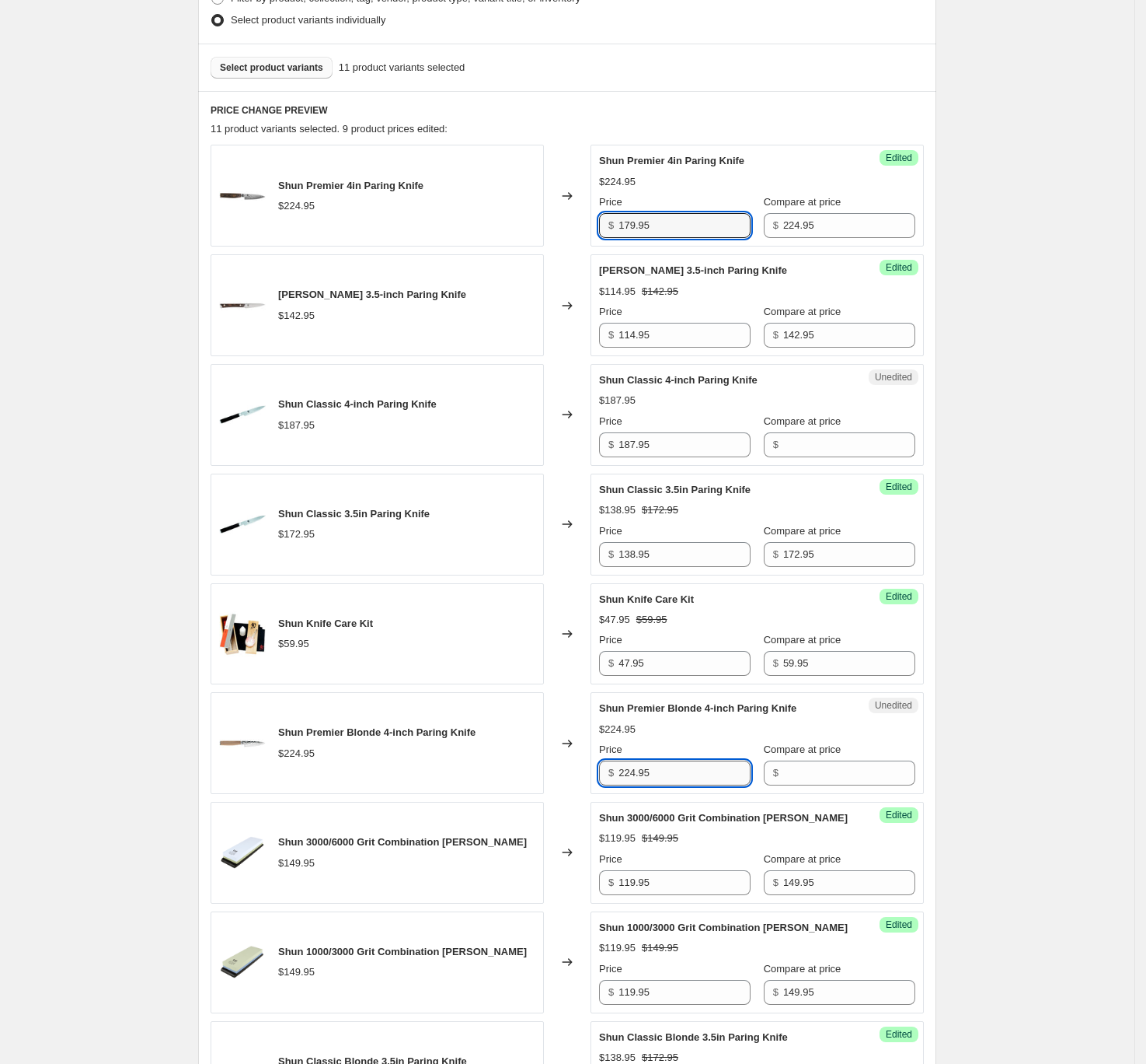
click at [695, 770] on input "224.95" at bounding box center [684, 773] width 132 height 25
type input "224.95"
click at [797, 772] on input "Compare at price" at bounding box center [849, 773] width 132 height 25
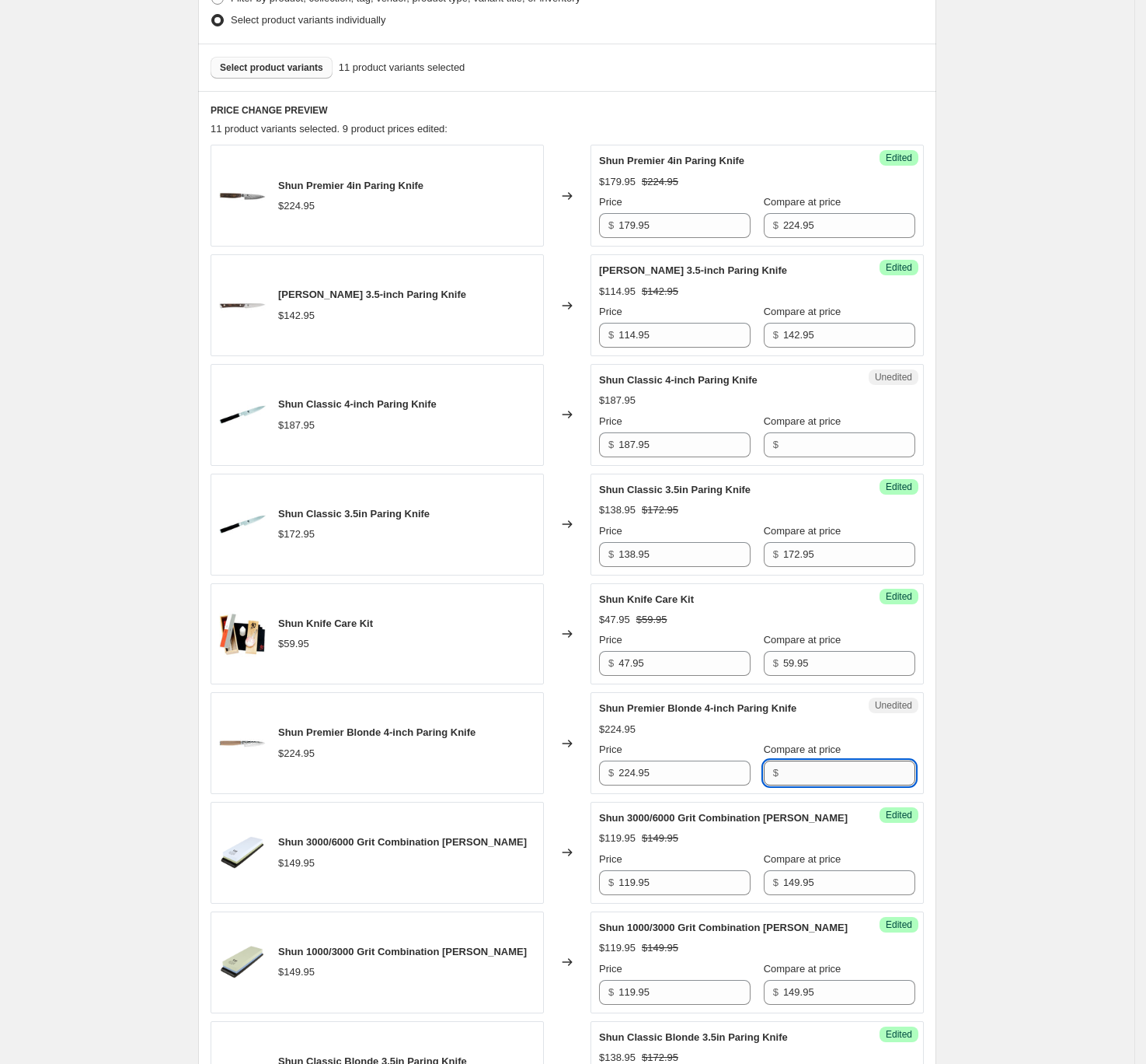
paste input "224.95"
type input "224.95"
click at [671, 774] on input "224.95" at bounding box center [684, 773] width 132 height 25
type input "179.95"
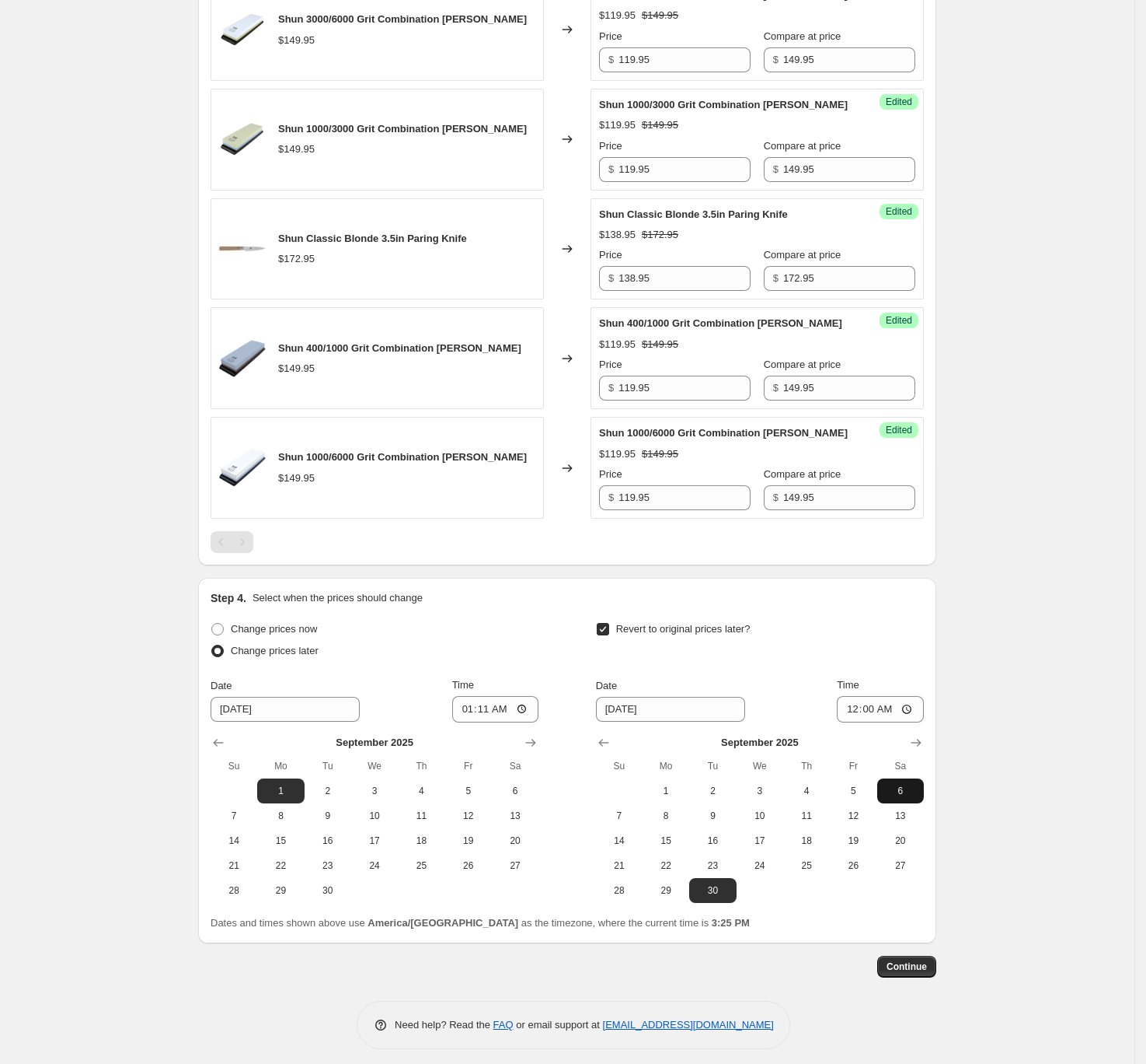
scroll to position [1261, 0]
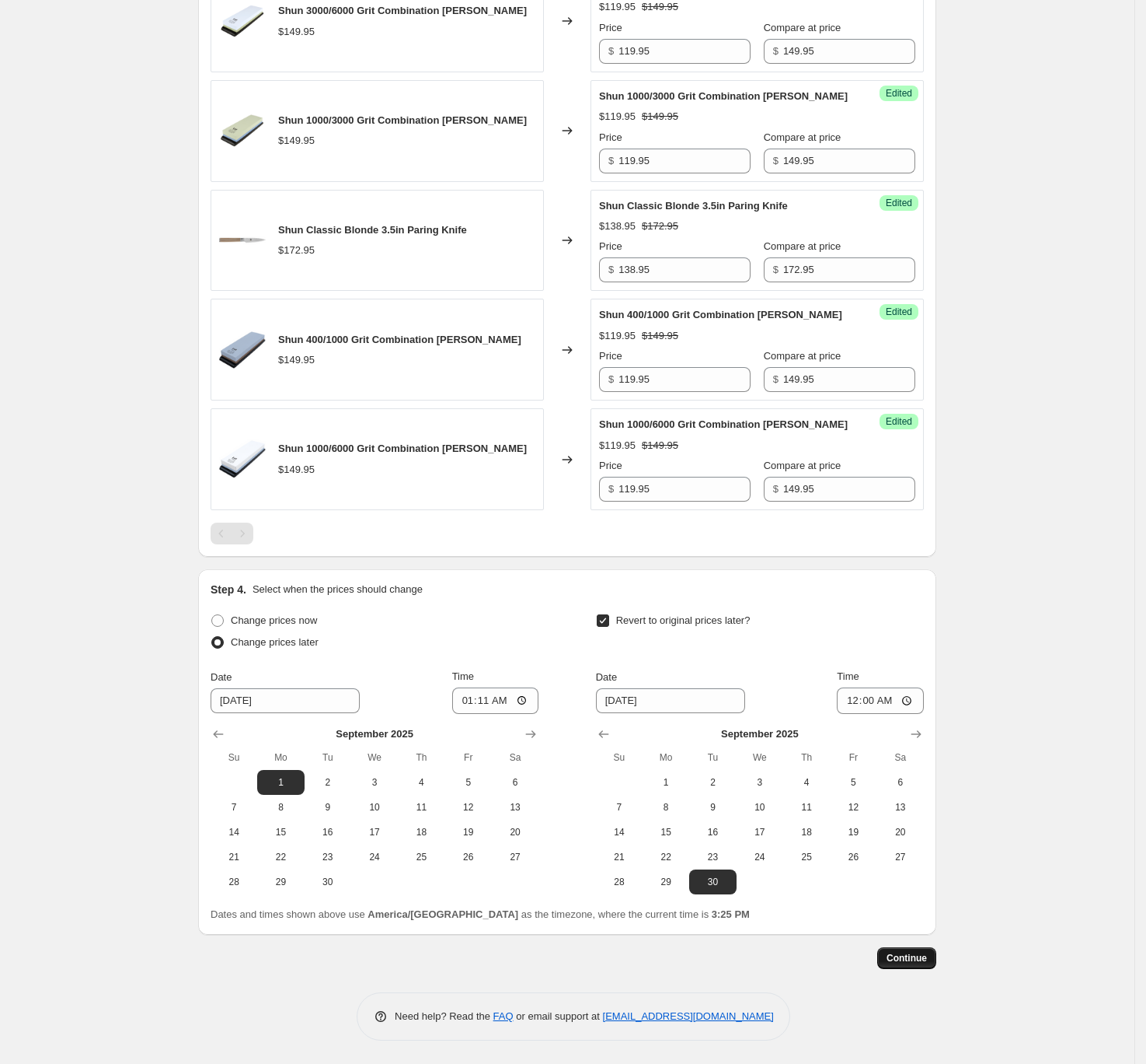
click at [914, 774] on span "Continue" at bounding box center [907, 958] width 41 height 12
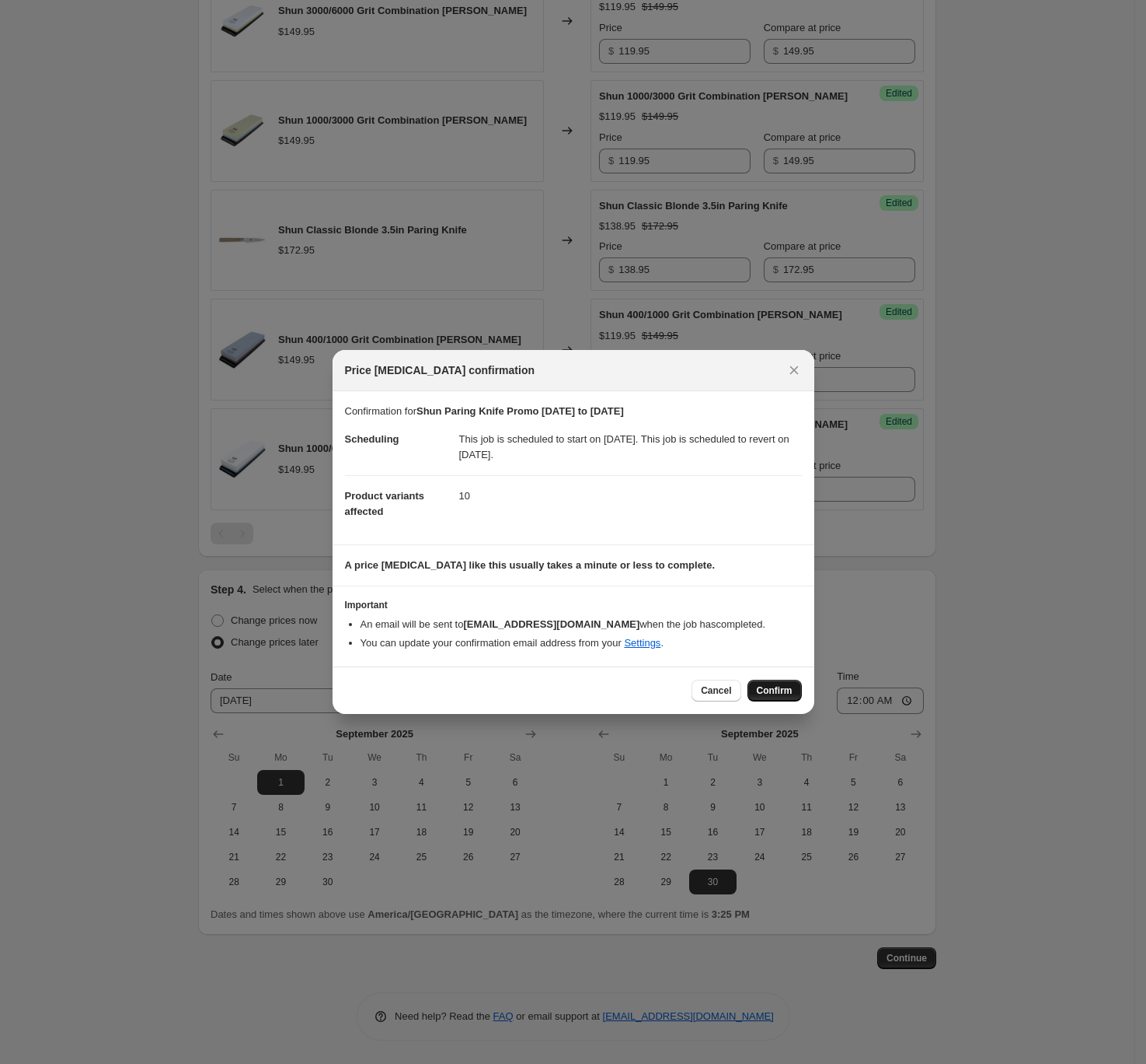
click at [773, 688] on span "Confirm" at bounding box center [774, 690] width 35 height 12
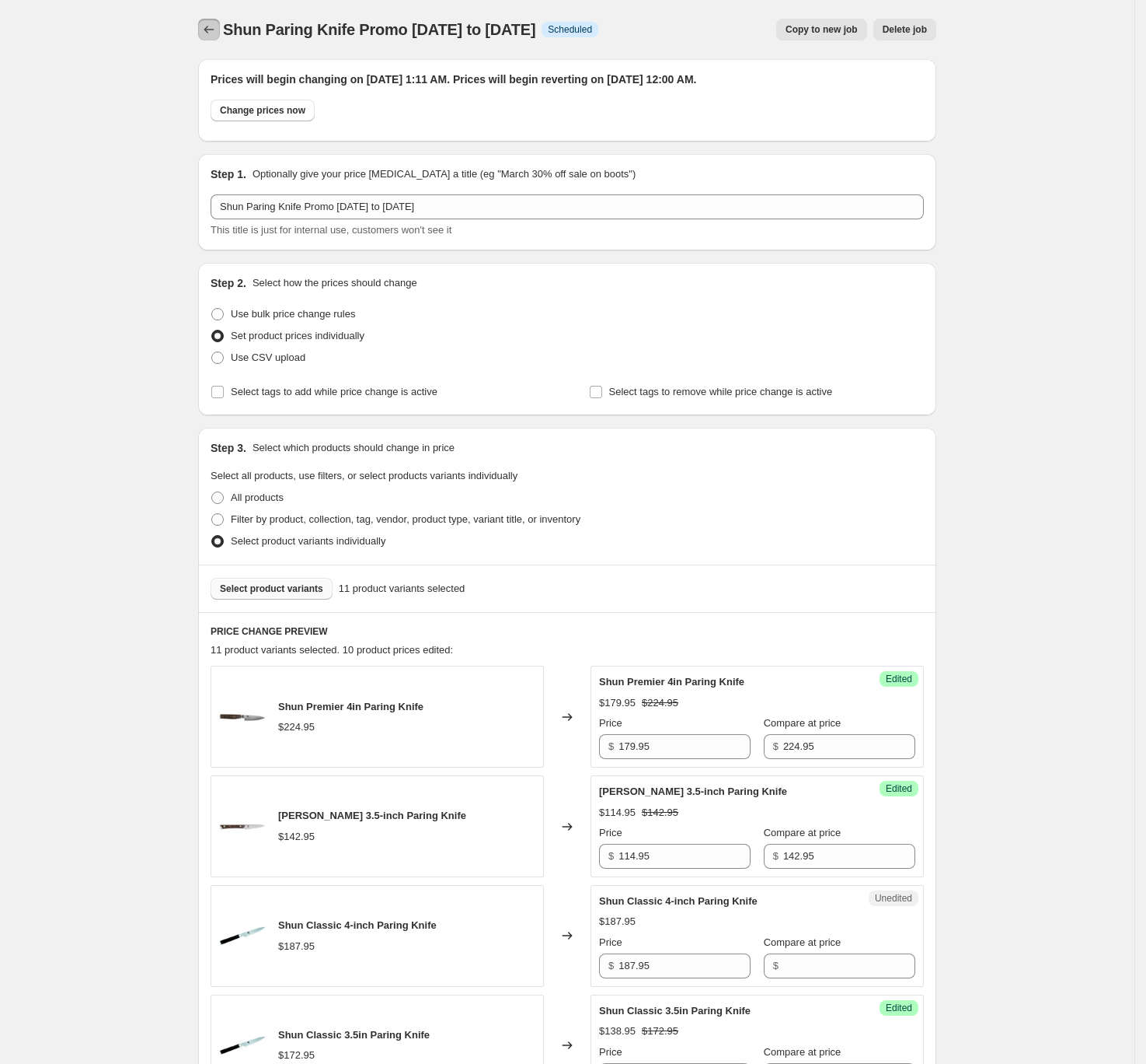
click at [217, 35] on icon "Price change jobs" at bounding box center [209, 30] width 16 height 16
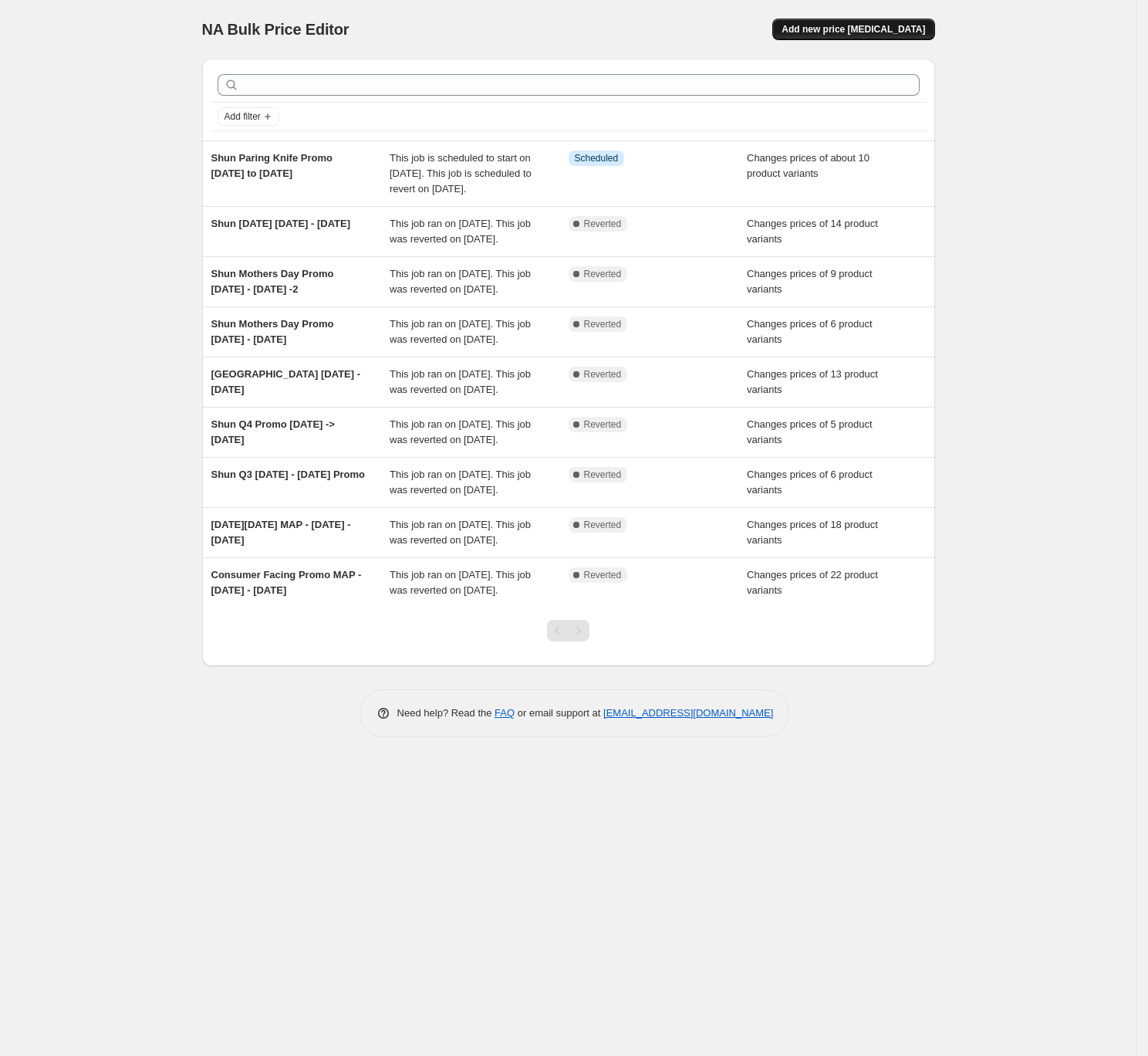
click at [858, 25] on span "Add new price change job" at bounding box center [853, 29] width 143 height 12
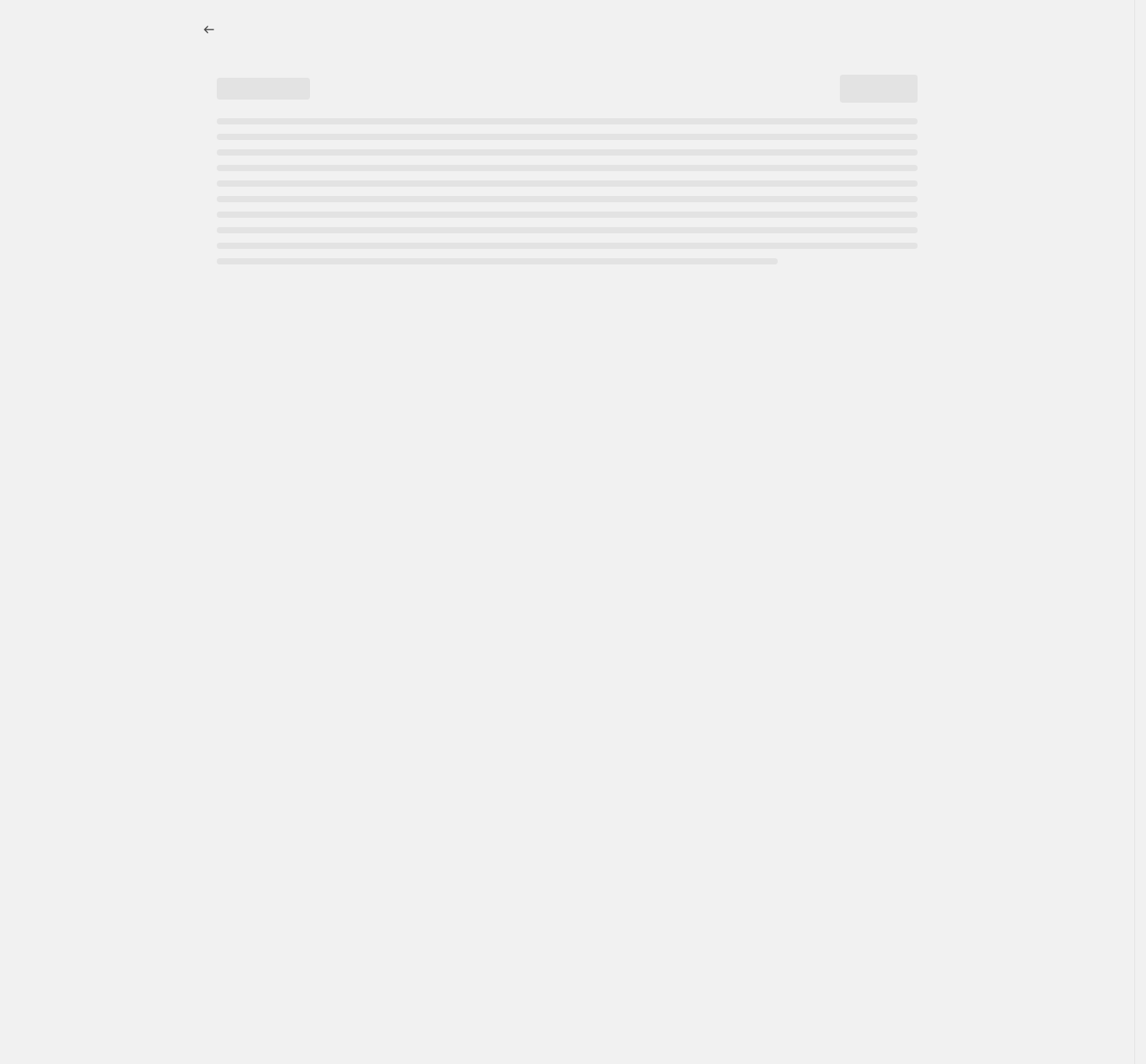
select select "percentage"
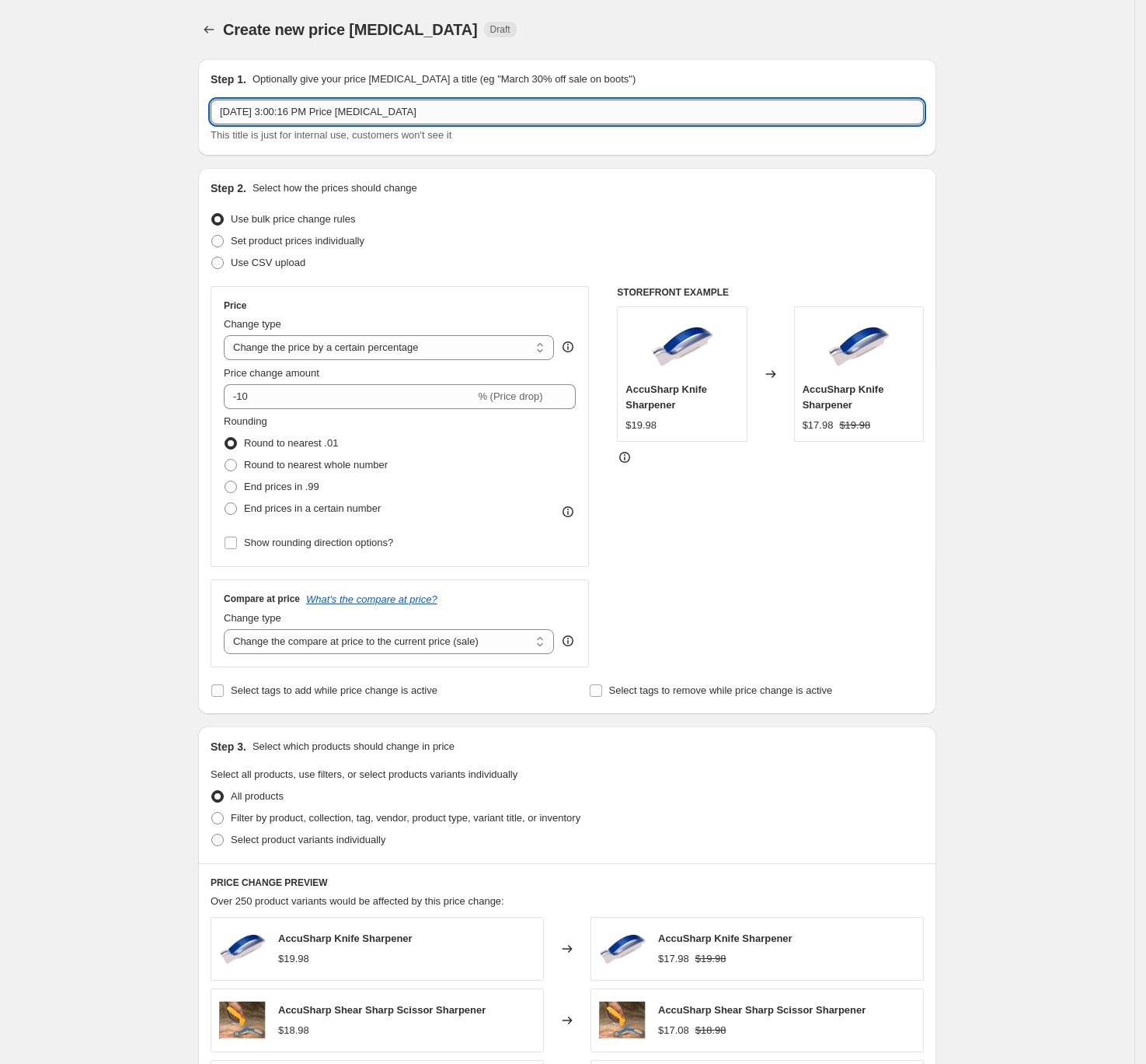
click at [316, 114] on input "Aug 19, 2025, 3:00:16 PM Price change job" at bounding box center [567, 112] width 713 height 25
type input "Shun Chef Knife Promo Nov 1 - Dec 31"
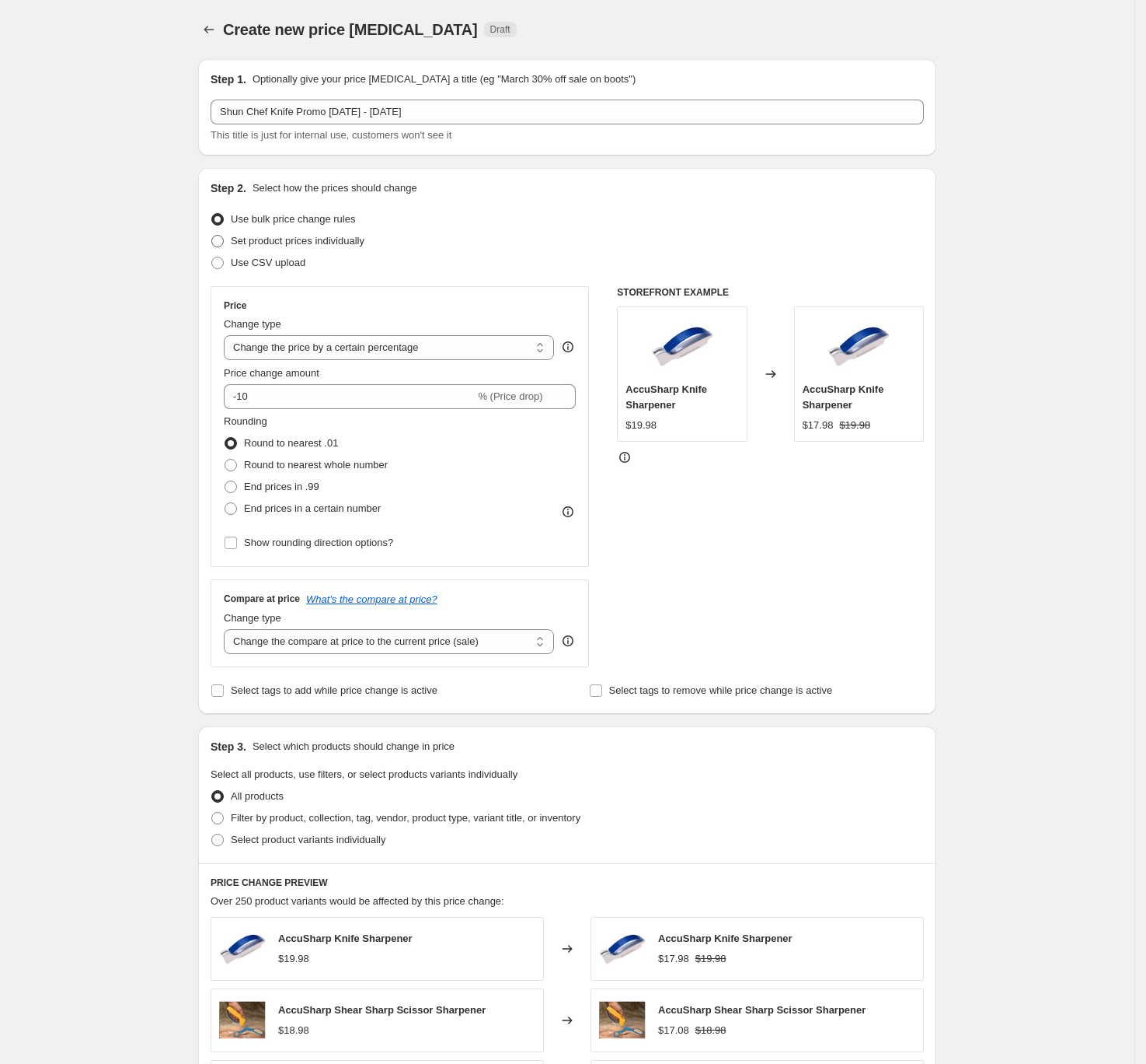
click at [281, 240] on span "Set product prices individually" at bounding box center [297, 240] width 134 height 12
click at [212, 235] on input "Set product prices individually" at bounding box center [212, 235] width 1 height 1
radio input "true"
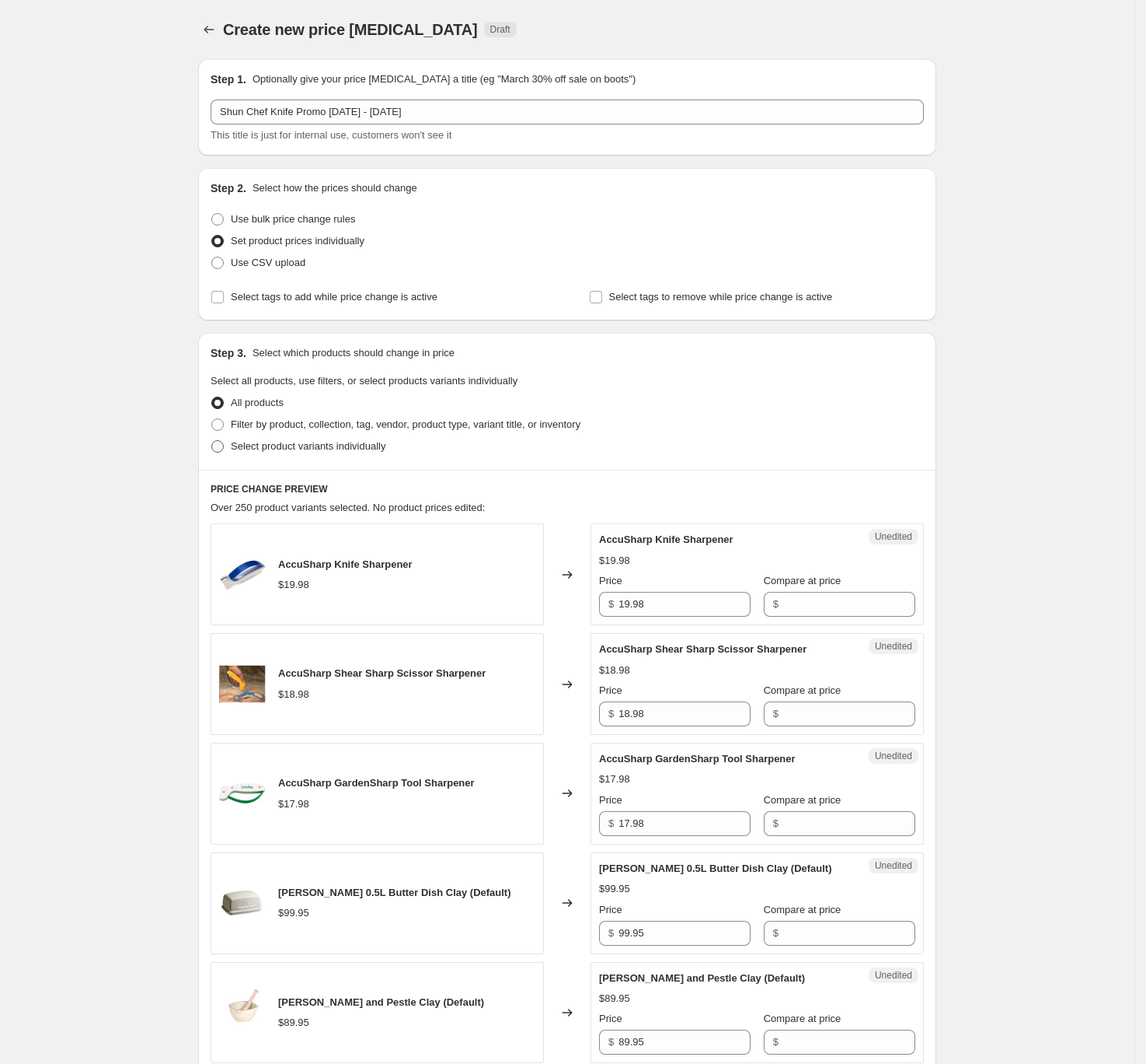
click at [313, 451] on span "Select product variants individually" at bounding box center [308, 445] width 155 height 12
click at [212, 441] on input "Select product variants individually" at bounding box center [212, 440] width 1 height 1
radio input "true"
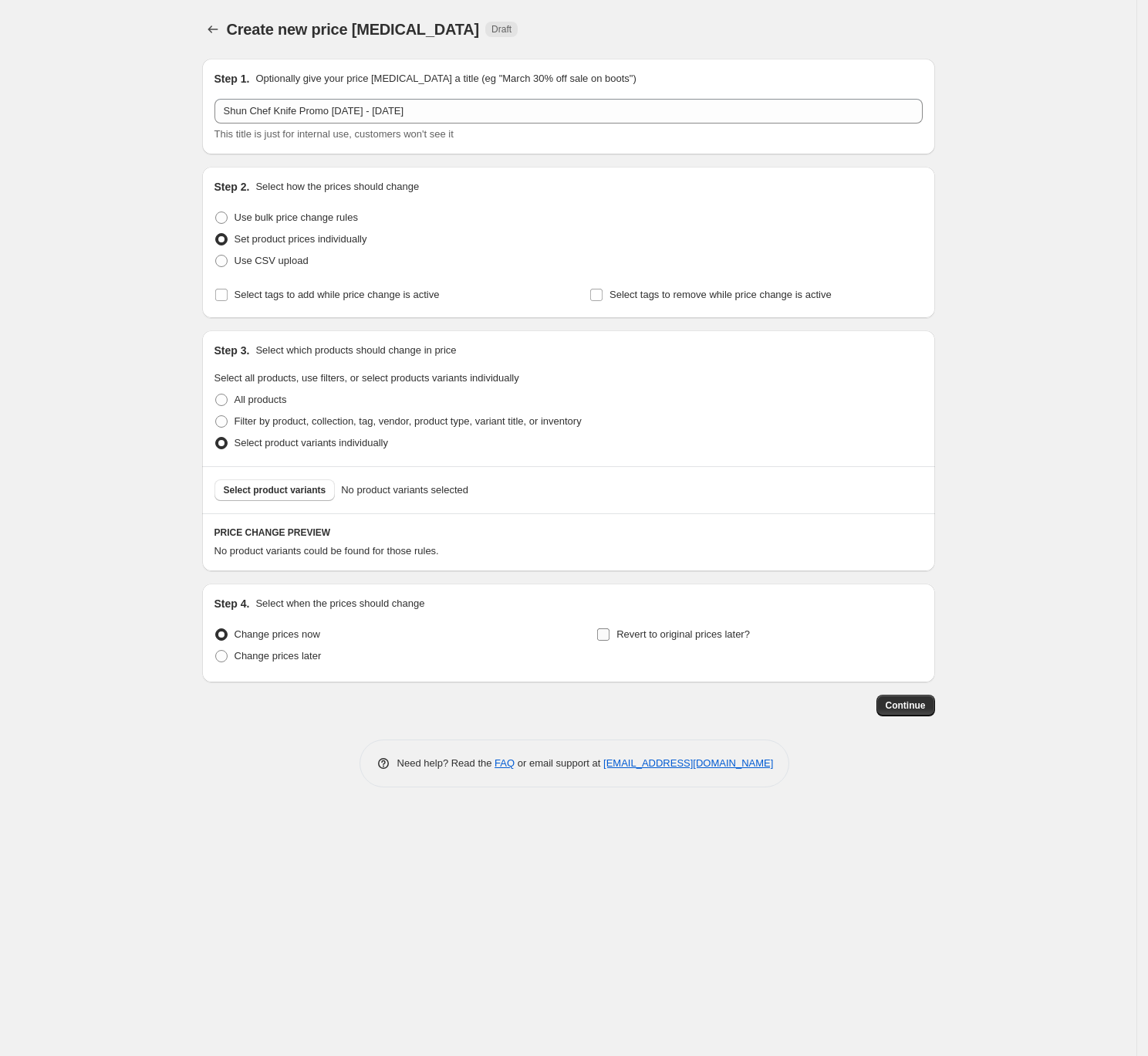
click at [642, 626] on span "Revert to original prices later?" at bounding box center [683, 634] width 134 height 16
click at [610, 628] on input "Revert to original prices later?" at bounding box center [603, 634] width 12 height 12
checkbox input "true"
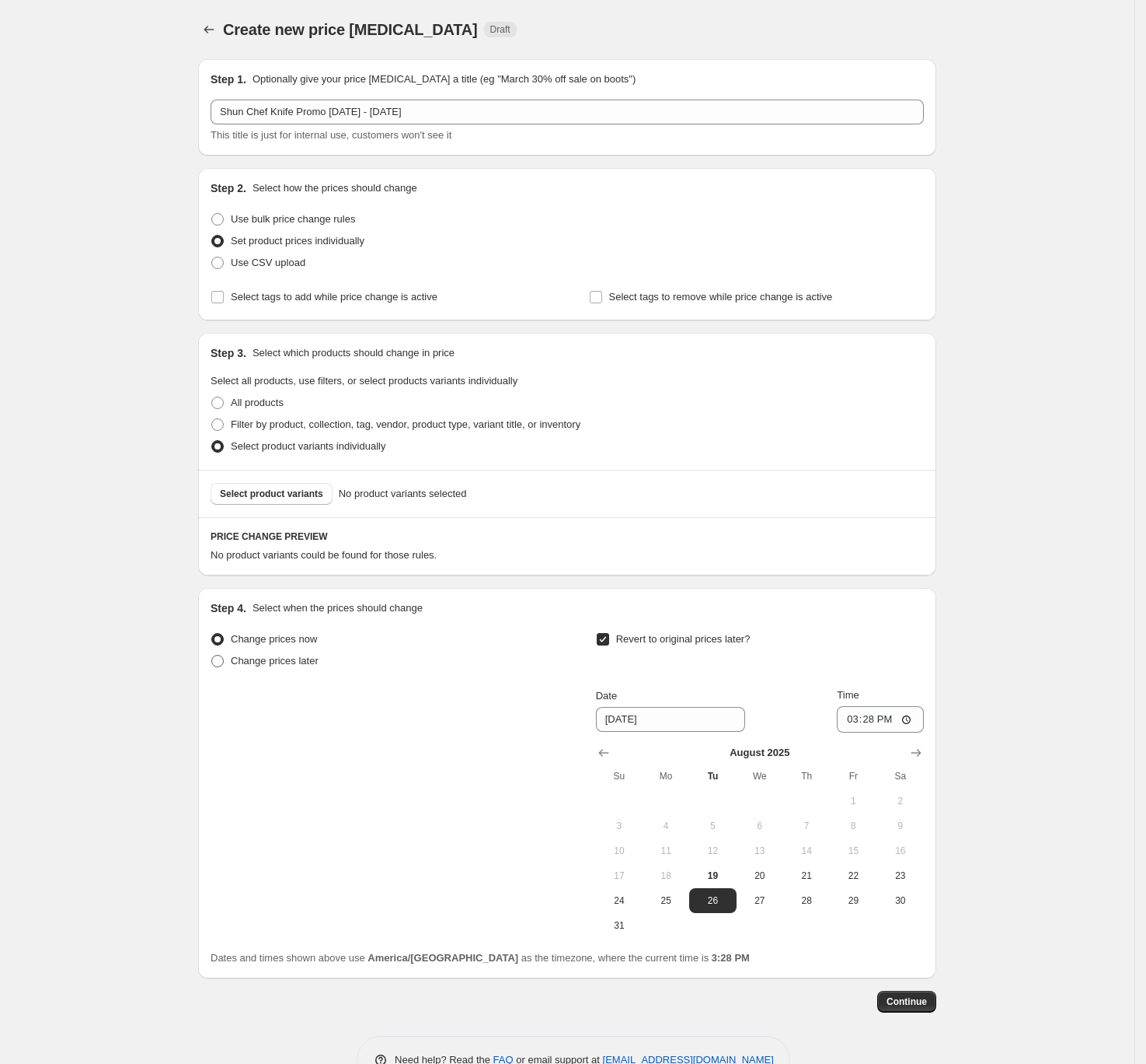
click at [286, 660] on span "Change prices later" at bounding box center [274, 660] width 88 height 12
click at [212, 655] on input "Change prices later" at bounding box center [212, 655] width 1 height 1
radio input "true"
click at [536, 752] on icon "Show next month, September 2025" at bounding box center [531, 753] width 10 height 8
click at [536, 752] on icon "Show next month, October 2025" at bounding box center [531, 753] width 10 height 8
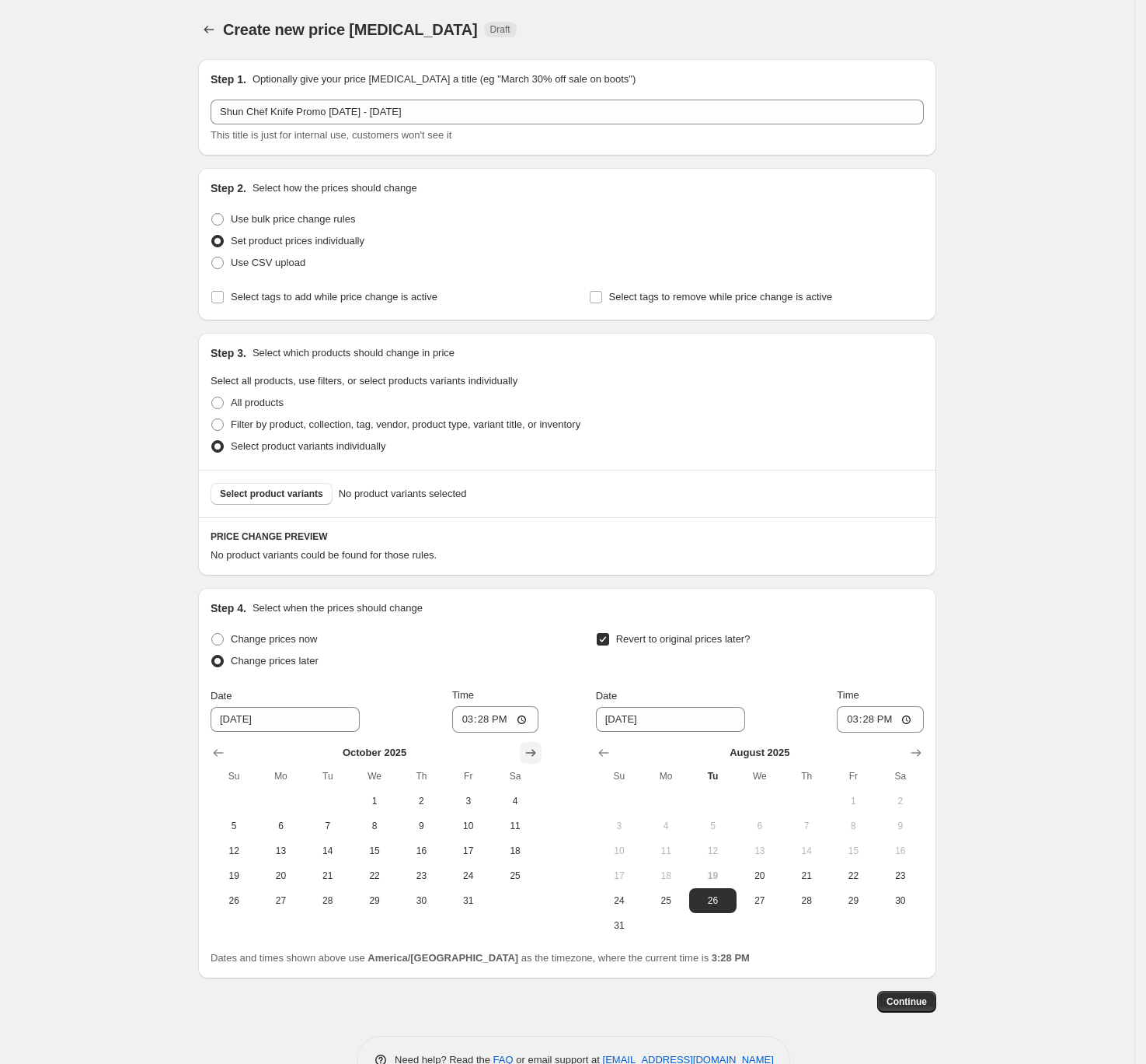
click at [536, 752] on icon "Show next month, November 2025" at bounding box center [531, 753] width 10 height 8
click at [521, 774] on span "1" at bounding box center [515, 801] width 35 height 12
type input "11/1/2025"
click at [919, 753] on icon "Show next month, September 2025" at bounding box center [917, 752] width 16 height 16
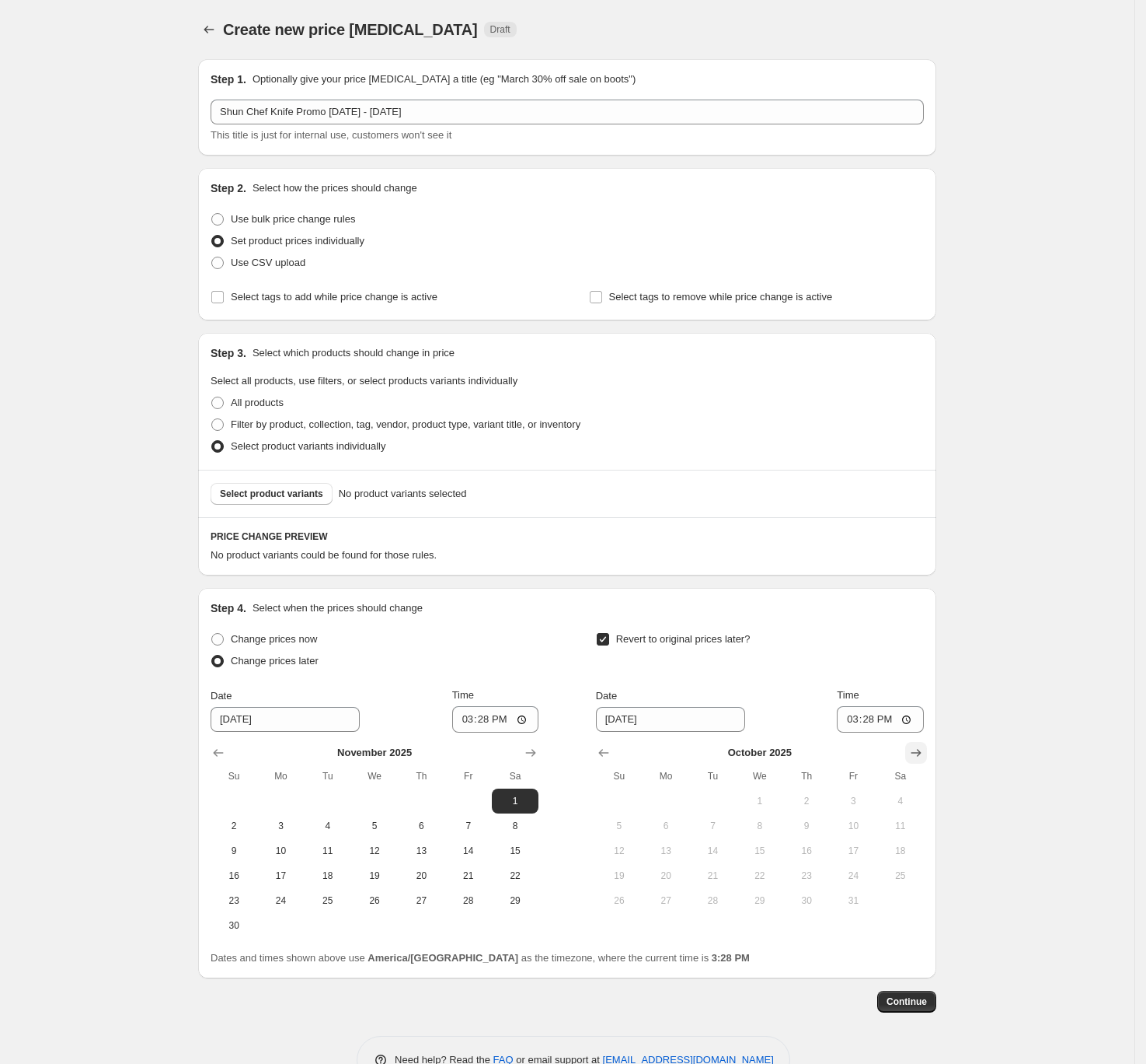
click at [919, 753] on icon "Show next month, November 2025" at bounding box center [917, 752] width 16 height 16
click at [919, 753] on icon "Show next month, December 2025" at bounding box center [917, 752] width 16 height 16
click at [773, 774] on span "31" at bounding box center [760, 900] width 35 height 12
type input "12/31/2025"
click at [851, 714] on input "15:28" at bounding box center [881, 719] width 87 height 27
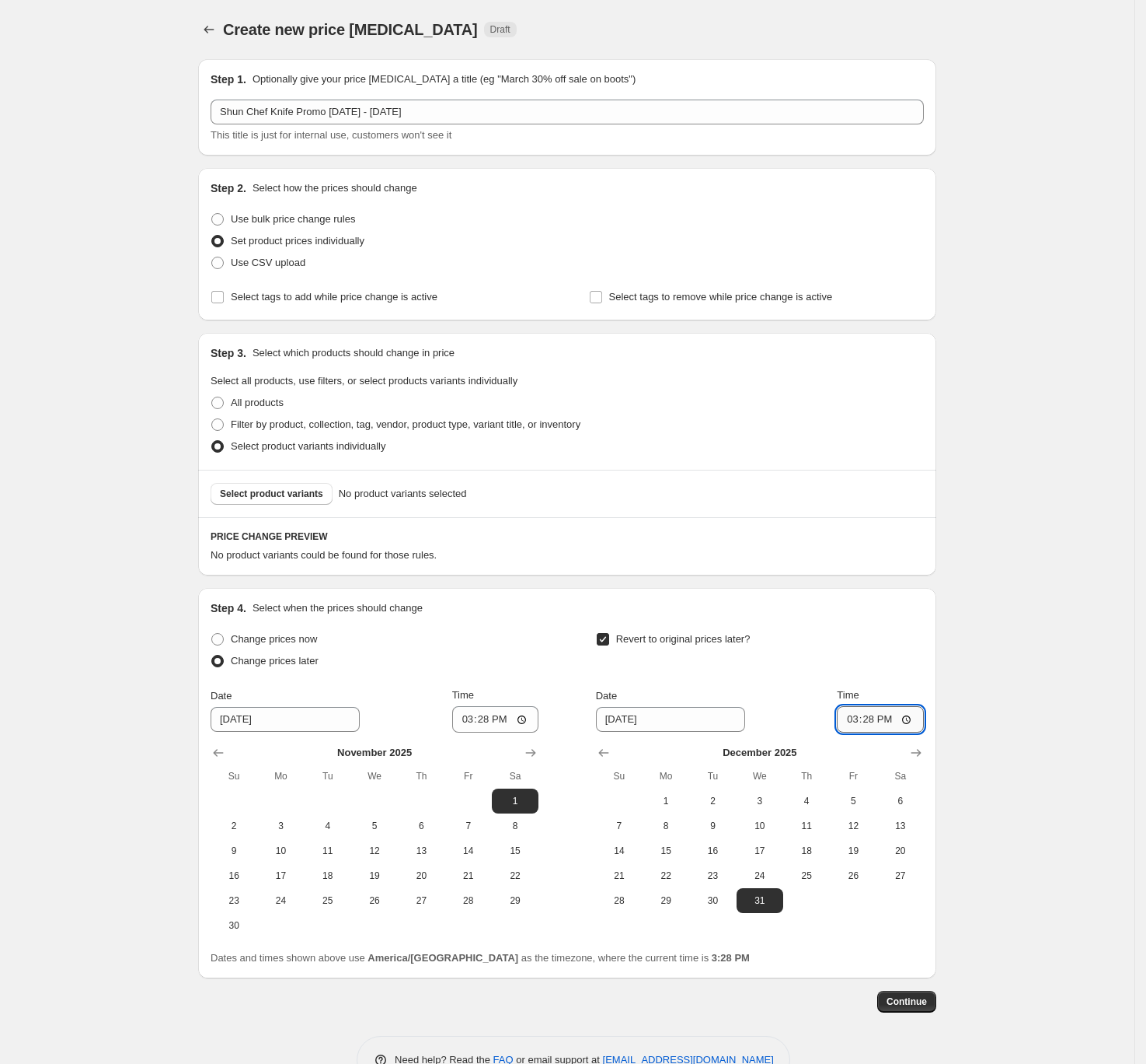
click at [851, 714] on input "15:28" at bounding box center [881, 719] width 87 height 27
type input "00:00"
click at [469, 717] on input "15:28" at bounding box center [496, 719] width 87 height 27
type input "00:01"
click at [705, 466] on div "Step 3. Select which products should change in price Select all products, use f…" at bounding box center [567, 401] width 738 height 137
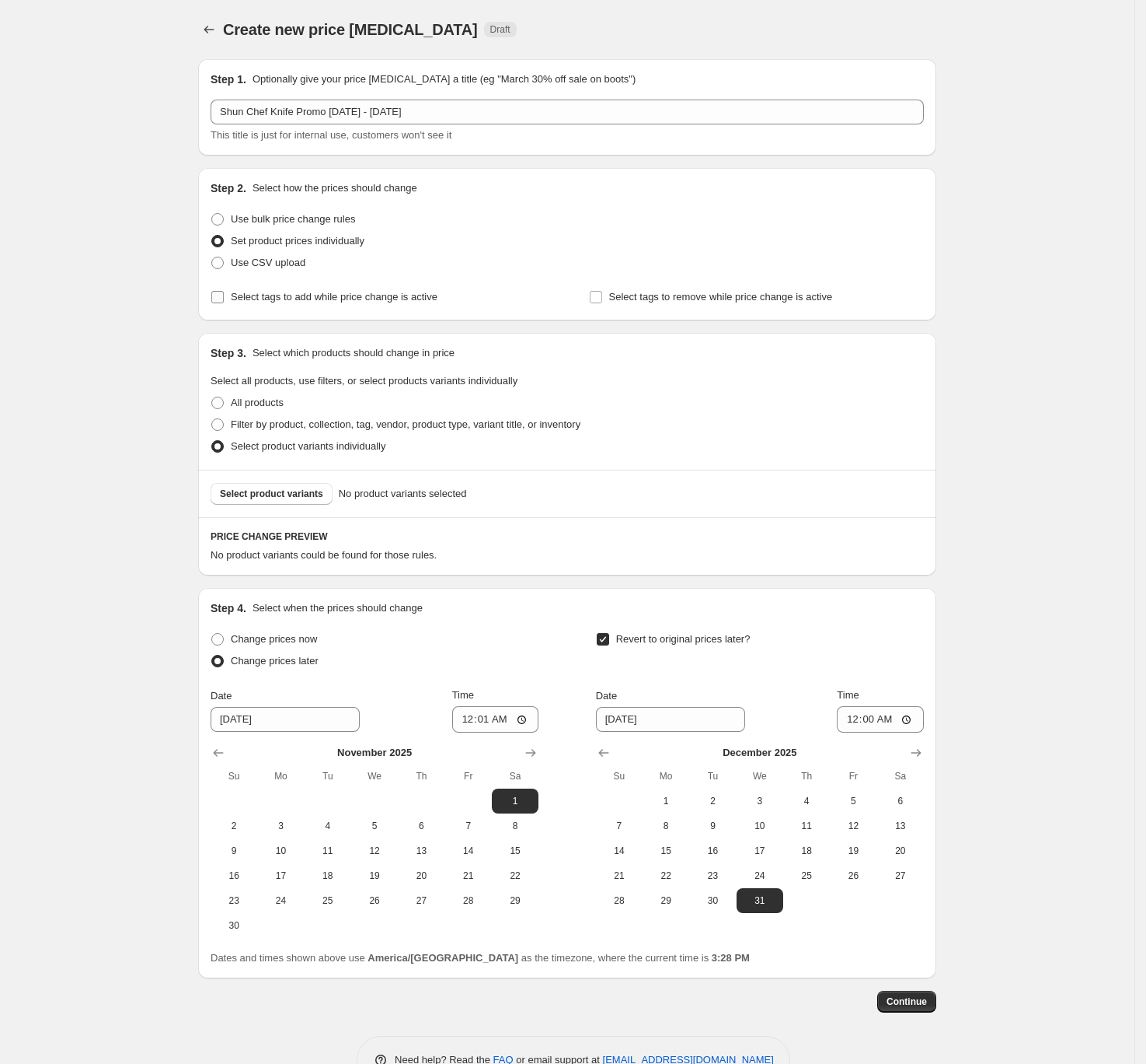
click at [411, 290] on span "Select tags to add while price change is active" at bounding box center [335, 296] width 207 height 12
click at [224, 290] on input "Select tags to add while price change is active" at bounding box center [218, 297] width 12 height 12
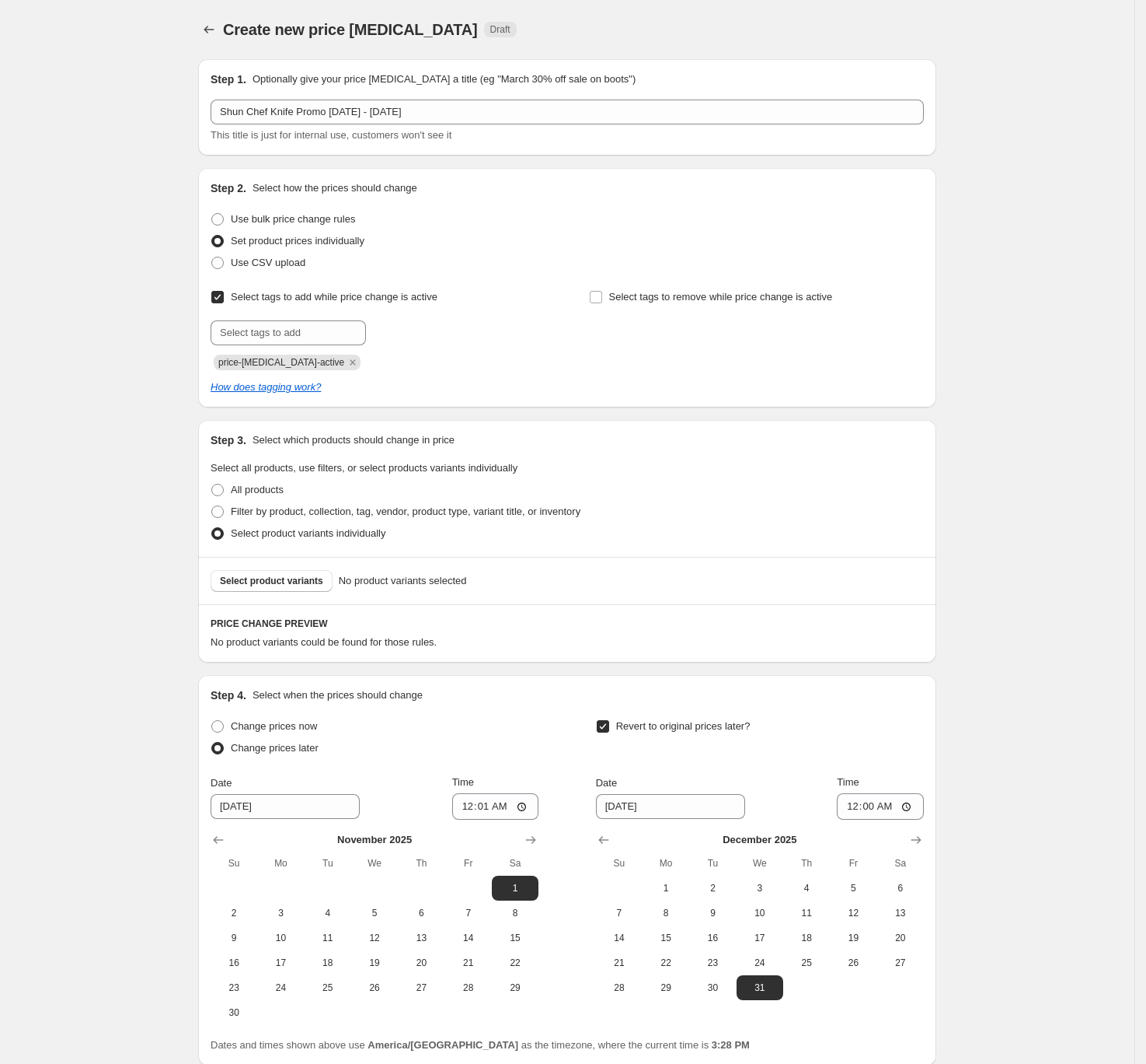
click at [222, 293] on input "Select tags to add while price change is active" at bounding box center [218, 297] width 12 height 12
checkbox input "false"
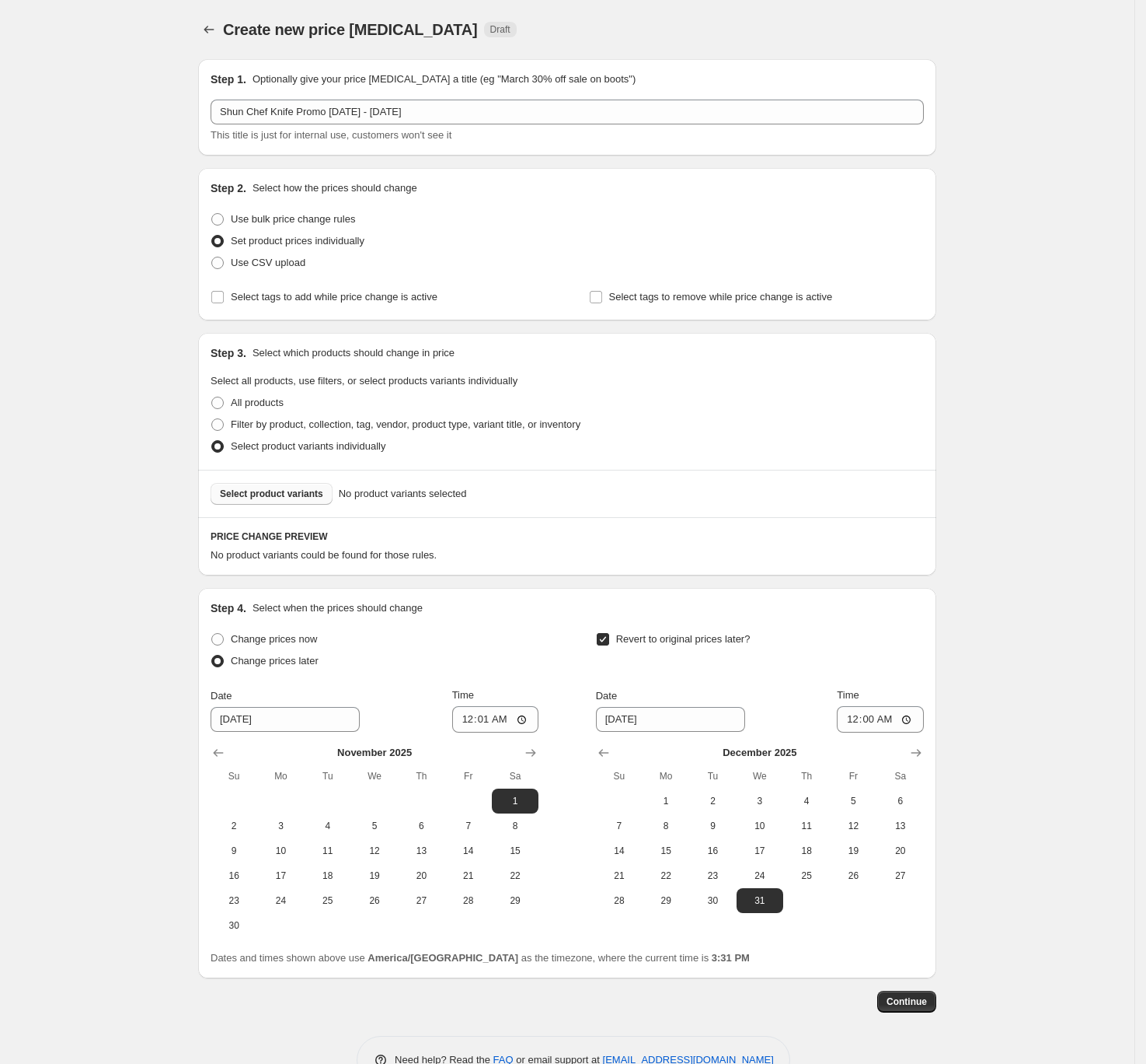
click at [281, 491] on span "Select product variants" at bounding box center [272, 494] width 104 height 12
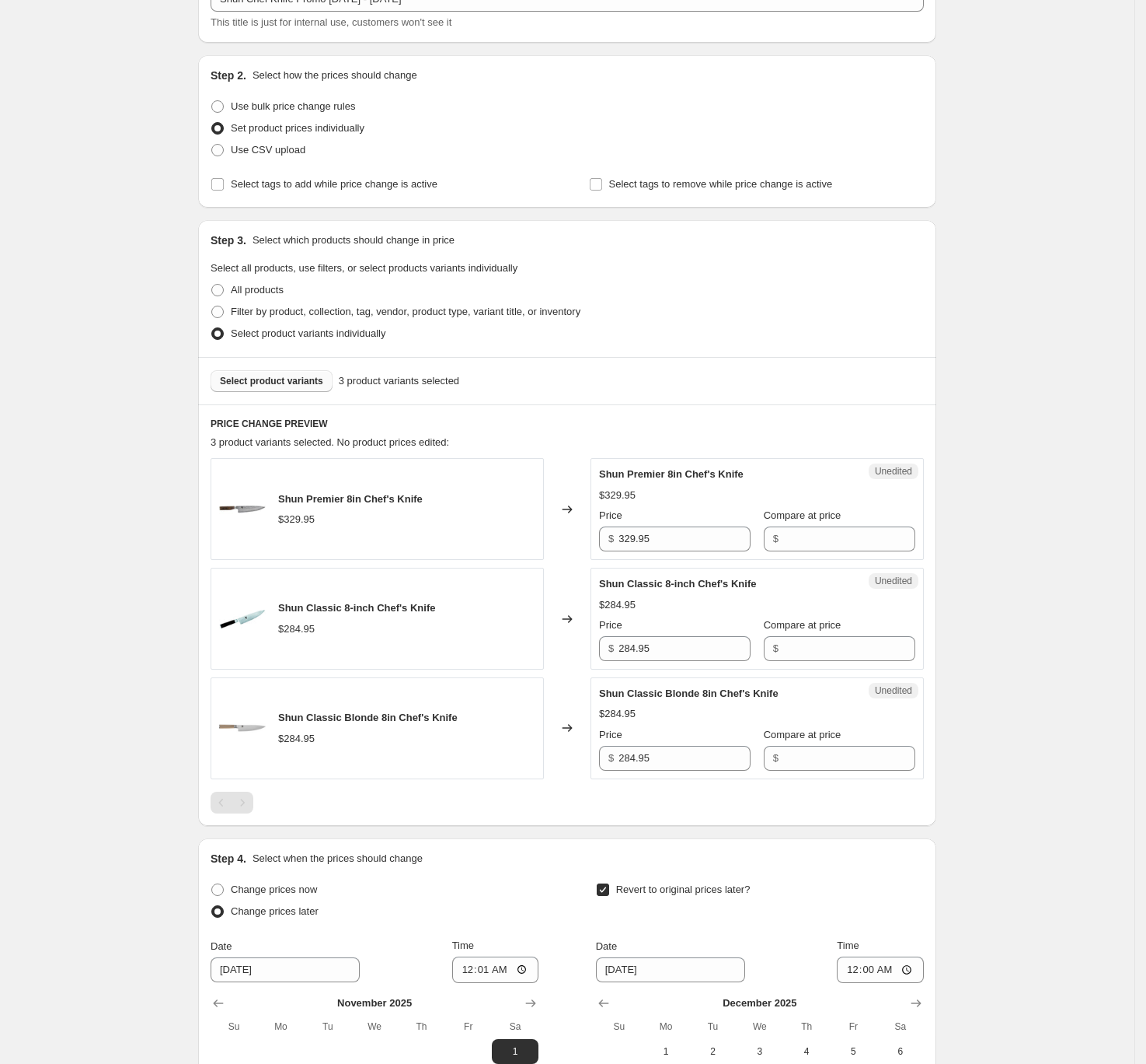
scroll to position [223, 0]
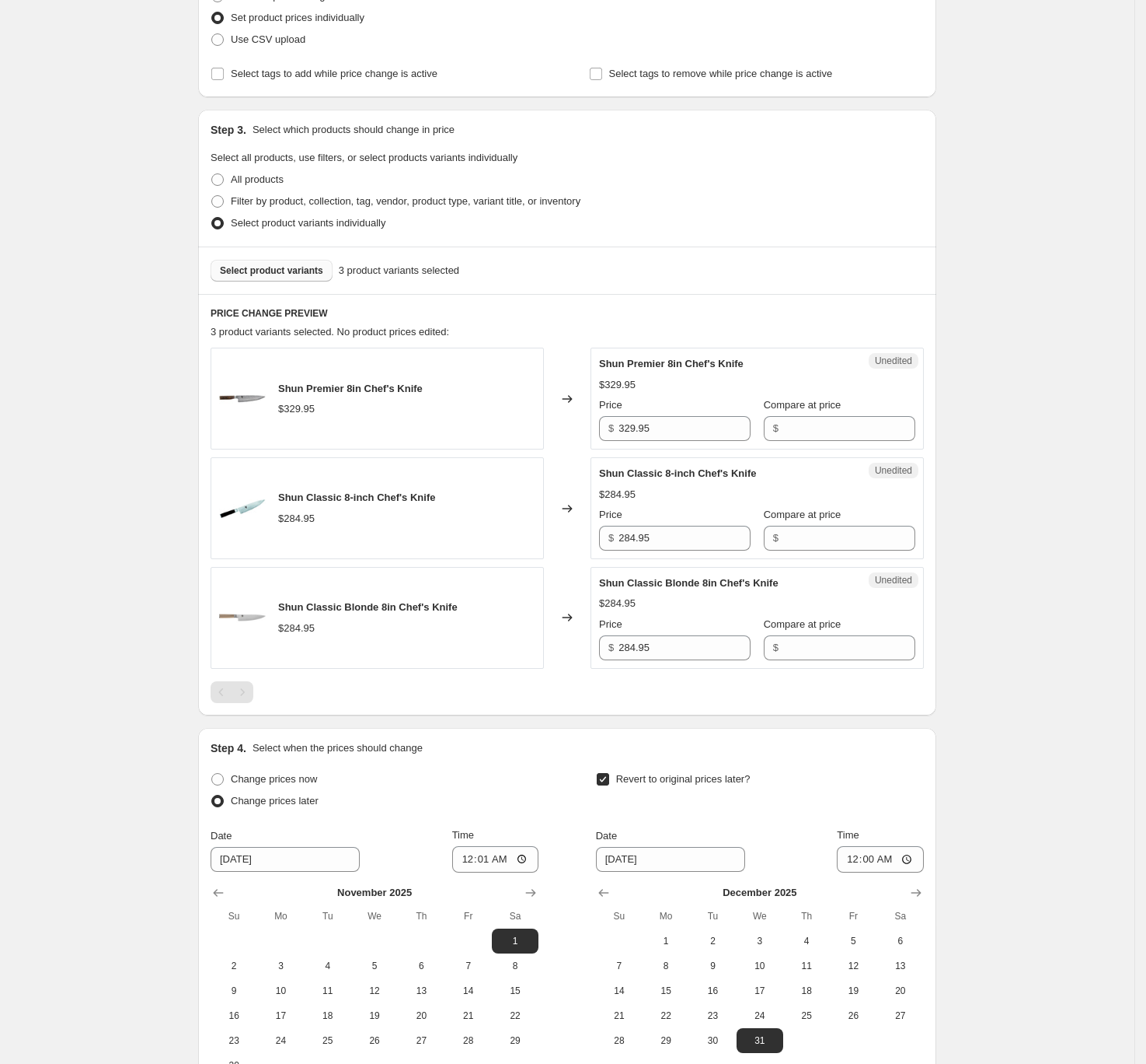
click at [257, 261] on button "Select product variants" at bounding box center [272, 270] width 122 height 22
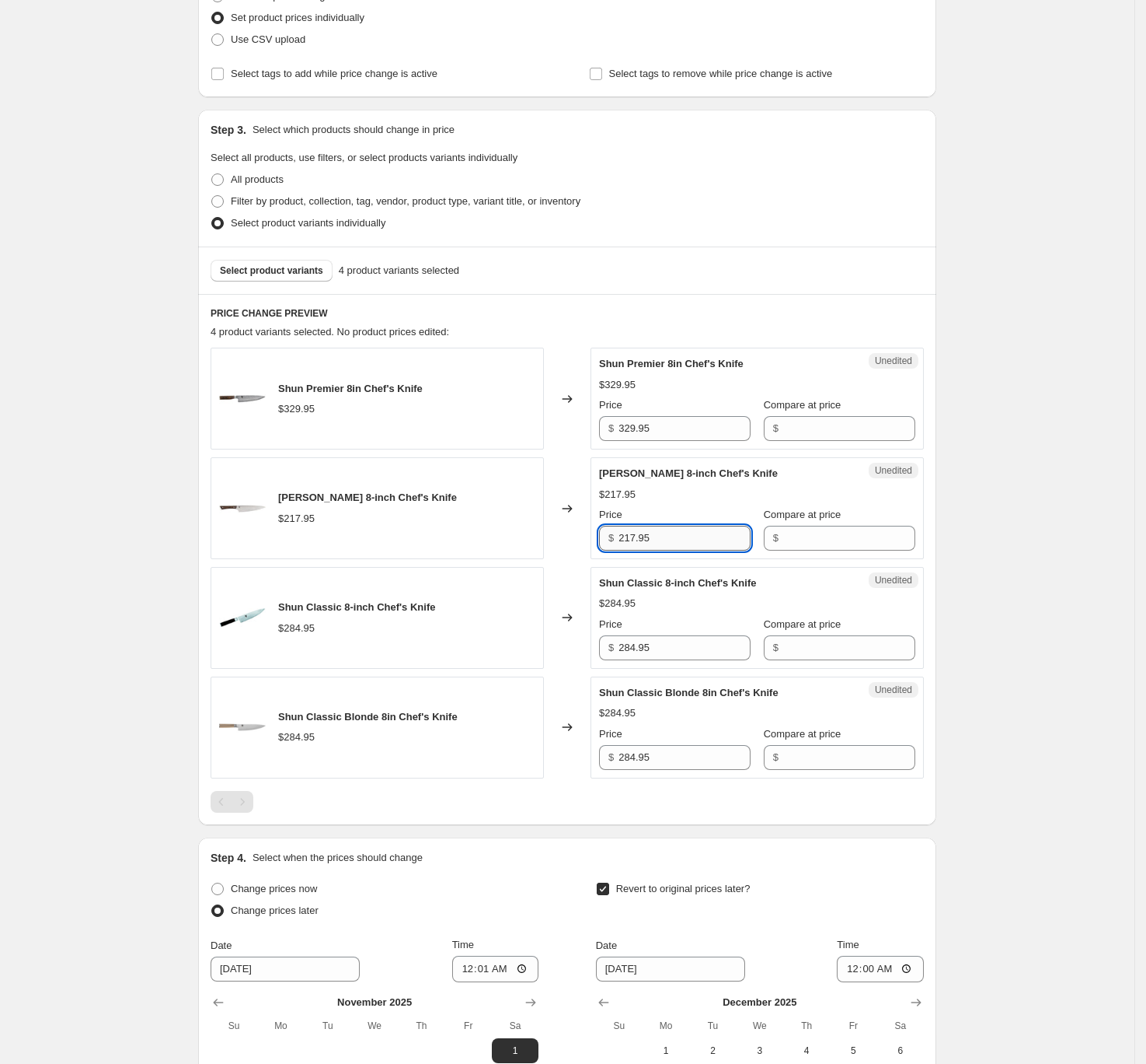
click at [661, 541] on input "217.95" at bounding box center [684, 538] width 132 height 25
type input "217.95"
click at [829, 536] on input "Compare at price" at bounding box center [849, 538] width 132 height 25
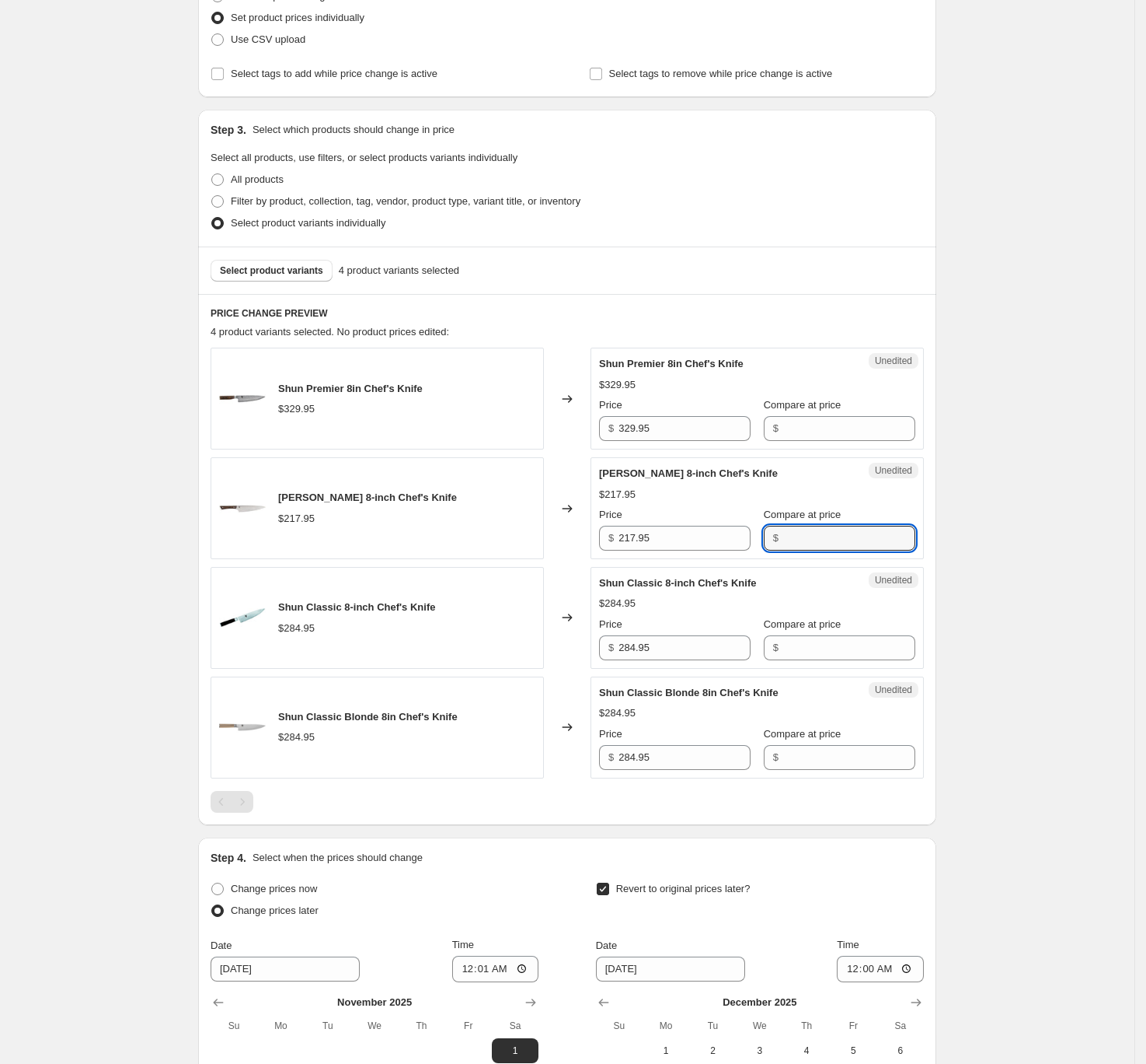
paste input "217.95"
type input "217.95"
click at [686, 544] on input "217.95" at bounding box center [684, 538] width 132 height 25
type input "174.95"
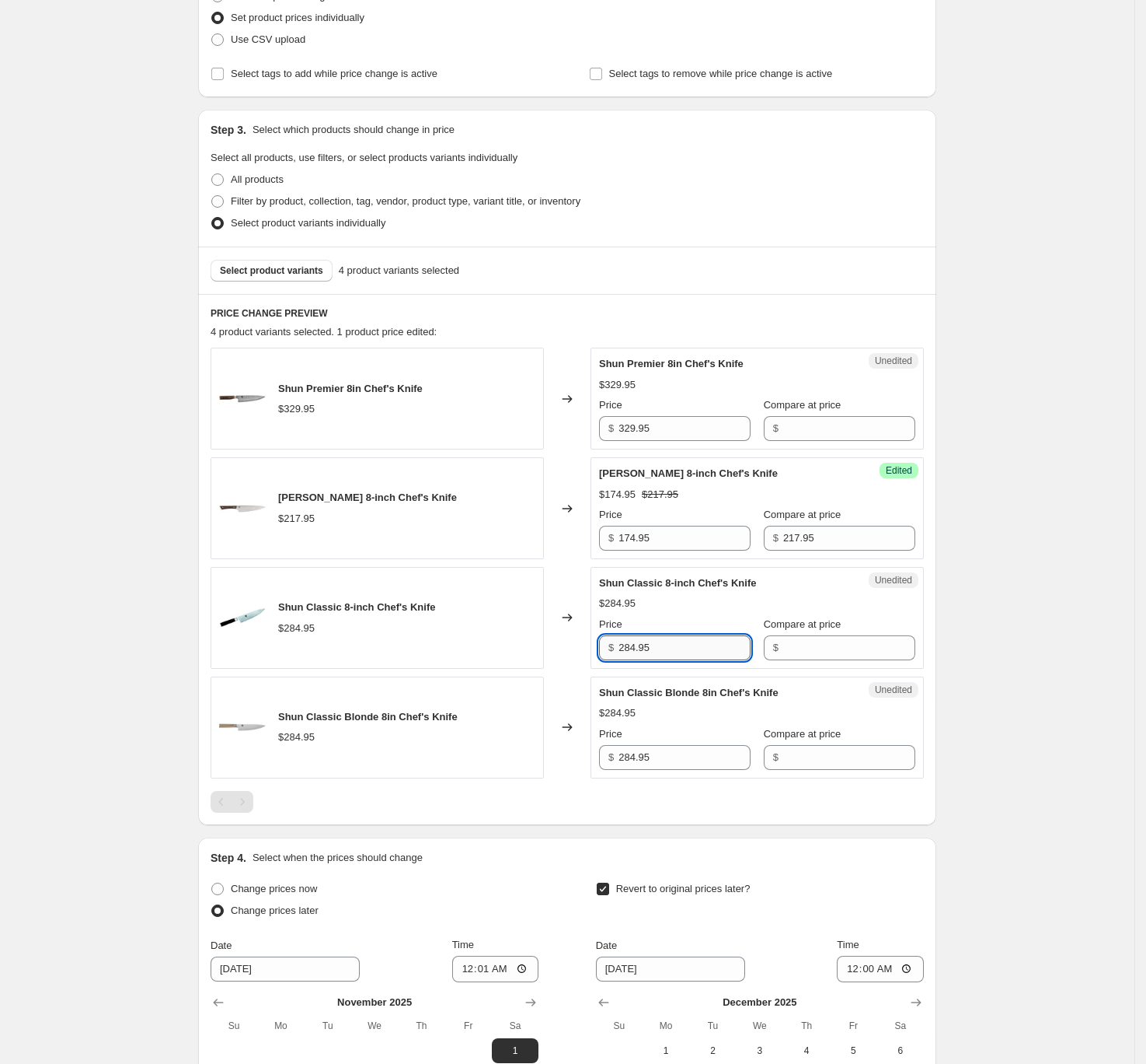
click at [690, 648] on input "284.95" at bounding box center [684, 648] width 132 height 25
type input "284.95"
click at [818, 644] on input "Compare at price" at bounding box center [849, 648] width 132 height 25
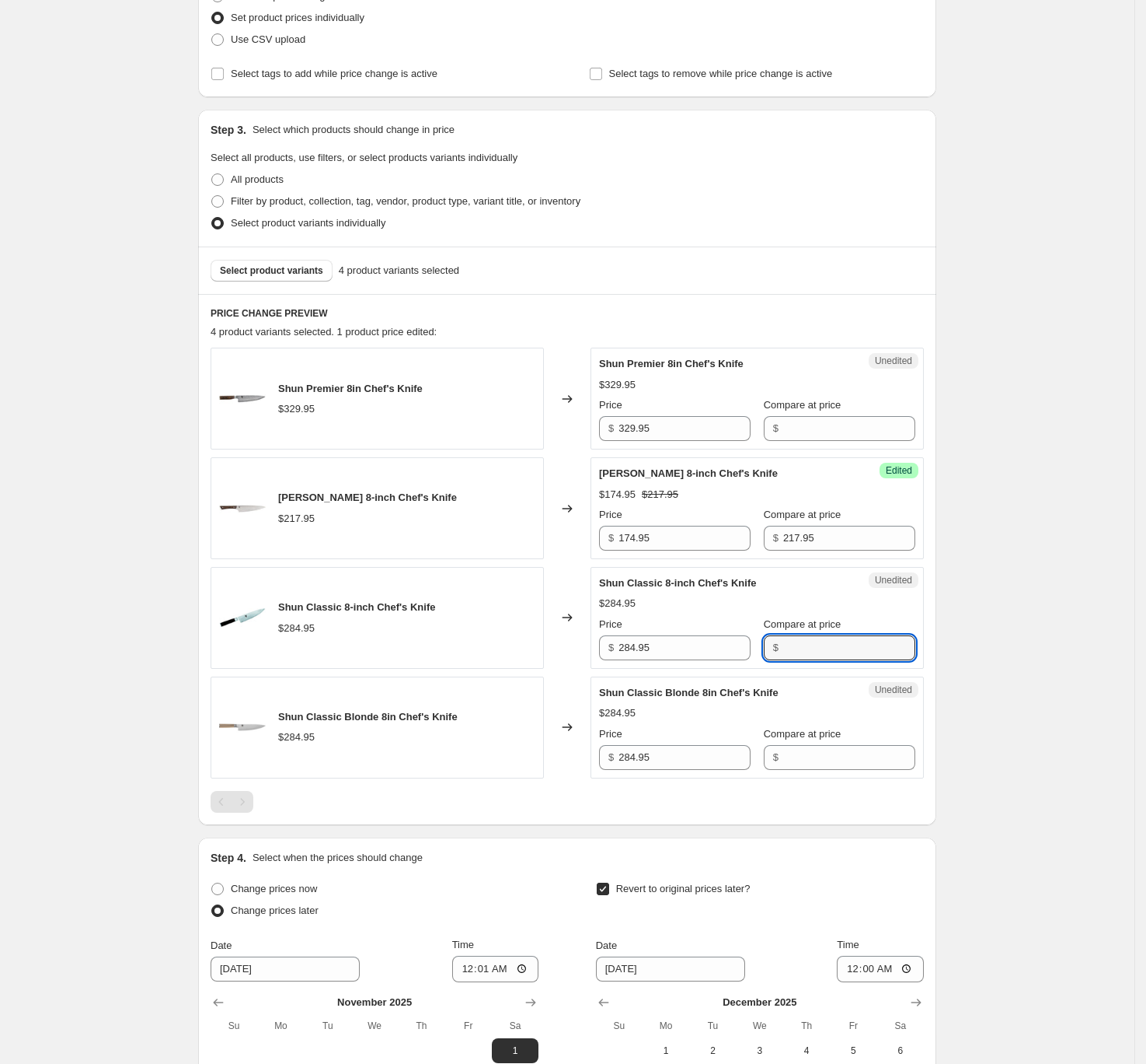
paste input "284.95"
type input "284.95"
click at [711, 651] on input "284.95" at bounding box center [684, 648] width 132 height 25
type input "227.95"
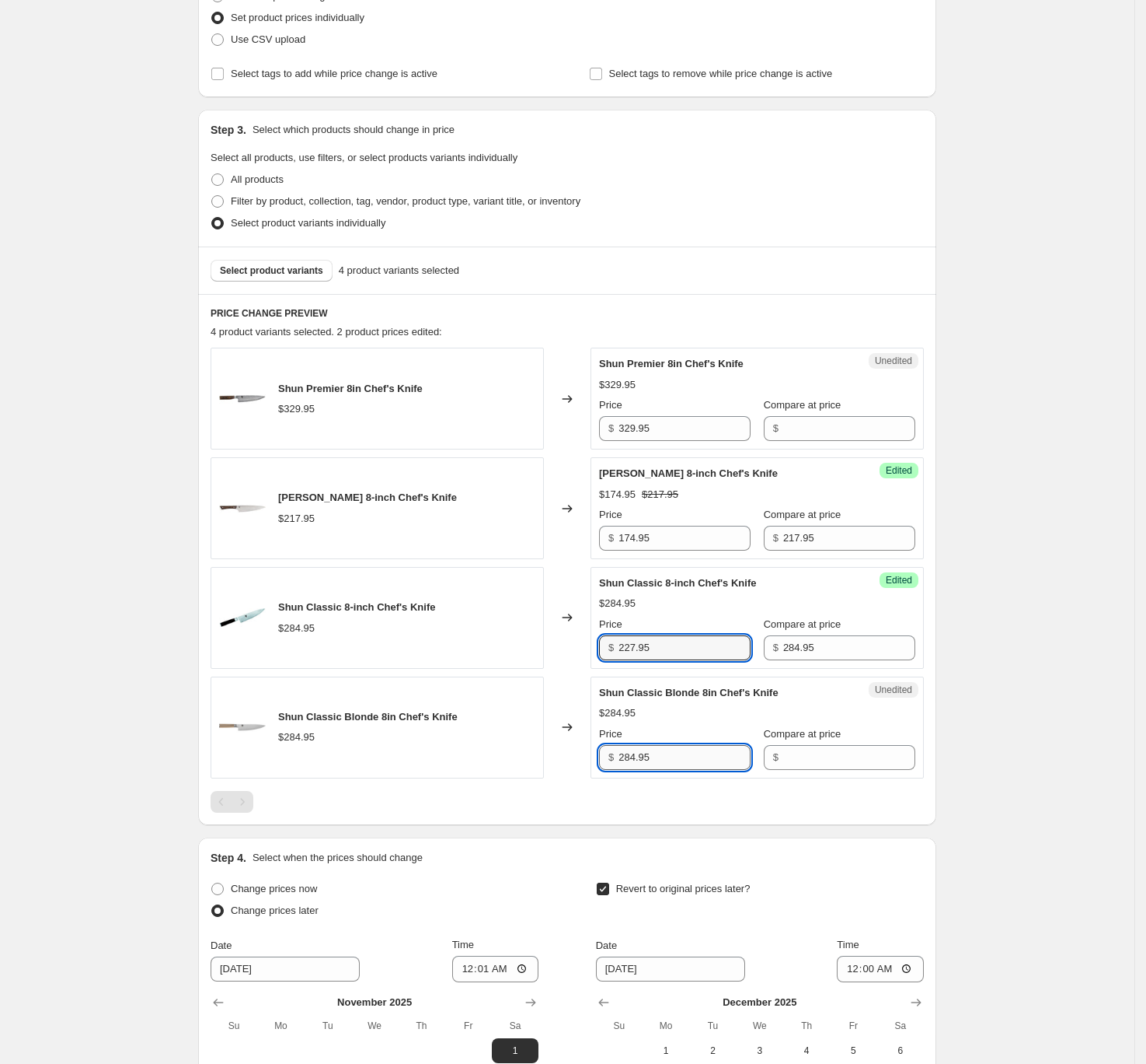
click at [704, 767] on input "284.95" at bounding box center [684, 757] width 132 height 25
type input "284.95"
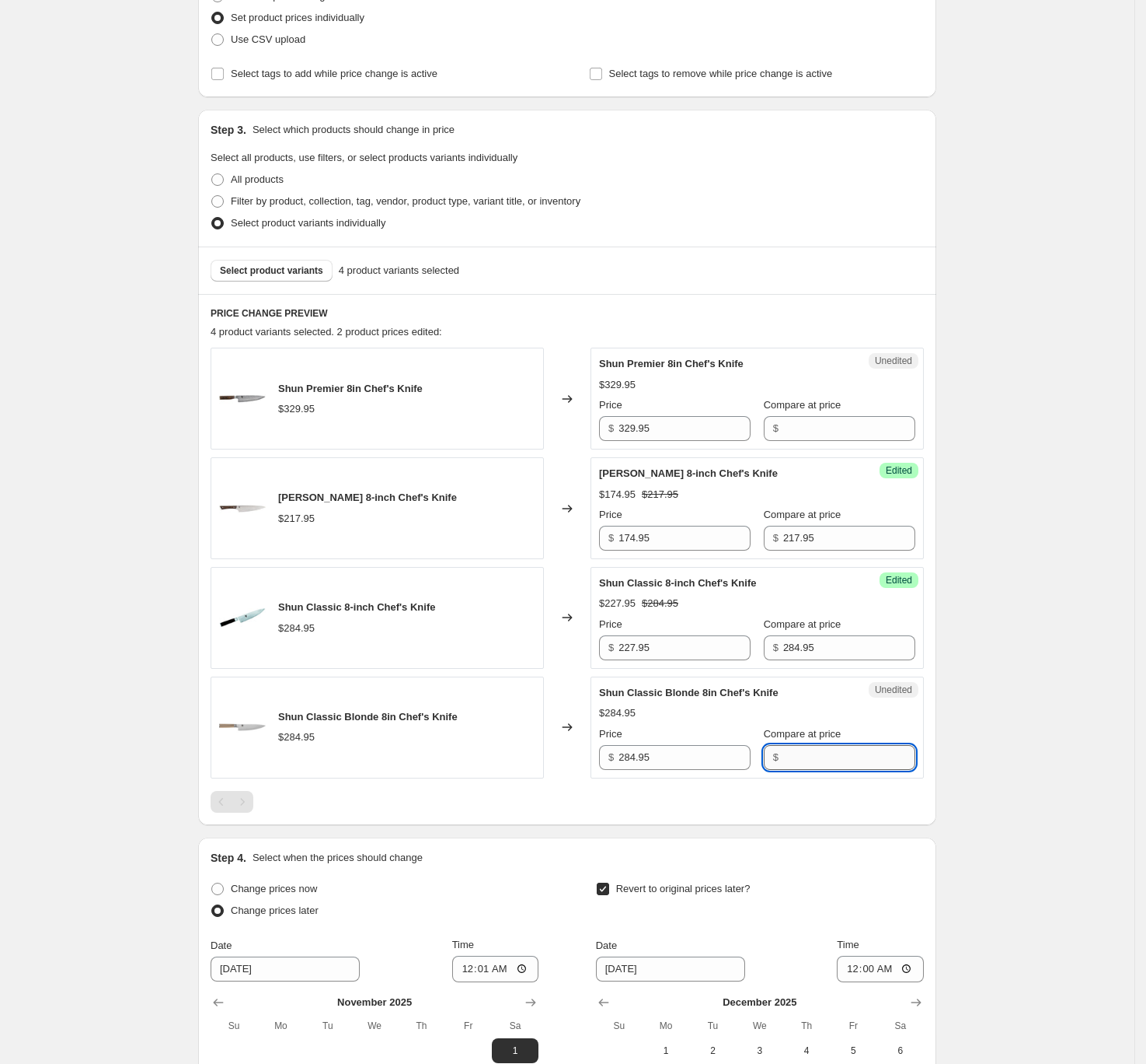
click at [841, 752] on input "Compare at price" at bounding box center [849, 757] width 132 height 25
paste input "284.95"
type input "284.95"
click at [707, 759] on input "284.95" at bounding box center [684, 757] width 132 height 25
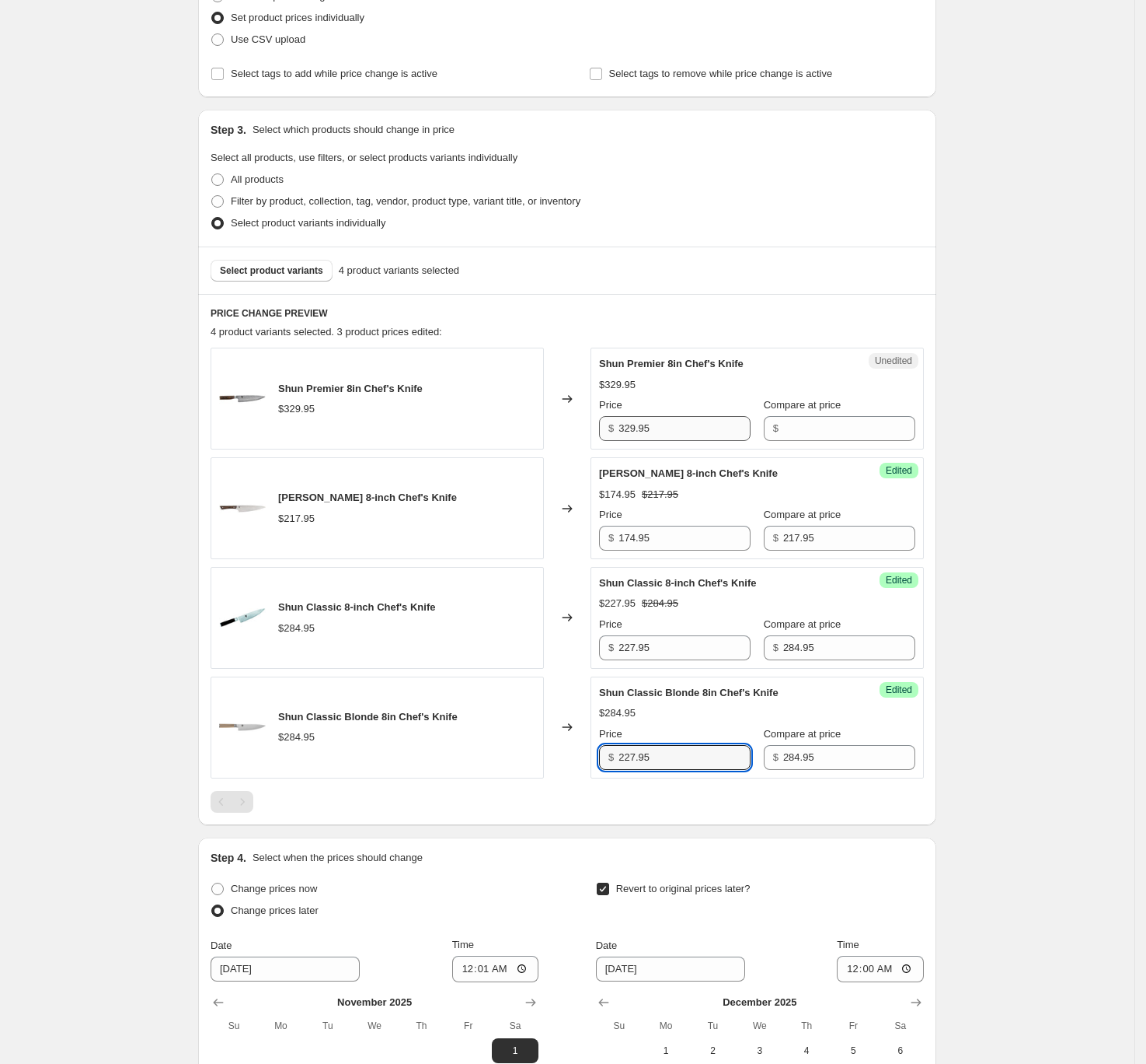
type input "227.95"
click at [672, 436] on input "329.95" at bounding box center [684, 428] width 132 height 25
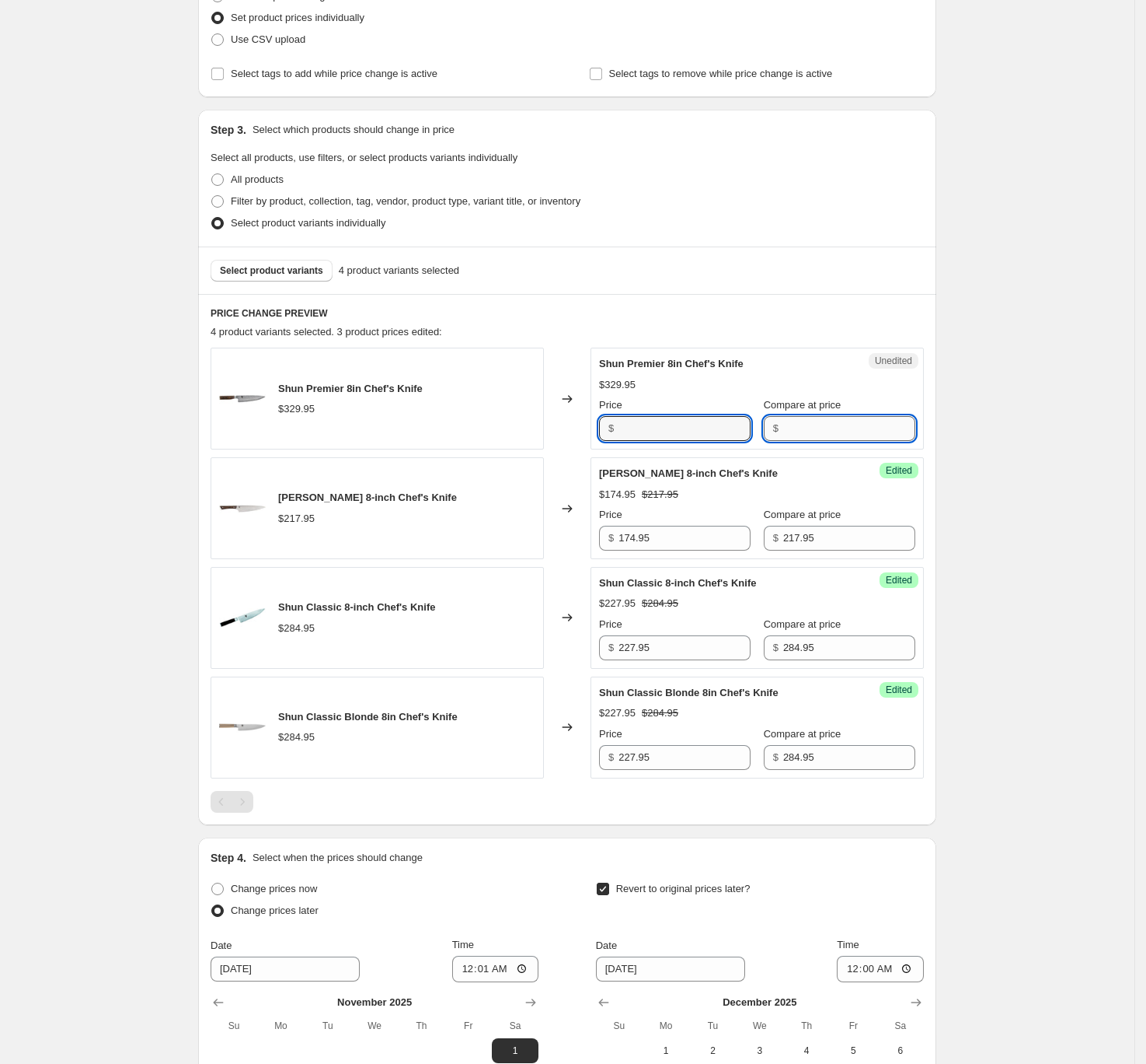
type input "329.95"
click at [801, 421] on input "Compare at price" at bounding box center [849, 428] width 132 height 25
paste input "329.95"
type input "329.95"
click at [700, 429] on input "329.95" at bounding box center [684, 428] width 132 height 25
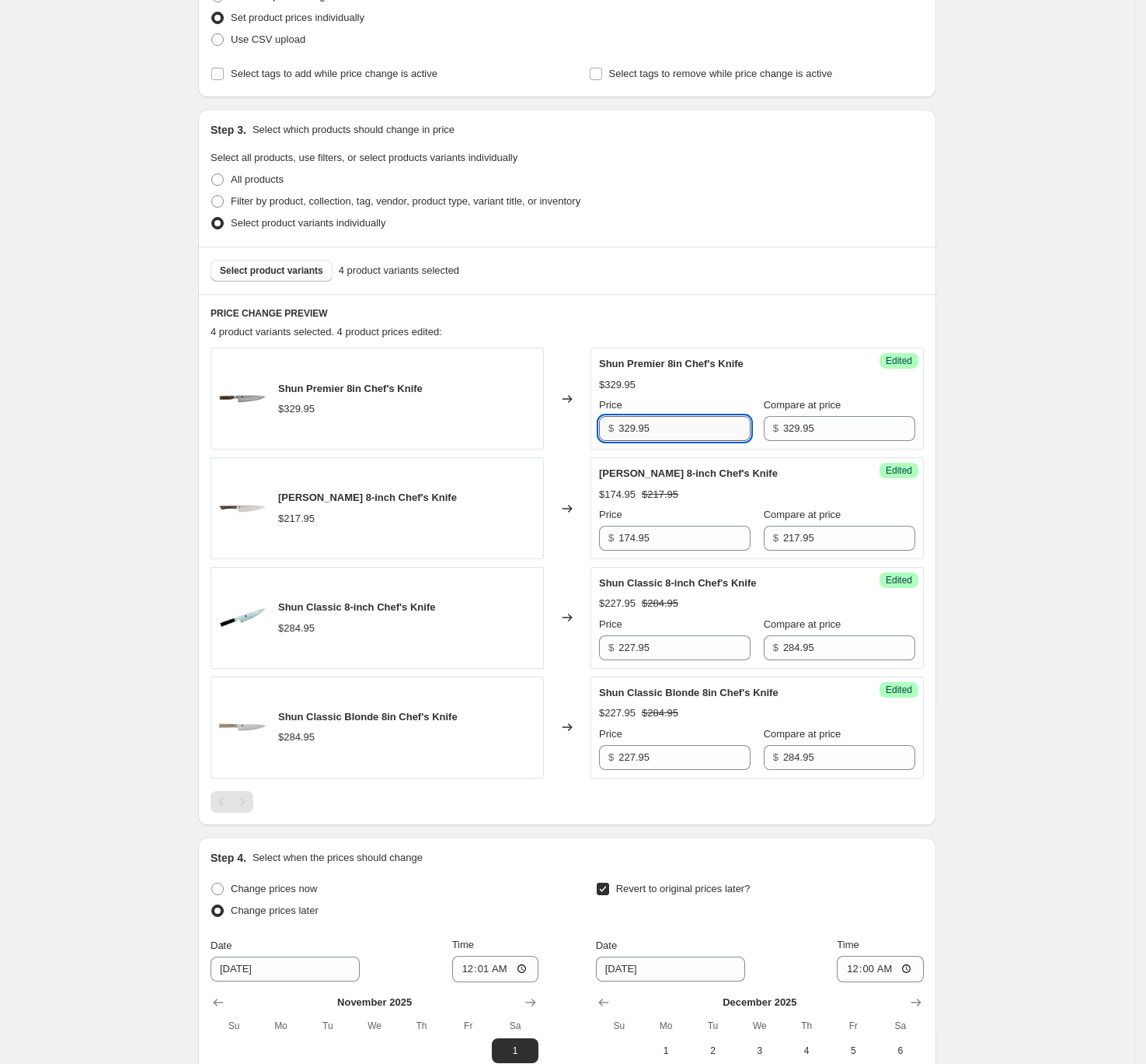
click at [700, 429] on input "329.95" at bounding box center [684, 428] width 132 height 25
type input "263.95"
click at [278, 272] on span "Select product variants" at bounding box center [272, 271] width 104 height 12
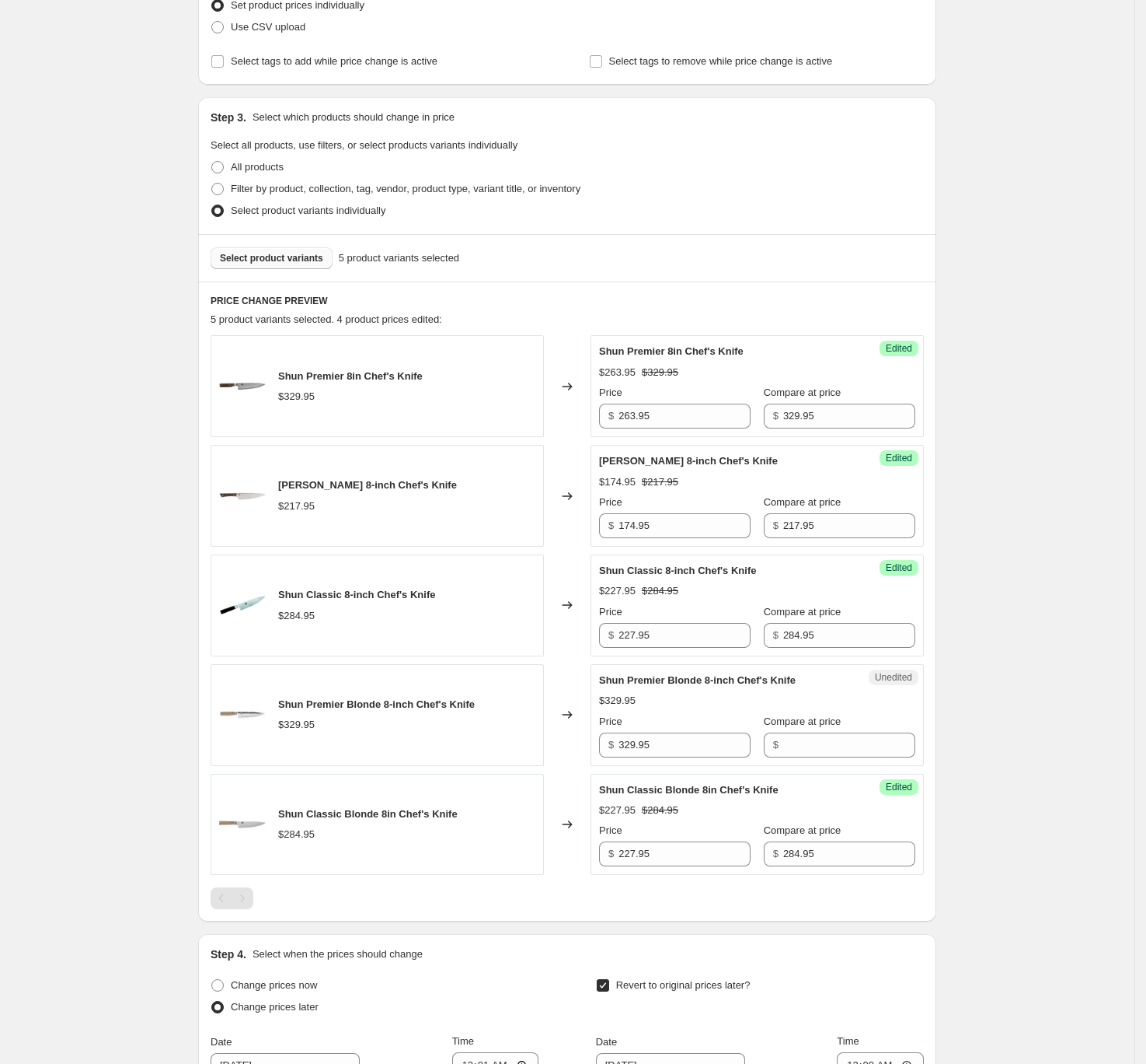
scroll to position [249, 0]
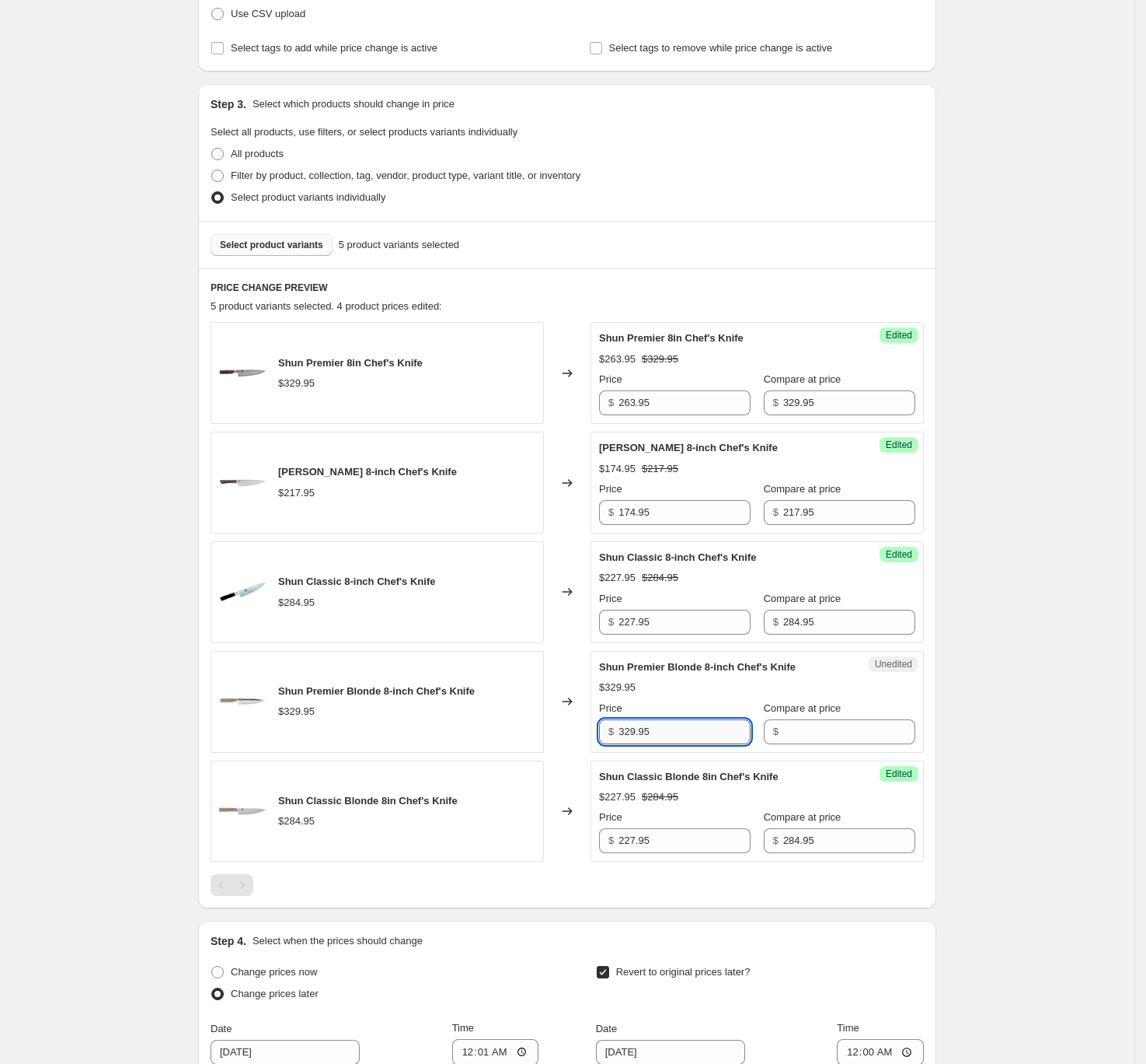
click at [694, 731] on input "329.95" at bounding box center [684, 731] width 132 height 25
type input "329.95"
click at [829, 725] on input "Compare at price" at bounding box center [849, 731] width 132 height 25
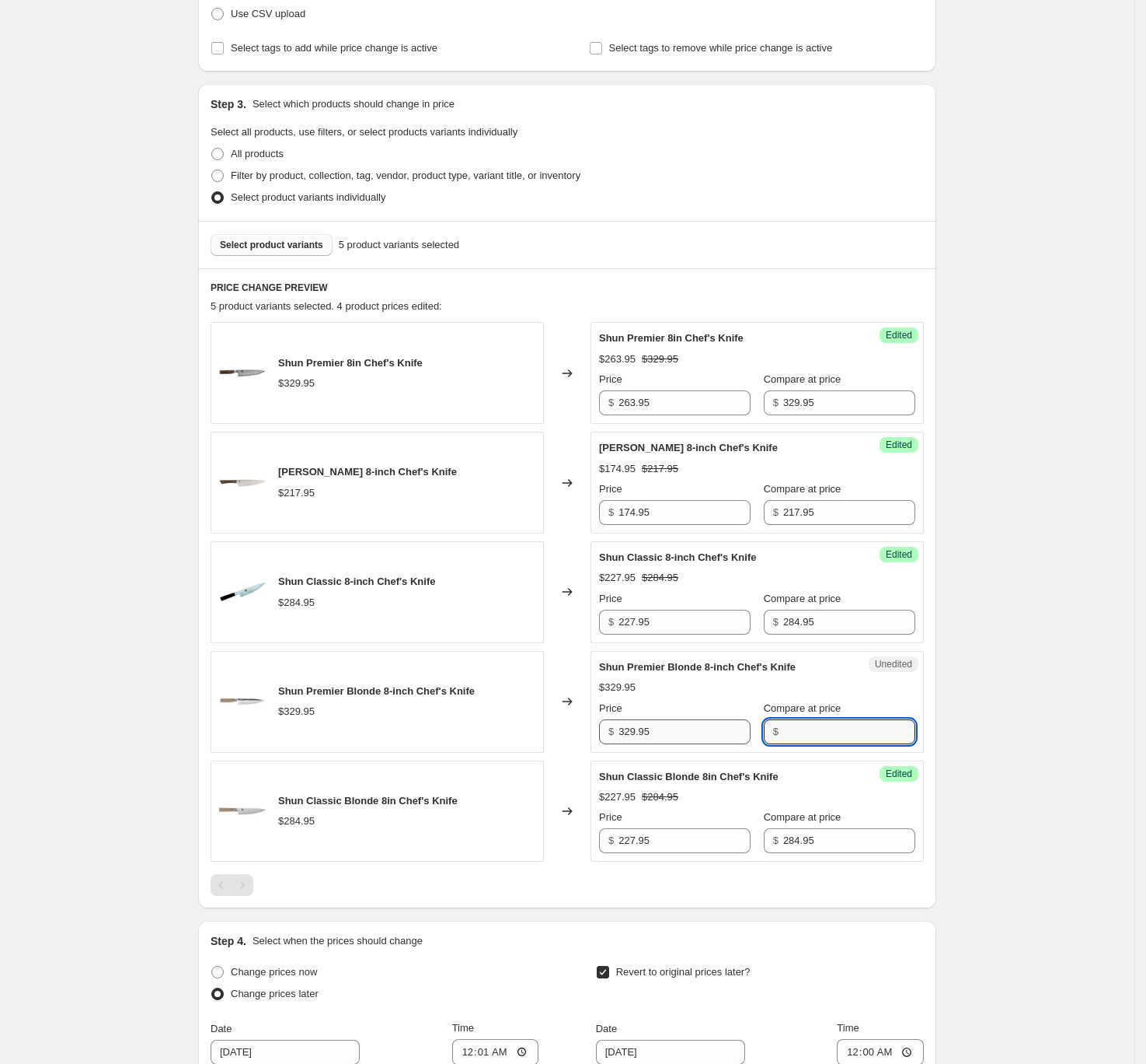
paste input "329.95"
type input "329.95"
click at [679, 736] on input "329.95" at bounding box center [684, 731] width 132 height 25
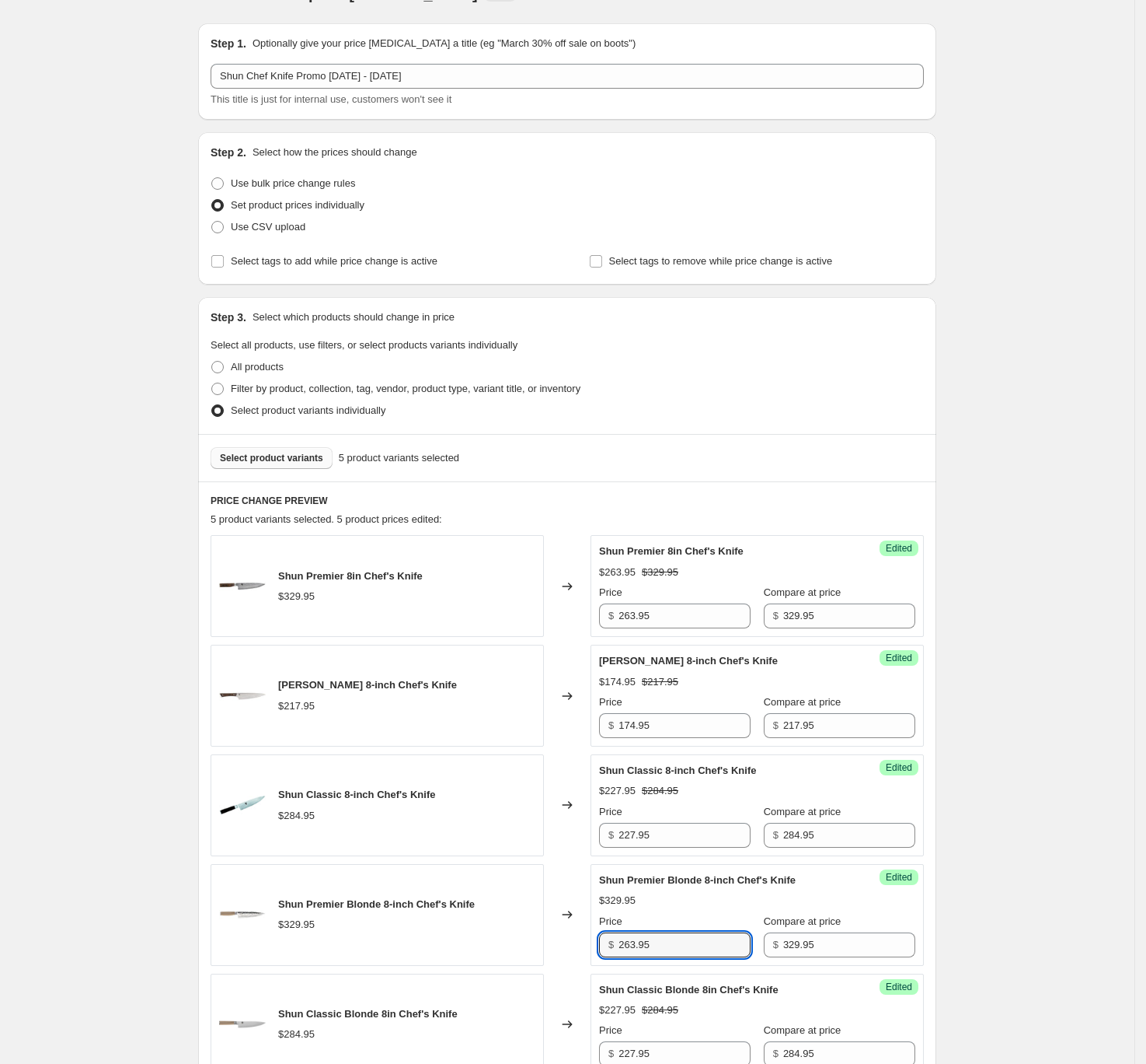
scroll to position [589, 0]
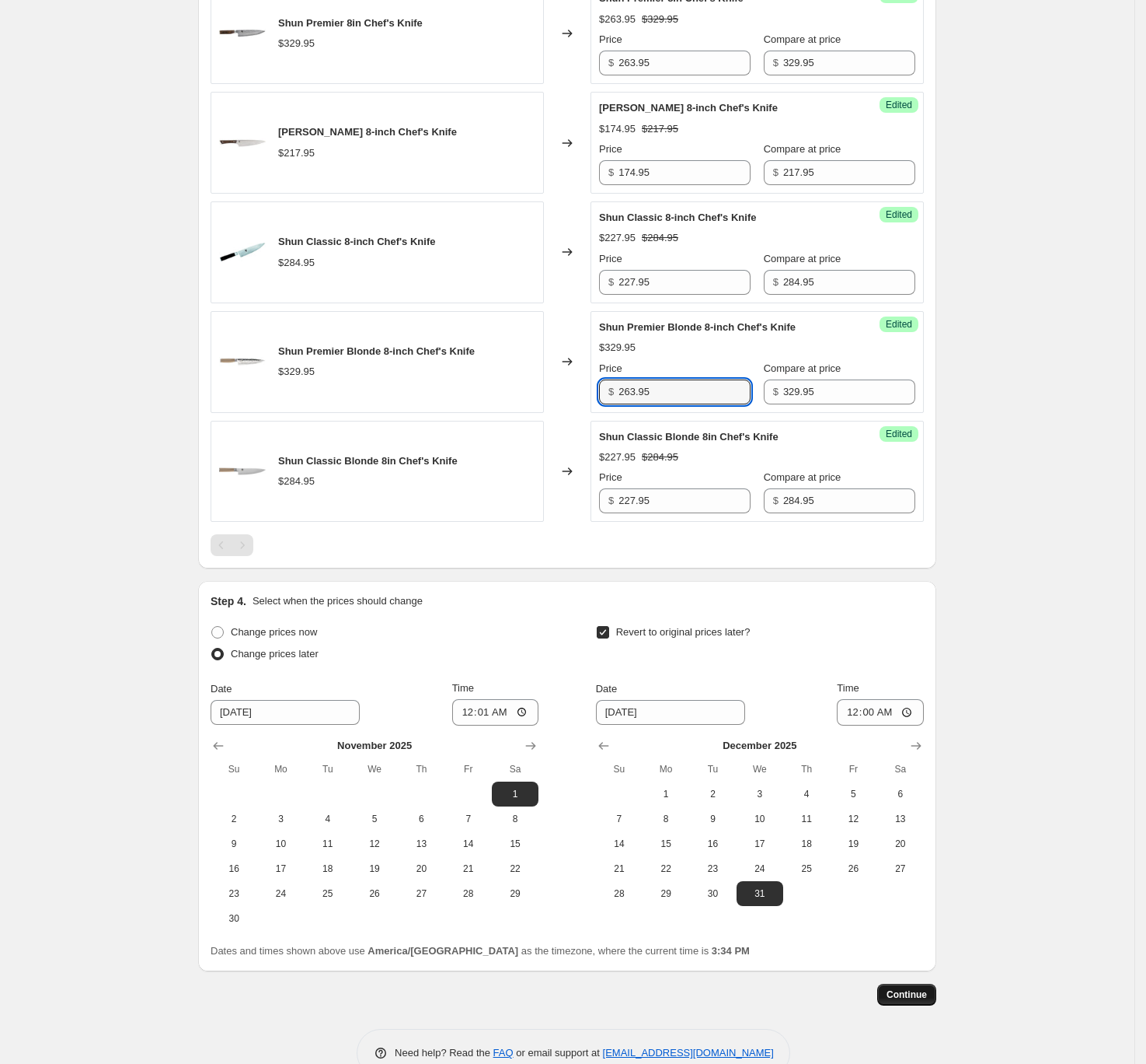
type input "263.95"
click at [908, 774] on span "Continue" at bounding box center [907, 994] width 41 height 12
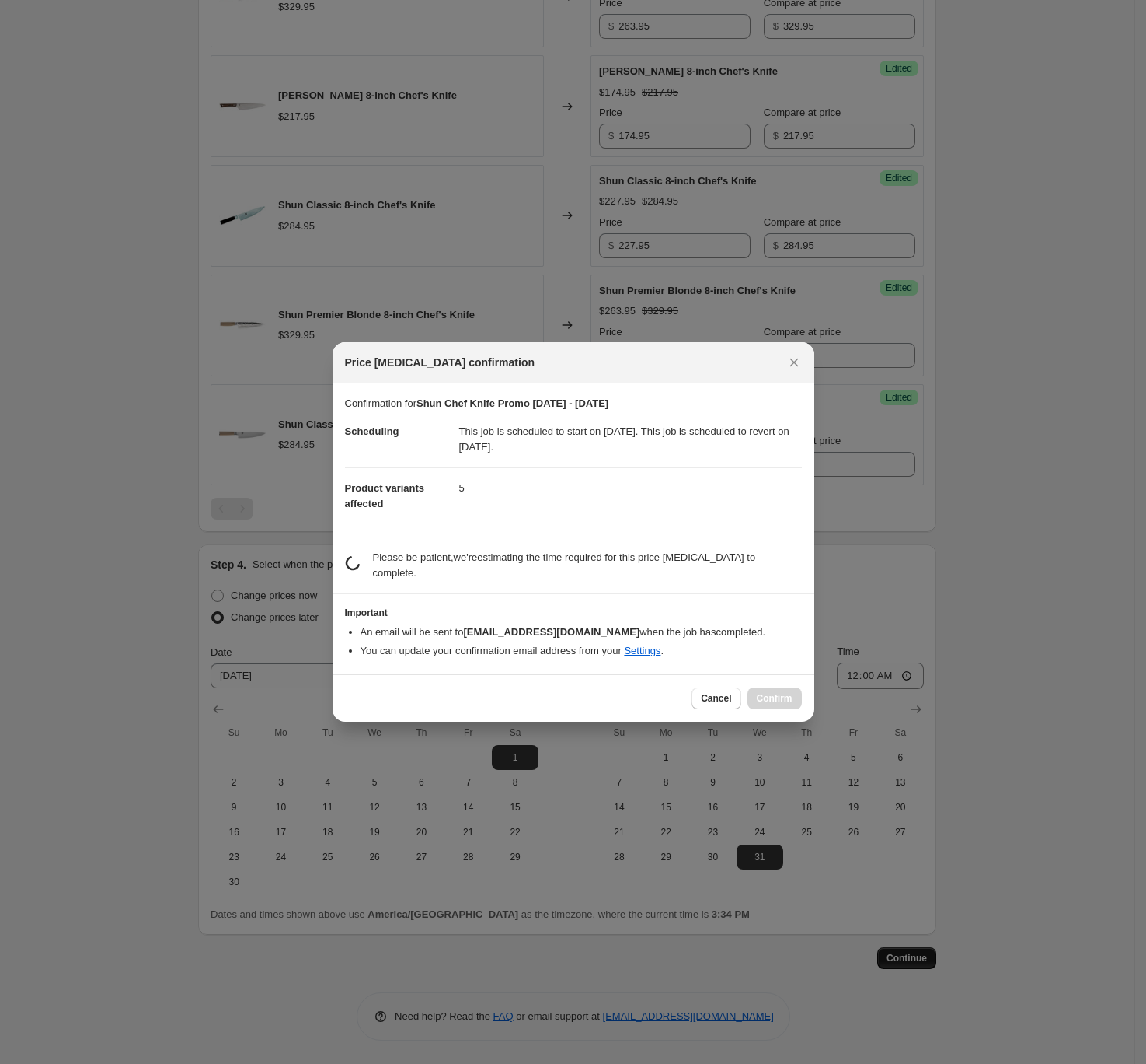
scroll to position [0, 0]
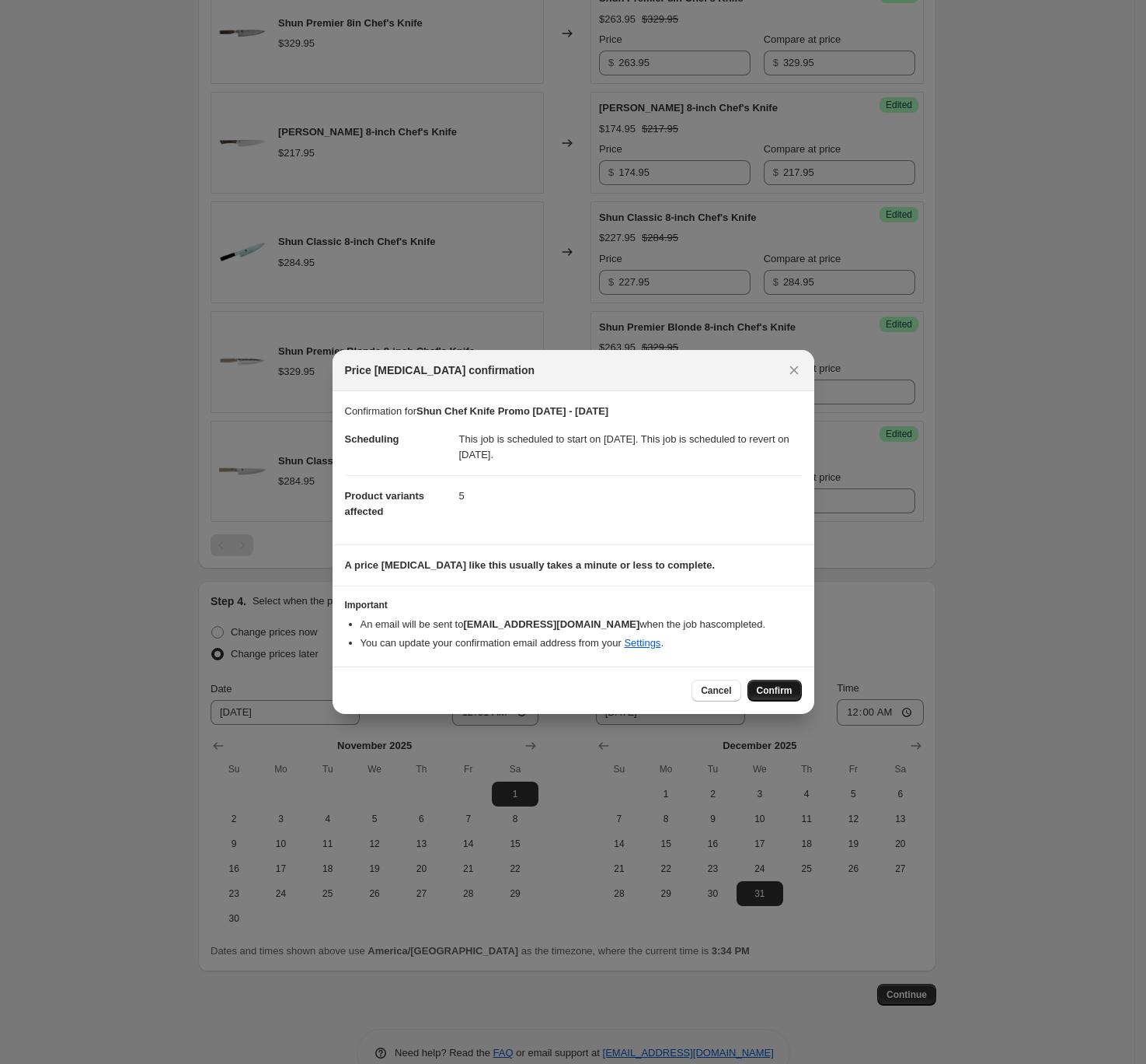
click at [778, 689] on span "Confirm" at bounding box center [774, 690] width 35 height 12
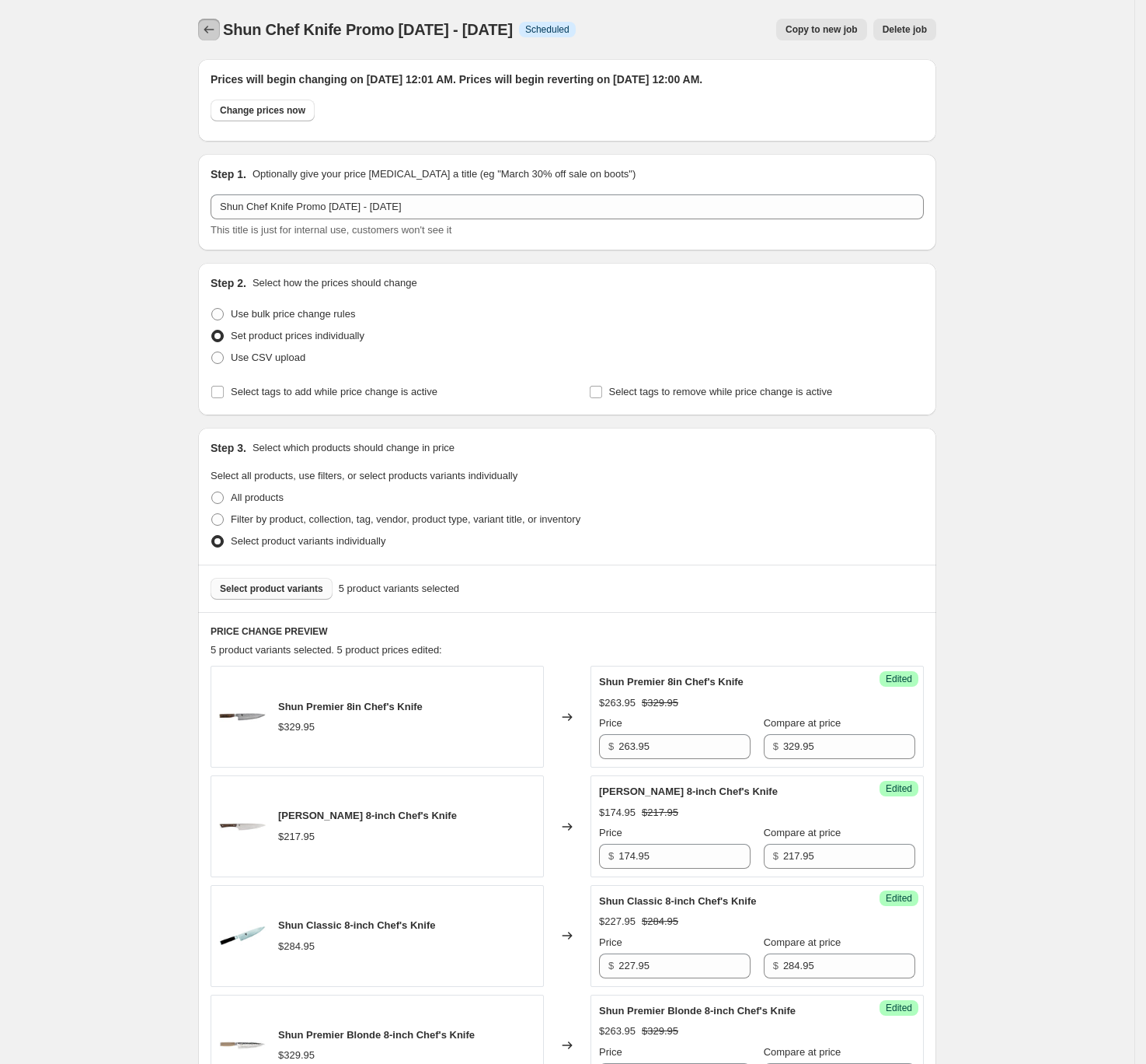
click at [204, 34] on button "Price change jobs" at bounding box center [209, 29] width 22 height 22
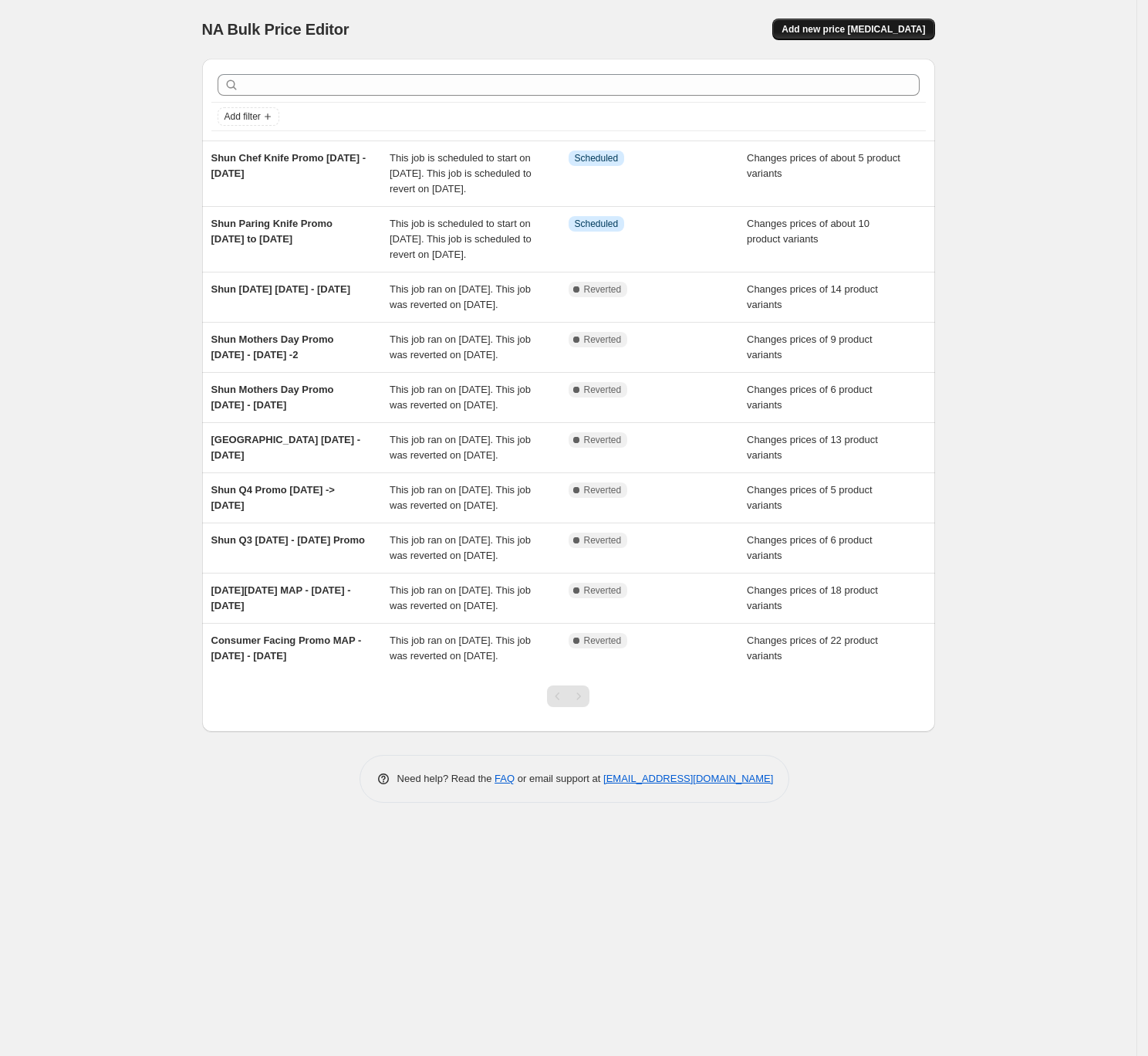
click at [856, 29] on span "Add new price change job" at bounding box center [853, 29] width 143 height 12
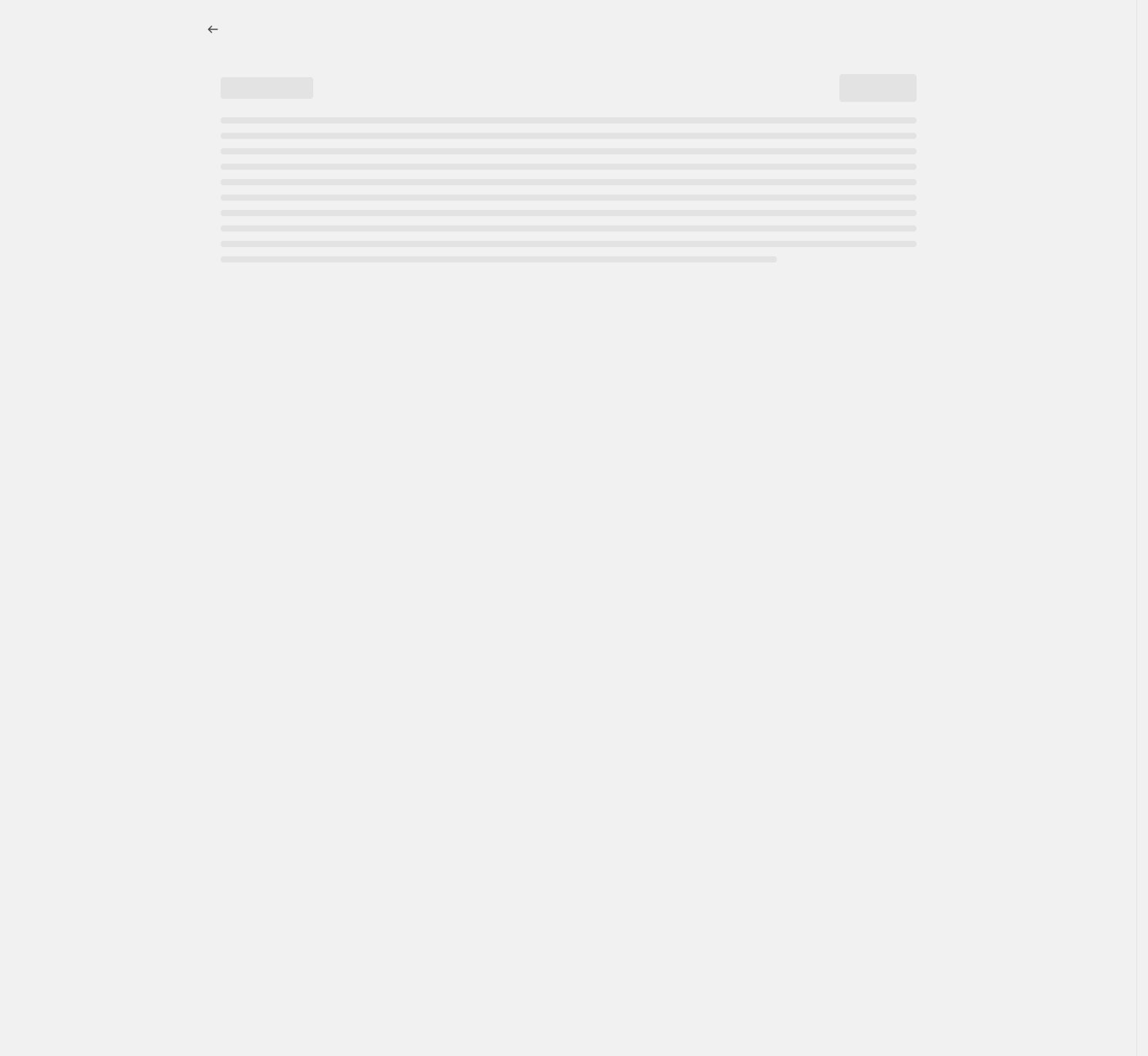
select select "percentage"
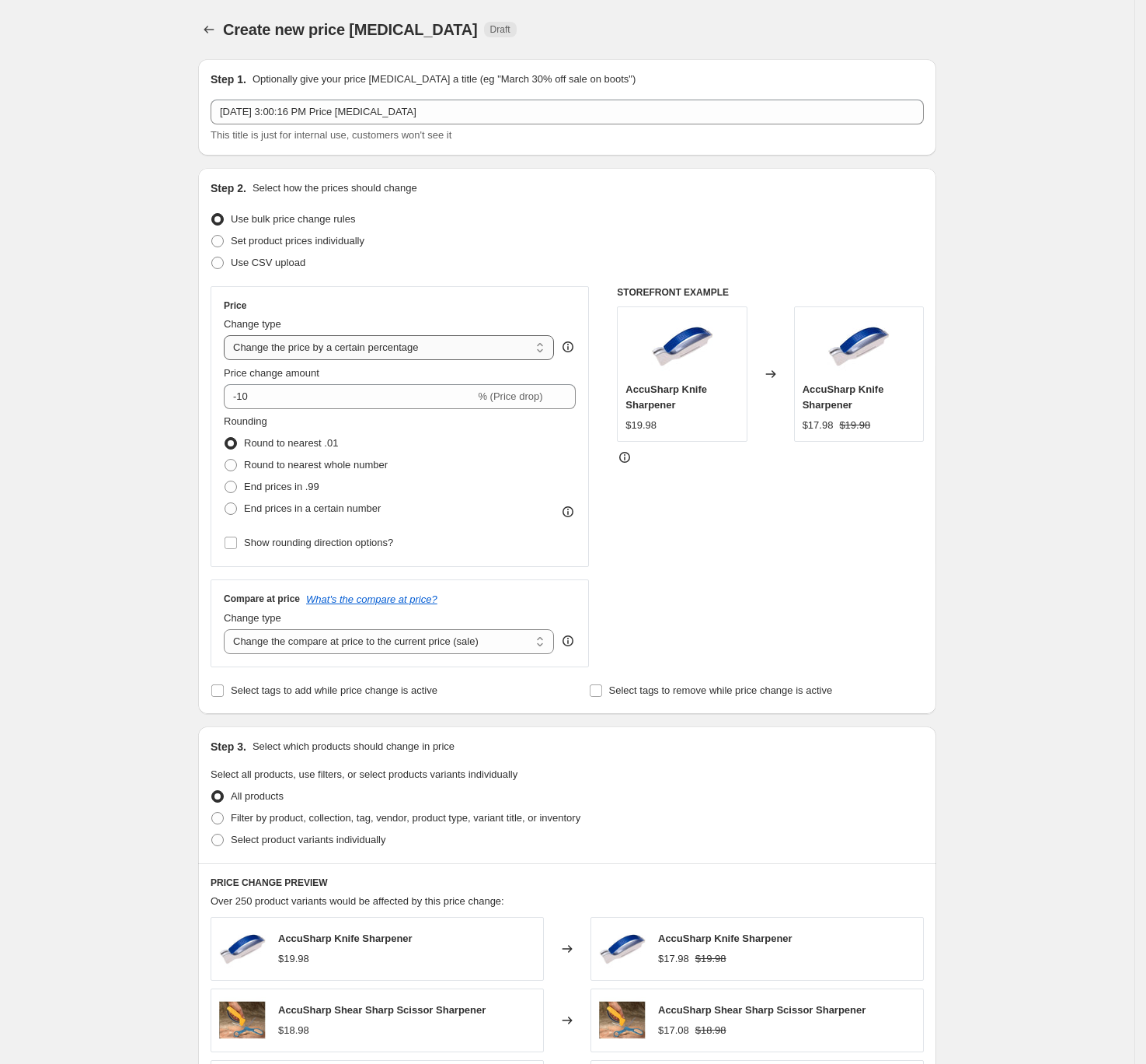
click at [416, 348] on select "Change the price to a certain amount Change the price by a certain amount Chang…" at bounding box center [388, 348] width 330 height 25
drag, startPoint x: 287, startPoint y: 397, endPoint x: 242, endPoint y: 398, distance: 45.0
click at [242, 398] on input "-10" at bounding box center [350, 397] width 251 height 25
type input "-20"
